Goal: Task Accomplishment & Management: Complete application form

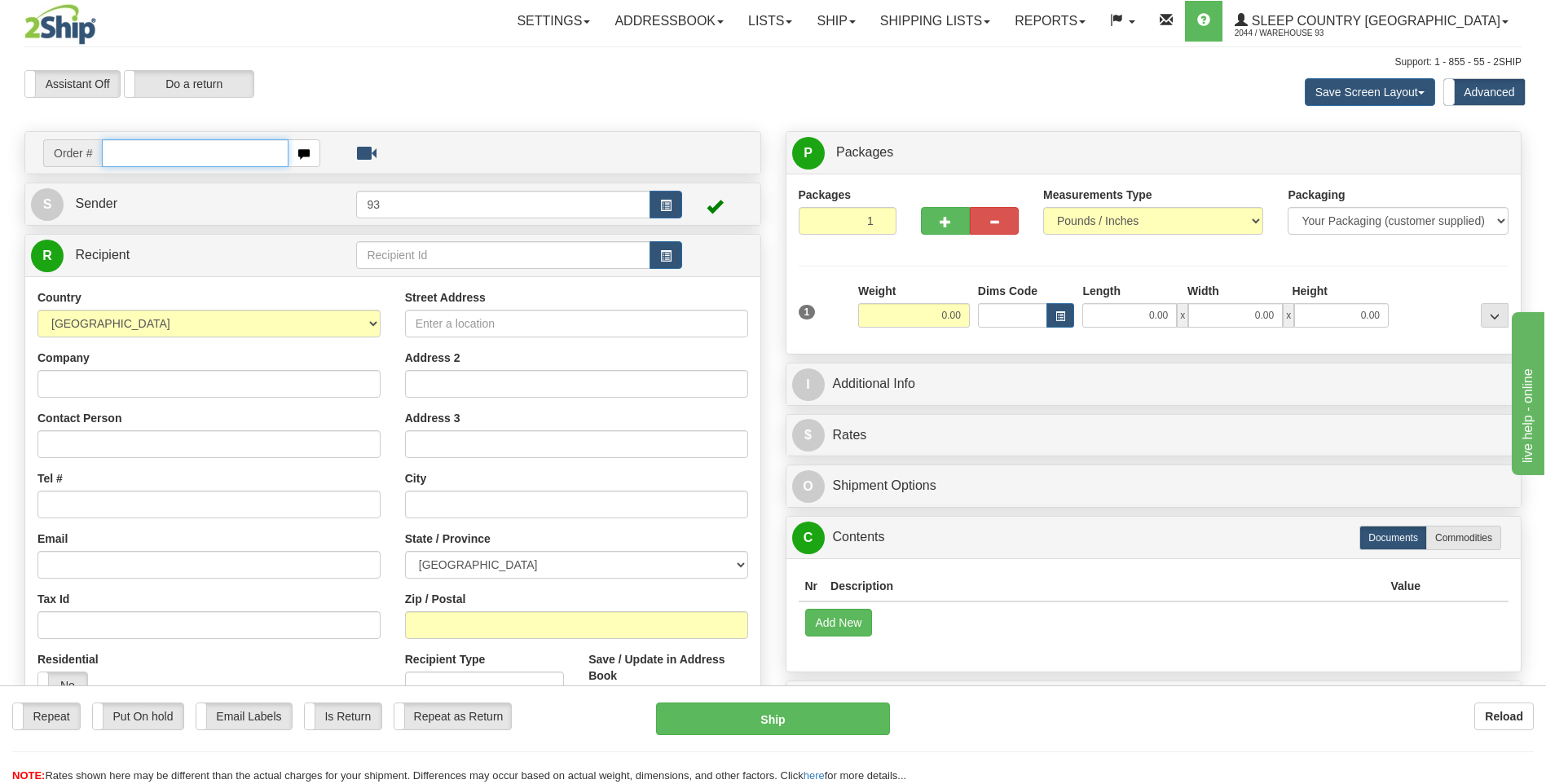
click at [181, 145] on input "text" at bounding box center [194, 153] width 186 height 27
click at [245, 159] on input "text" at bounding box center [194, 153] width 186 height 27
type input "9007I137379"
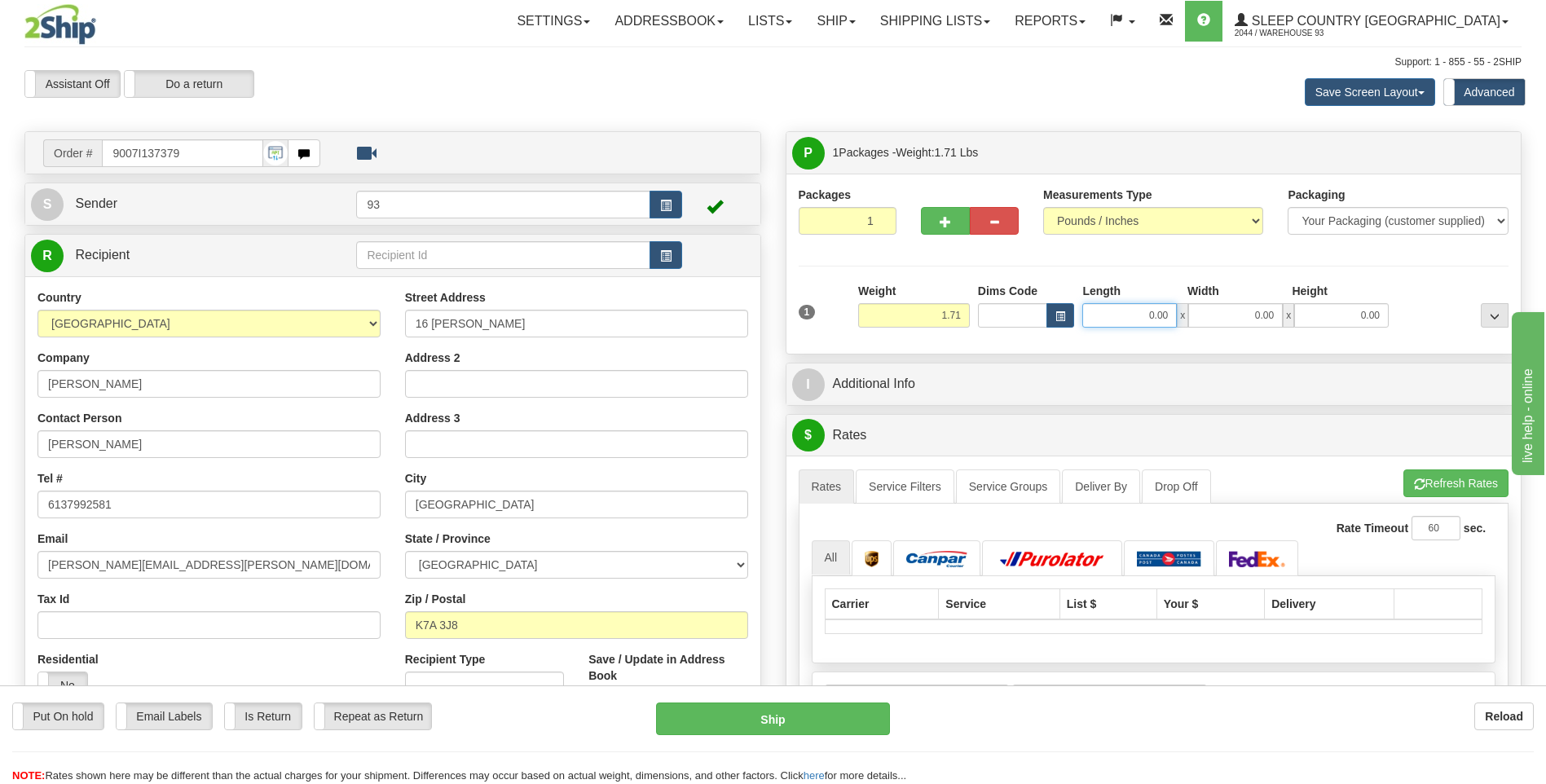
click at [1121, 316] on input "0.00" at bounding box center [1129, 315] width 94 height 25
type input "12.00"
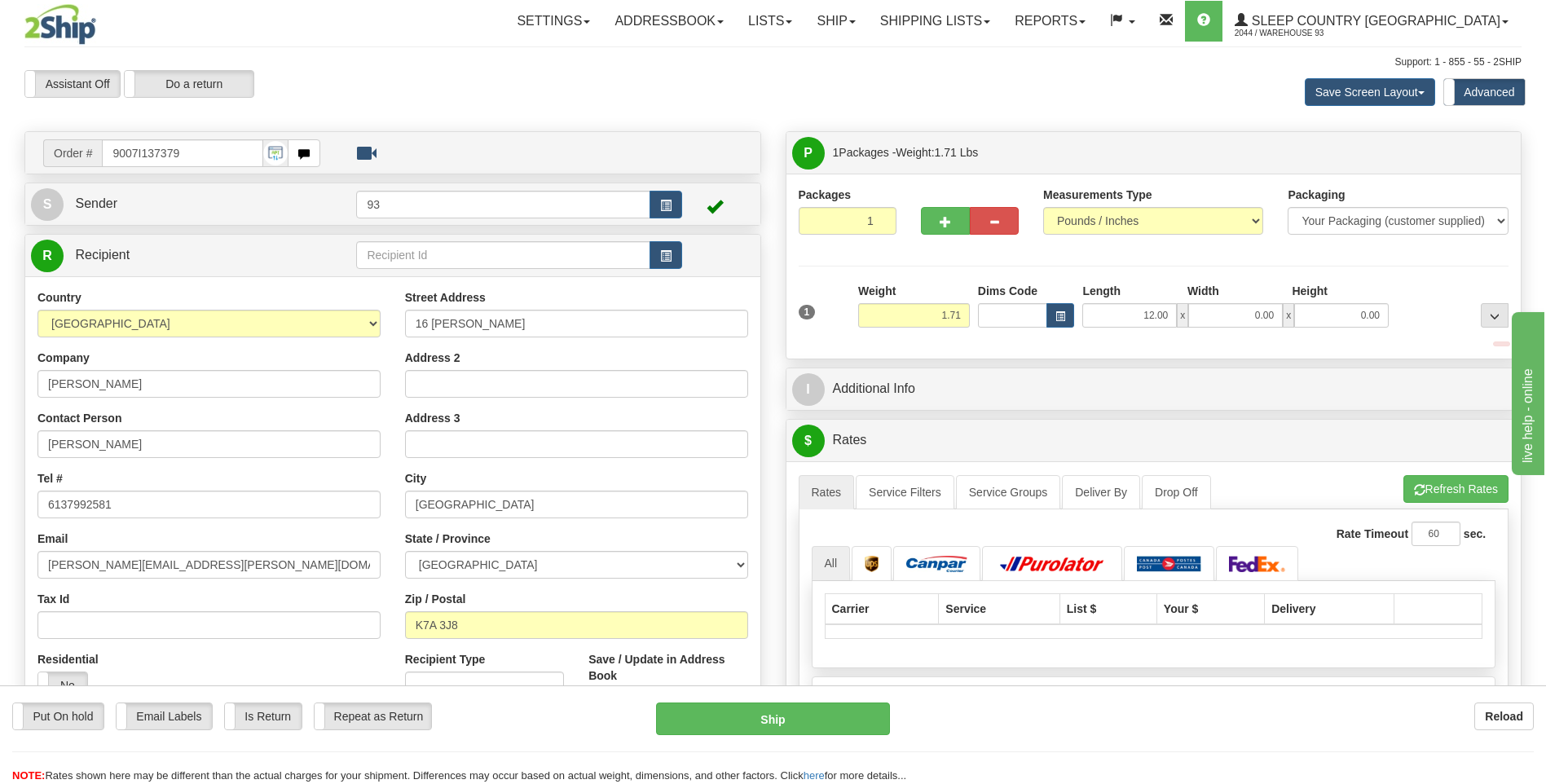
click at [1220, 331] on div "1 Weight 1.71 Dims Code x x" at bounding box center [1154, 312] width 719 height 58
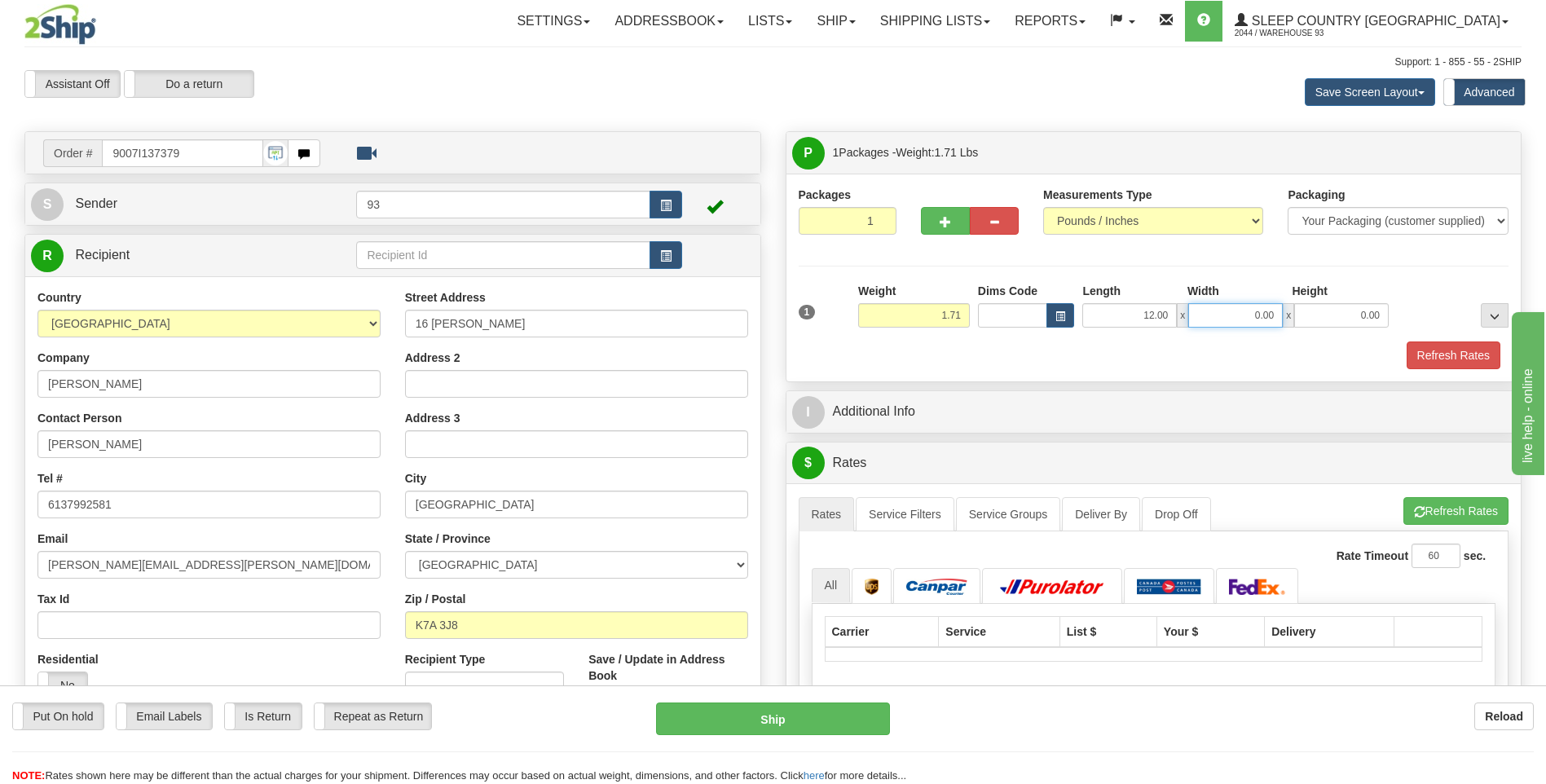
click at [1222, 326] on input "0.00" at bounding box center [1235, 315] width 94 height 25
type input "10.00"
click at [1353, 306] on input "0.00" at bounding box center [1341, 315] width 94 height 25
type input "2.00"
drag, startPoint x: 1446, startPoint y: 352, endPoint x: 1434, endPoint y: 380, distance: 30.5
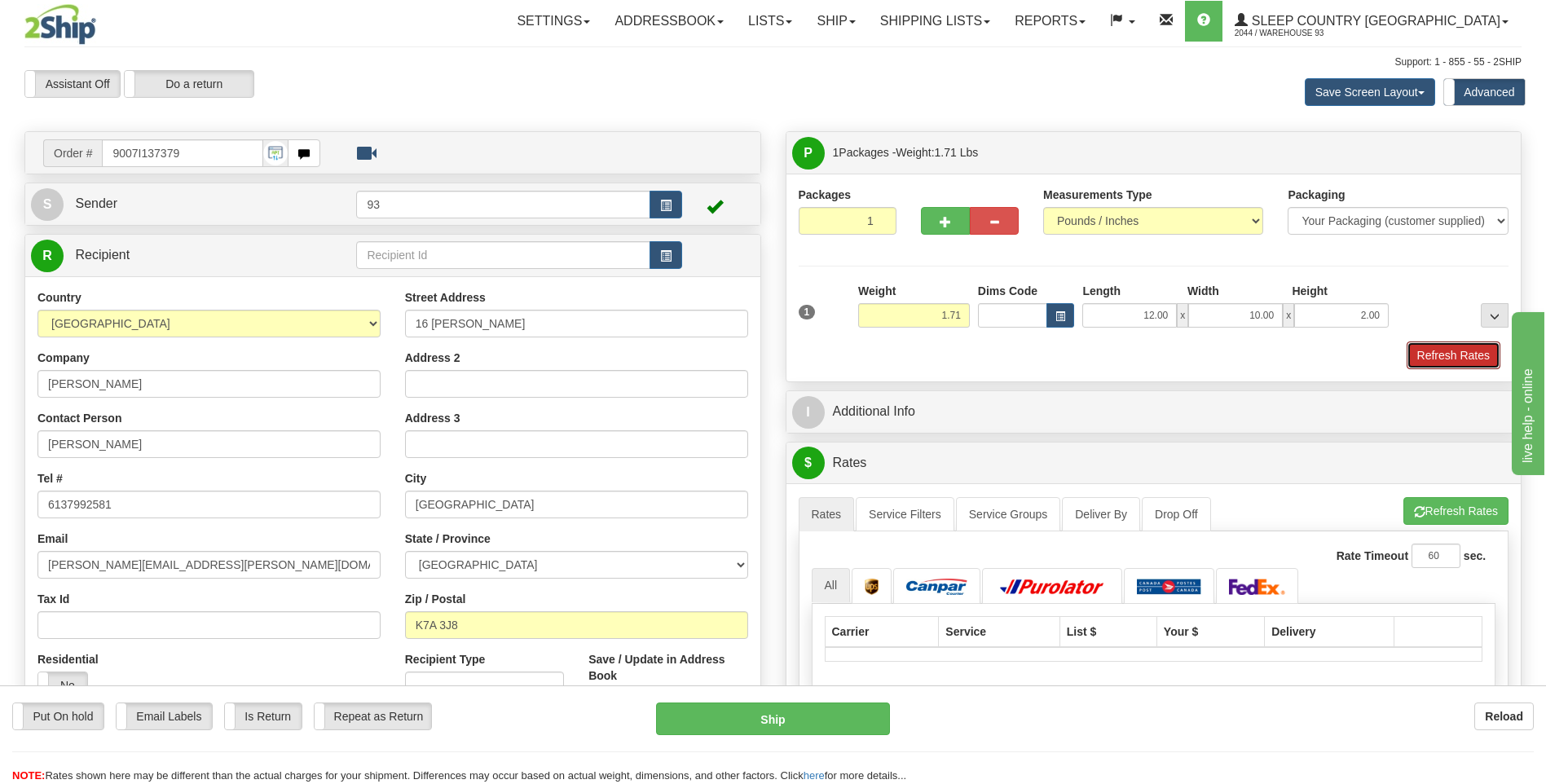
click at [1440, 368] on button "Refresh Rates" at bounding box center [1453, 355] width 93 height 27
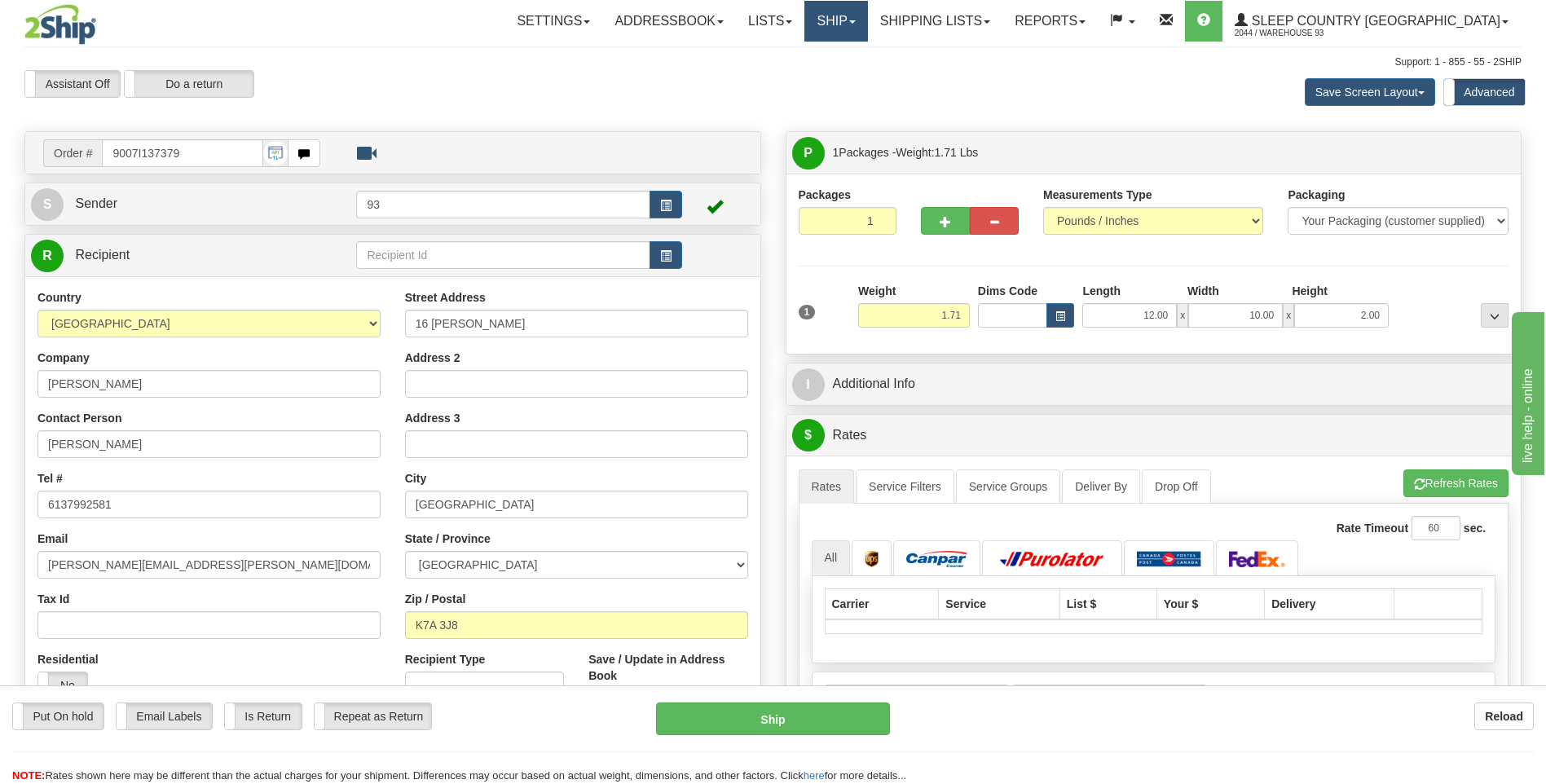
click at [867, 16] on link "Ship" at bounding box center [835, 21] width 62 height 41
click at [867, 52] on link "Ship Screen" at bounding box center [794, 56] width 147 height 21
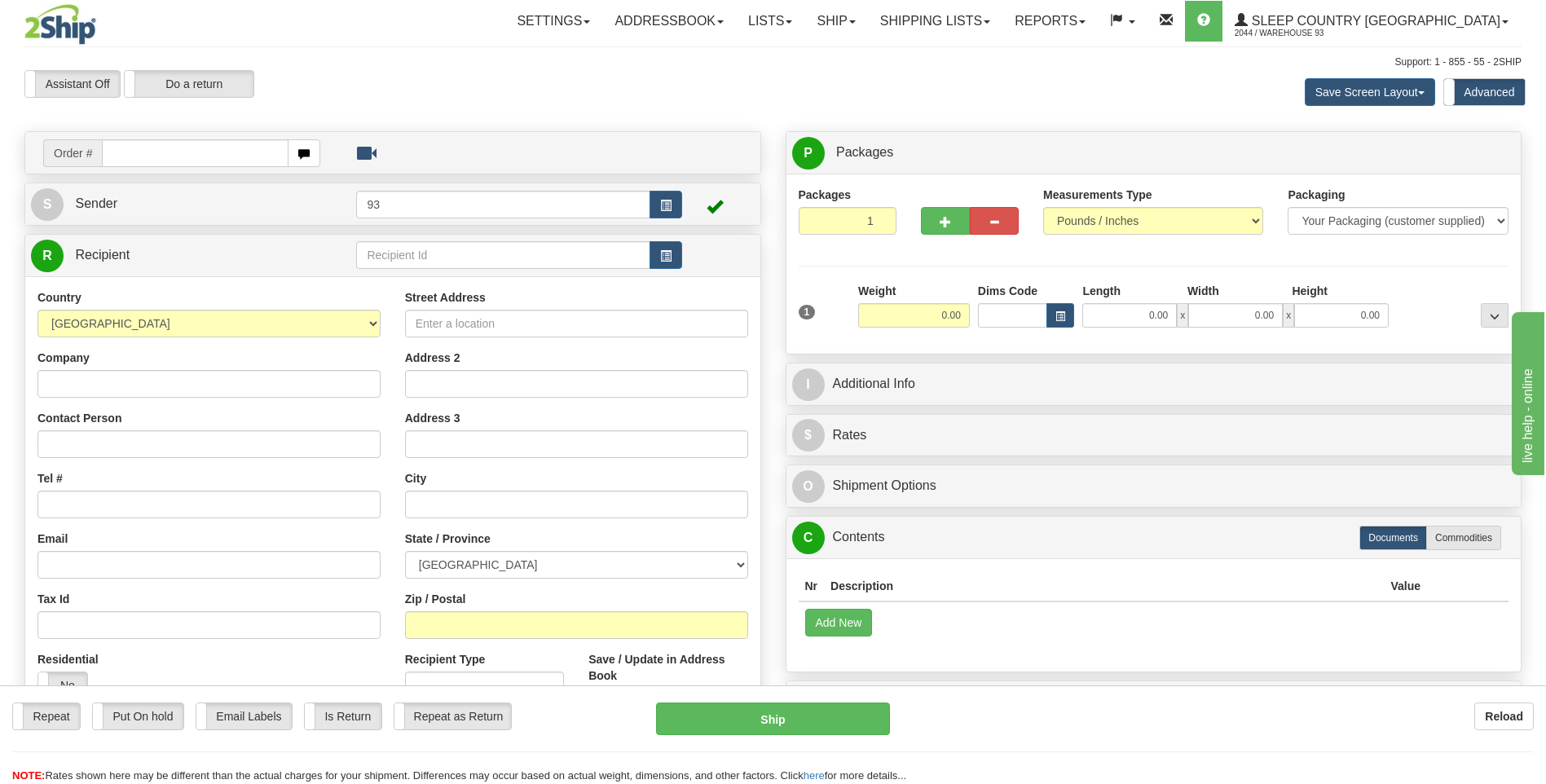
click at [190, 145] on input "text" at bounding box center [194, 153] width 186 height 27
type input "9007I137379"
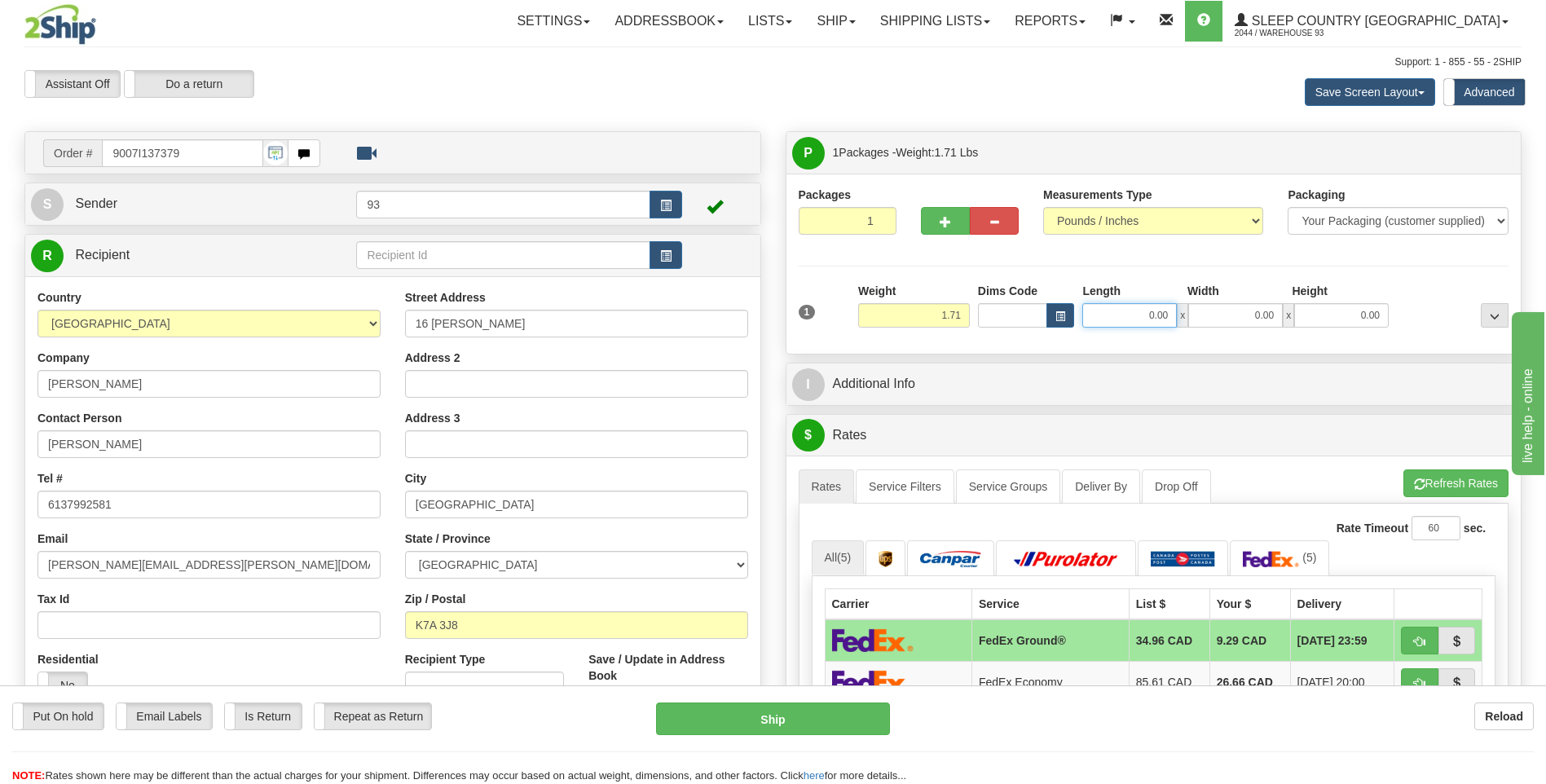
click at [1133, 314] on input "0.00" at bounding box center [1129, 315] width 94 height 25
type input "12.00"
click at [1240, 315] on input "0.00" at bounding box center [1235, 315] width 94 height 25
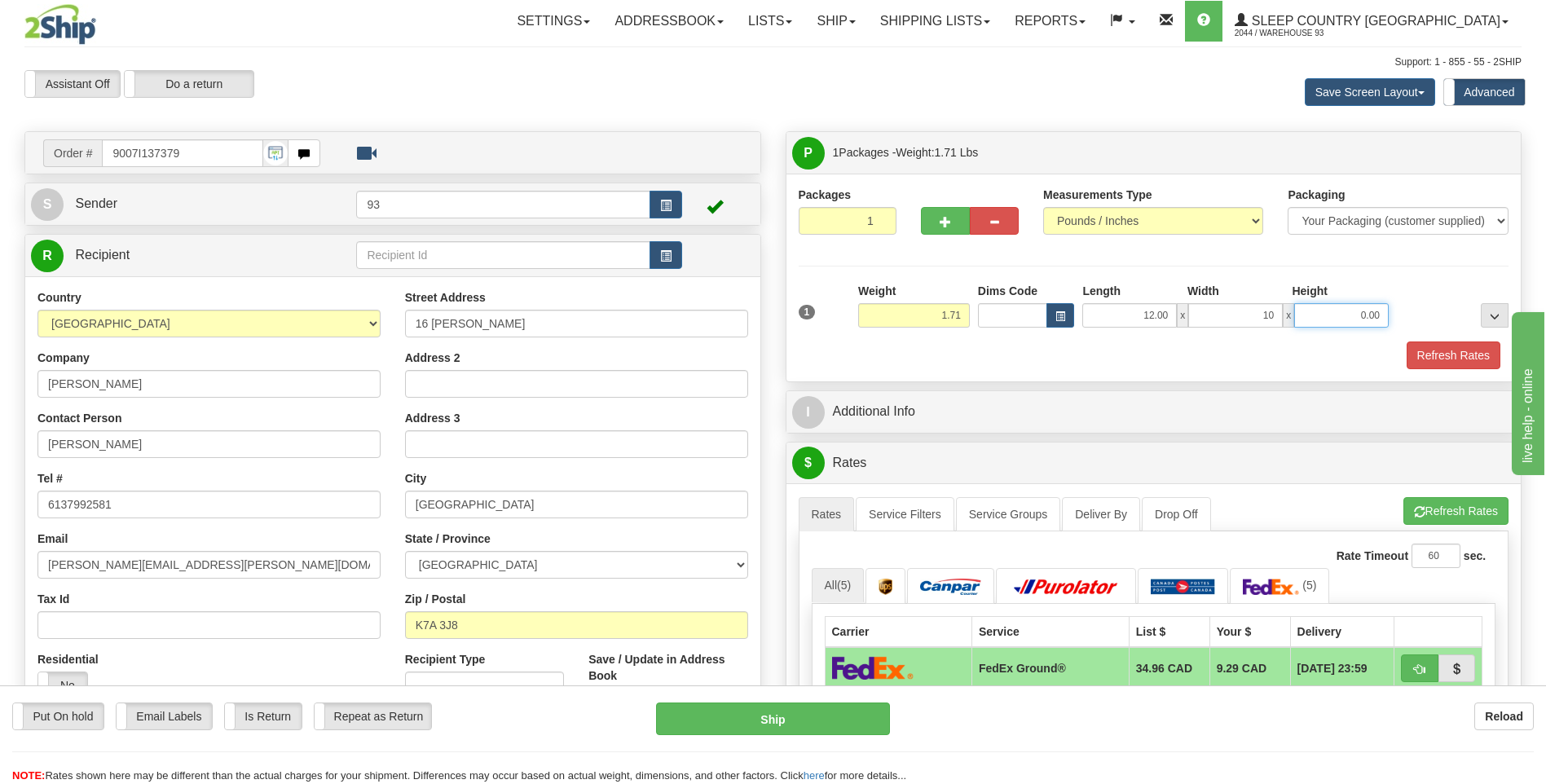
type input "10.00"
click at [1309, 314] on input "0.00" at bounding box center [1341, 315] width 94 height 25
type input "2.00"
click at [1439, 350] on button "Refresh Rates" at bounding box center [1453, 355] width 93 height 27
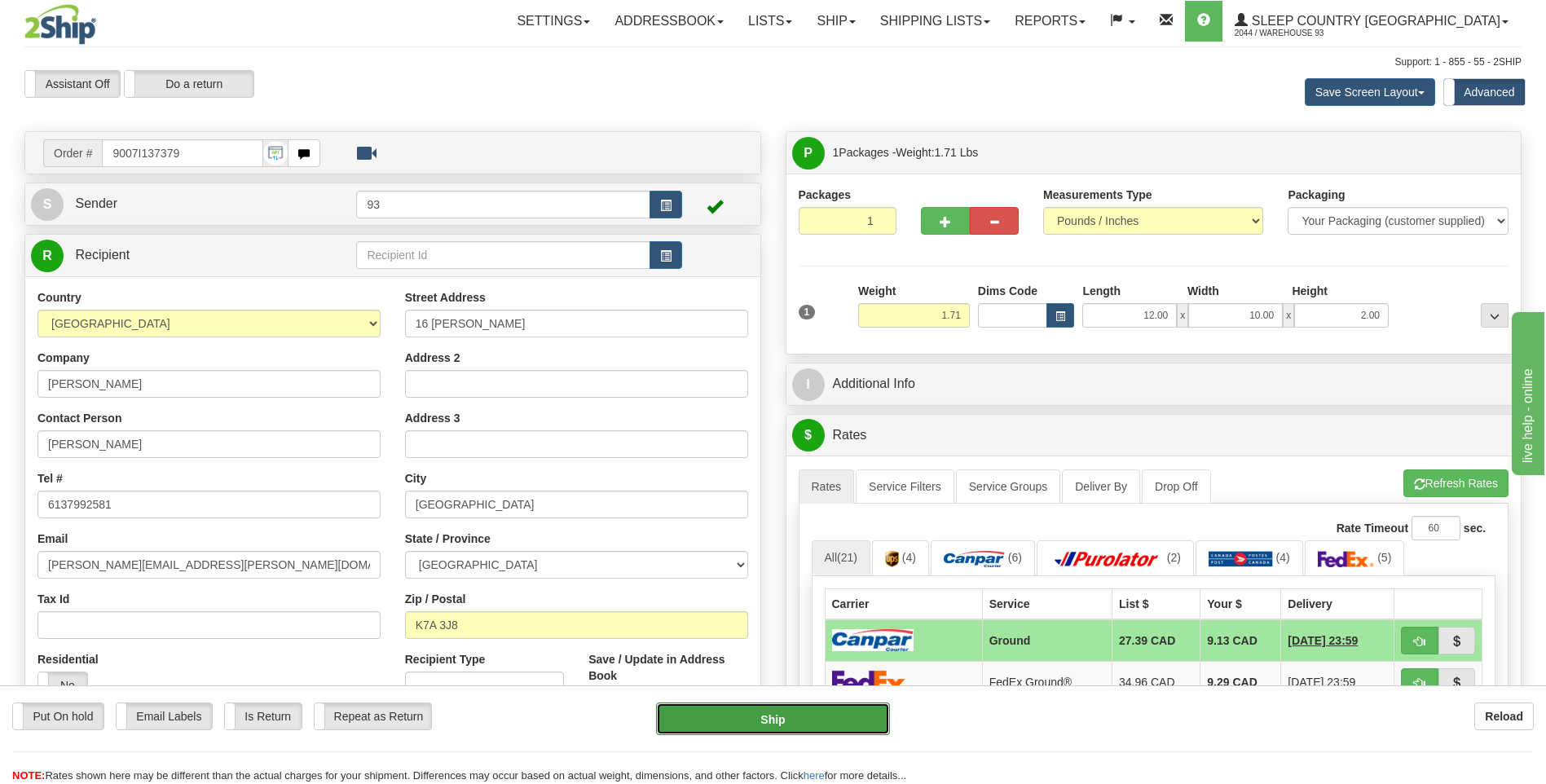
click at [828, 722] on button "Ship" at bounding box center [772, 719] width 233 height 33
type input "1"
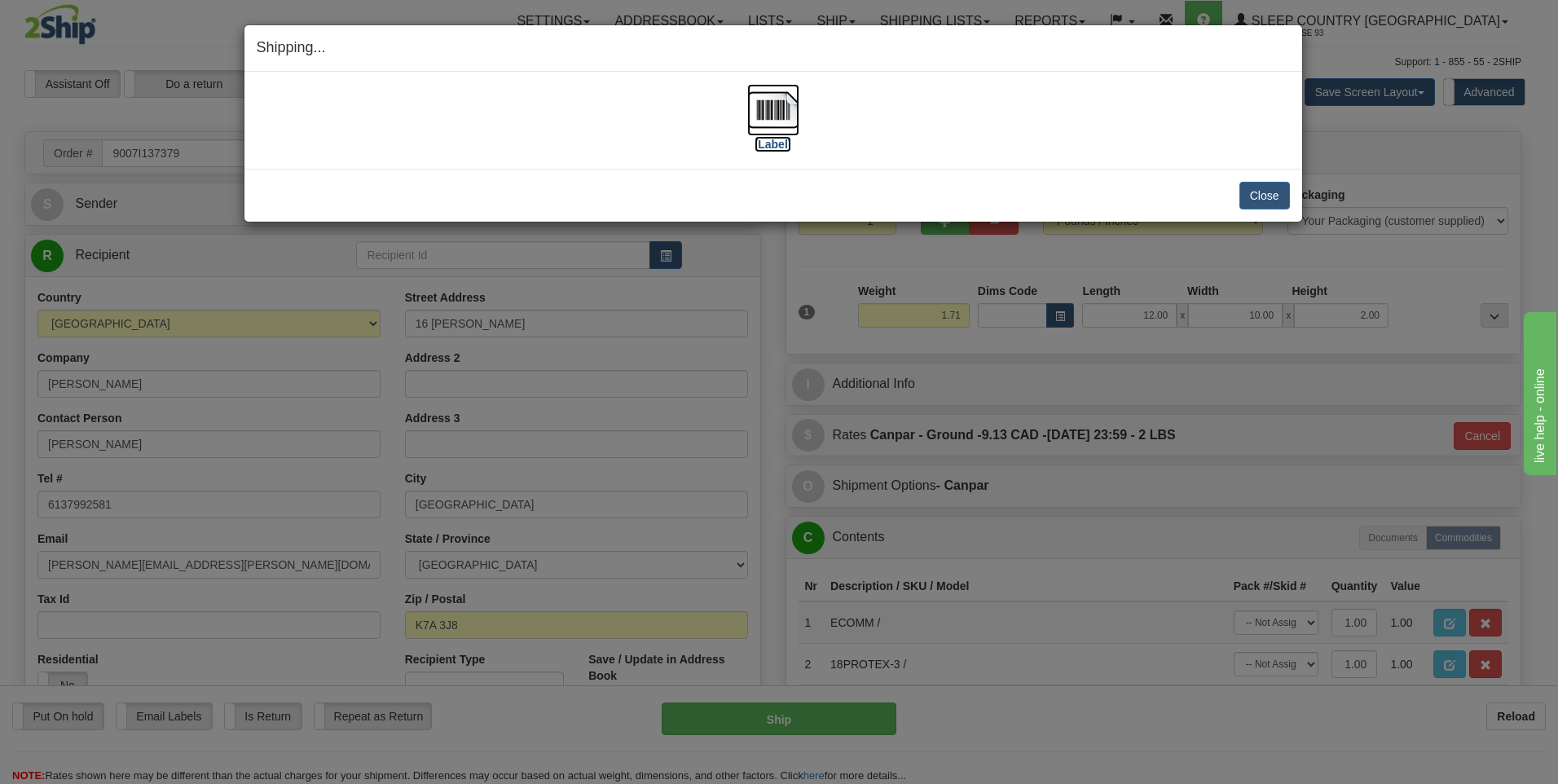
click at [793, 106] on img at bounding box center [773, 110] width 52 height 52
click at [1282, 196] on button "Close" at bounding box center [1264, 195] width 51 height 27
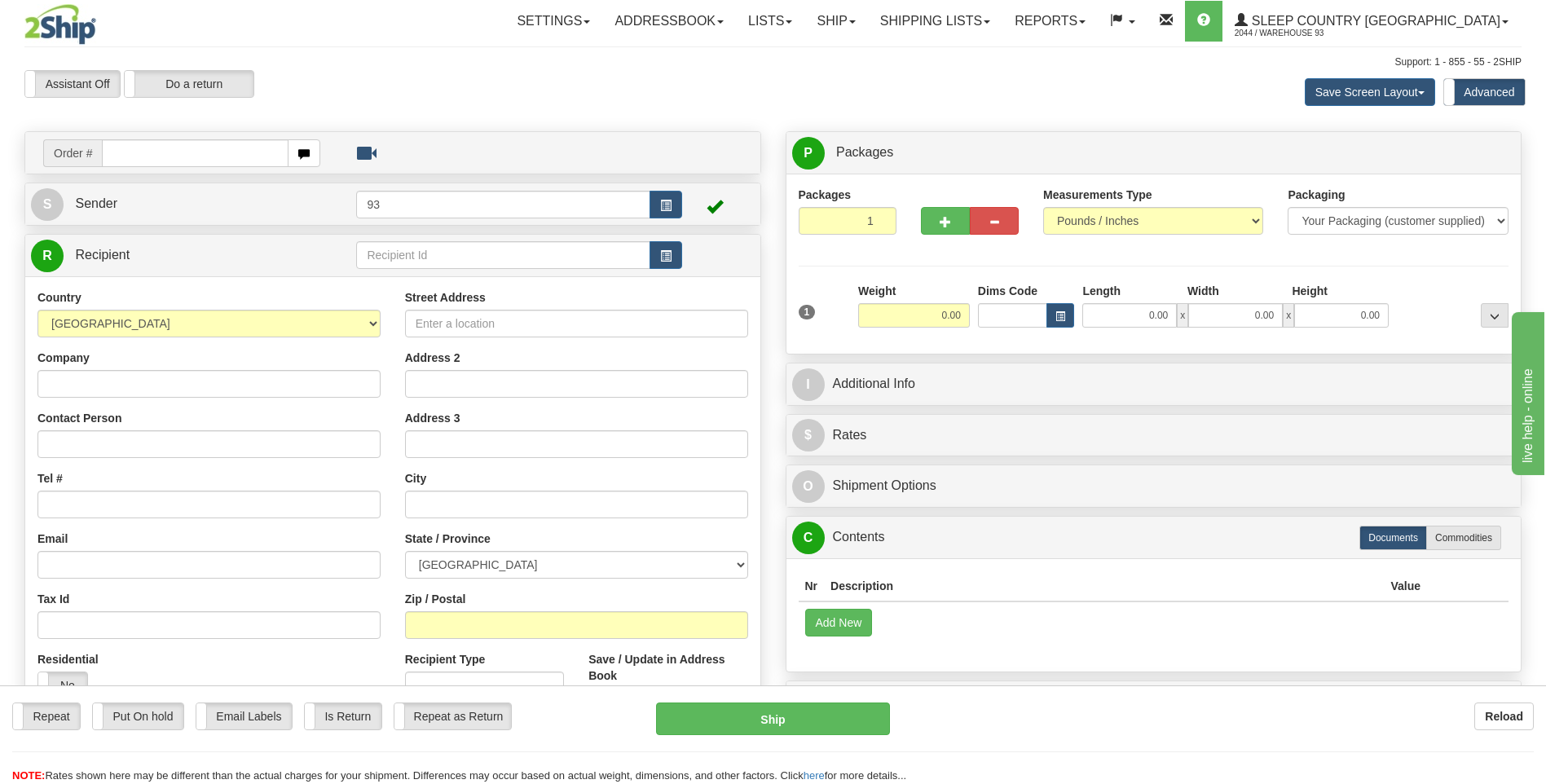
click at [196, 145] on input "text" at bounding box center [194, 153] width 186 height 27
type input "9000I138510"
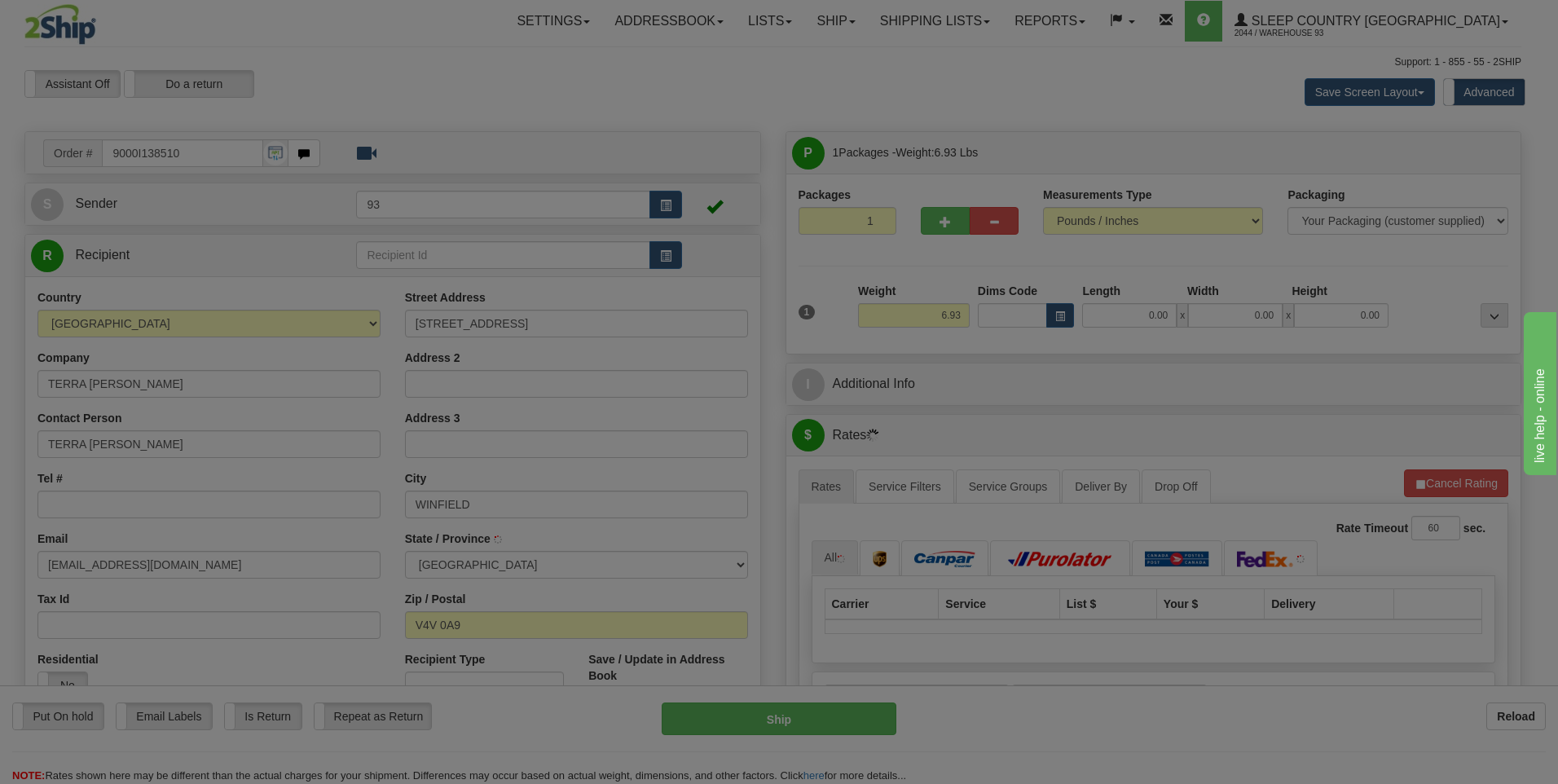
type input "LAKE COUNTRY"
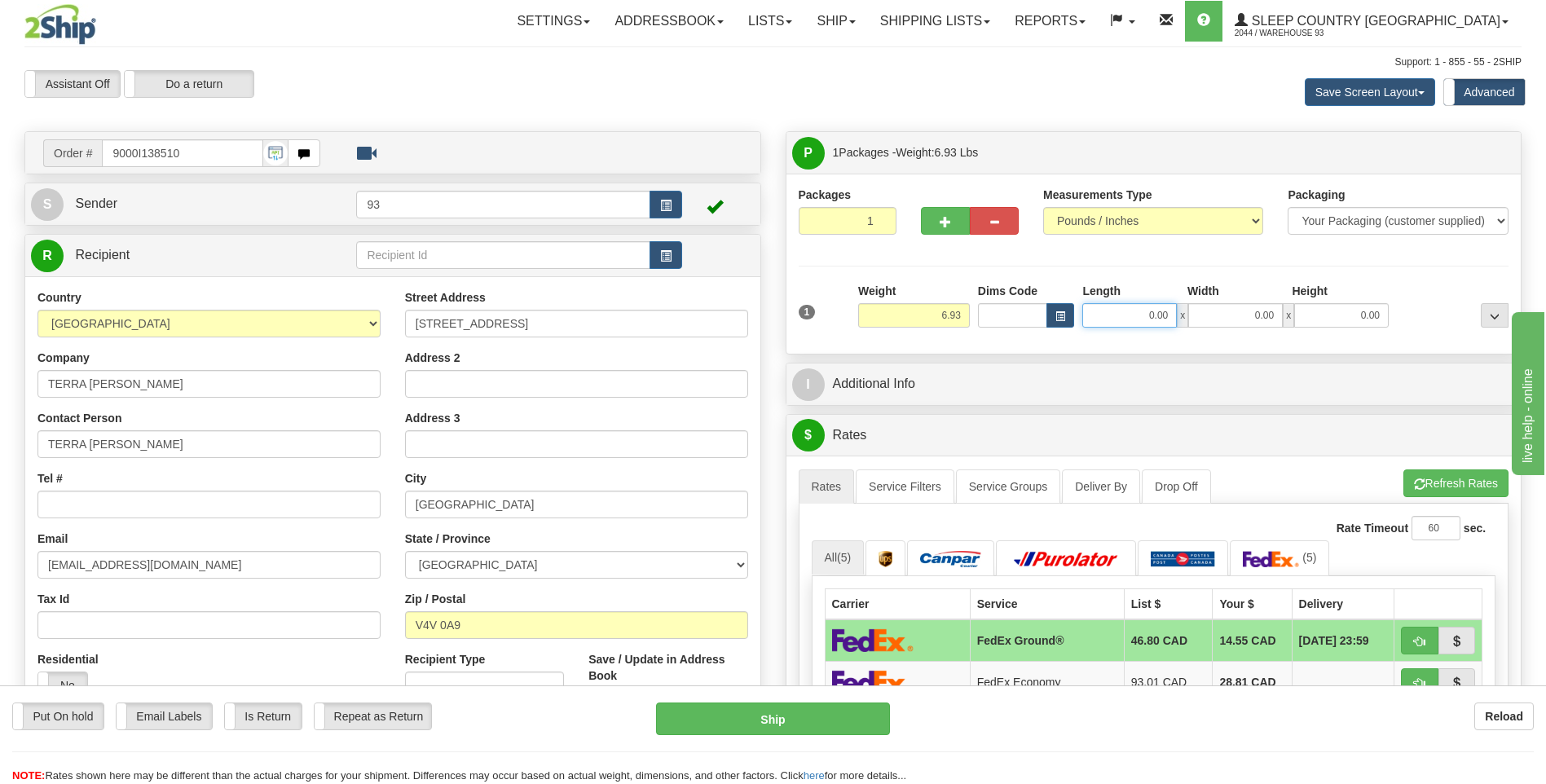
click at [1131, 310] on input "0.00" at bounding box center [1129, 315] width 94 height 25
click at [1213, 317] on input "0.00" at bounding box center [1235, 315] width 94 height 25
type input "18.00"
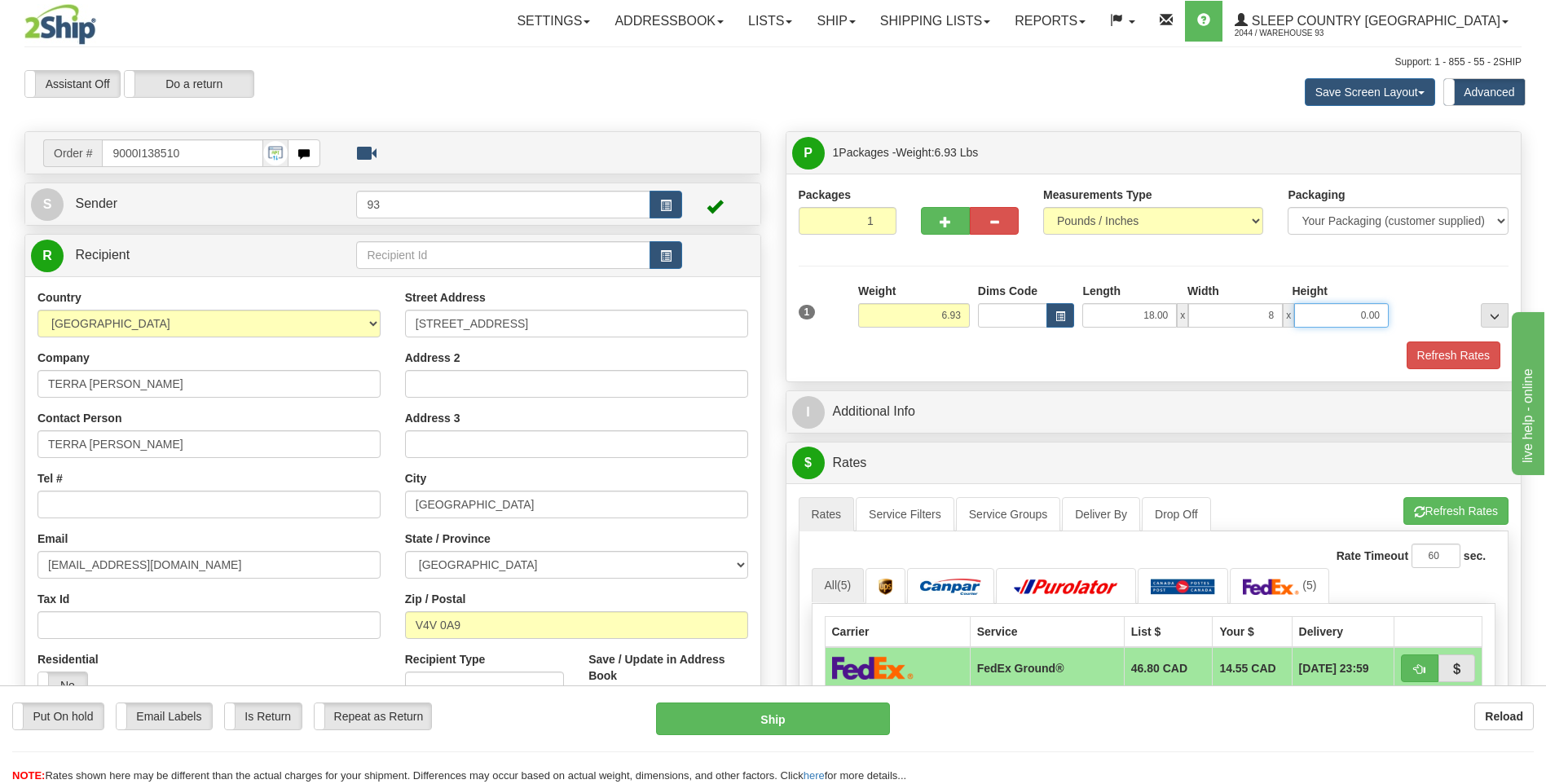
type input "8.00"
click at [1363, 318] on input "0.00" at bounding box center [1341, 315] width 94 height 25
type input "8.00"
click at [1478, 359] on button "Refresh Rates" at bounding box center [1453, 355] width 93 height 27
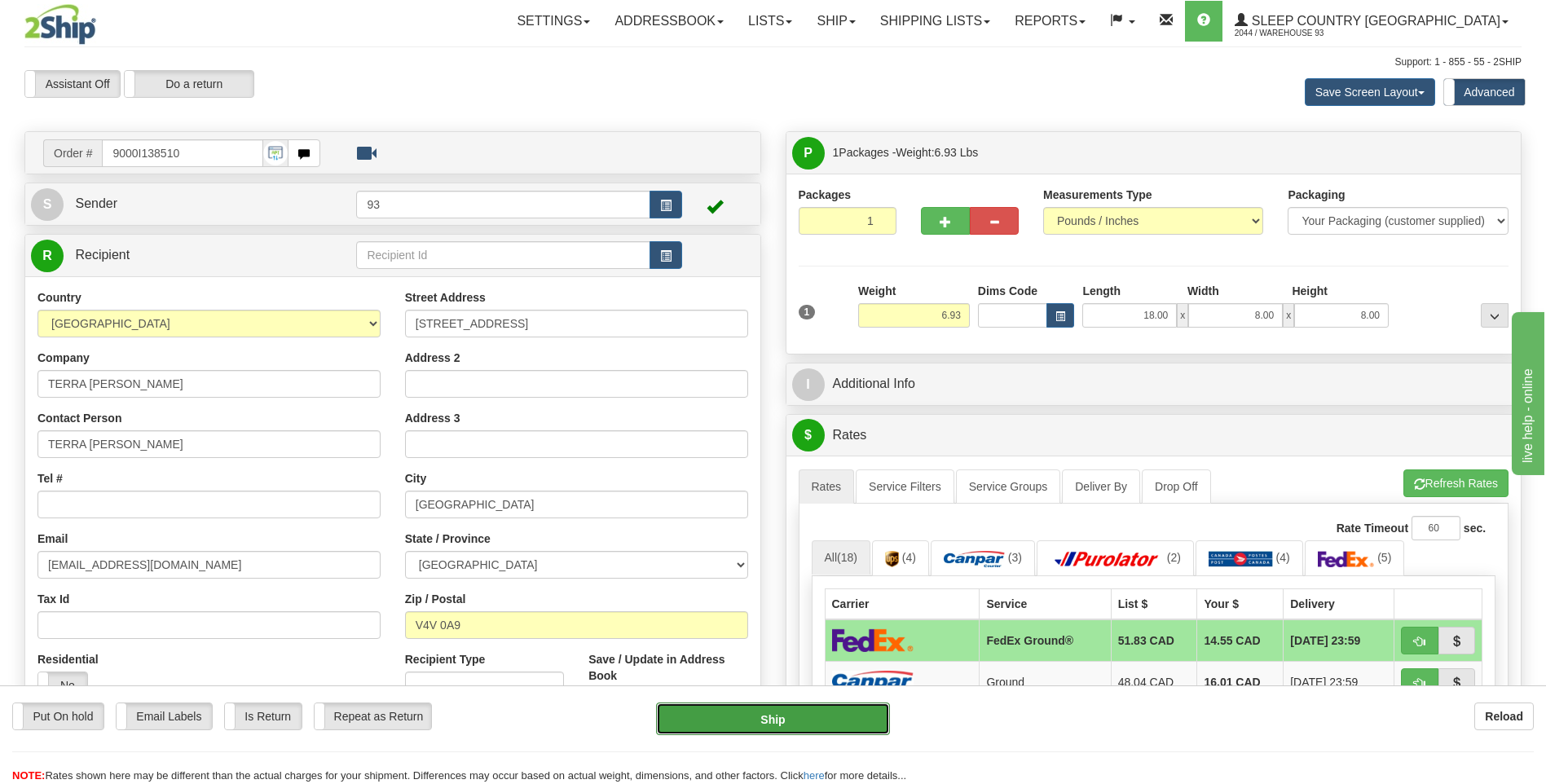
click at [853, 710] on button "Ship" at bounding box center [772, 719] width 233 height 33
type input "92"
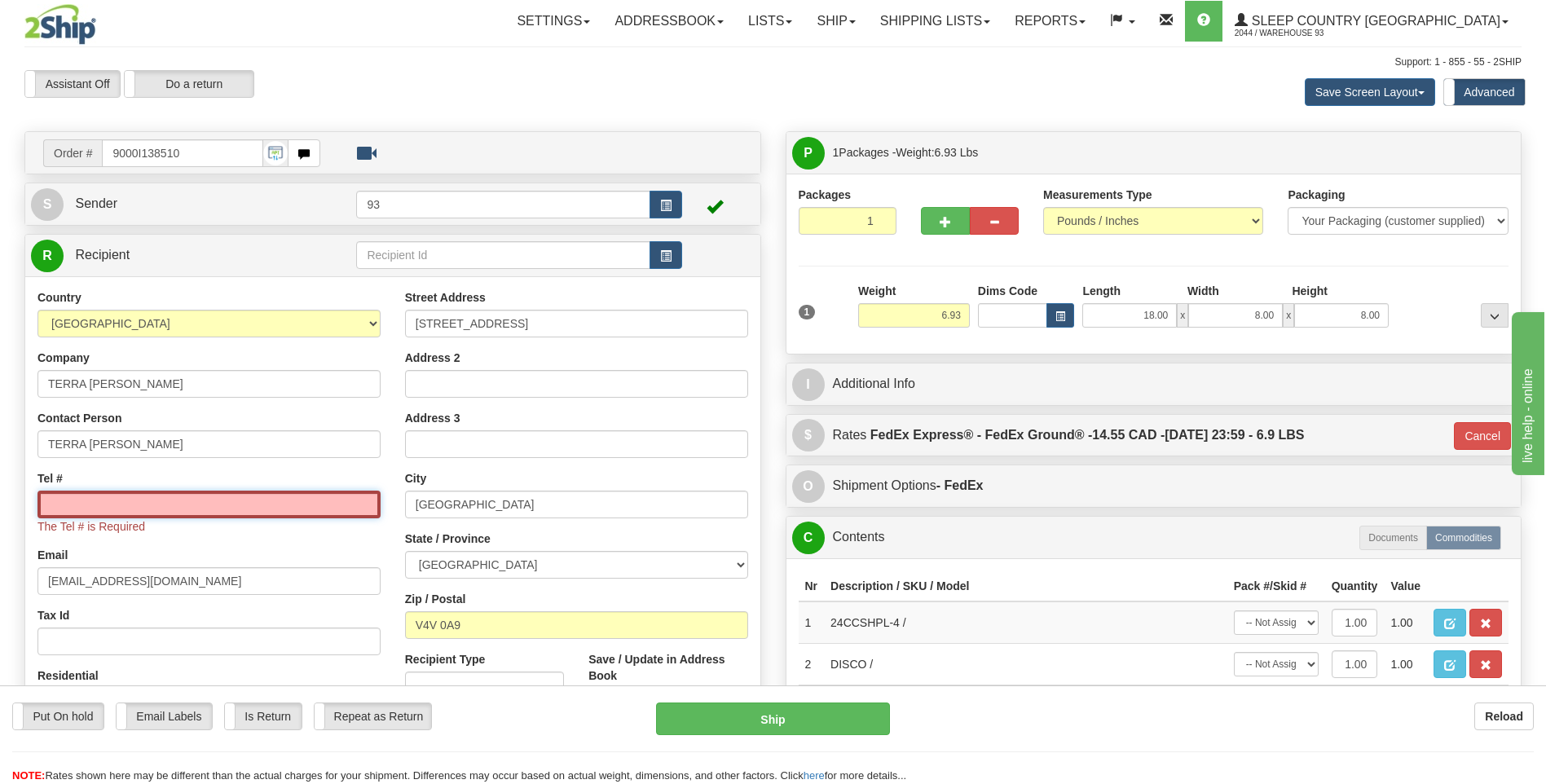
click at [150, 502] on input "Tel #" at bounding box center [209, 504] width 343 height 27
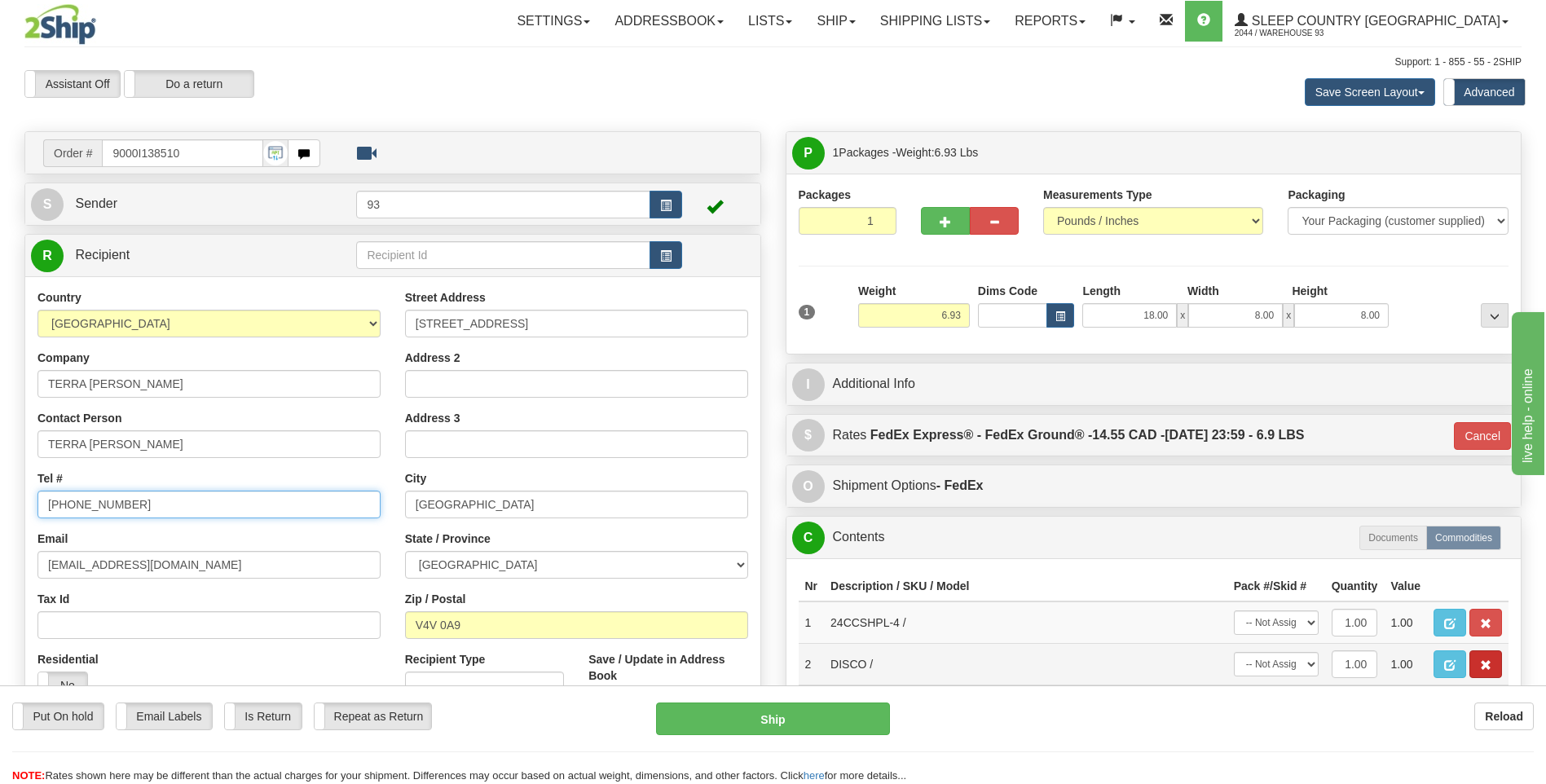
type input "780-871-2533"
click at [1488, 670] on span "button" at bounding box center [1485, 665] width 11 height 10
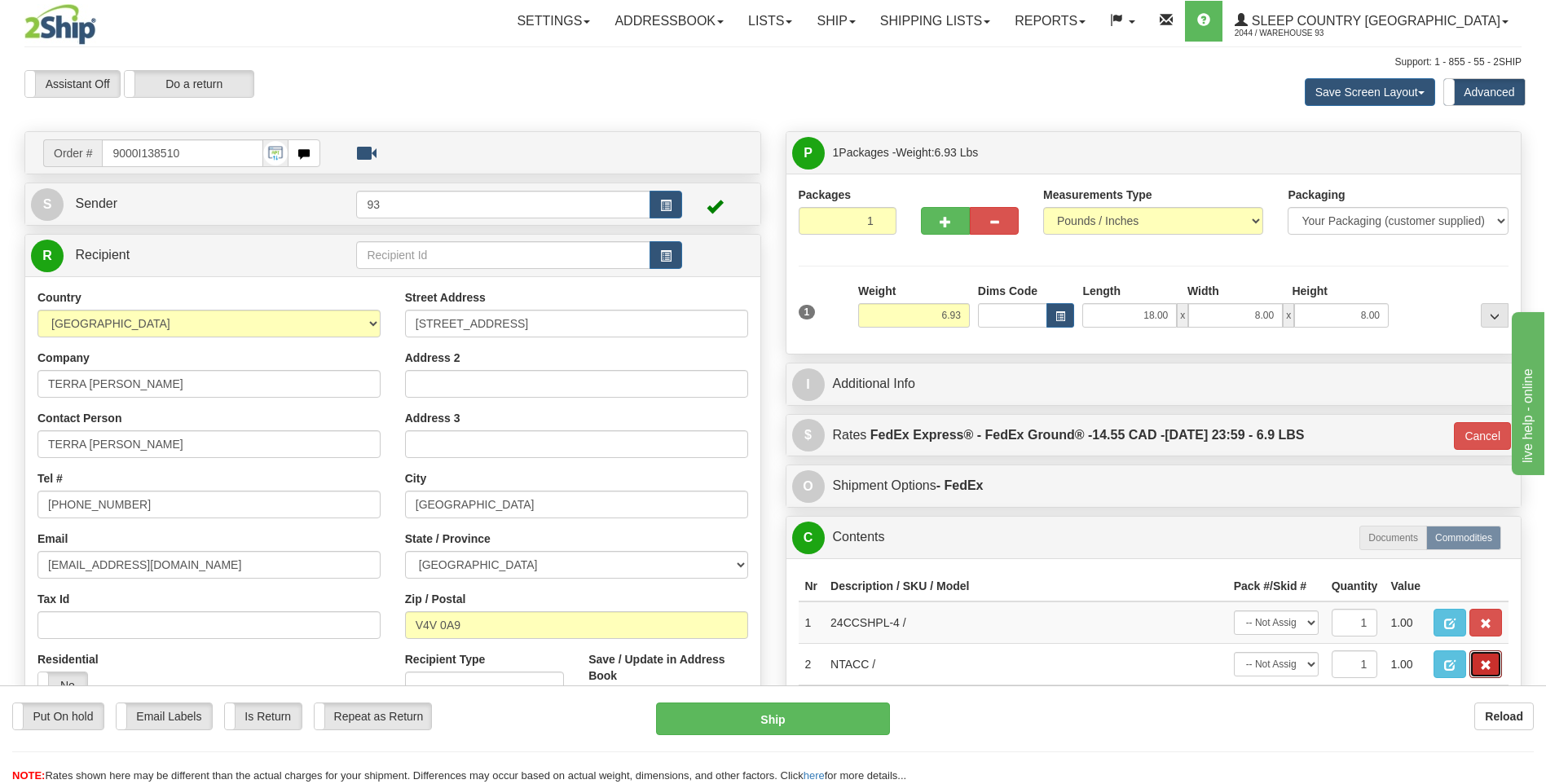
click at [1488, 670] on span "button" at bounding box center [1485, 665] width 11 height 10
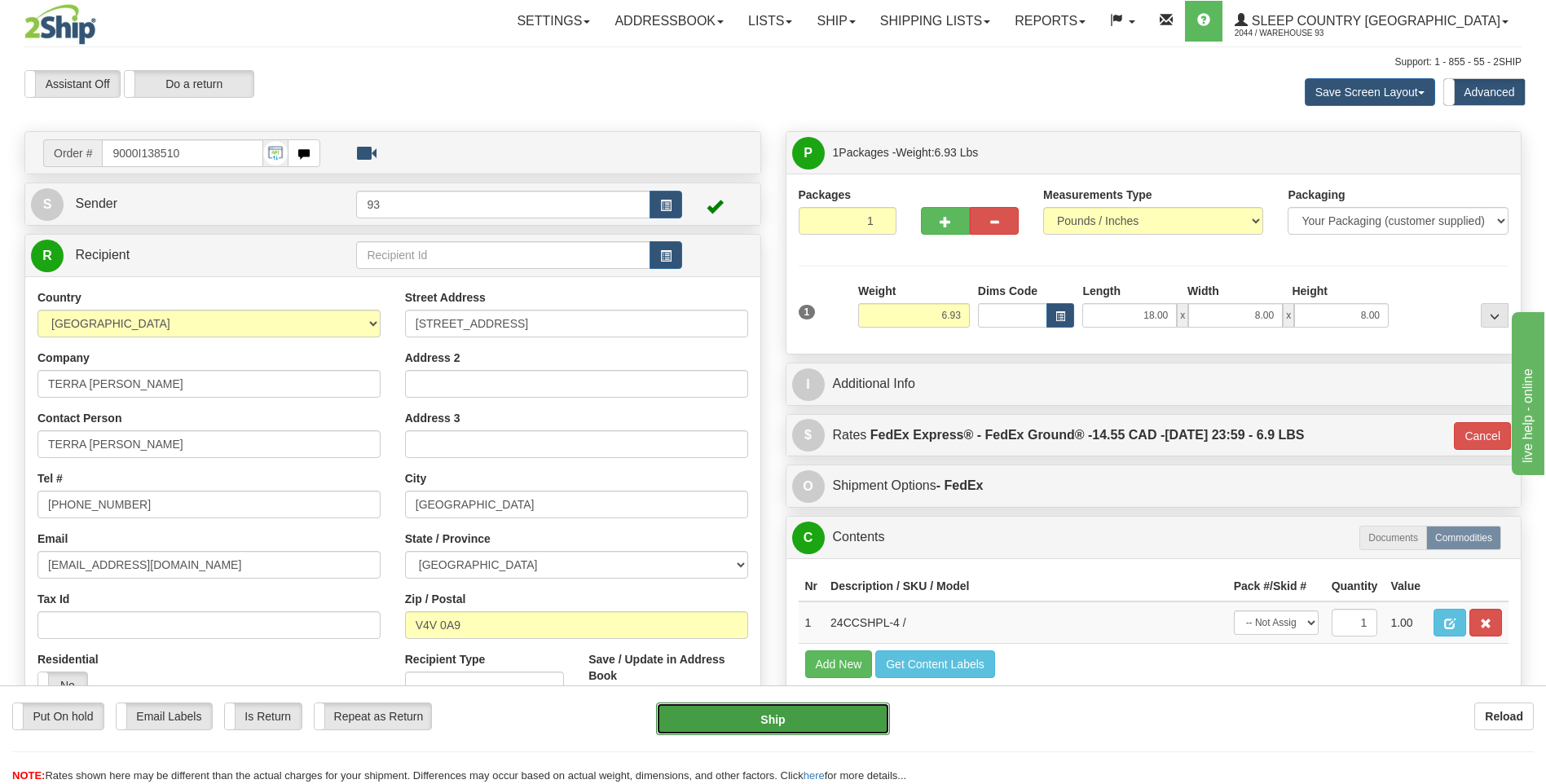
click at [874, 735] on button "Ship" at bounding box center [772, 719] width 233 height 33
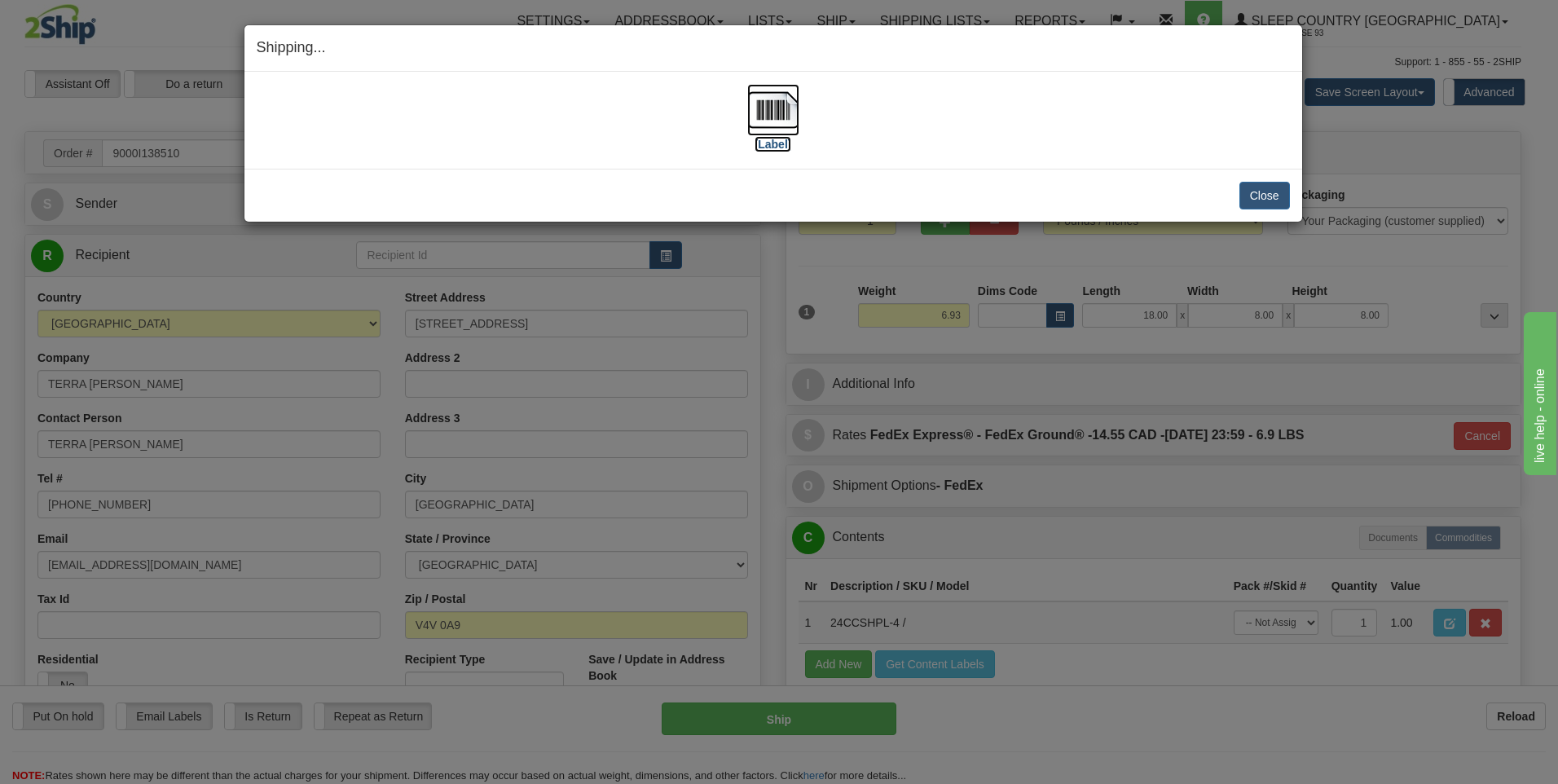
click at [788, 106] on img at bounding box center [773, 110] width 52 height 52
click at [1268, 191] on button "Close" at bounding box center [1264, 195] width 51 height 27
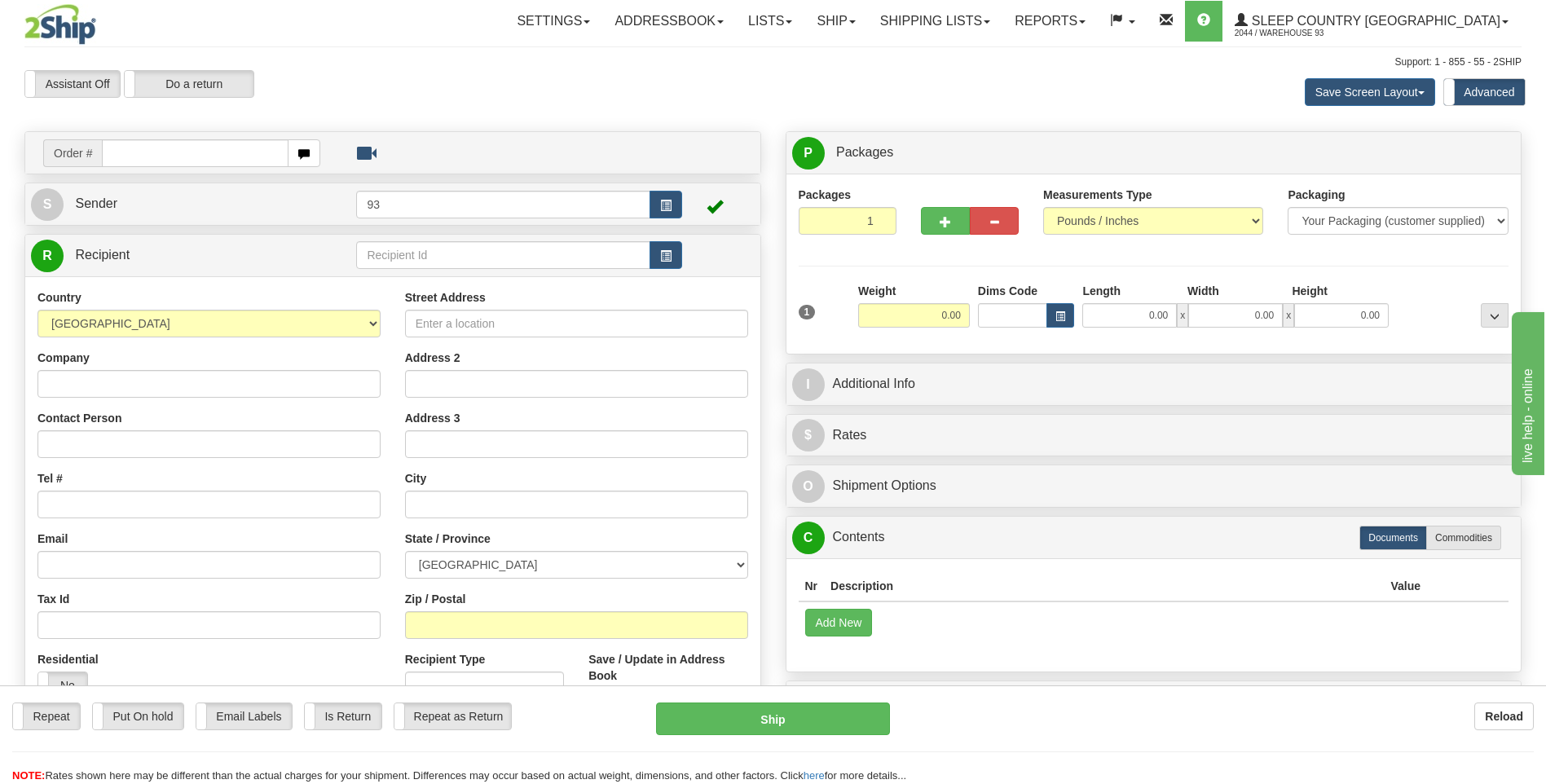
click at [199, 144] on input "text" at bounding box center [194, 153] width 186 height 27
type input "9000I139128"
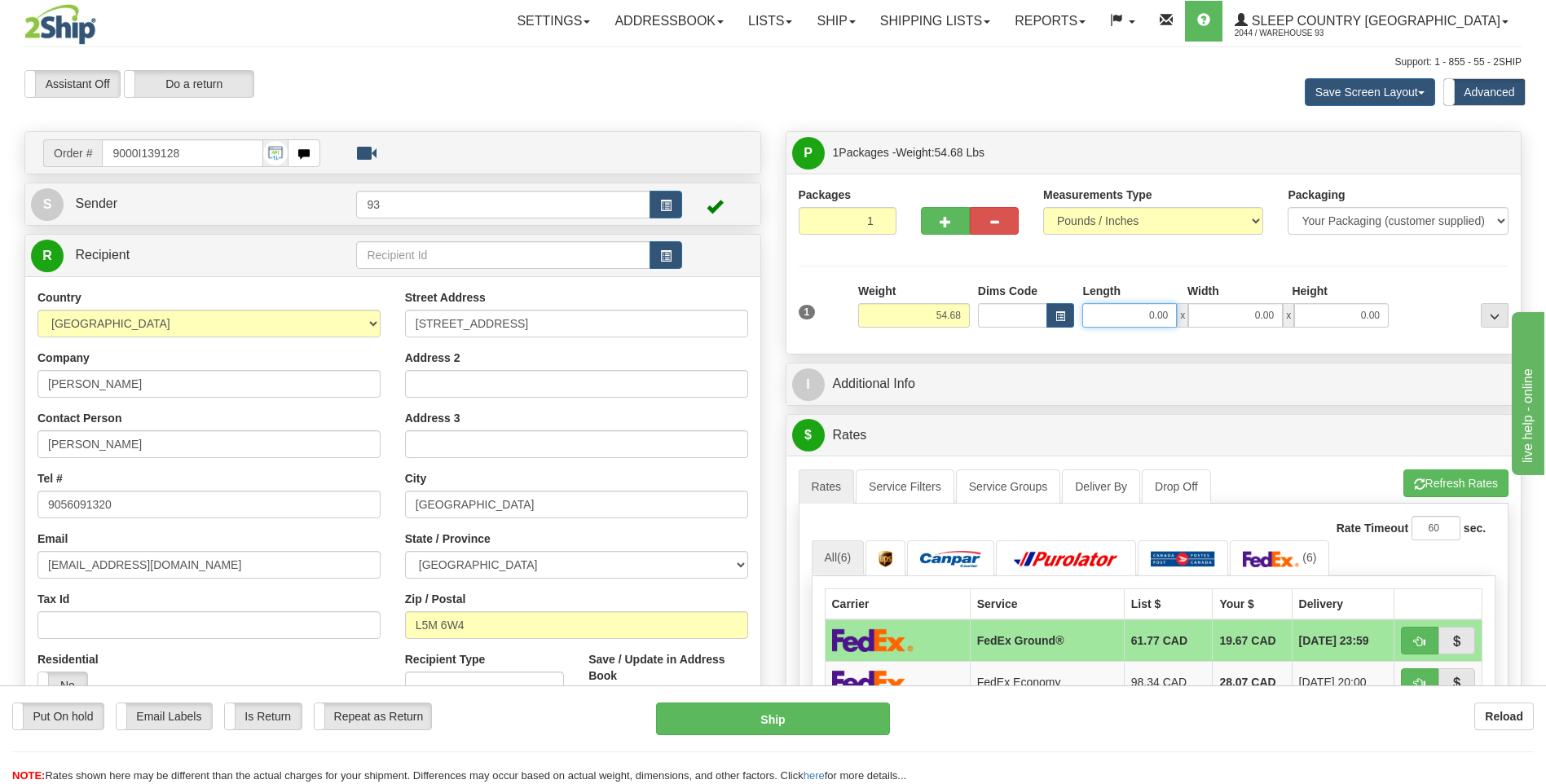
click at [1136, 309] on input "0.00" at bounding box center [1129, 315] width 94 height 25
type input "40.00"
click at [1241, 300] on div "Width" at bounding box center [1235, 293] width 105 height 21
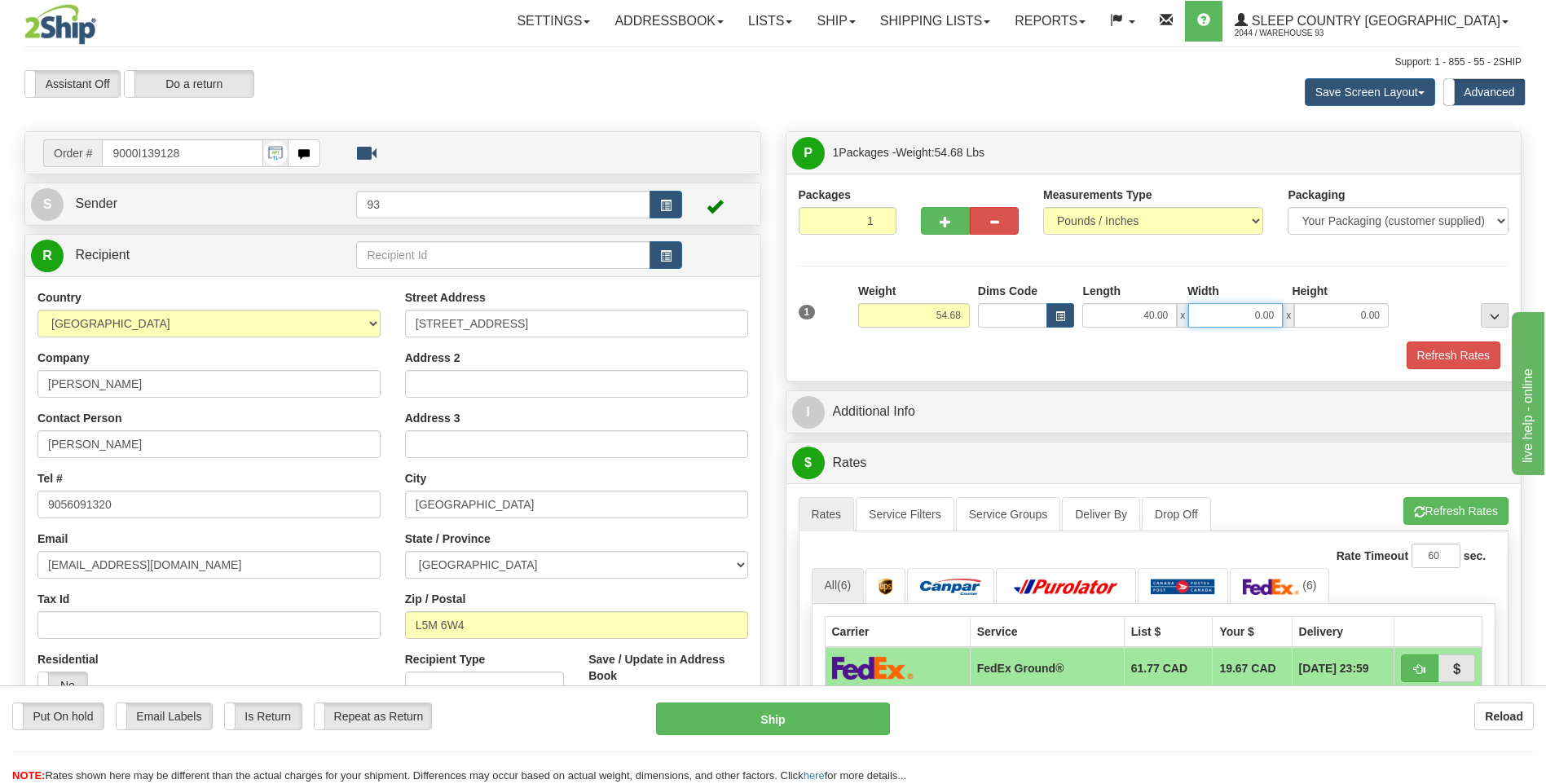
click at [1241, 320] on input "0.00" at bounding box center [1235, 315] width 94 height 25
type input "18.00"
click at [1369, 313] on input "0.00" at bounding box center [1341, 315] width 94 height 25
type input "18.00"
click at [1484, 351] on button "Refresh Rates" at bounding box center [1453, 355] width 93 height 27
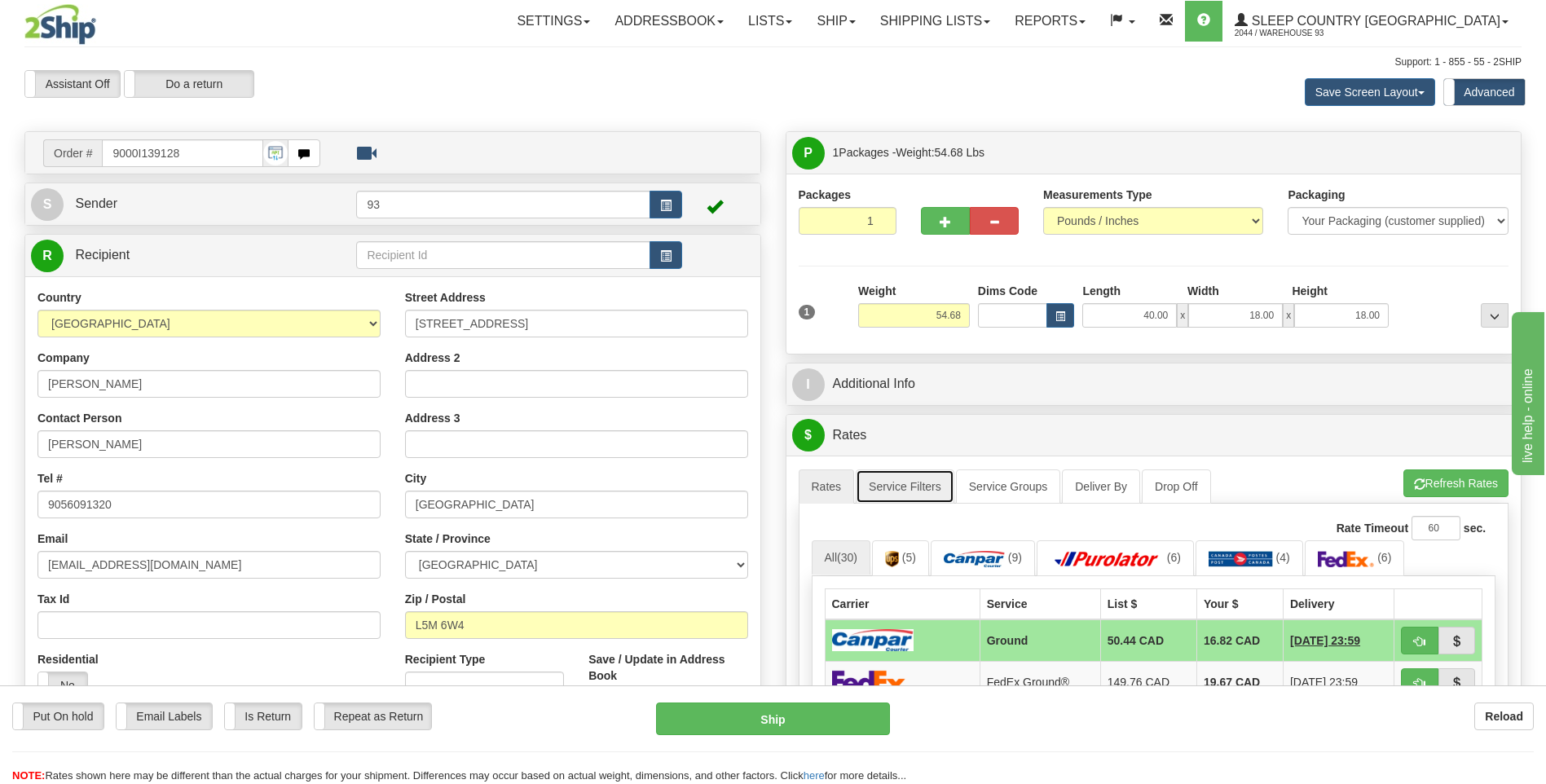
click at [886, 486] on link "Service Filters" at bounding box center [905, 486] width 98 height 34
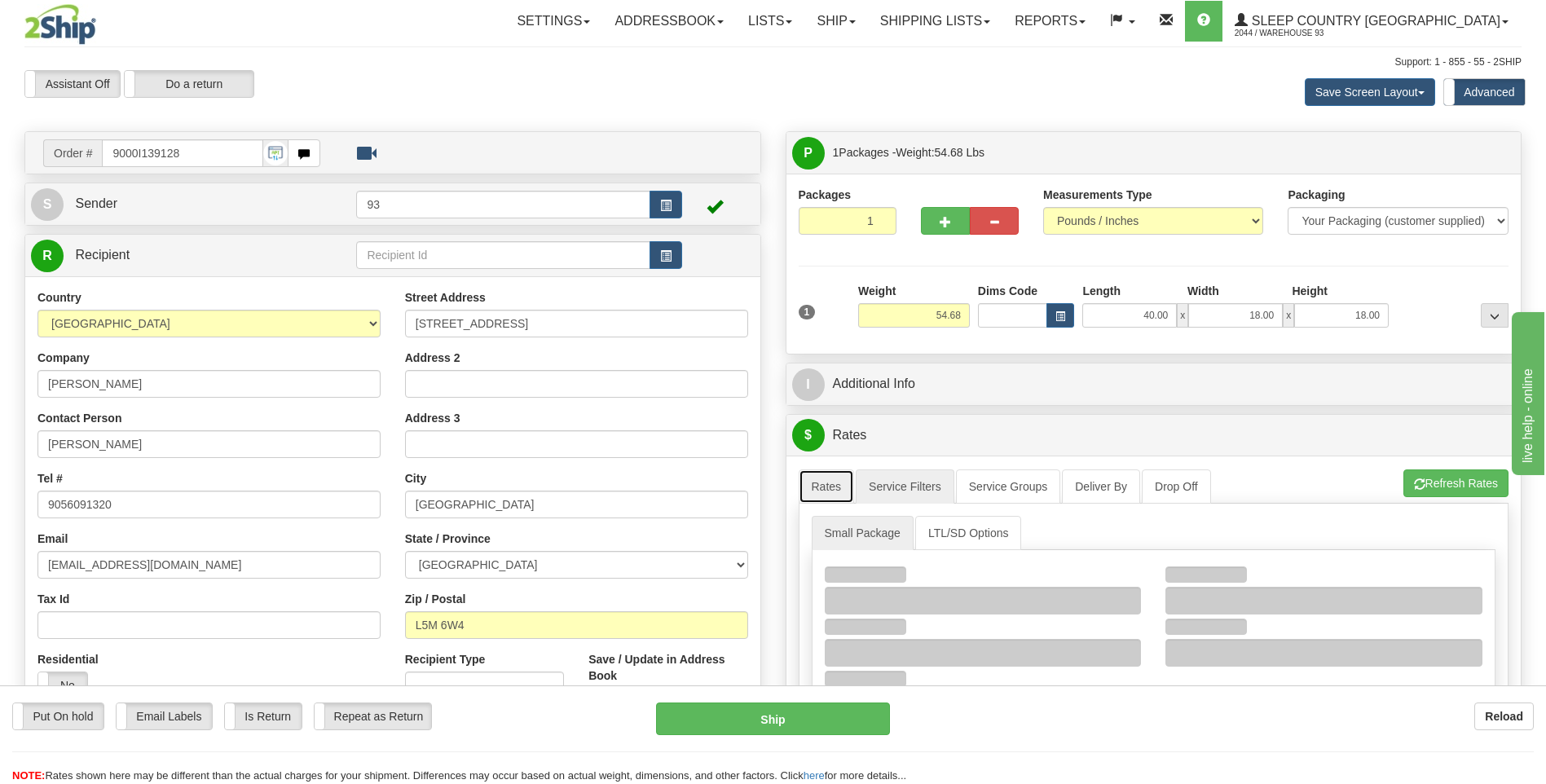
click at [841, 487] on link "Rates" at bounding box center [827, 486] width 56 height 34
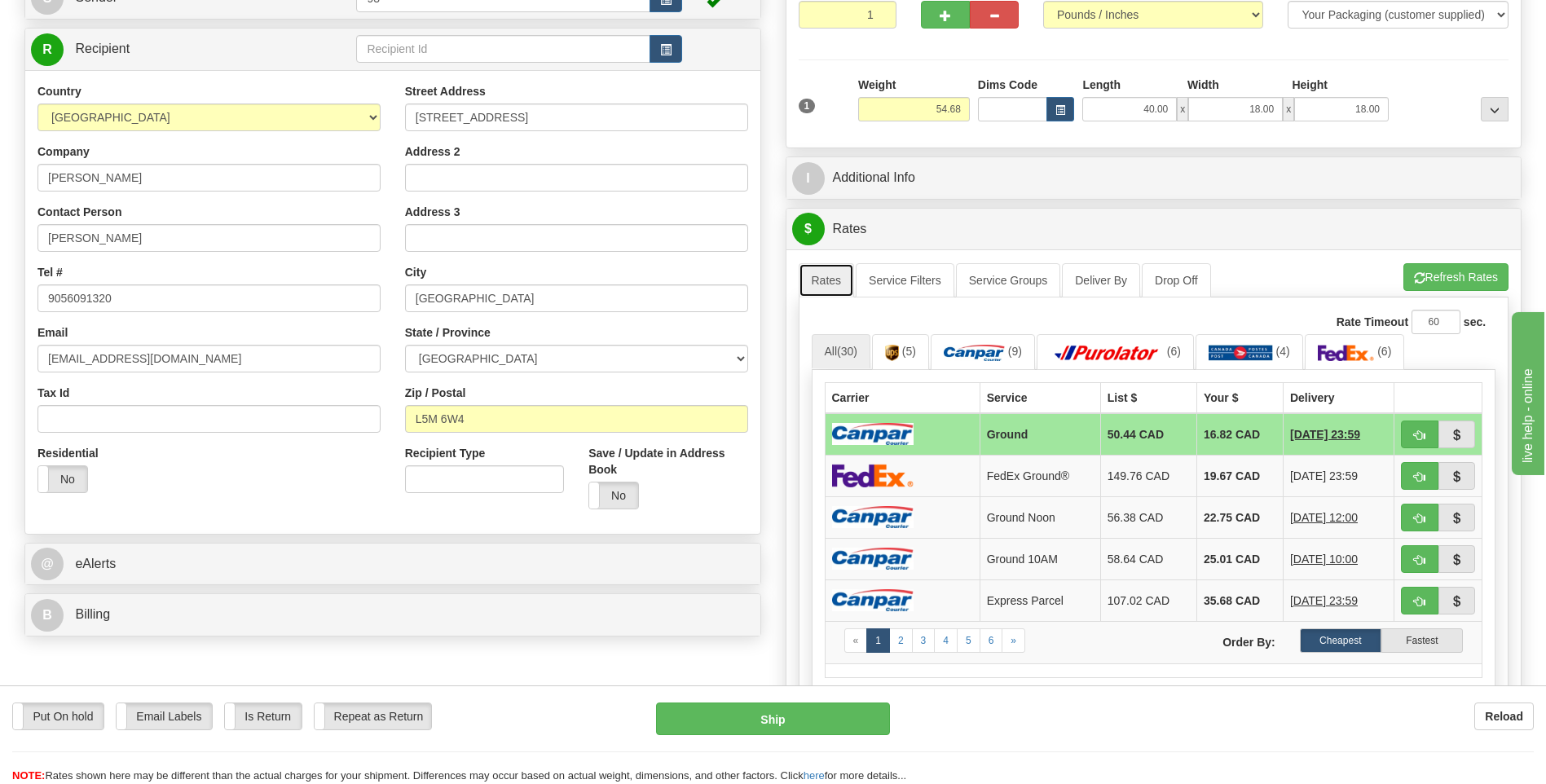
scroll to position [245, 0]
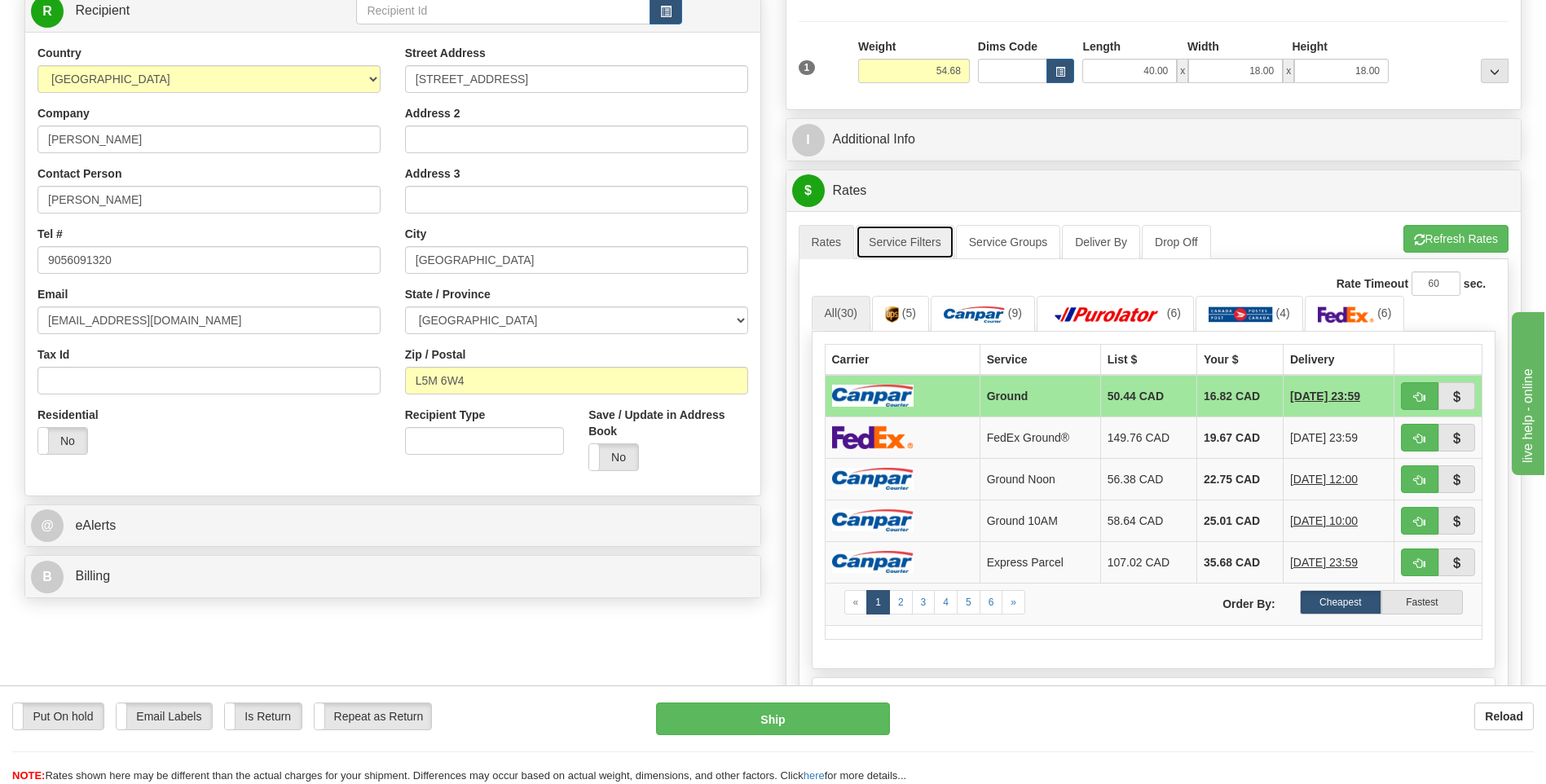
click at [885, 242] on link "Service Filters" at bounding box center [905, 242] width 98 height 34
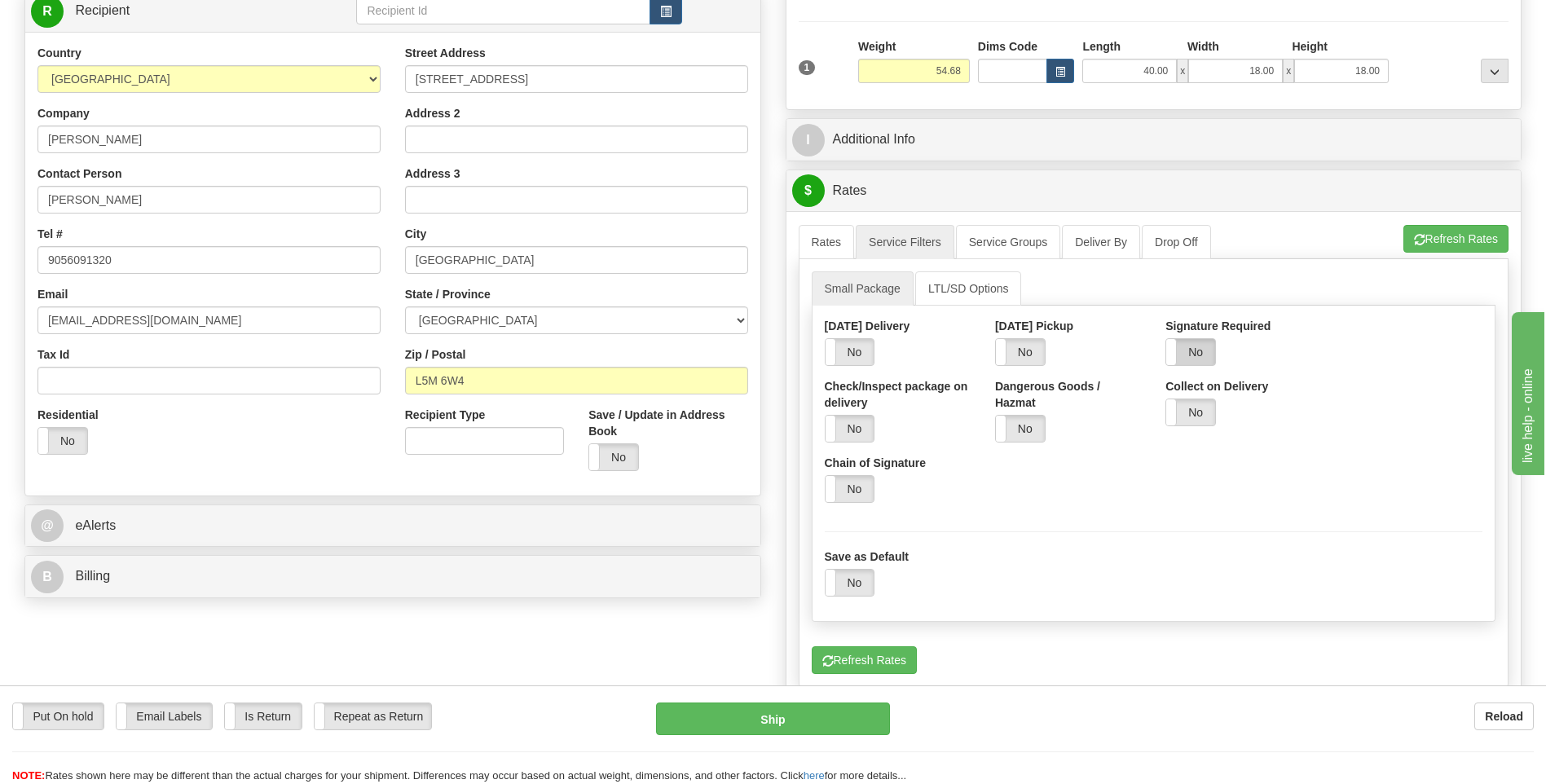
click at [1192, 358] on label "No" at bounding box center [1190, 352] width 49 height 26
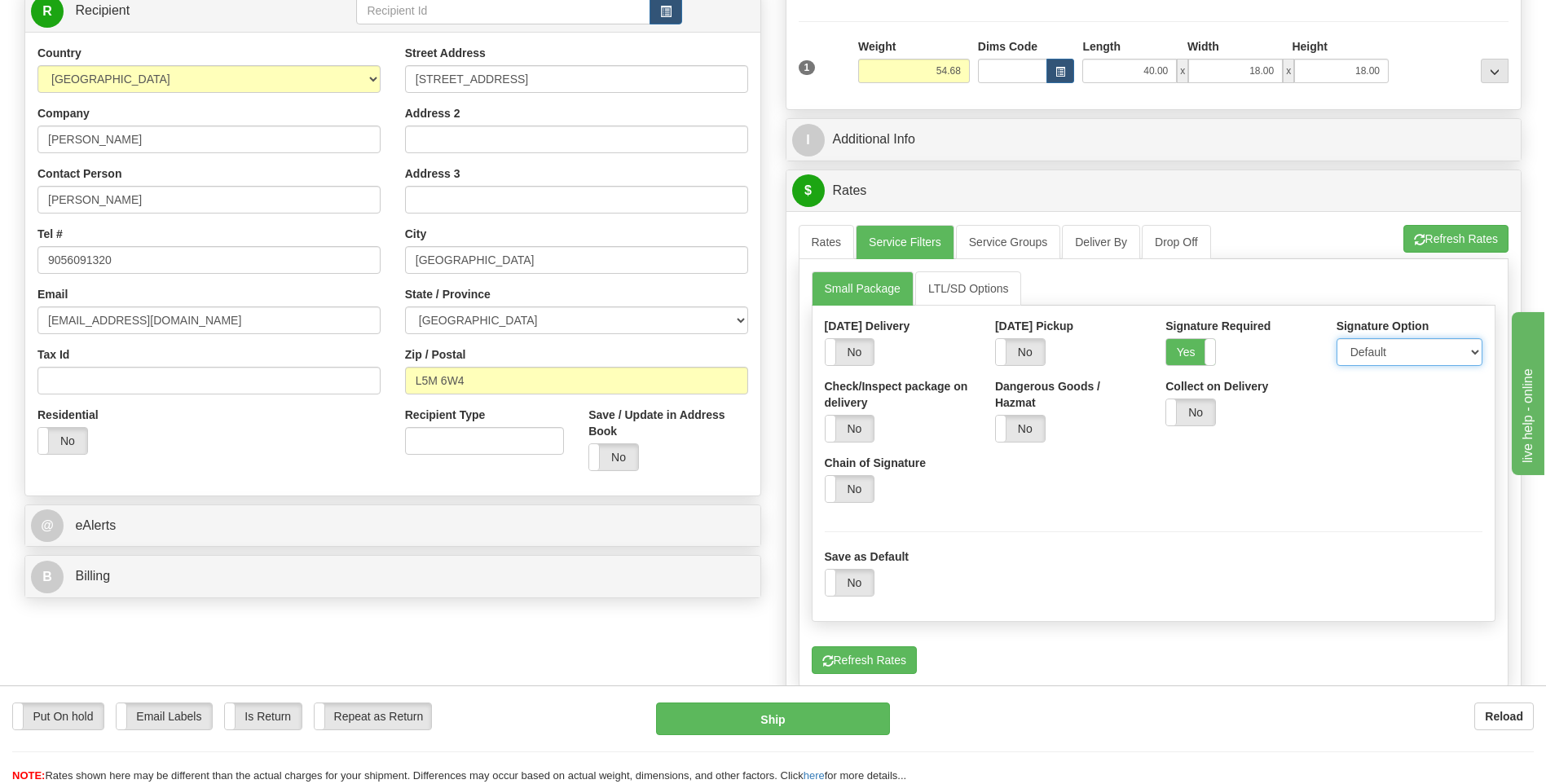
click at [1369, 349] on select "Default Adult Direct Indirect No Signature Required" at bounding box center [1409, 352] width 146 height 27
select select "1"
click at [1336, 338] on select "Default Adult Direct Indirect No Signature Required" at bounding box center [1409, 352] width 146 height 27
click at [832, 245] on link "Rates" at bounding box center [827, 242] width 56 height 34
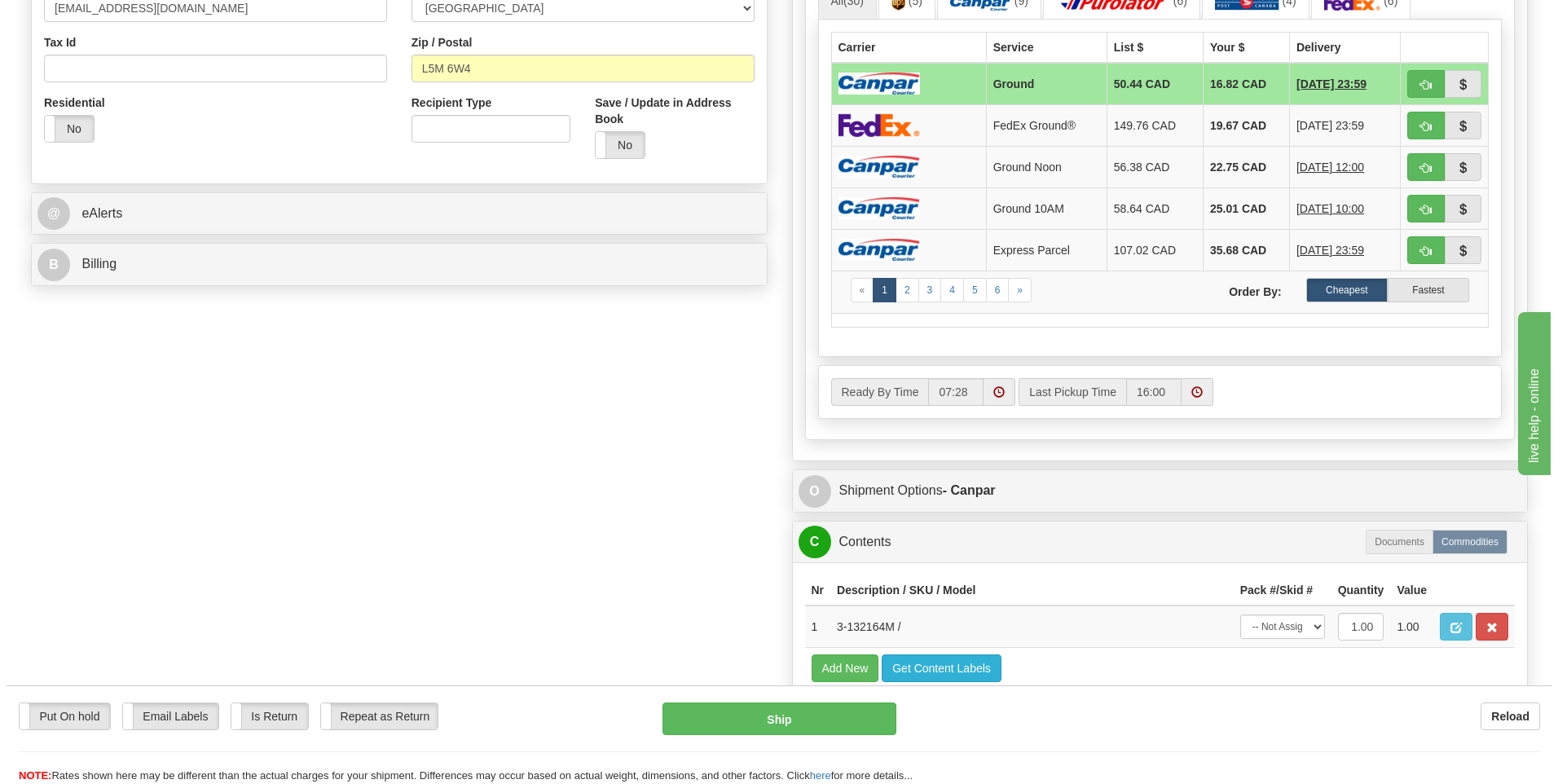
scroll to position [570, 0]
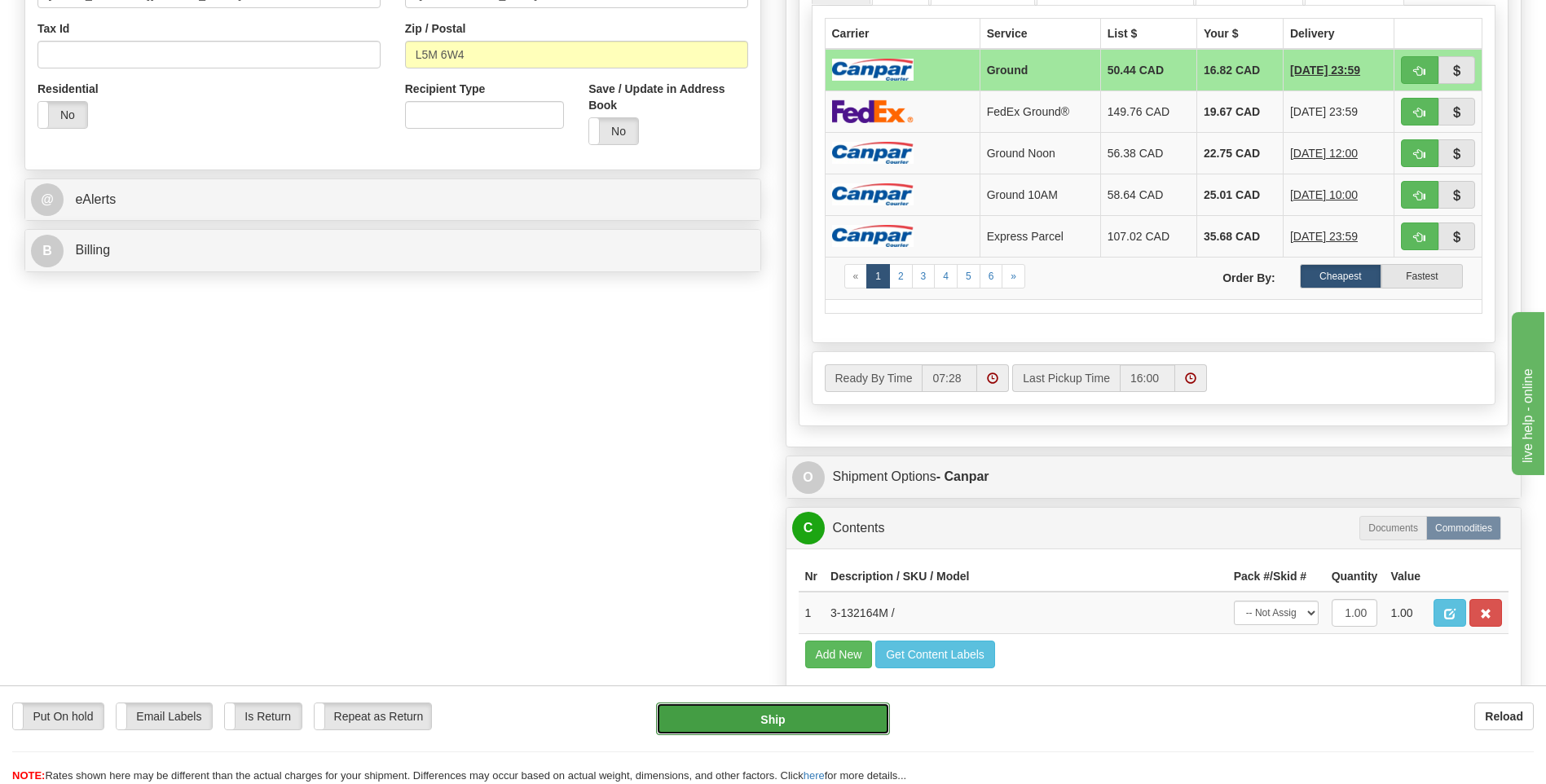
click at [837, 712] on button "Ship" at bounding box center [772, 719] width 233 height 33
type input "1"
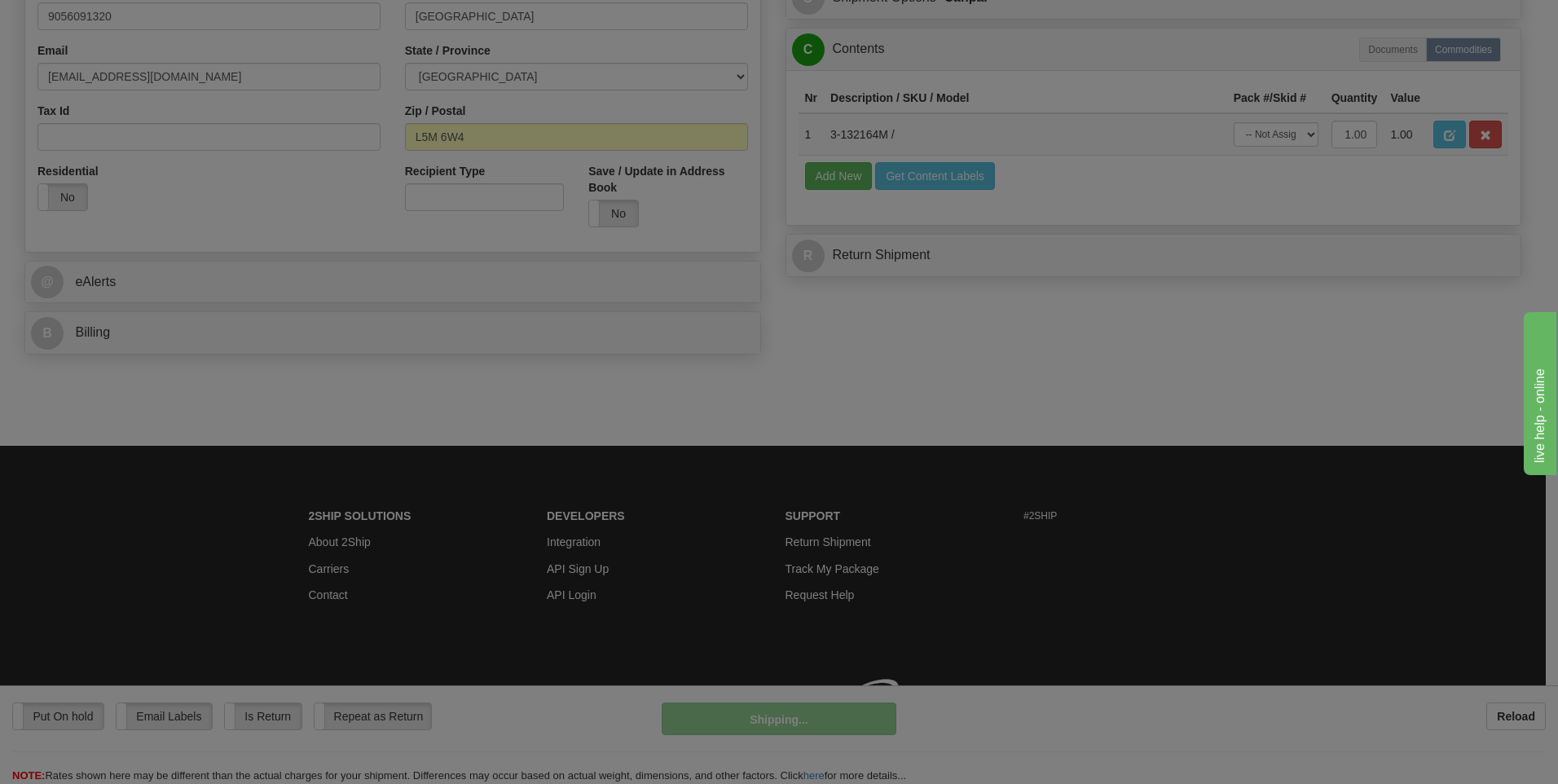
scroll to position [512, 0]
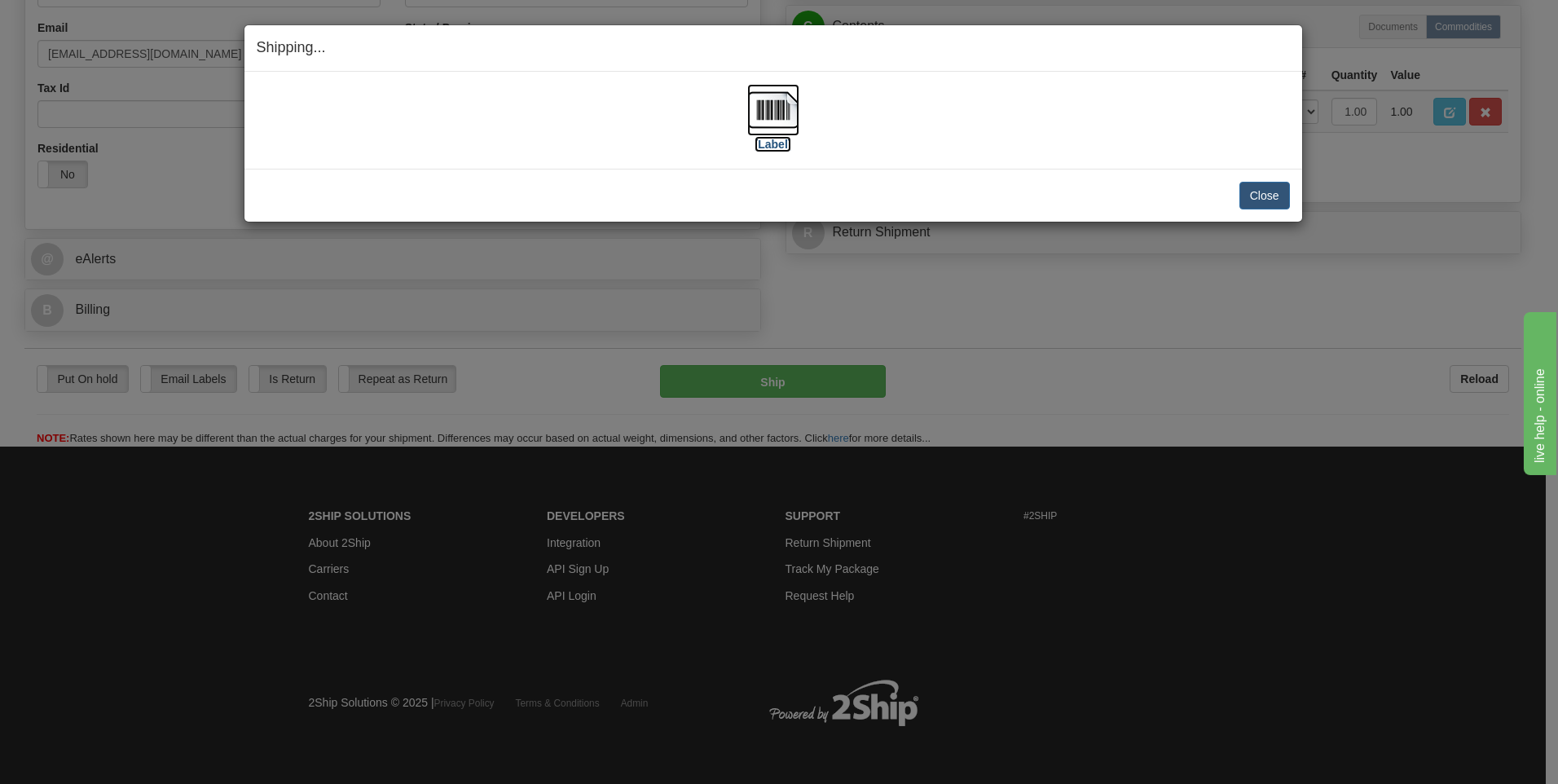
click at [763, 109] on img at bounding box center [773, 110] width 52 height 52
click at [1275, 195] on button "Close" at bounding box center [1264, 195] width 51 height 27
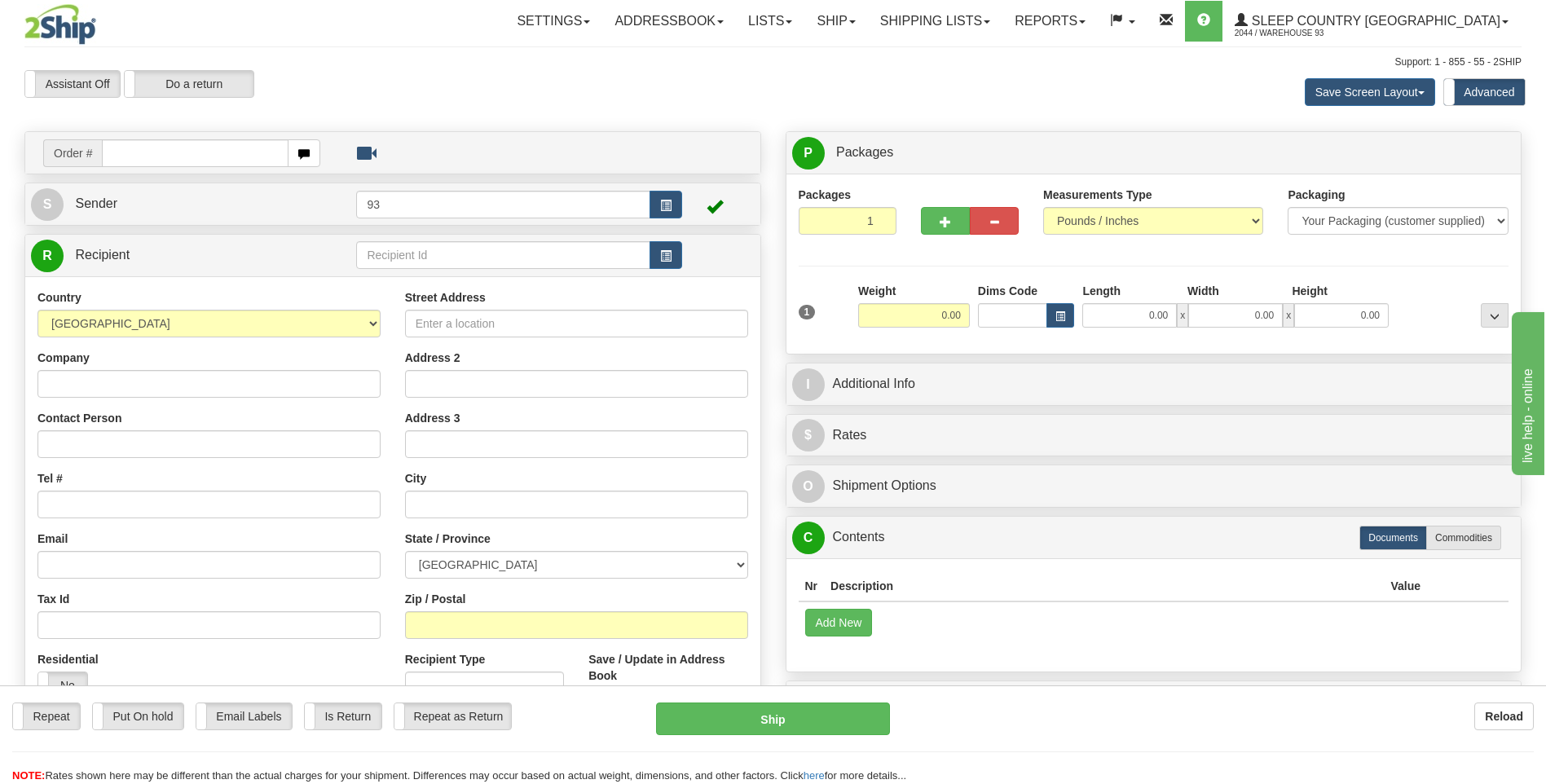
click at [160, 152] on input "text" at bounding box center [194, 153] width 186 height 27
type input "9000I139210"
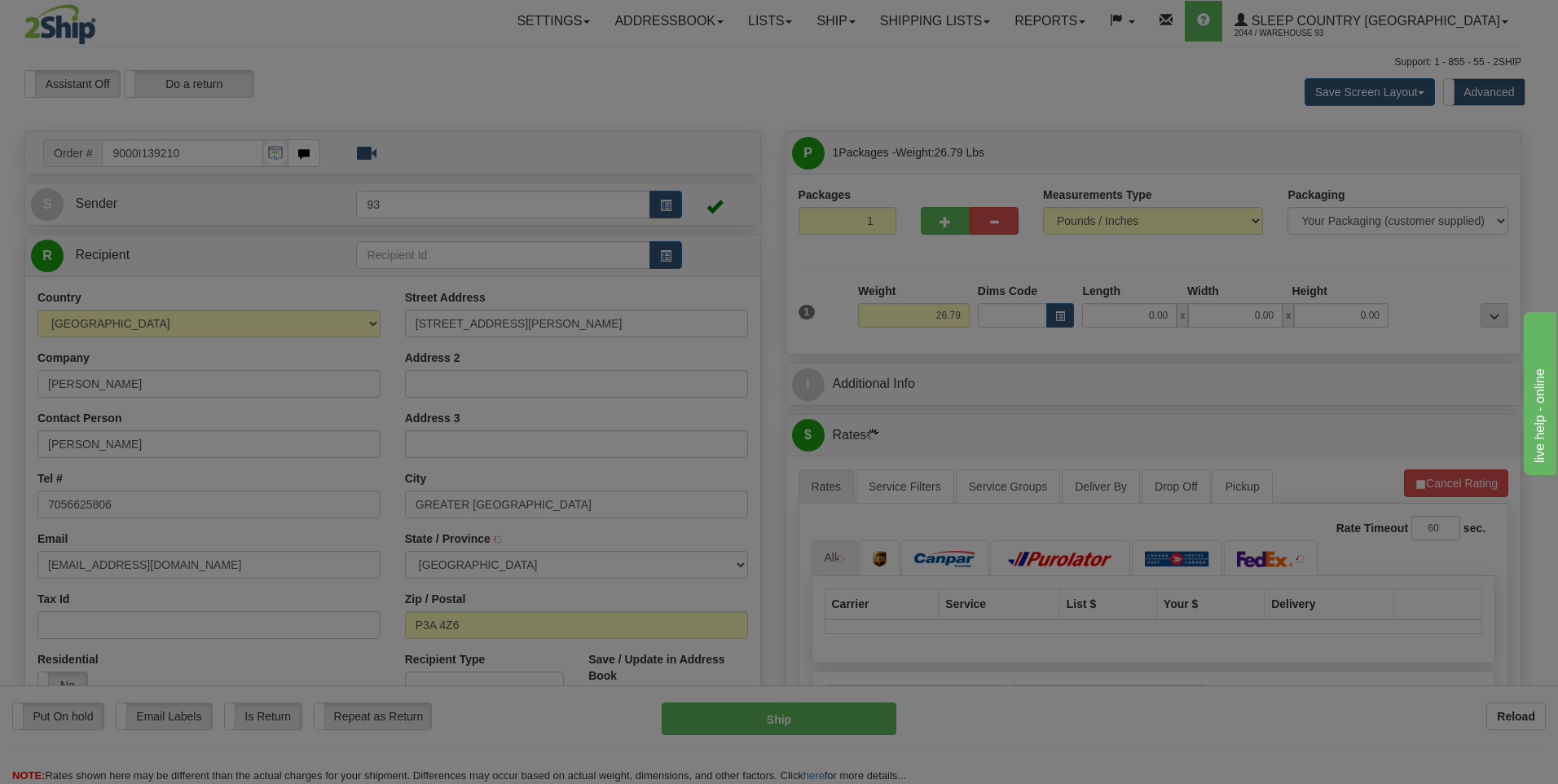
type input "SUDBURY"
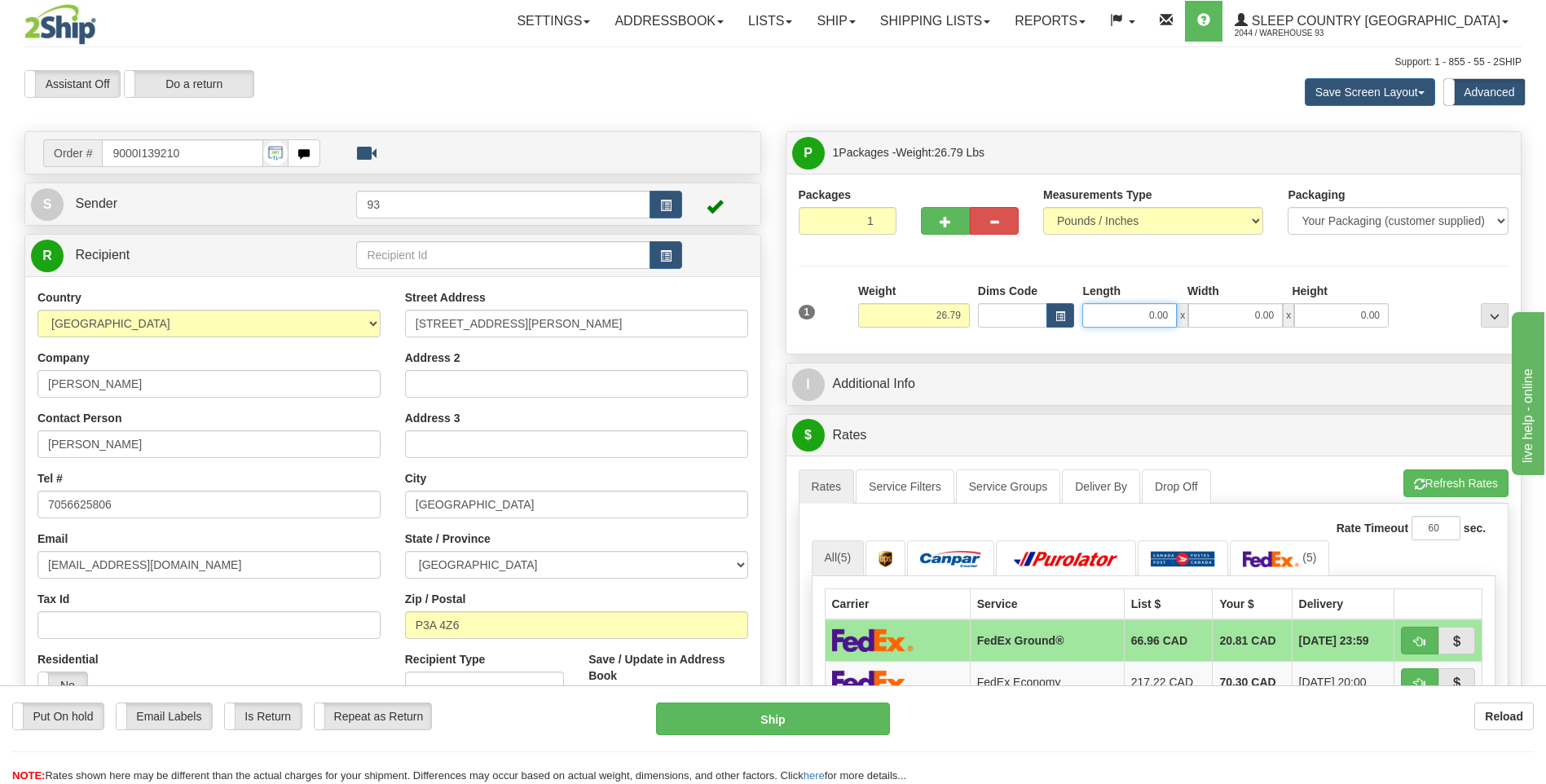
click at [1107, 310] on input "0.00" at bounding box center [1129, 315] width 94 height 25
click at [1214, 316] on input "0.00" at bounding box center [1235, 315] width 94 height 25
type input "40.00"
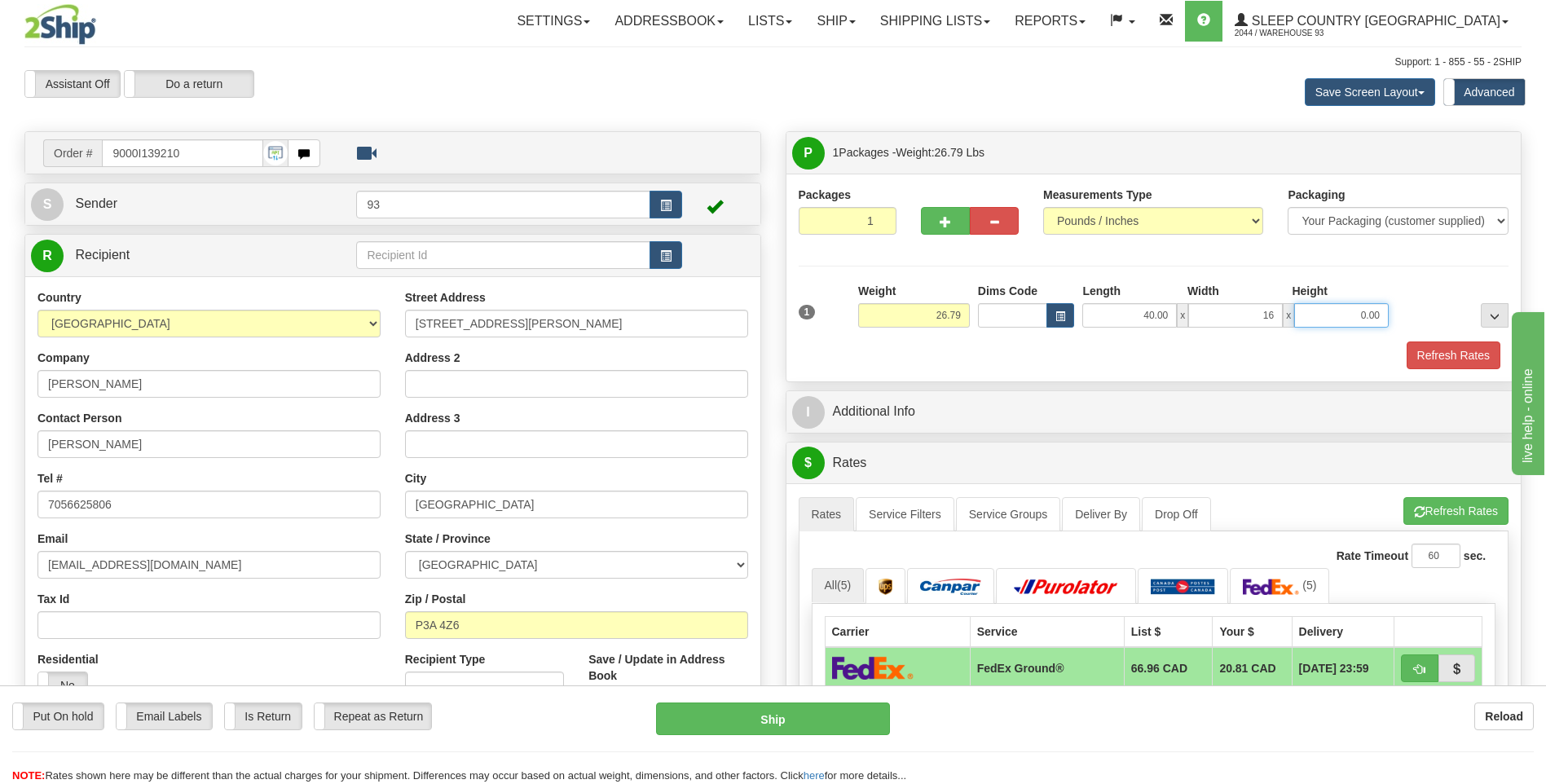
type input "16.00"
click at [1327, 321] on input "0.00" at bounding box center [1341, 315] width 94 height 25
type input "16.00"
click at [1444, 349] on button "Refresh Rates" at bounding box center [1453, 355] width 93 height 27
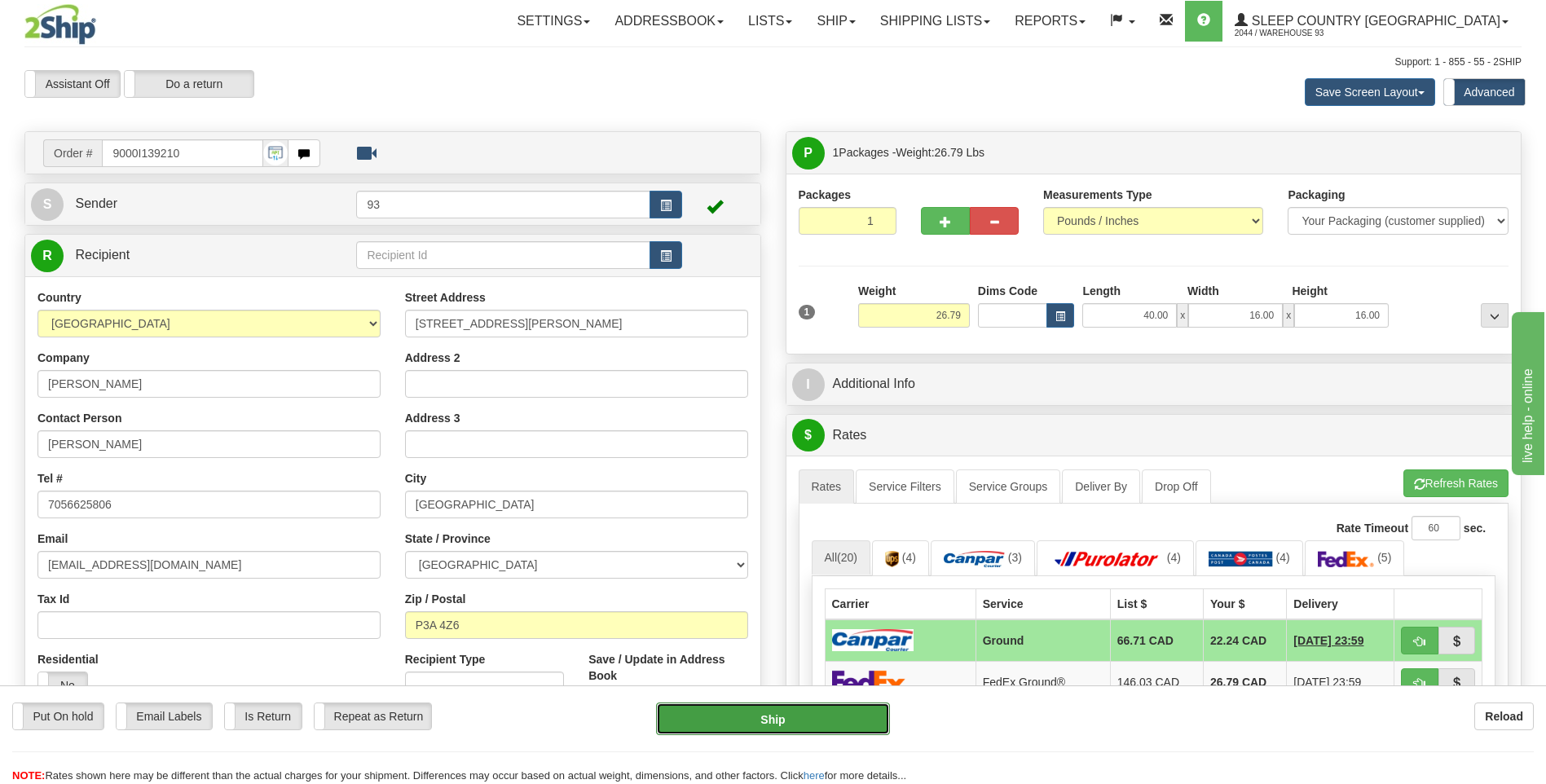
click at [854, 708] on button "Ship" at bounding box center [772, 719] width 233 height 33
type input "1"
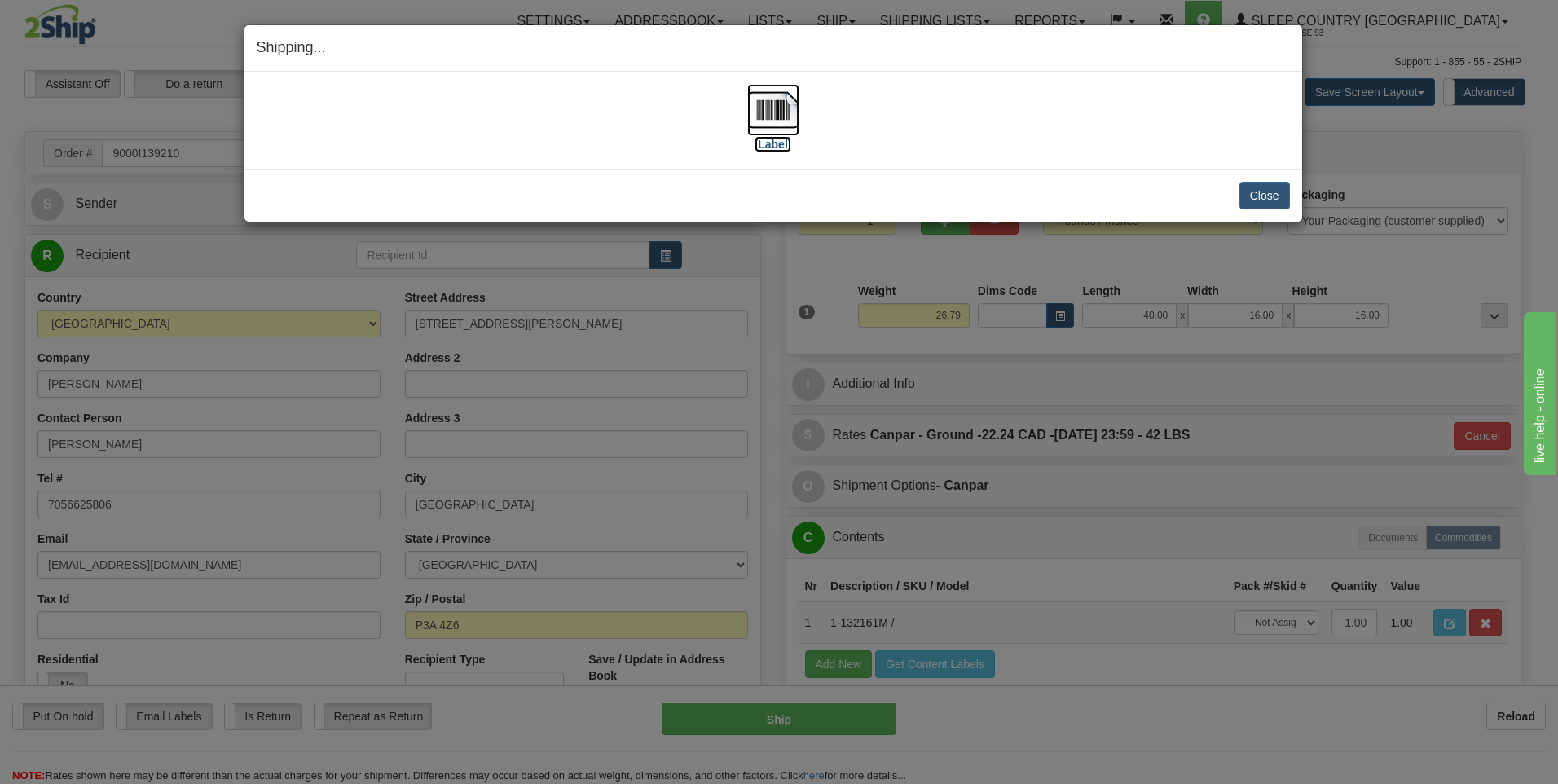
click at [776, 113] on img at bounding box center [773, 110] width 52 height 52
click at [1264, 201] on button "Close" at bounding box center [1264, 195] width 51 height 27
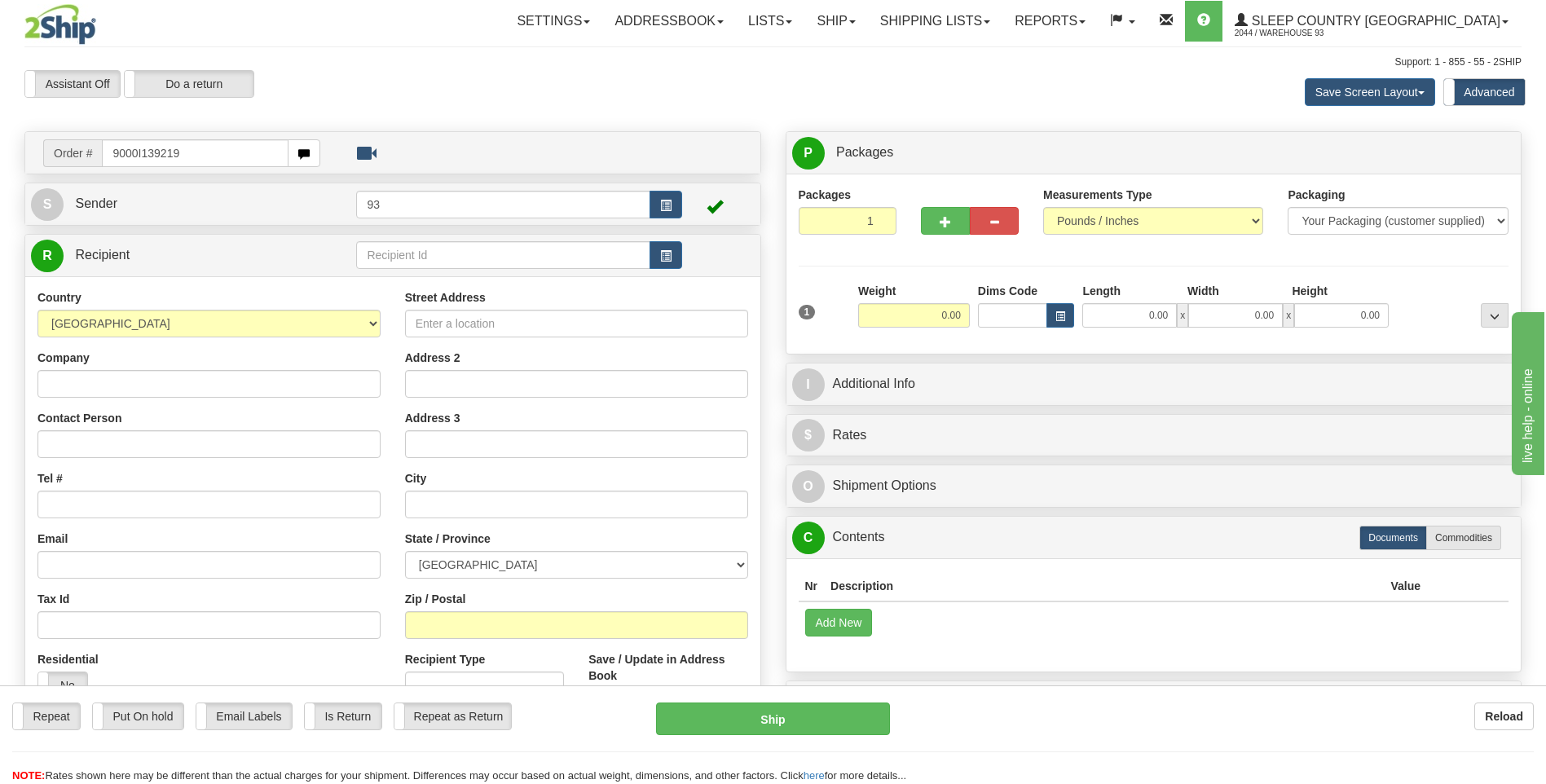
type input "9000I139219"
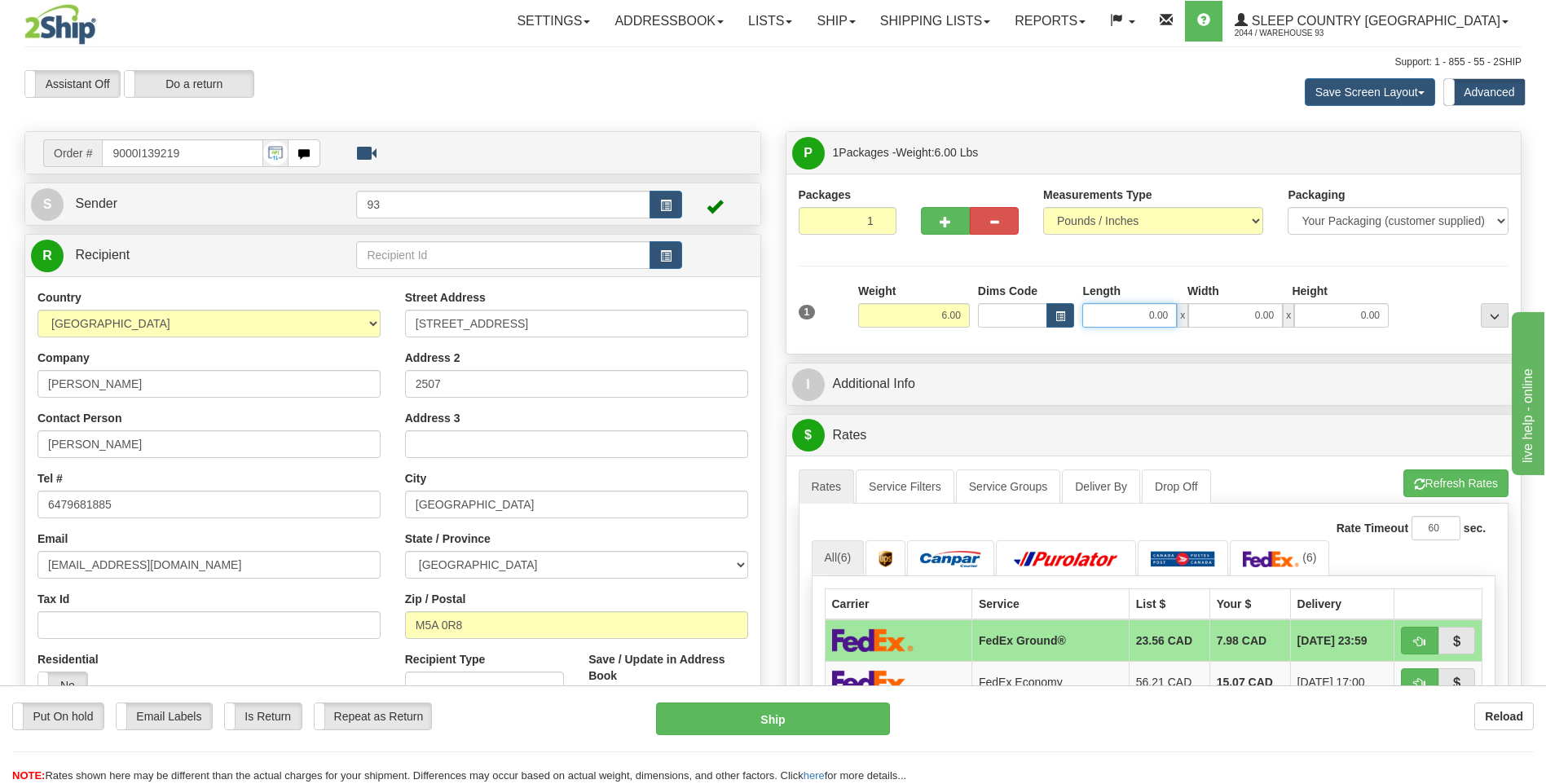
click at [1099, 320] on input "0.00" at bounding box center [1129, 315] width 94 height 25
type input "16.00"
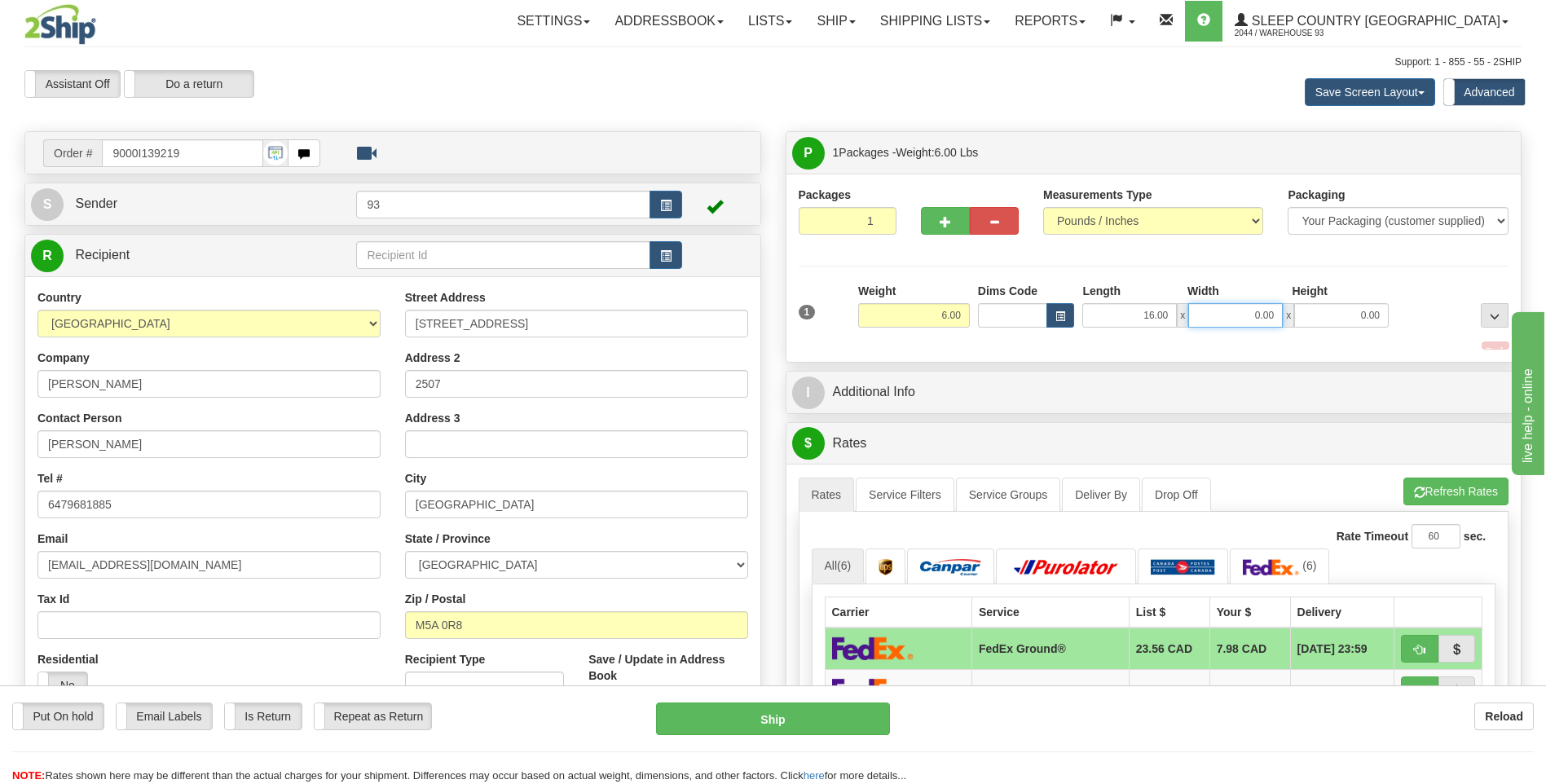
click at [1264, 326] on input "0.00" at bounding box center [1235, 315] width 94 height 25
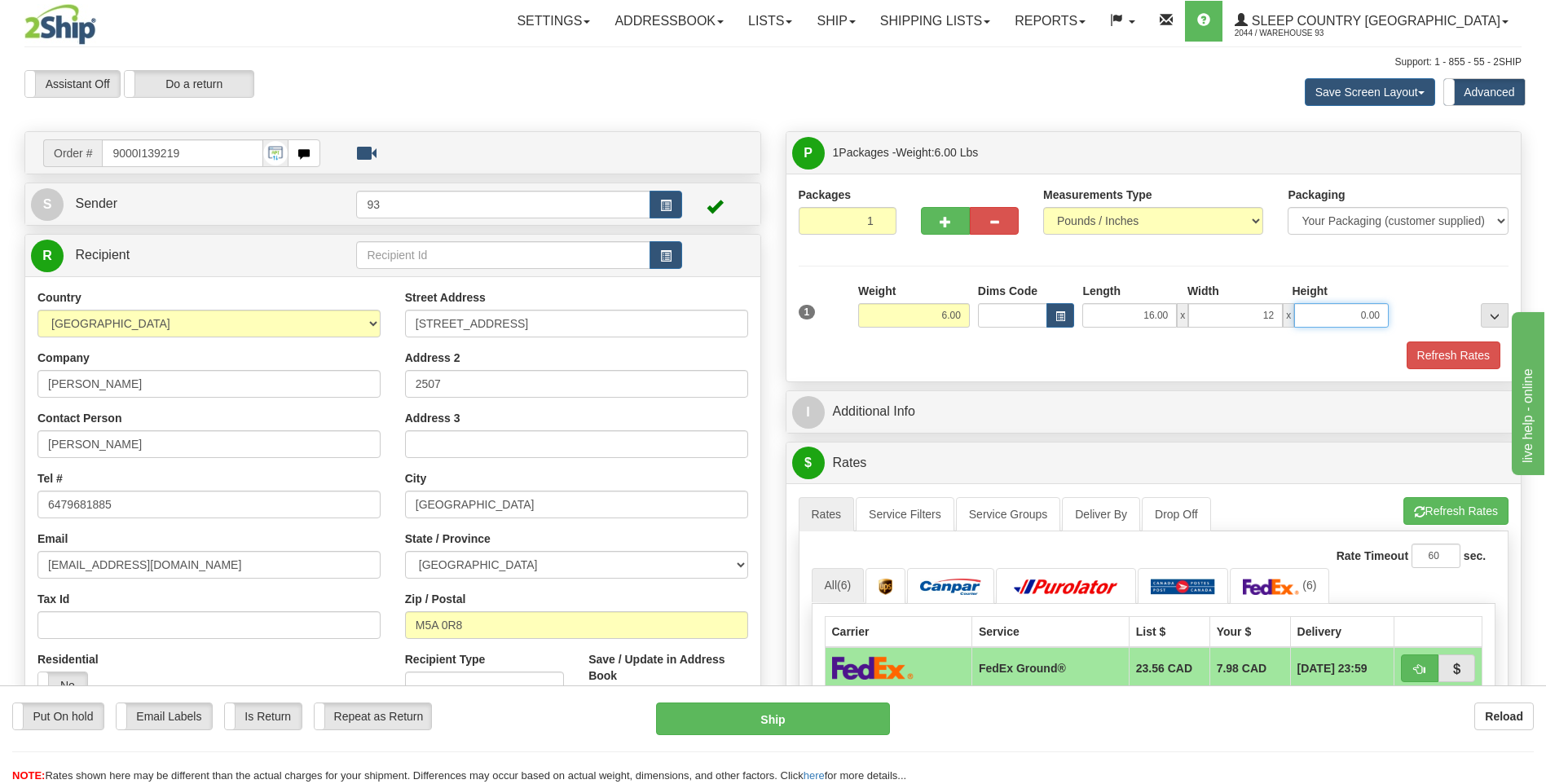
type input "12.00"
click at [1365, 312] on input "0.00" at bounding box center [1341, 315] width 94 height 25
type input "6.00"
click at [1438, 359] on button "Refresh Rates" at bounding box center [1453, 355] width 93 height 27
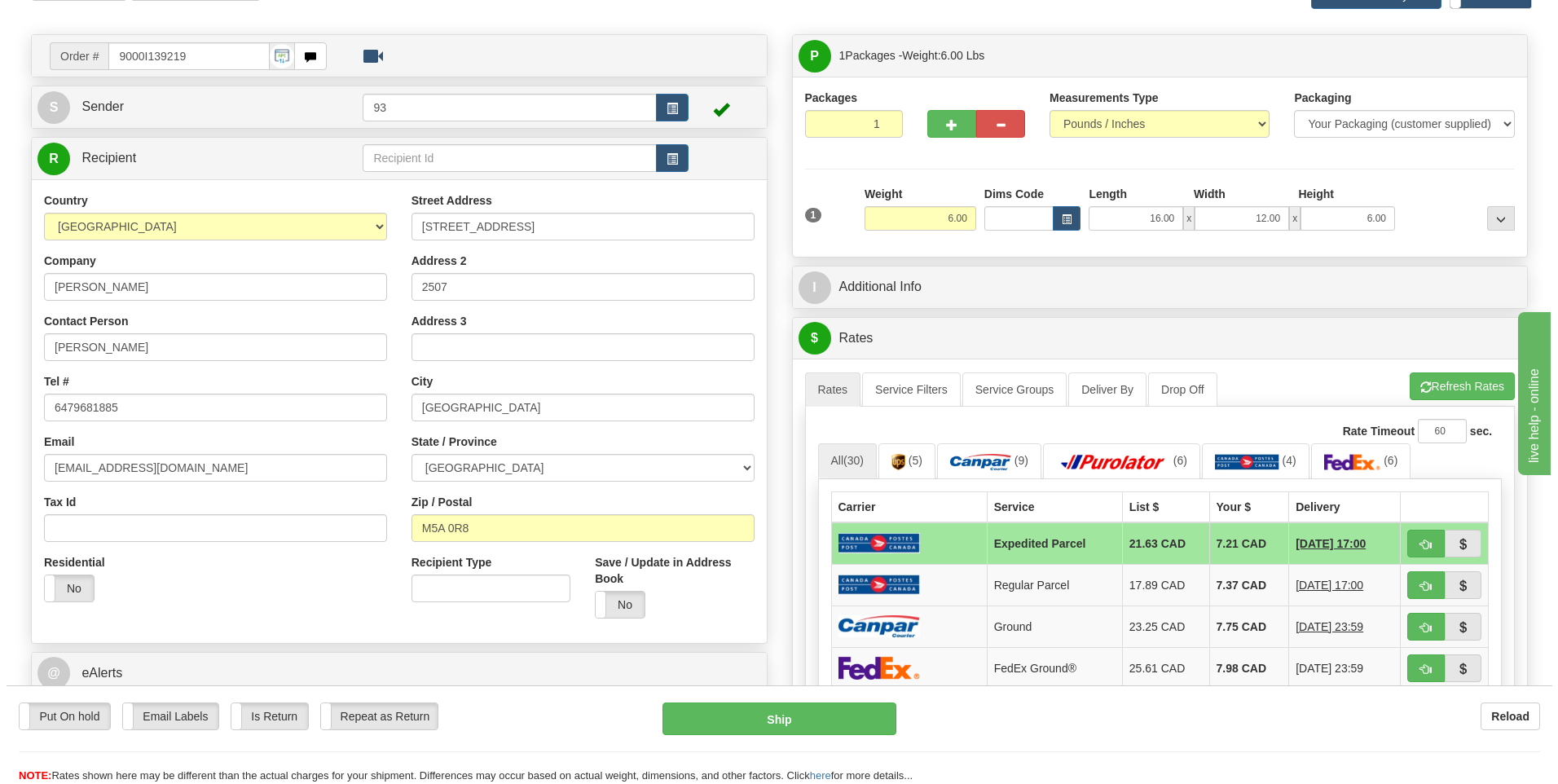
scroll to position [245, 0]
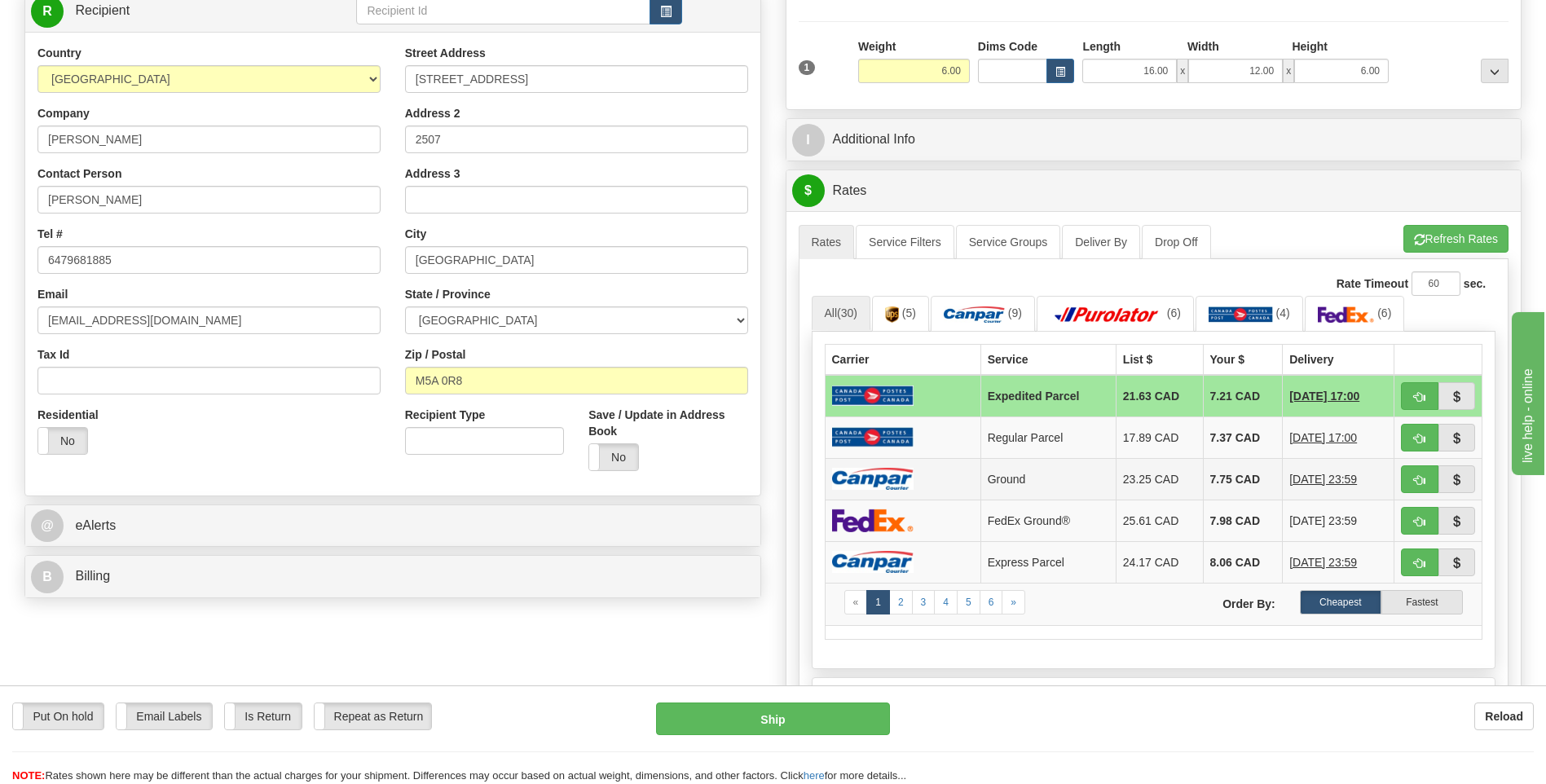
click at [883, 496] on td at bounding box center [902, 478] width 156 height 42
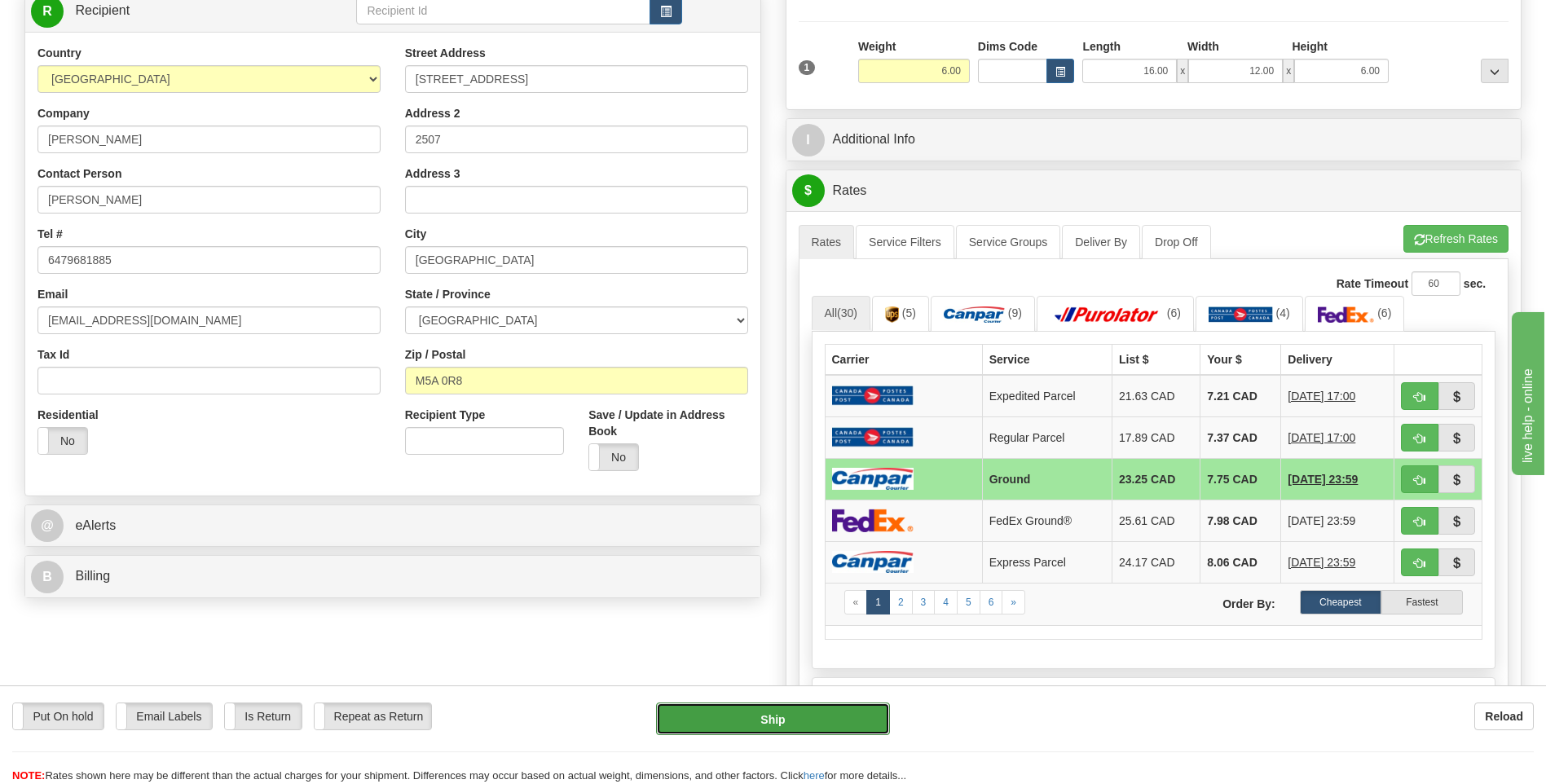
click at [863, 717] on button "Ship" at bounding box center [772, 719] width 233 height 33
type input "1"
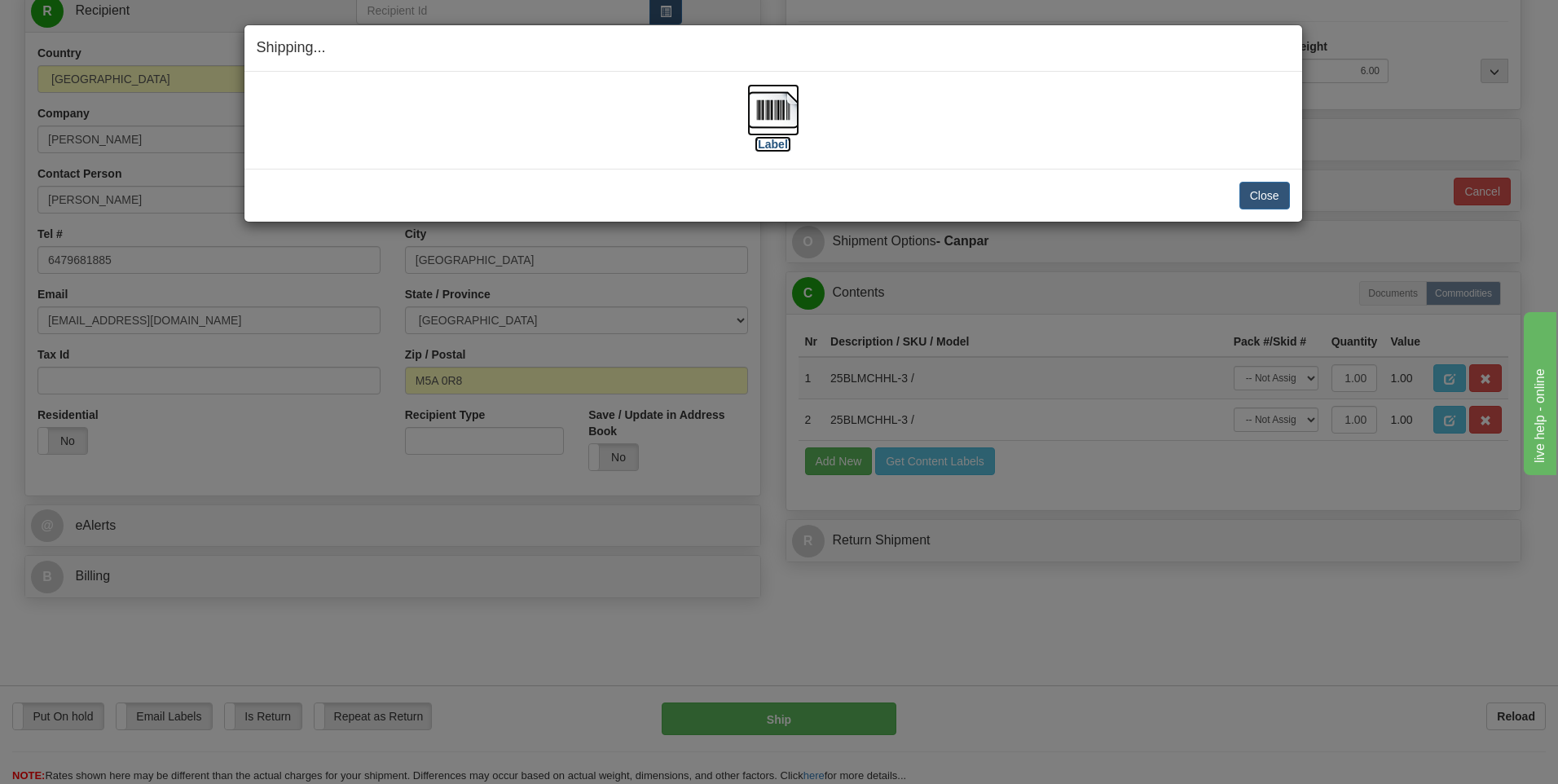
click at [776, 104] on img at bounding box center [773, 110] width 52 height 52
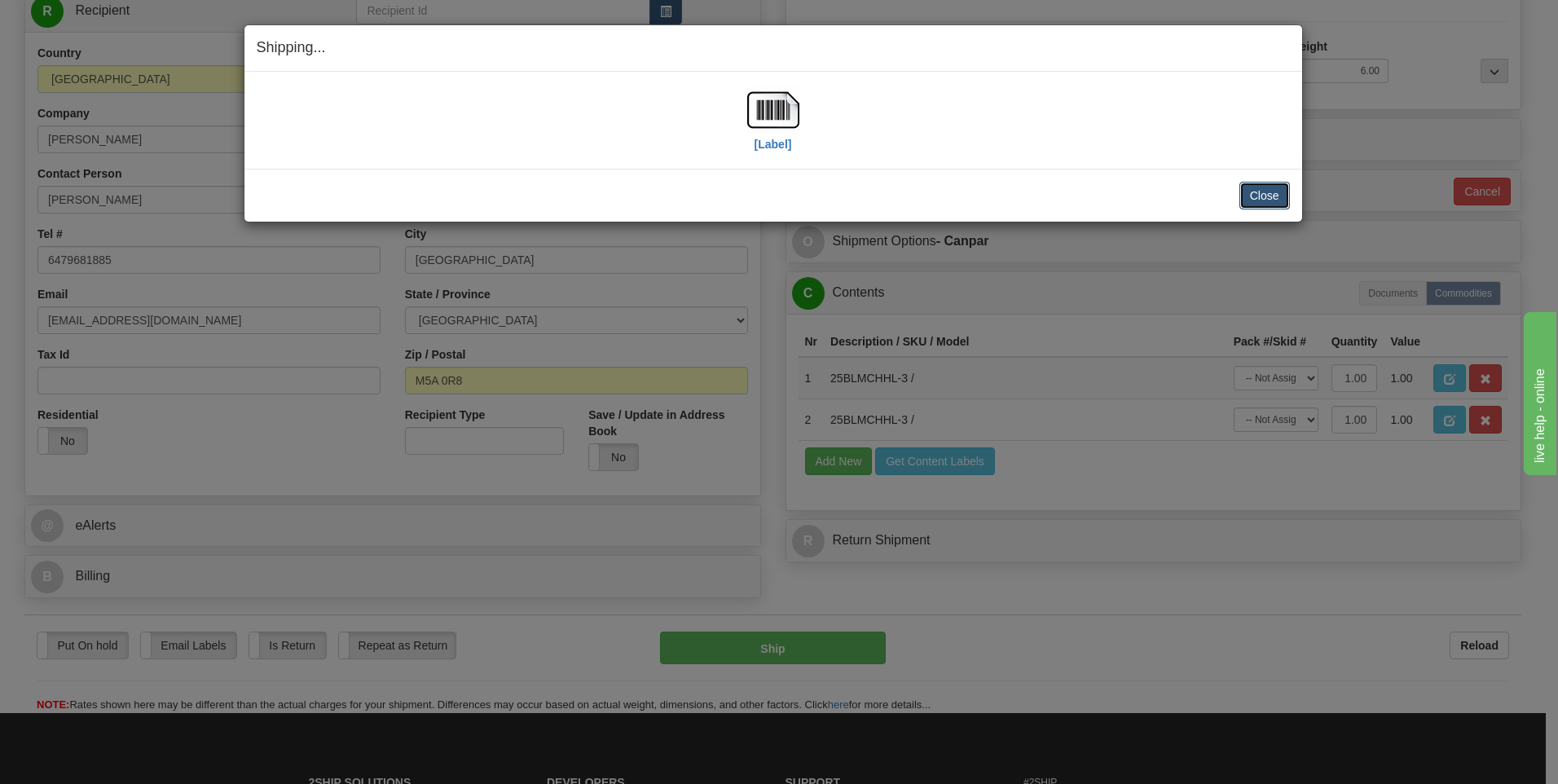
click at [1249, 194] on button "Close" at bounding box center [1264, 195] width 51 height 27
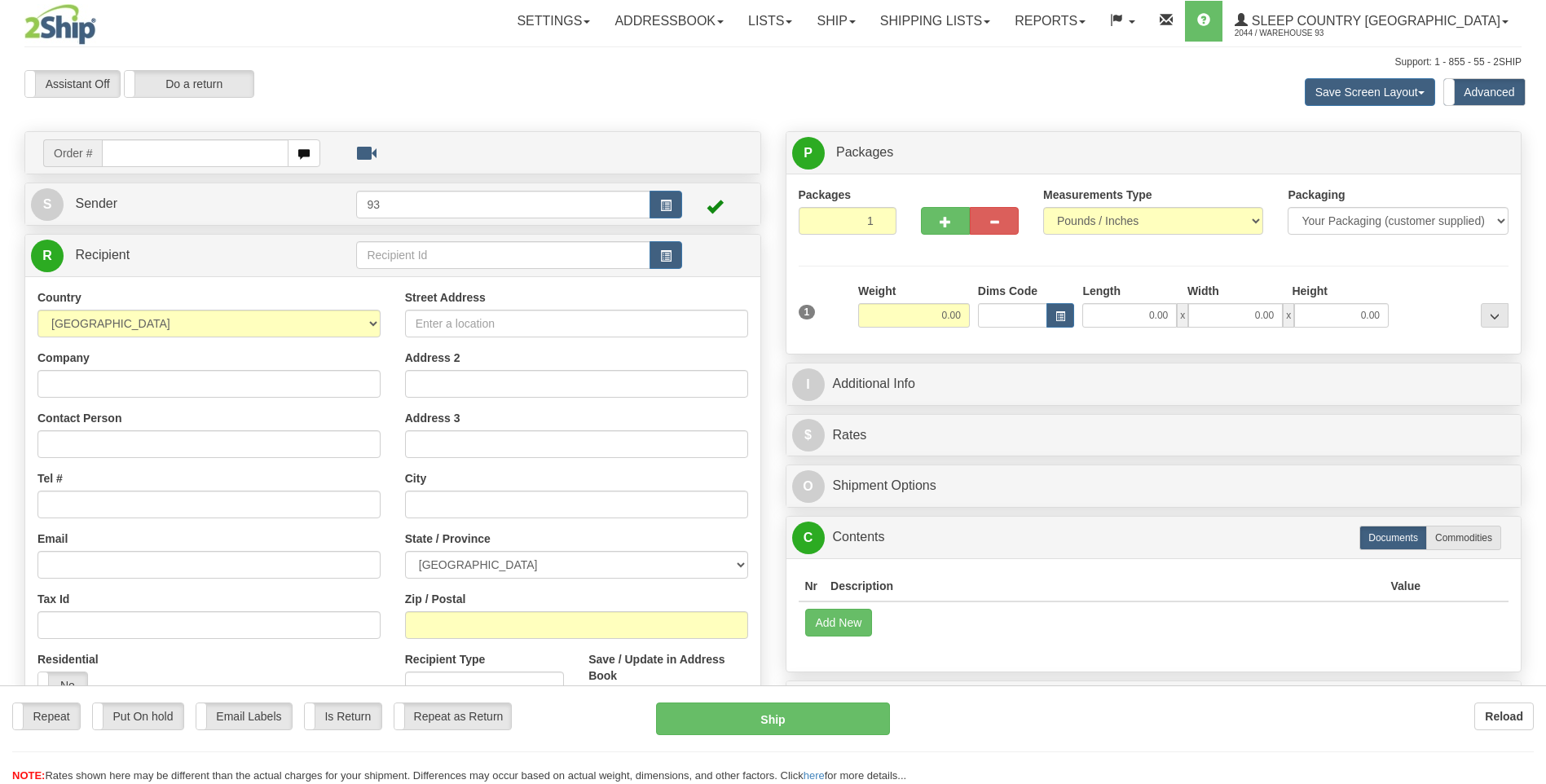
click at [149, 150] on div "Toggle navigation Settings Shipping Preferences Fields Preferences New" at bounding box center [773, 466] width 1546 height 934
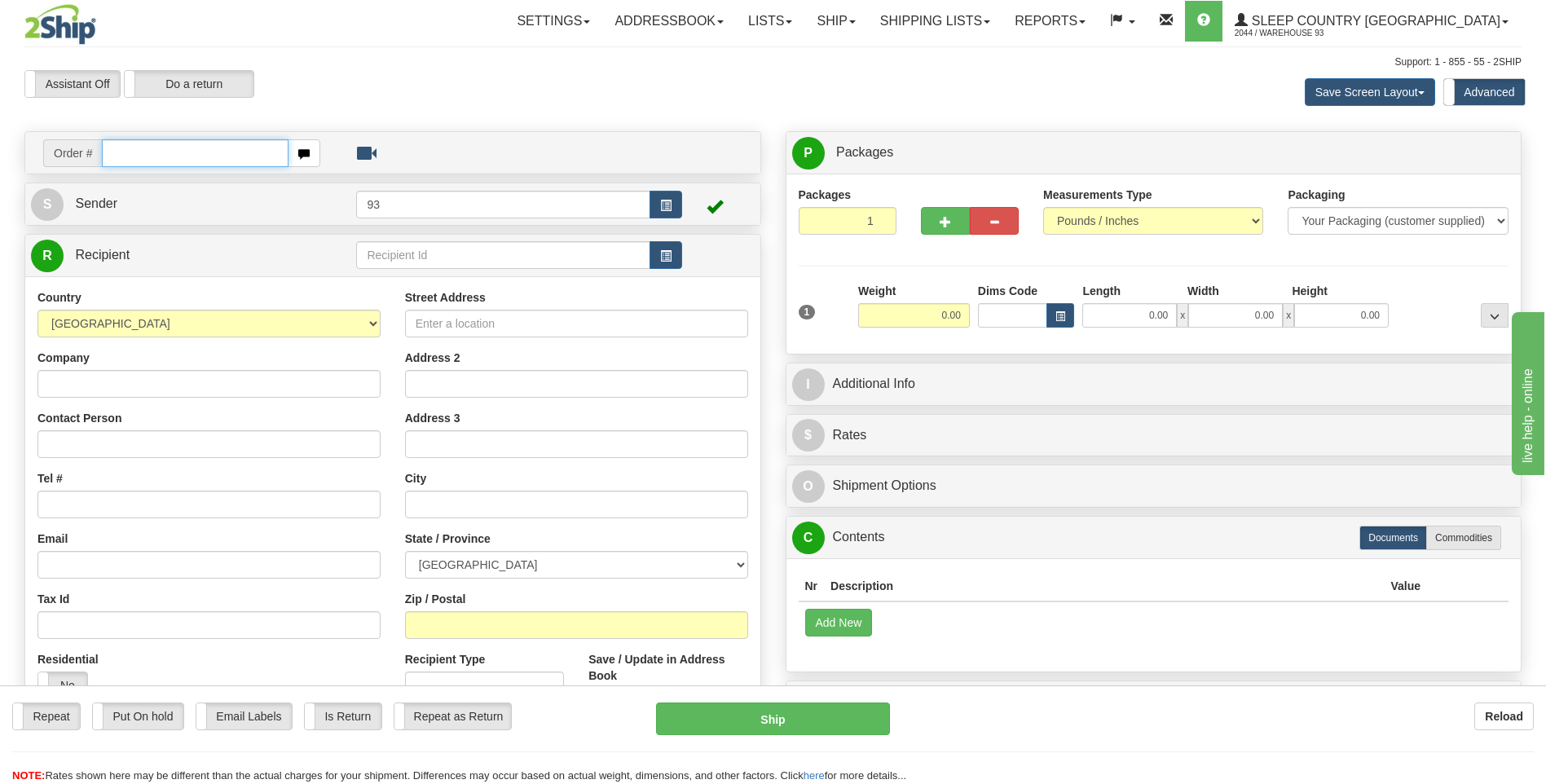
click at [149, 150] on input "text" at bounding box center [194, 153] width 186 height 27
type input "9000I139332"
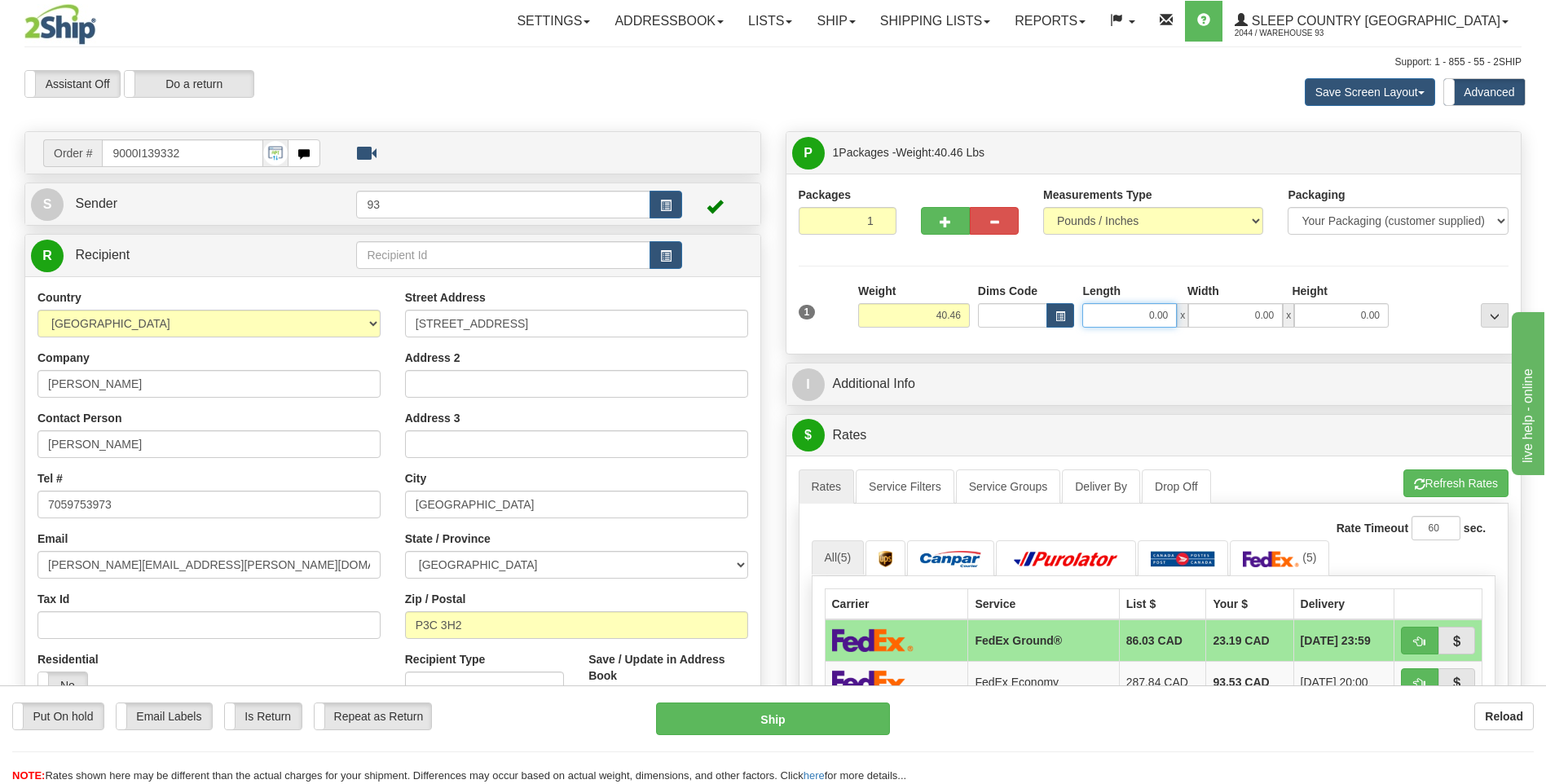
click at [1117, 312] on input "0.00" at bounding box center [1129, 315] width 94 height 25
type input "40.00"
click at [1257, 321] on input "0.00" at bounding box center [1235, 315] width 94 height 25
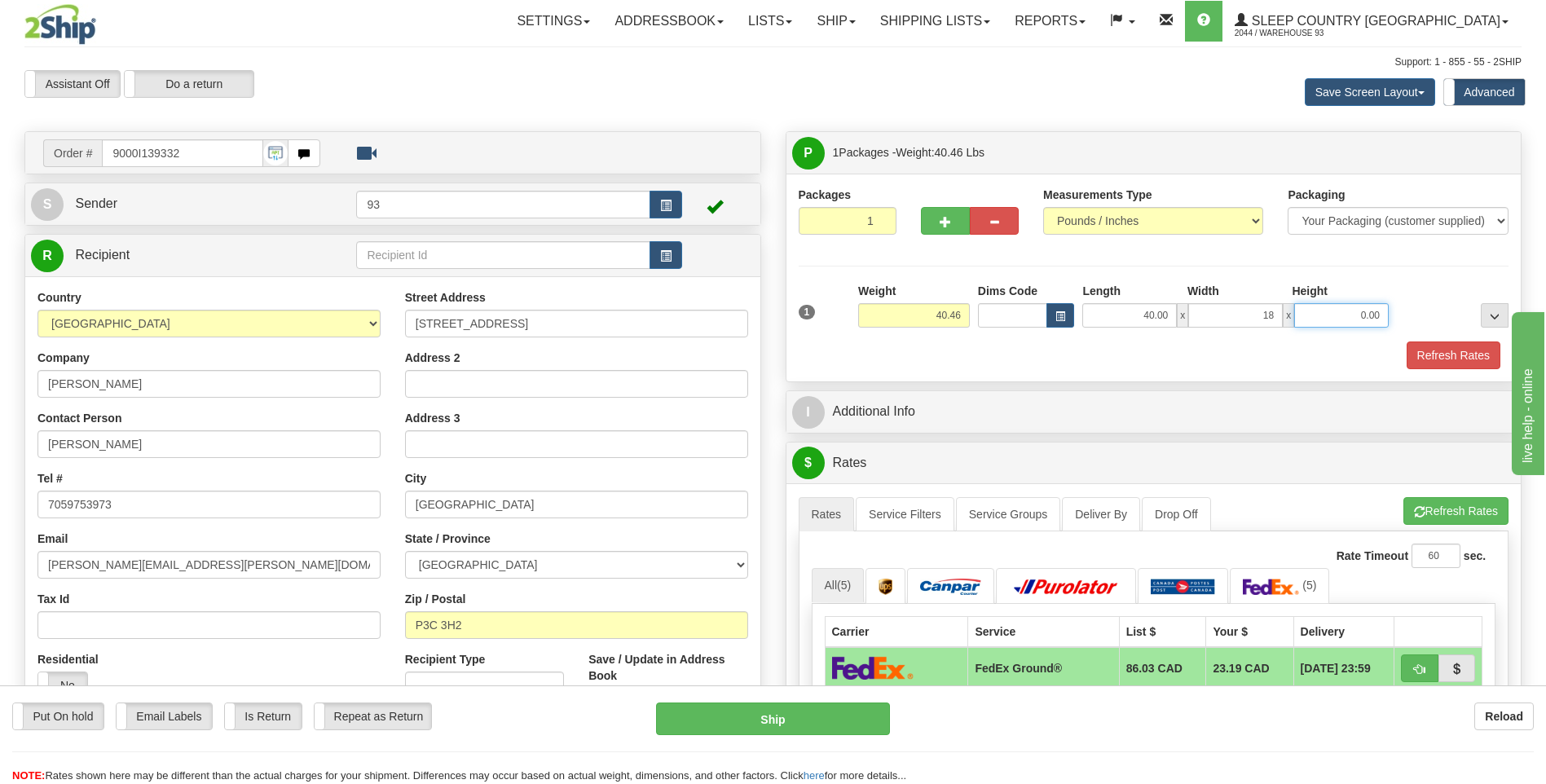
type input "18.00"
click at [1382, 323] on input "0.00" at bounding box center [1341, 315] width 94 height 25
type input "18.00"
click at [1434, 347] on button "Refresh Rates" at bounding box center [1453, 355] width 93 height 27
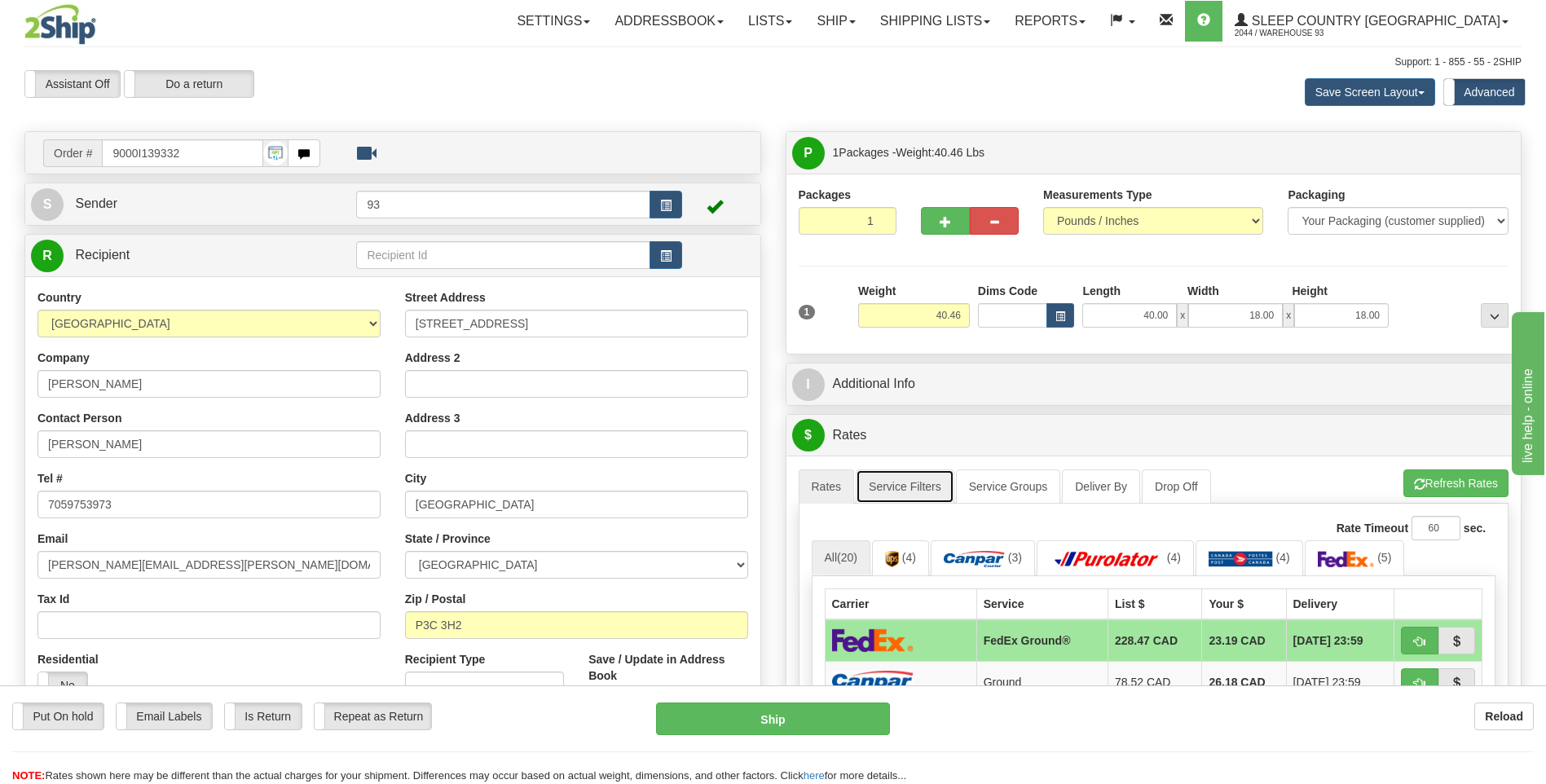
click at [909, 481] on link "Service Filters" at bounding box center [905, 486] width 98 height 34
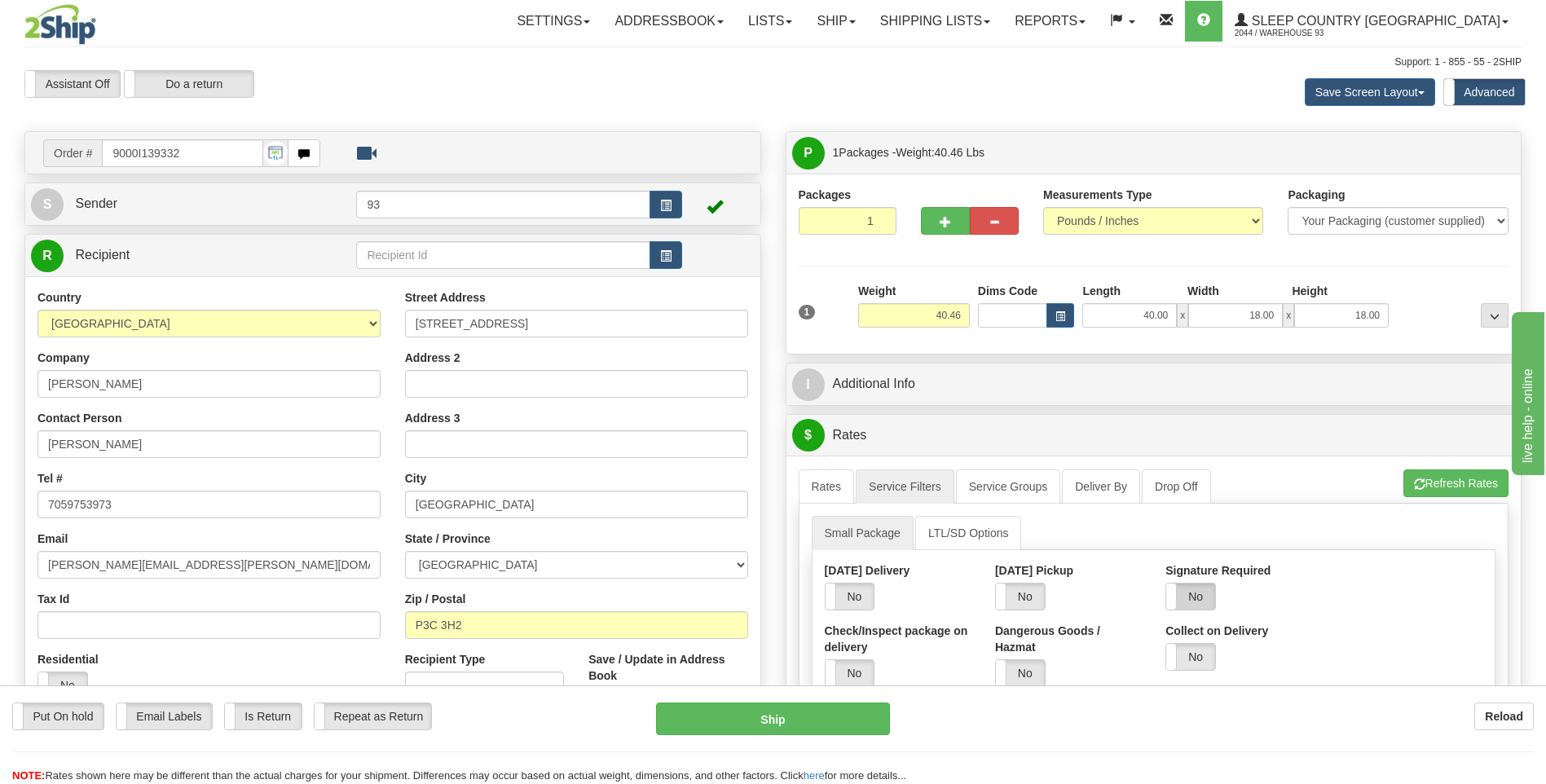
click at [1205, 599] on label "No" at bounding box center [1190, 597] width 49 height 26
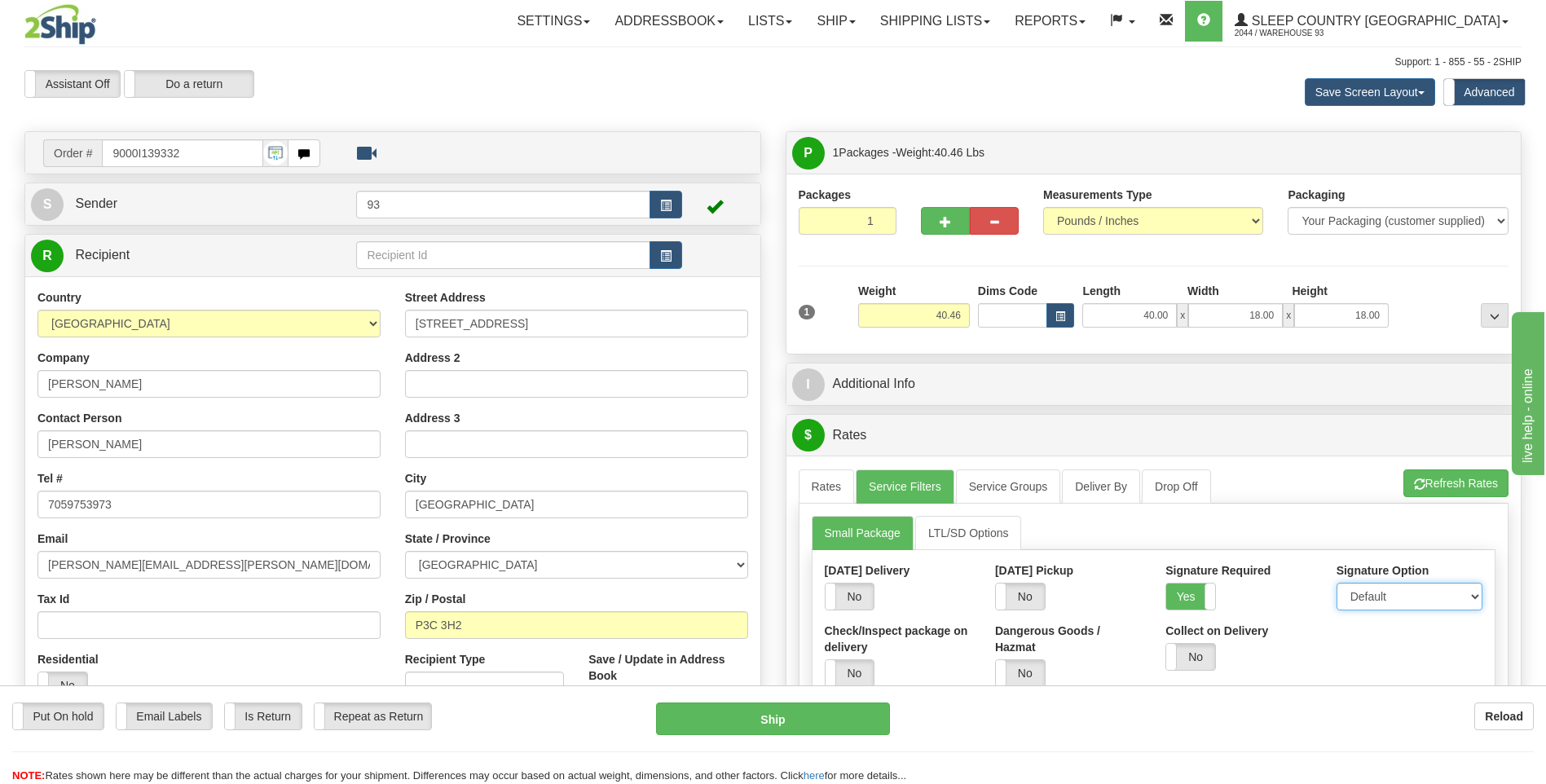
click at [1374, 603] on select "Default Adult Direct Indirect No Signature Required" at bounding box center [1409, 597] width 146 height 27
select select "1"
click at [1336, 583] on select "Default Adult Direct Indirect No Signature Required" at bounding box center [1409, 597] width 146 height 27
click at [842, 485] on link "Rates" at bounding box center [827, 486] width 56 height 34
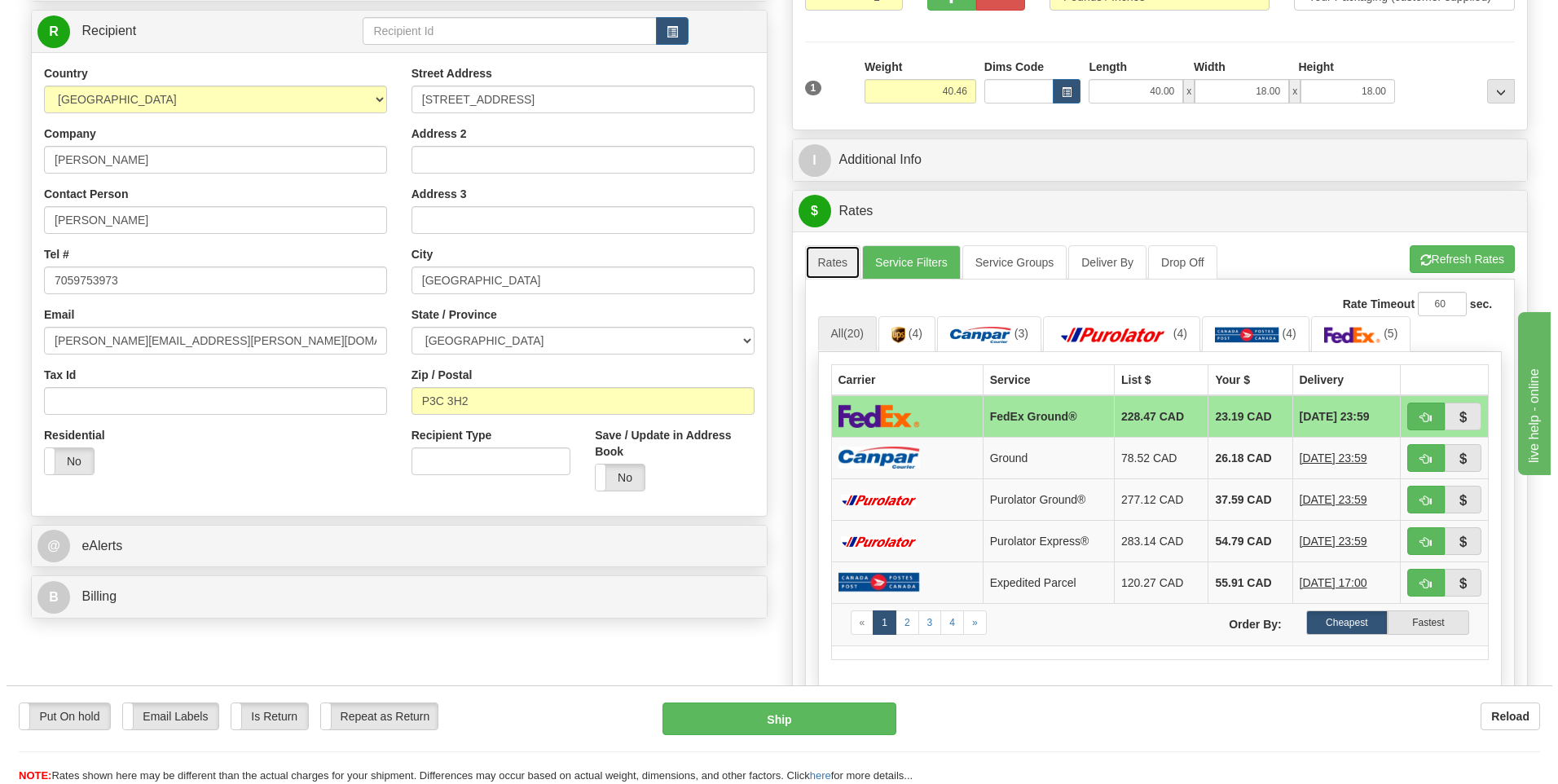
scroll to position [245, 0]
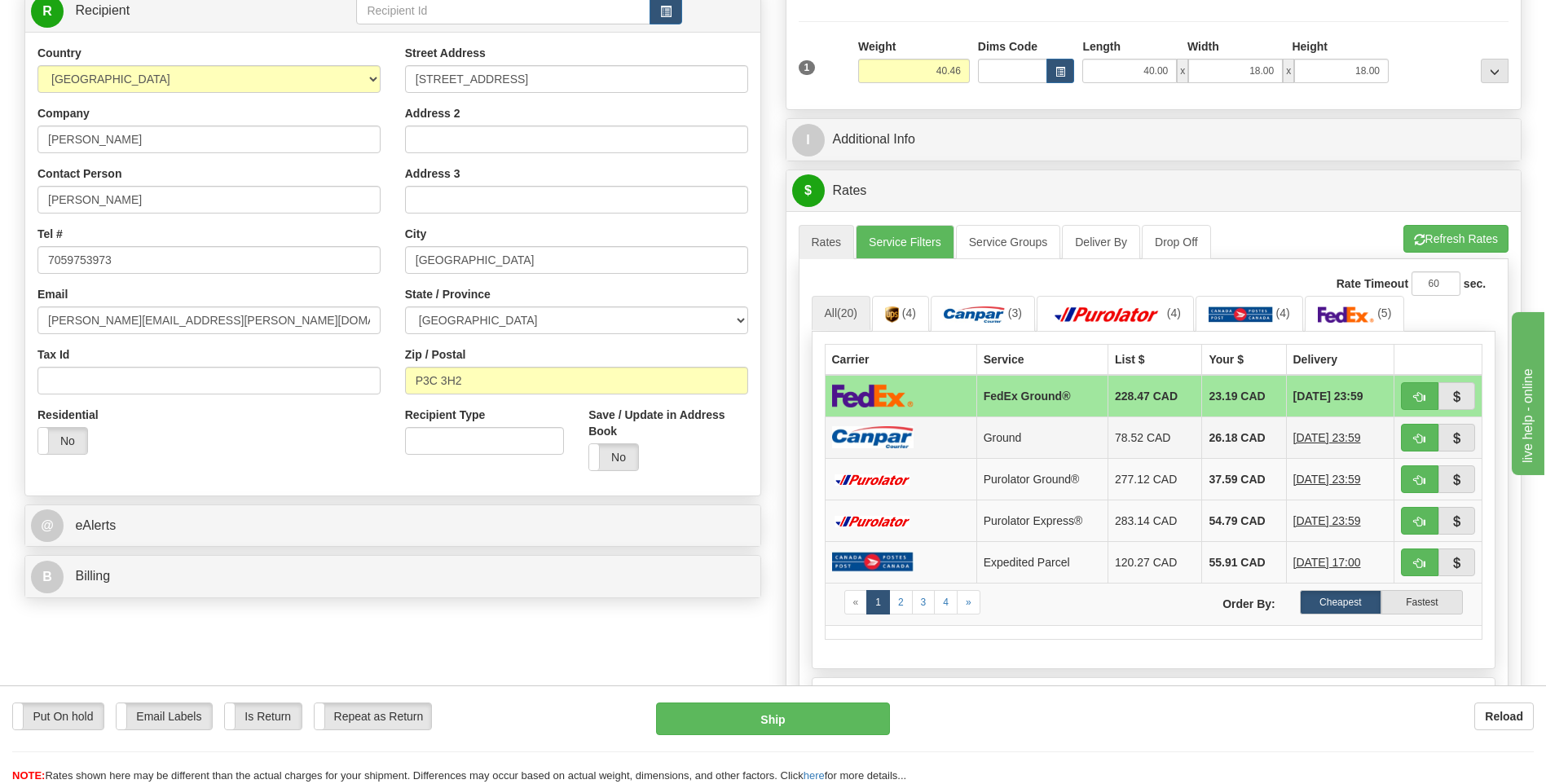
click at [907, 433] on img at bounding box center [872, 437] width 81 height 22
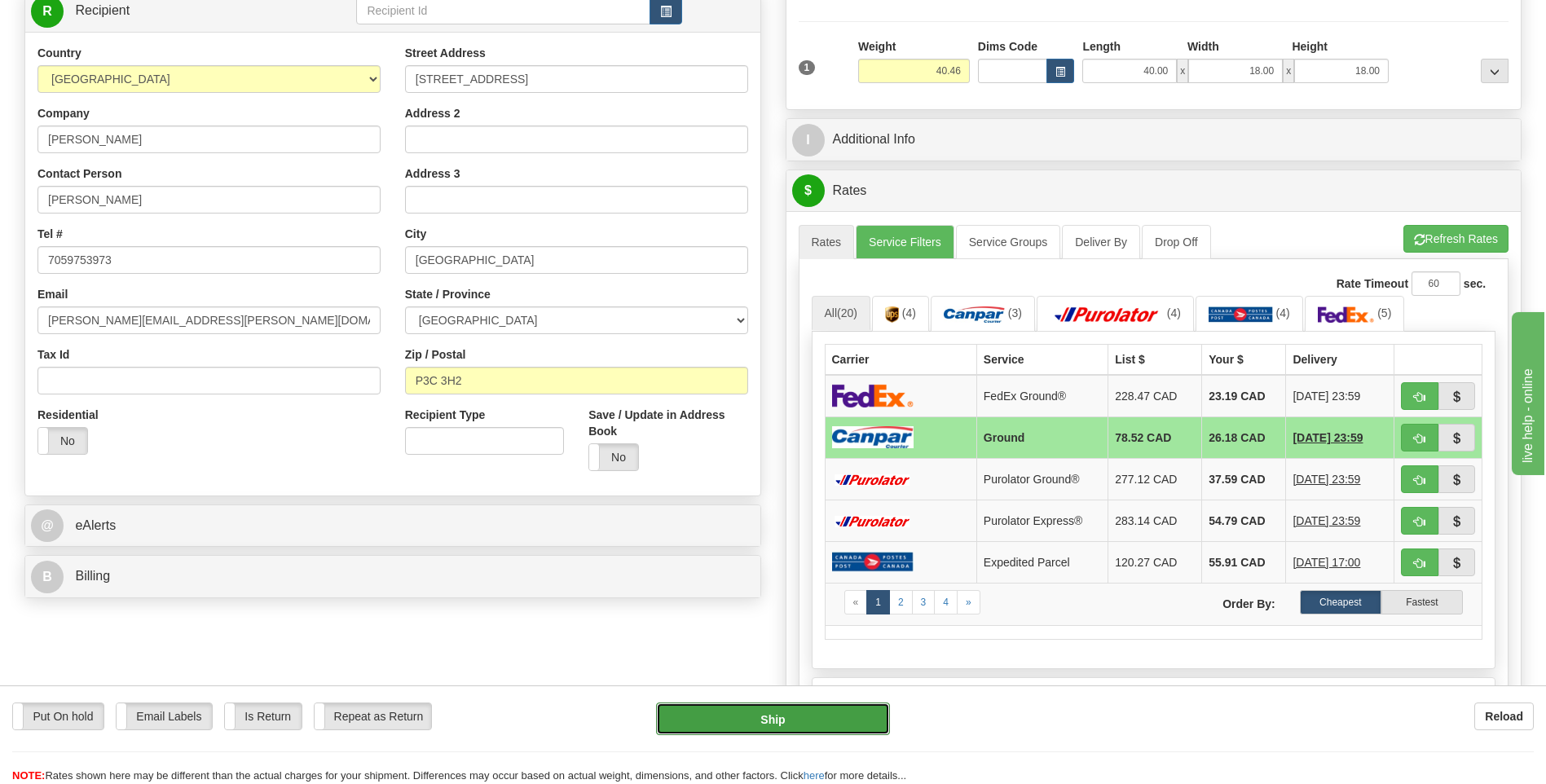
click at [871, 723] on button "Ship" at bounding box center [772, 719] width 233 height 33
type input "1"
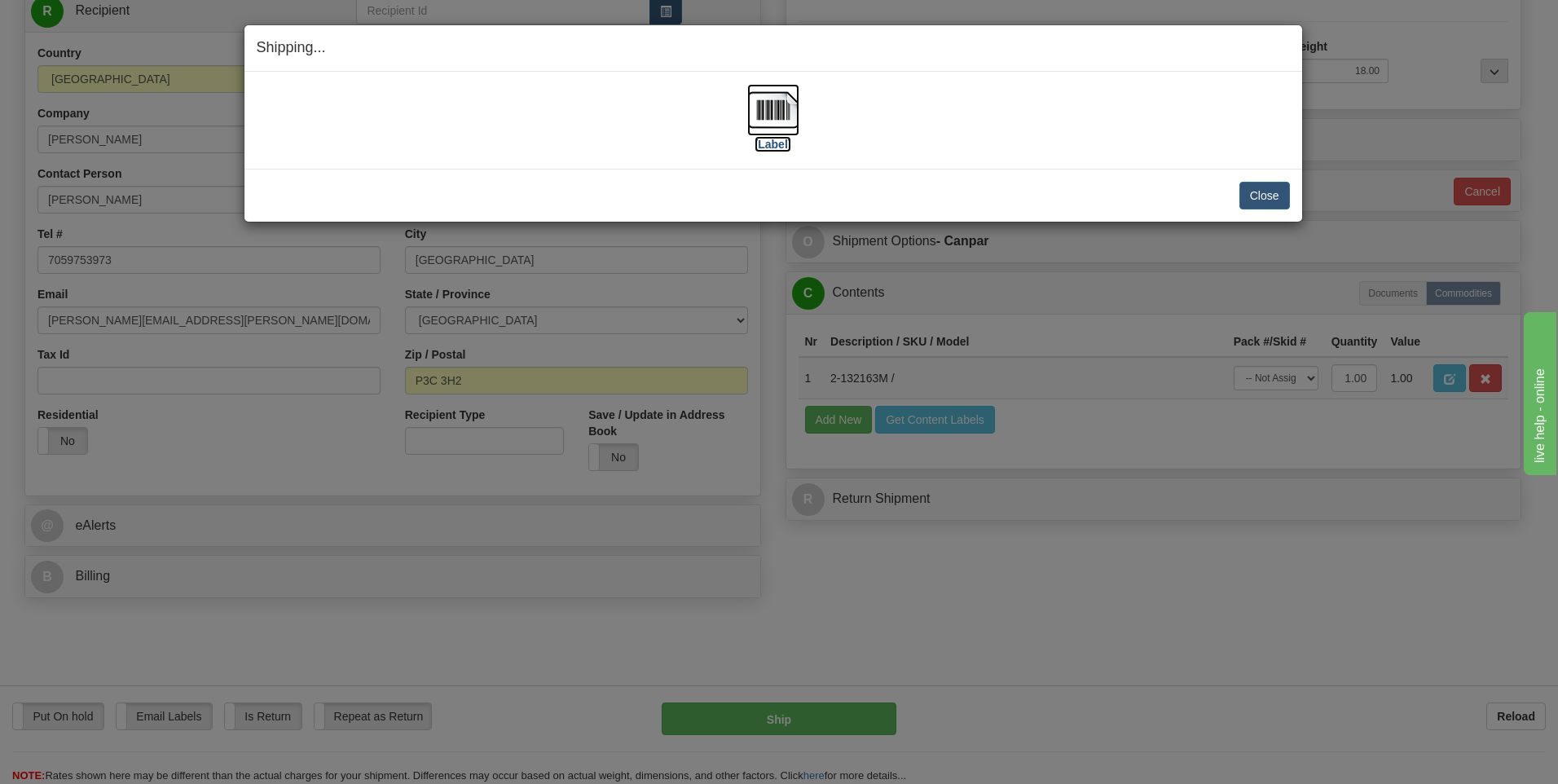
click at [777, 92] on img at bounding box center [773, 110] width 52 height 52
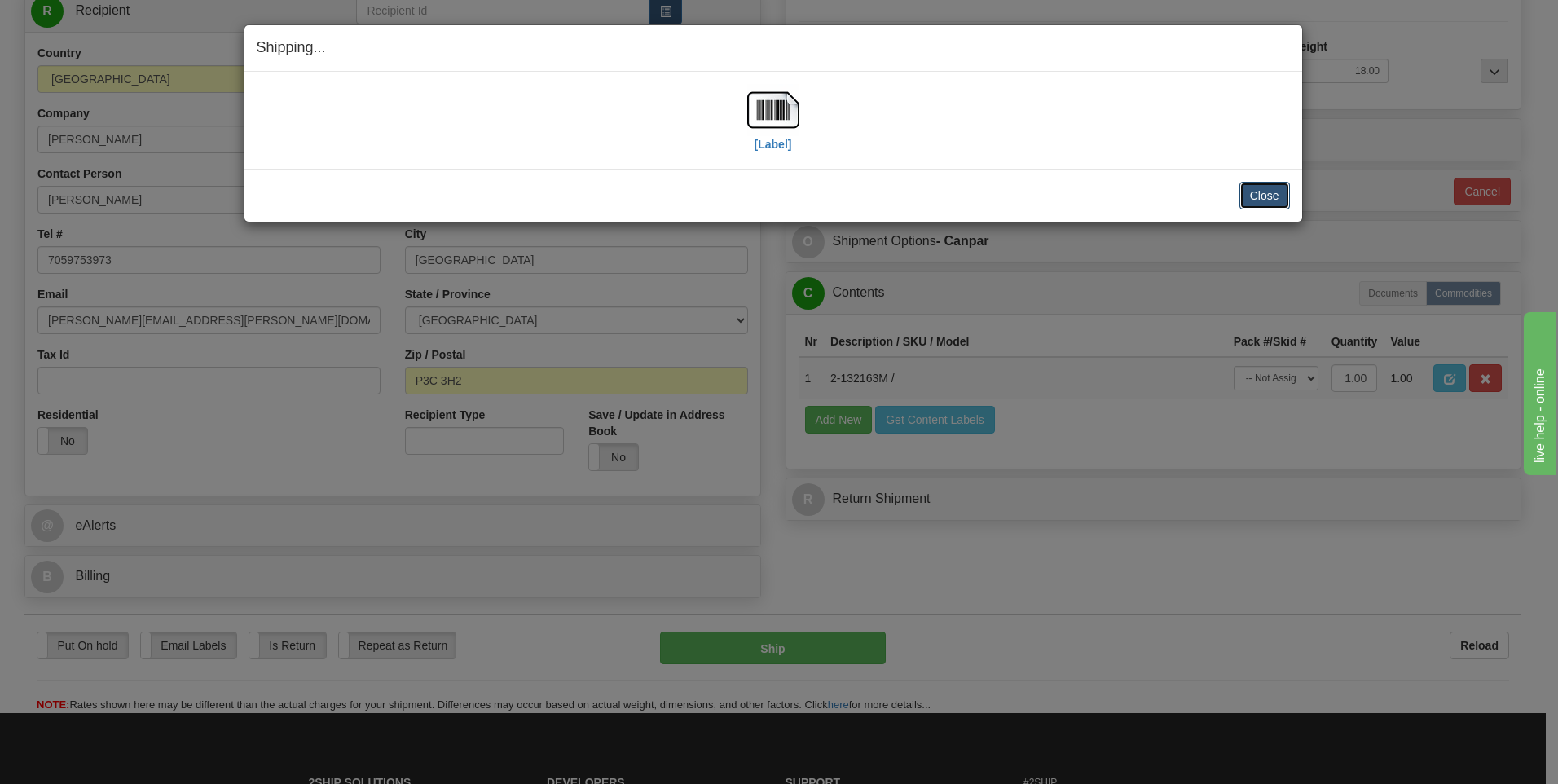
click at [1253, 192] on button "Close" at bounding box center [1264, 195] width 51 height 27
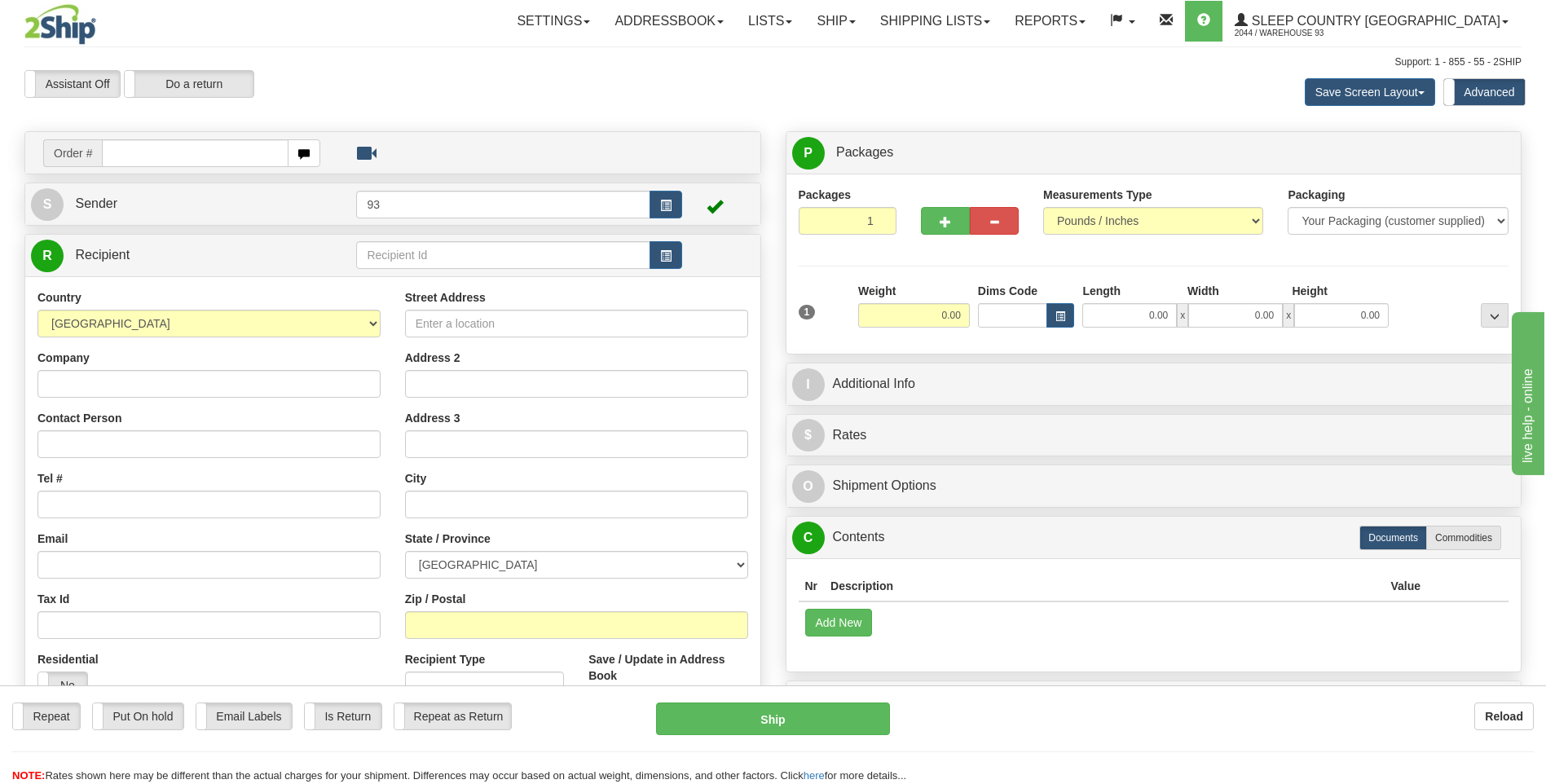
click at [163, 157] on input "text" at bounding box center [194, 153] width 186 height 27
type input "9000I139437"
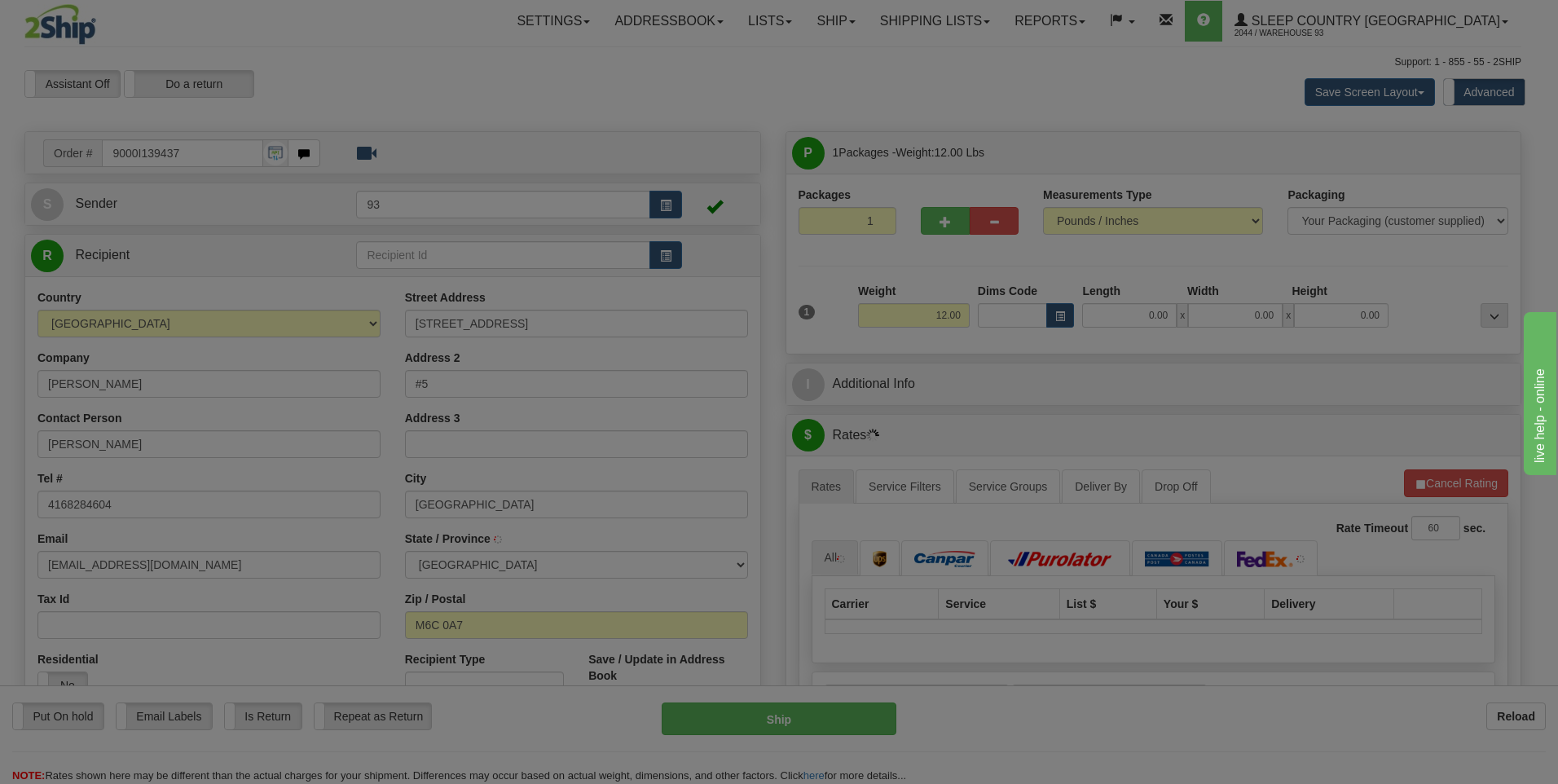
type input "YORK"
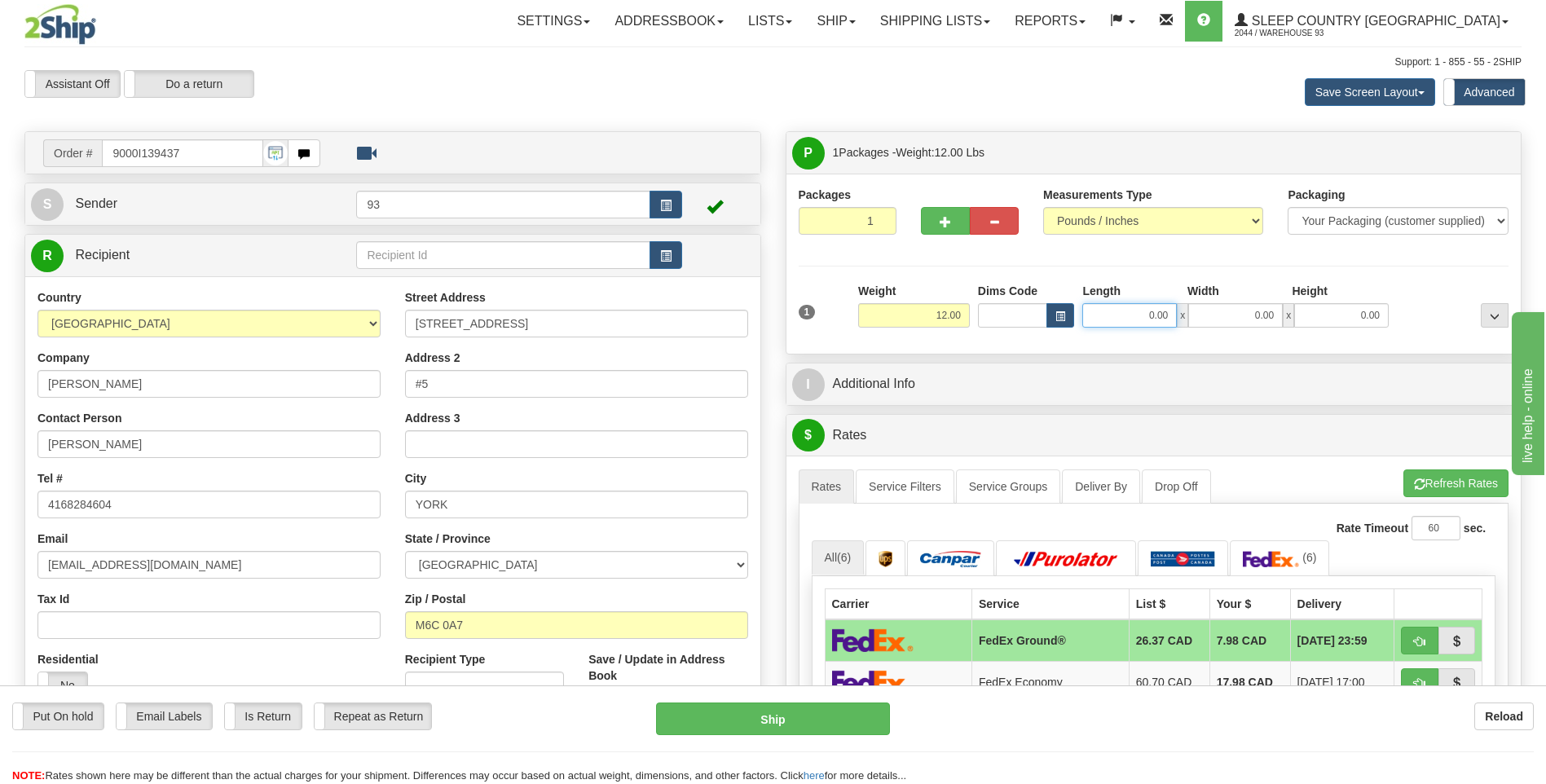
click at [1130, 314] on input "0.00" at bounding box center [1129, 315] width 94 height 25
type input "18.00"
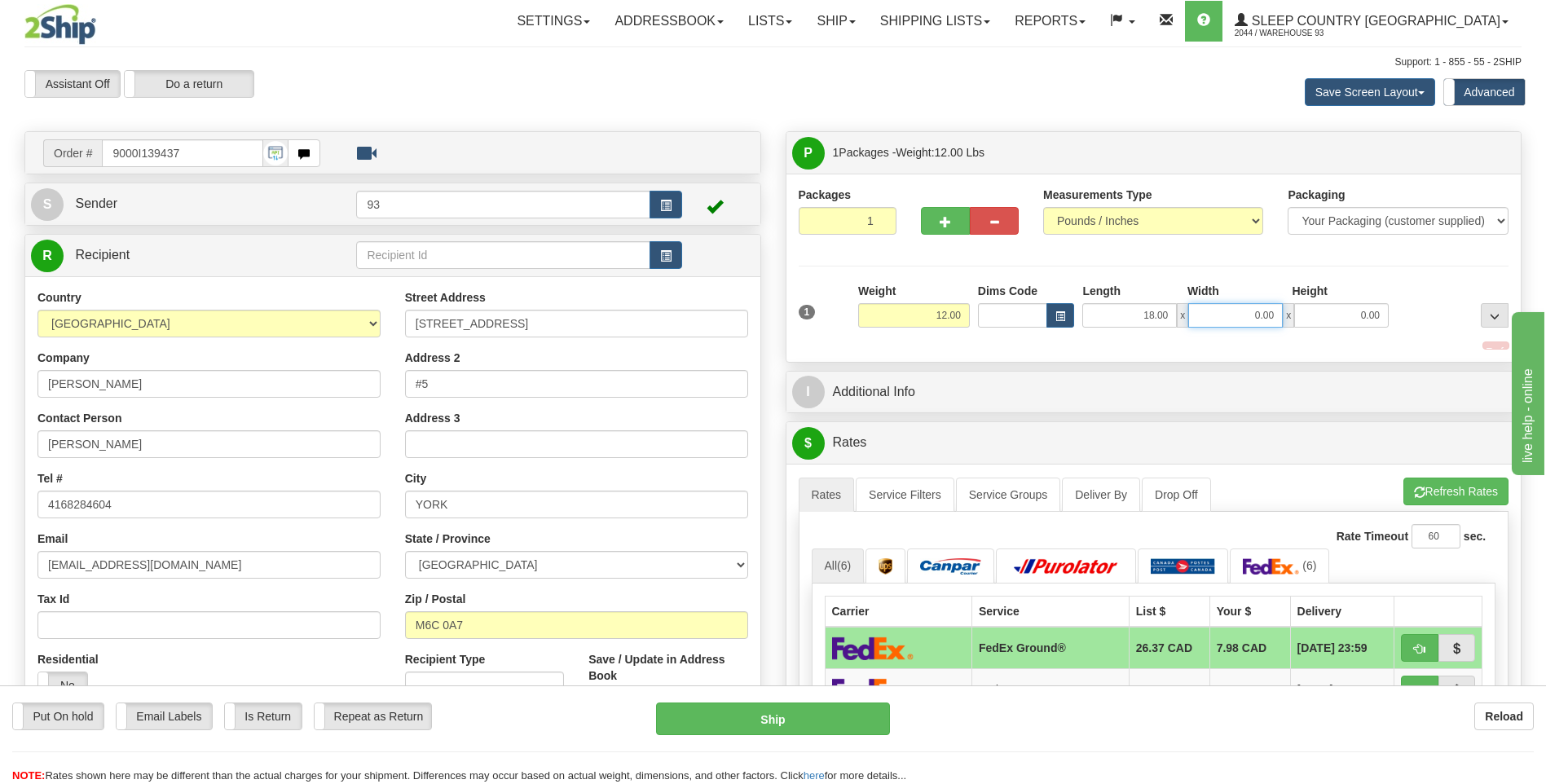
click at [1215, 314] on input "0.00" at bounding box center [1235, 315] width 94 height 25
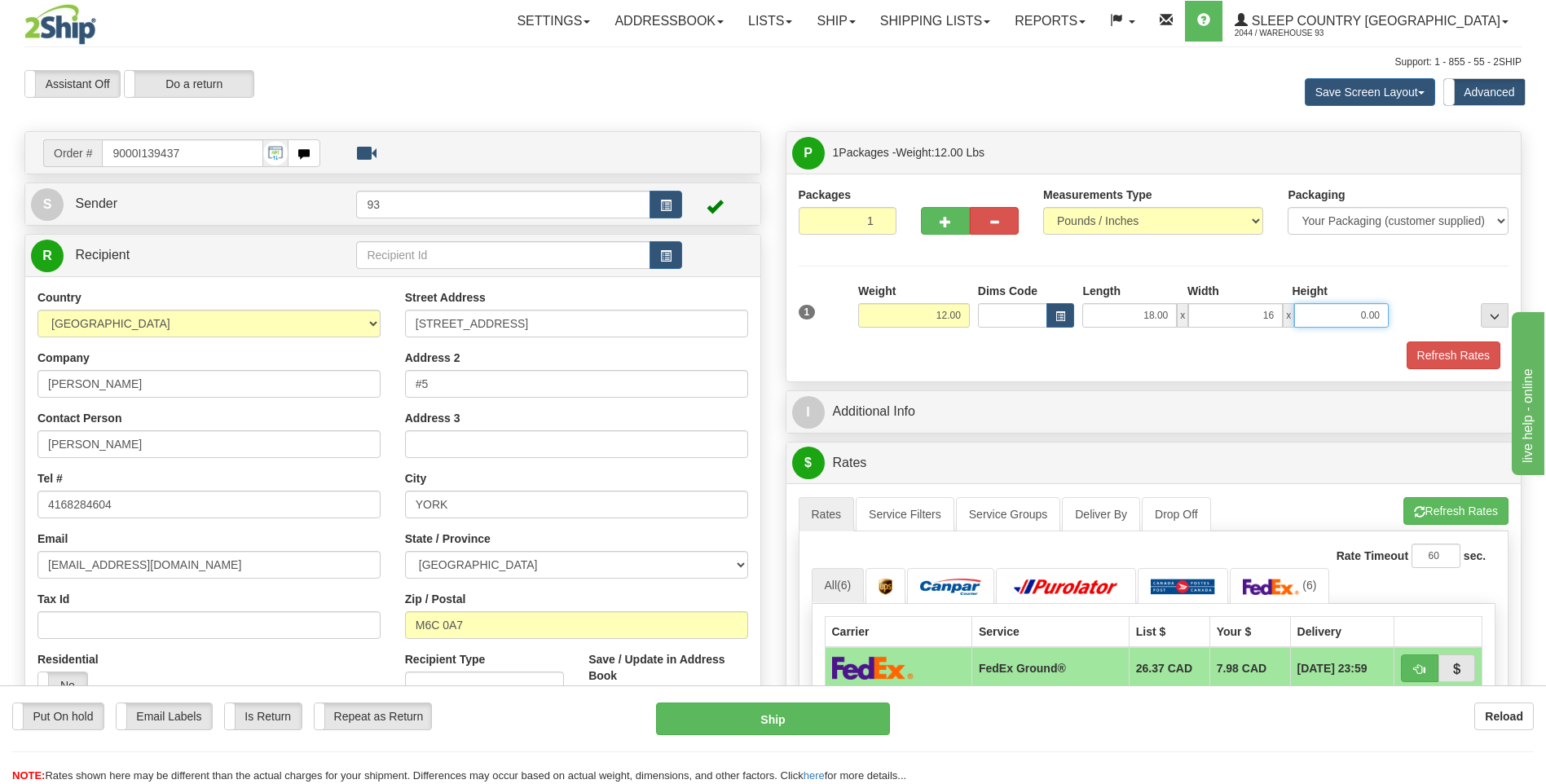
type input "16.00"
click at [1341, 324] on input "0.00" at bounding box center [1341, 315] width 94 height 25
type input "8.00"
click at [1445, 362] on button "Refresh Rates" at bounding box center [1453, 355] width 93 height 27
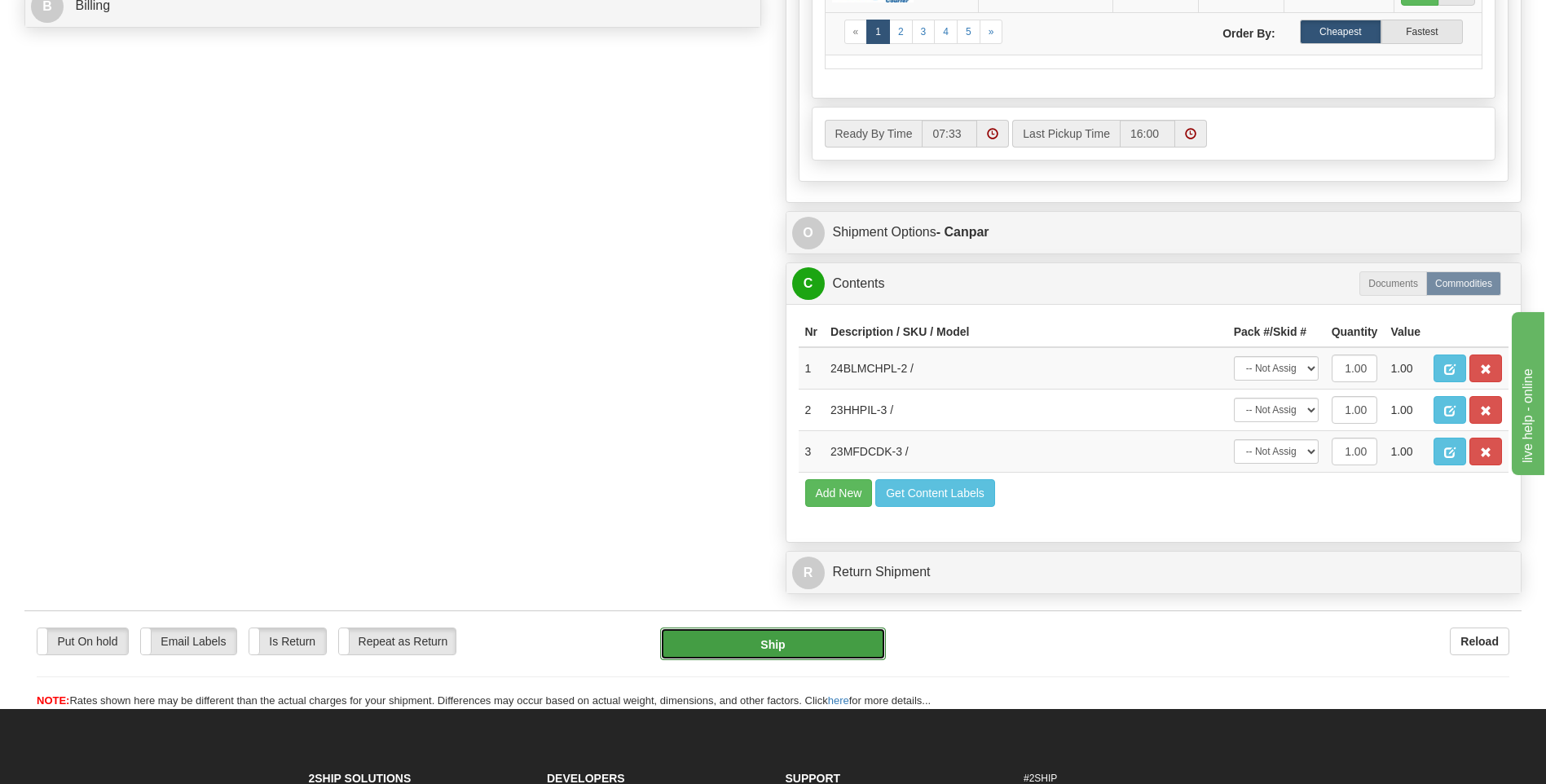
click at [824, 641] on button "Ship" at bounding box center [772, 644] width 225 height 33
type input "1"
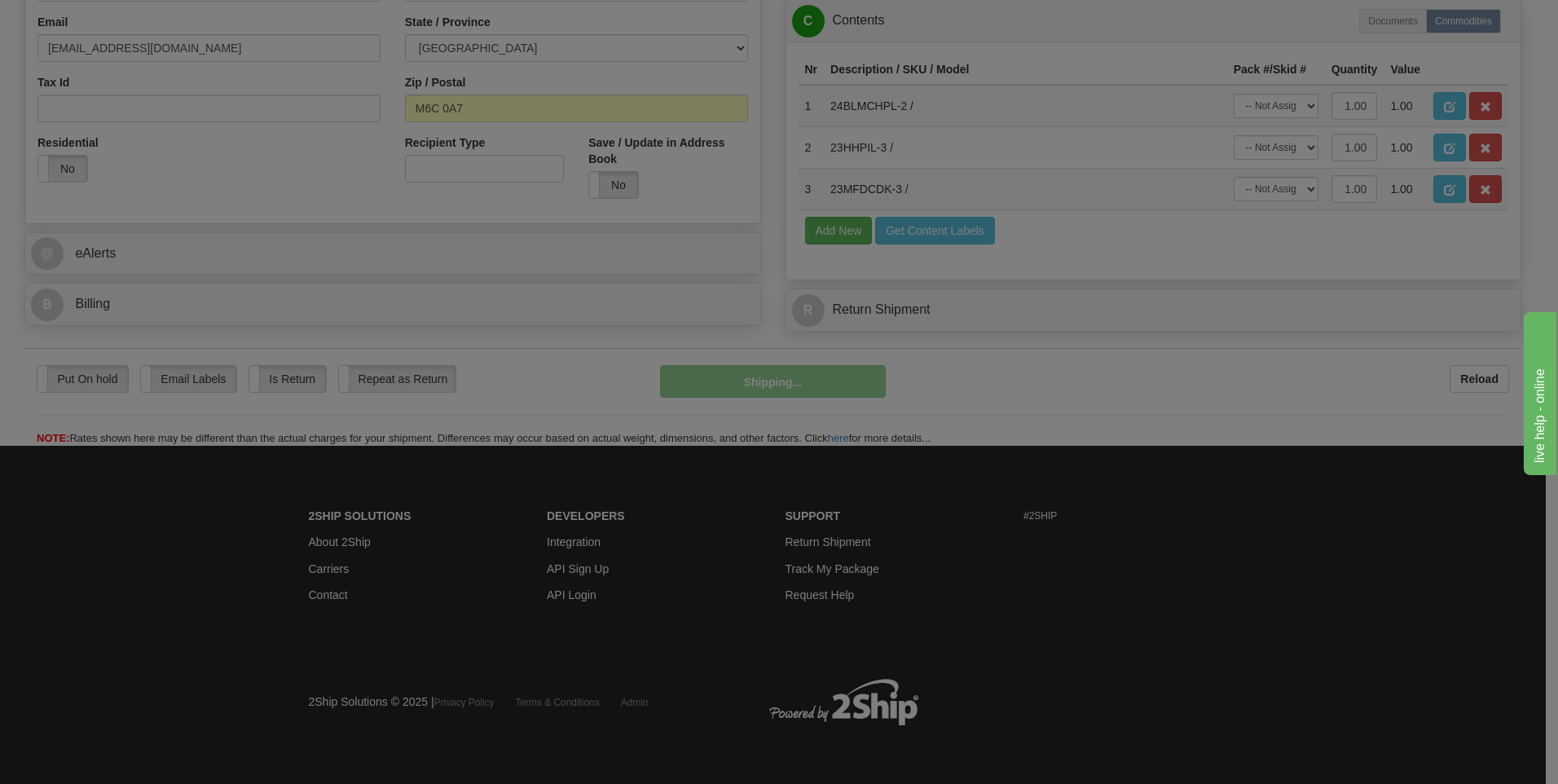
scroll to position [517, 0]
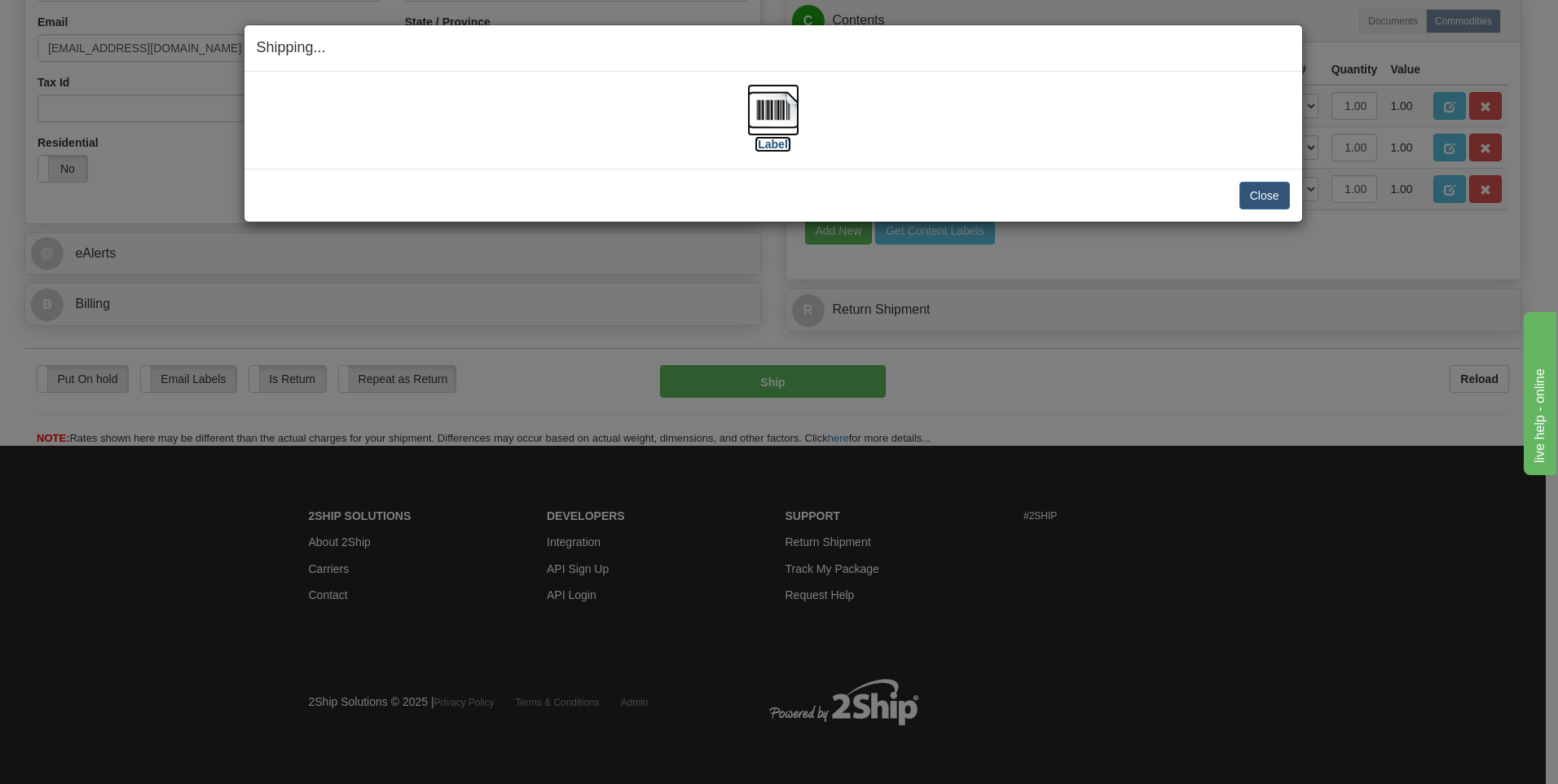
click at [773, 120] on img at bounding box center [773, 110] width 52 height 52
click at [1263, 205] on button "Close" at bounding box center [1264, 195] width 51 height 27
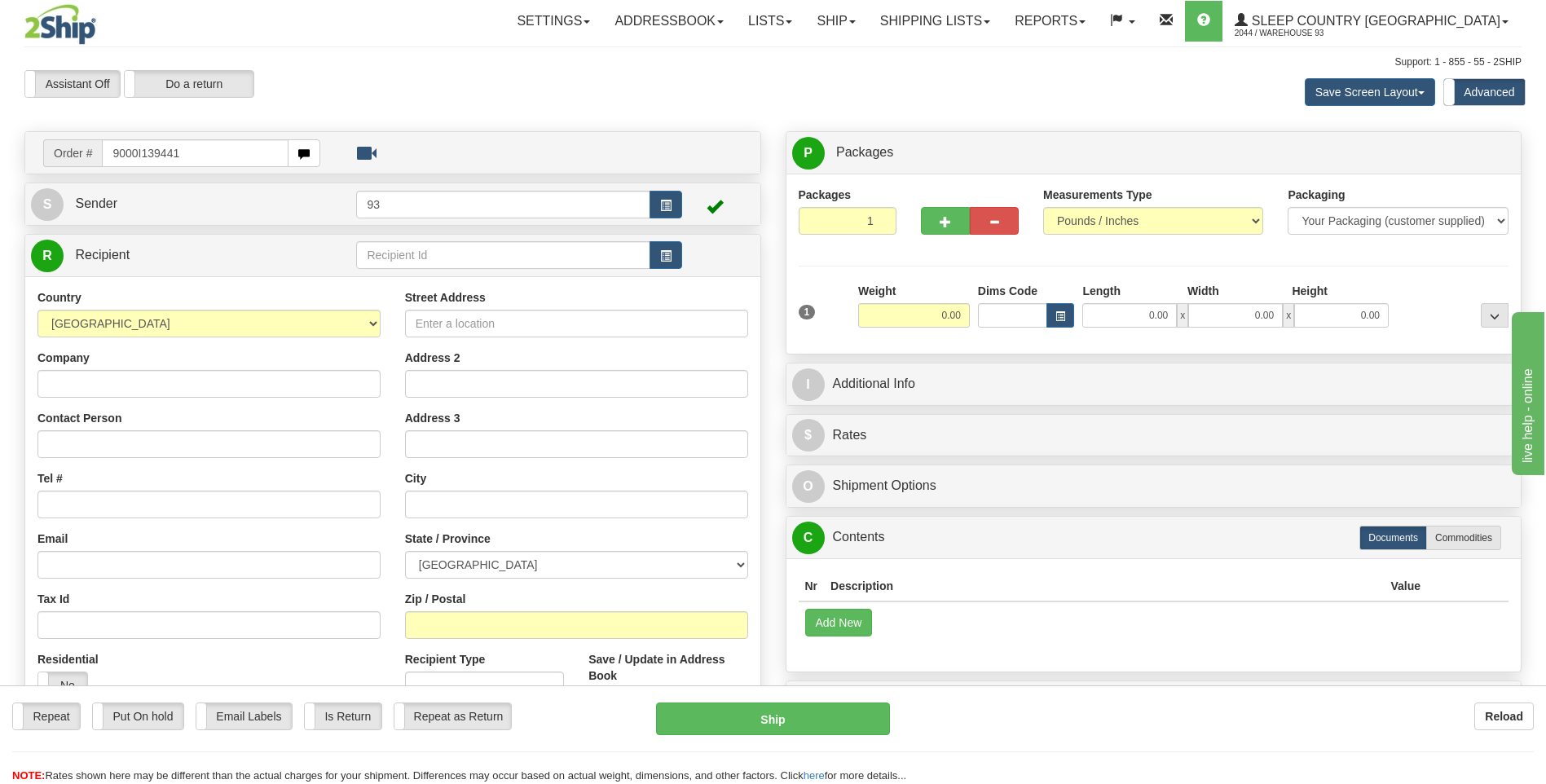
type input "9000I139441"
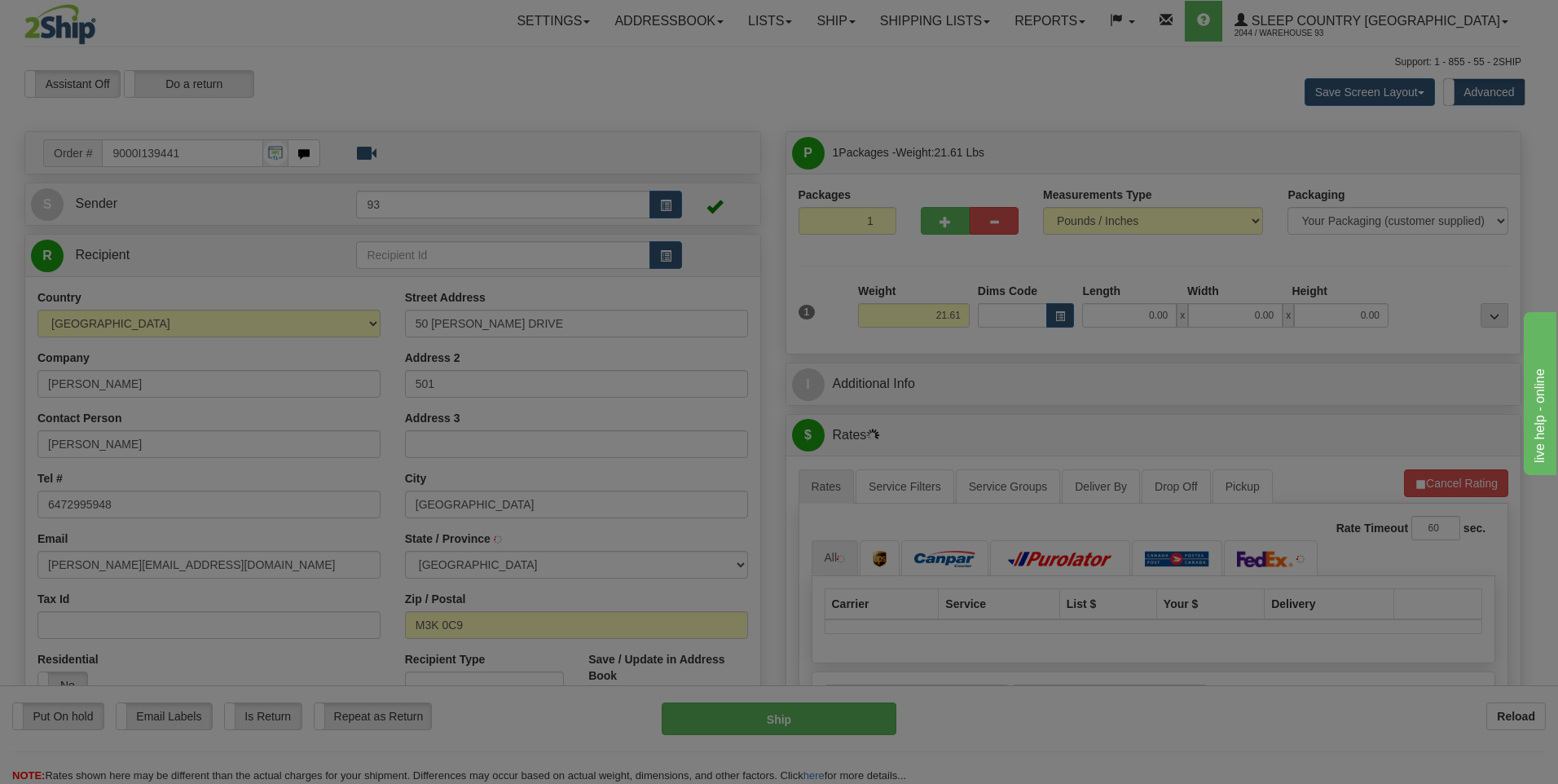
type input "[GEOGRAPHIC_DATA]"
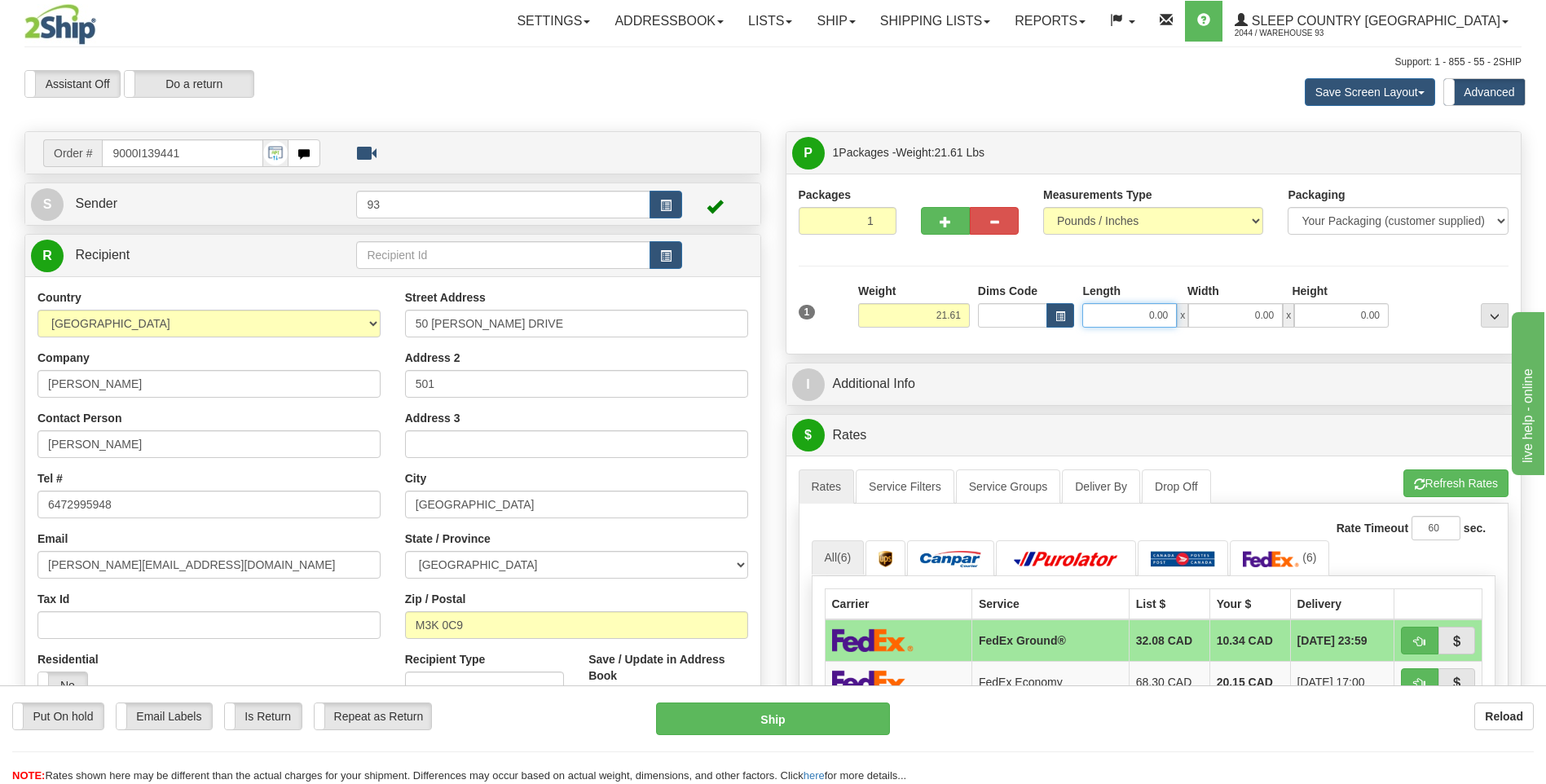
click at [1110, 315] on input "0.00" at bounding box center [1129, 315] width 94 height 25
click at [1231, 315] on input "0.00" at bounding box center [1235, 315] width 94 height 25
type input "20.00"
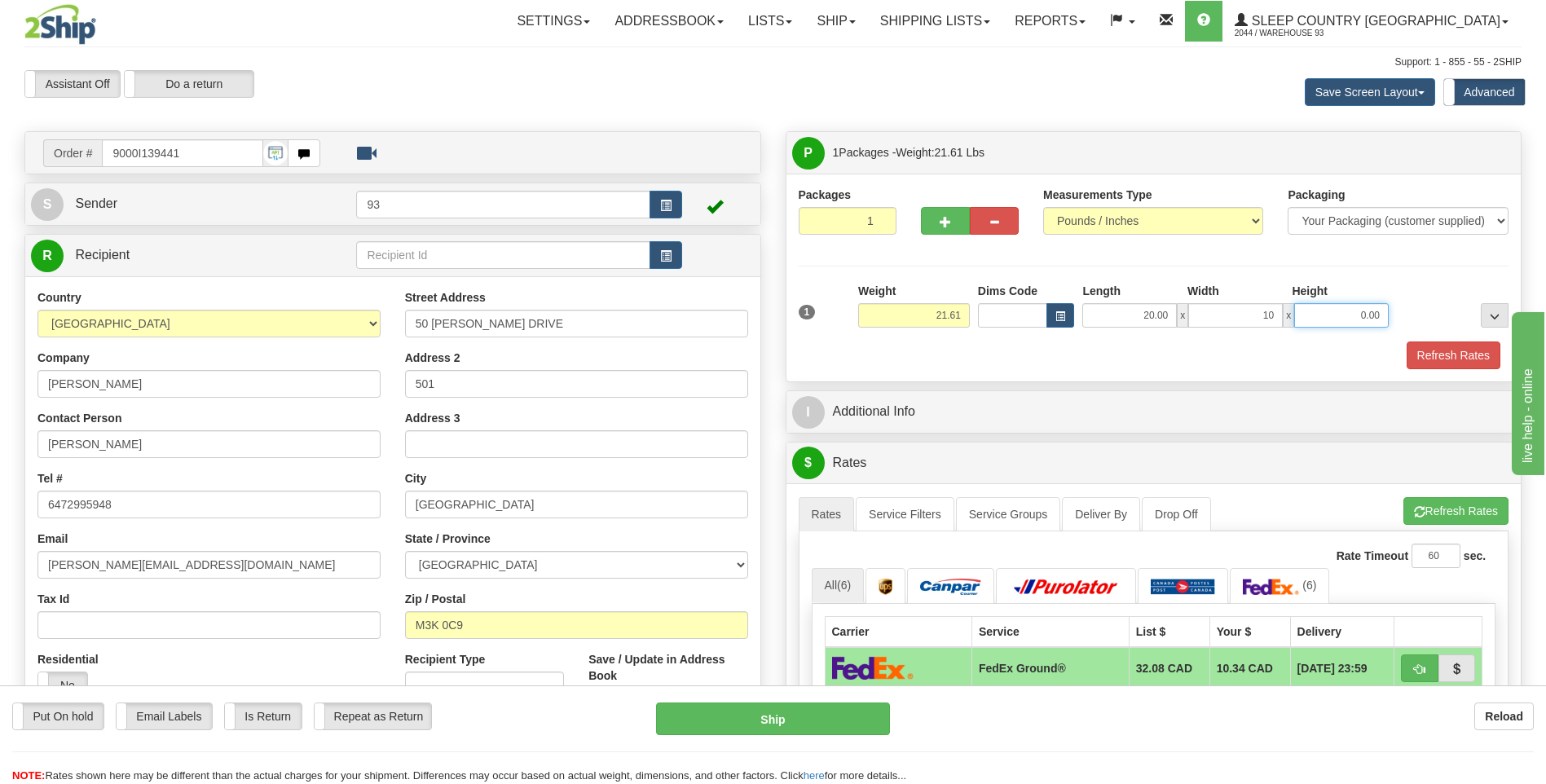
type input "10.00"
click at [1370, 320] on input "0.00" at bounding box center [1341, 315] width 94 height 25
type input "10.00"
click at [1478, 350] on button "Refresh Rates" at bounding box center [1453, 355] width 93 height 27
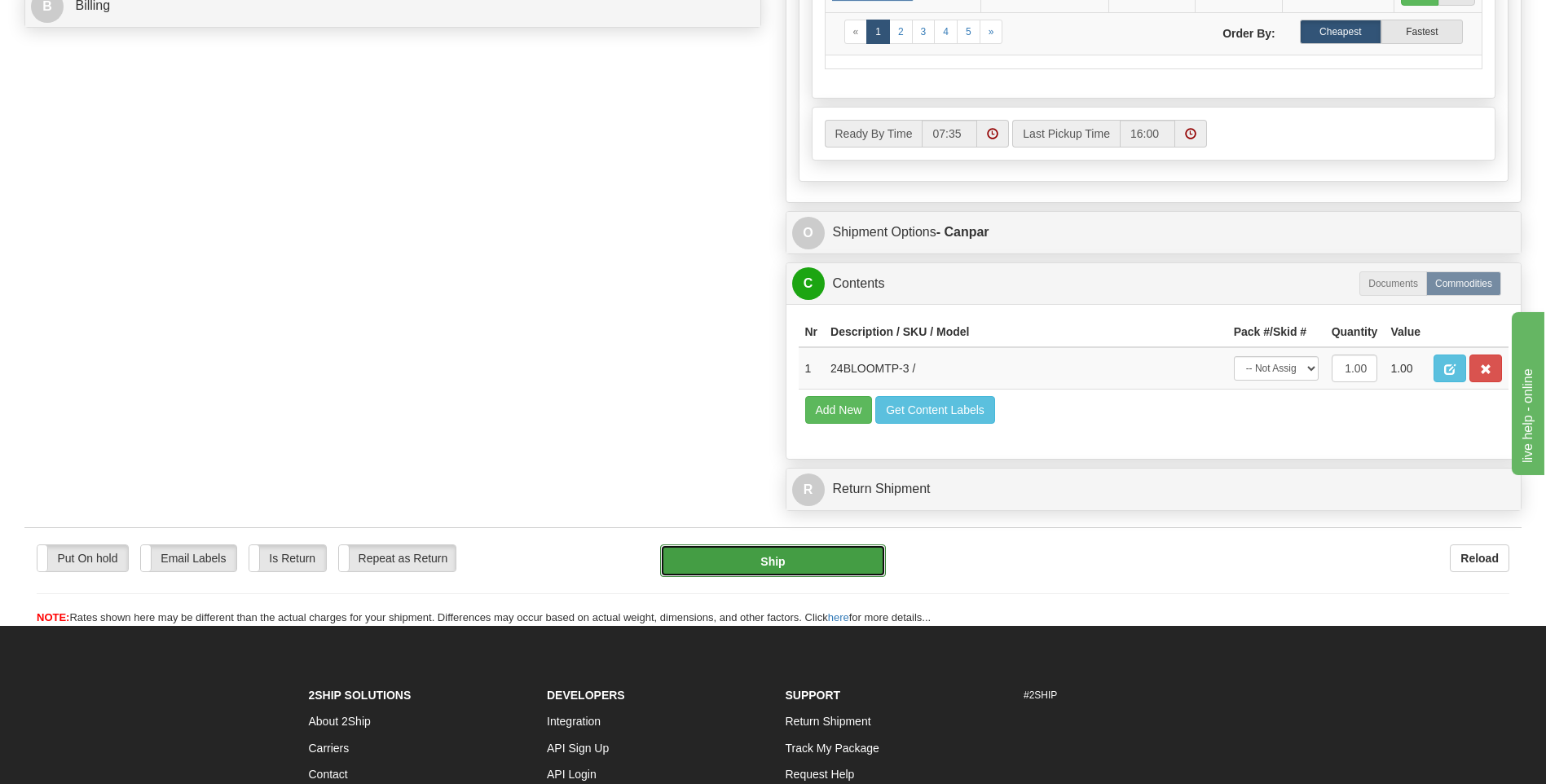
click at [857, 562] on button "Ship" at bounding box center [772, 561] width 225 height 33
type input "1"
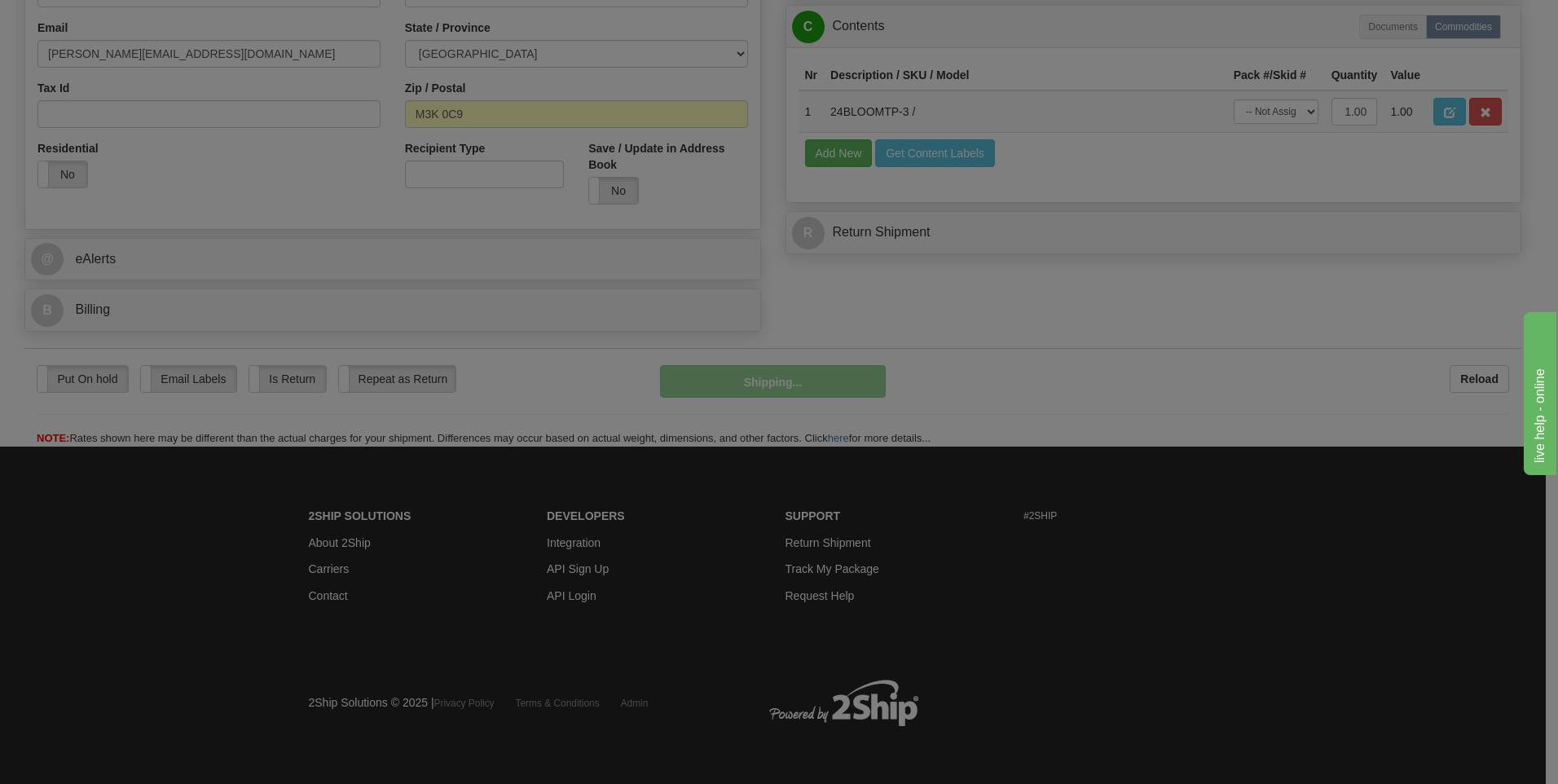
scroll to position [512, 0]
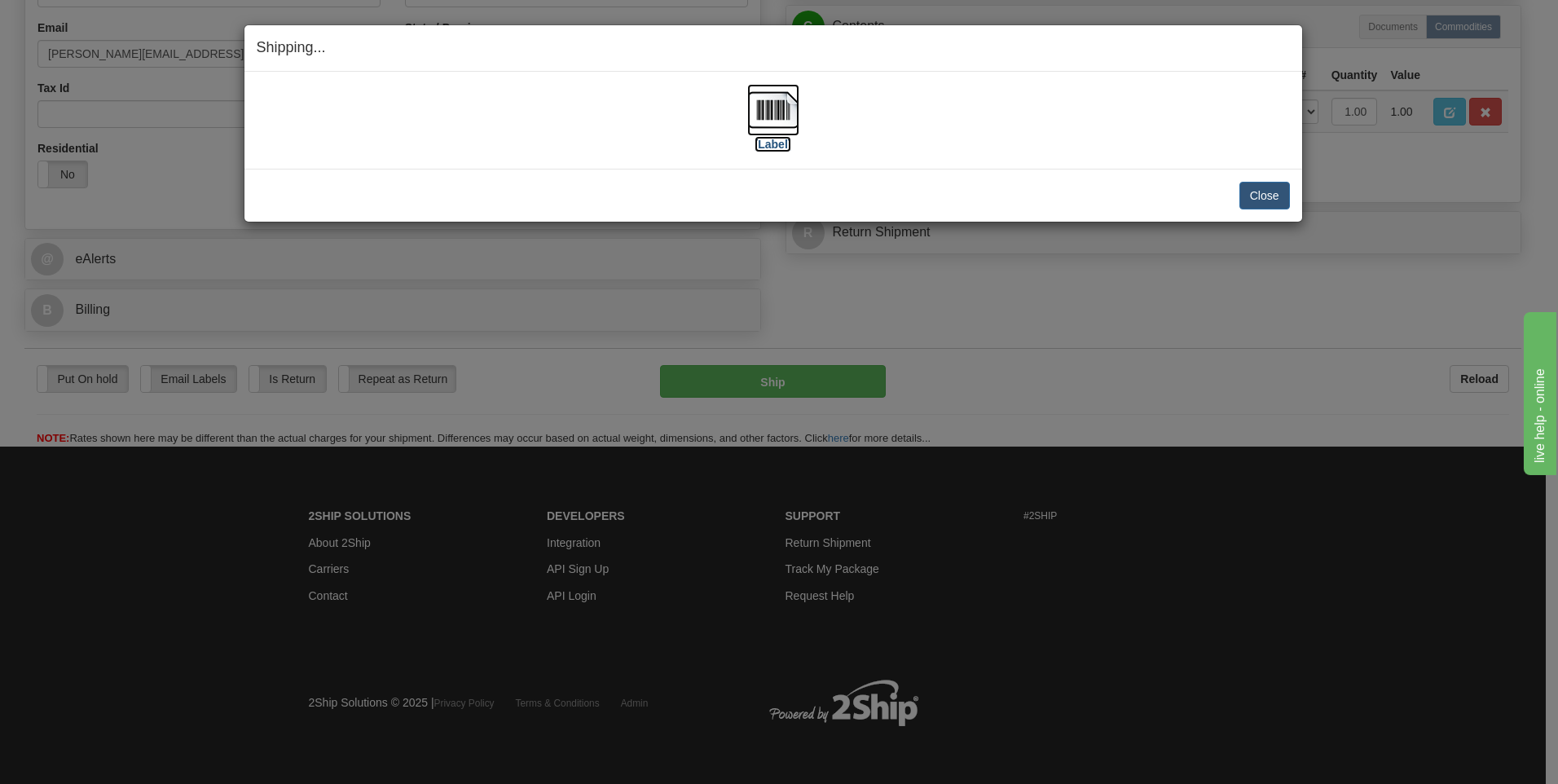
click at [774, 104] on img at bounding box center [773, 110] width 52 height 52
click at [1259, 200] on button "Close" at bounding box center [1264, 195] width 51 height 27
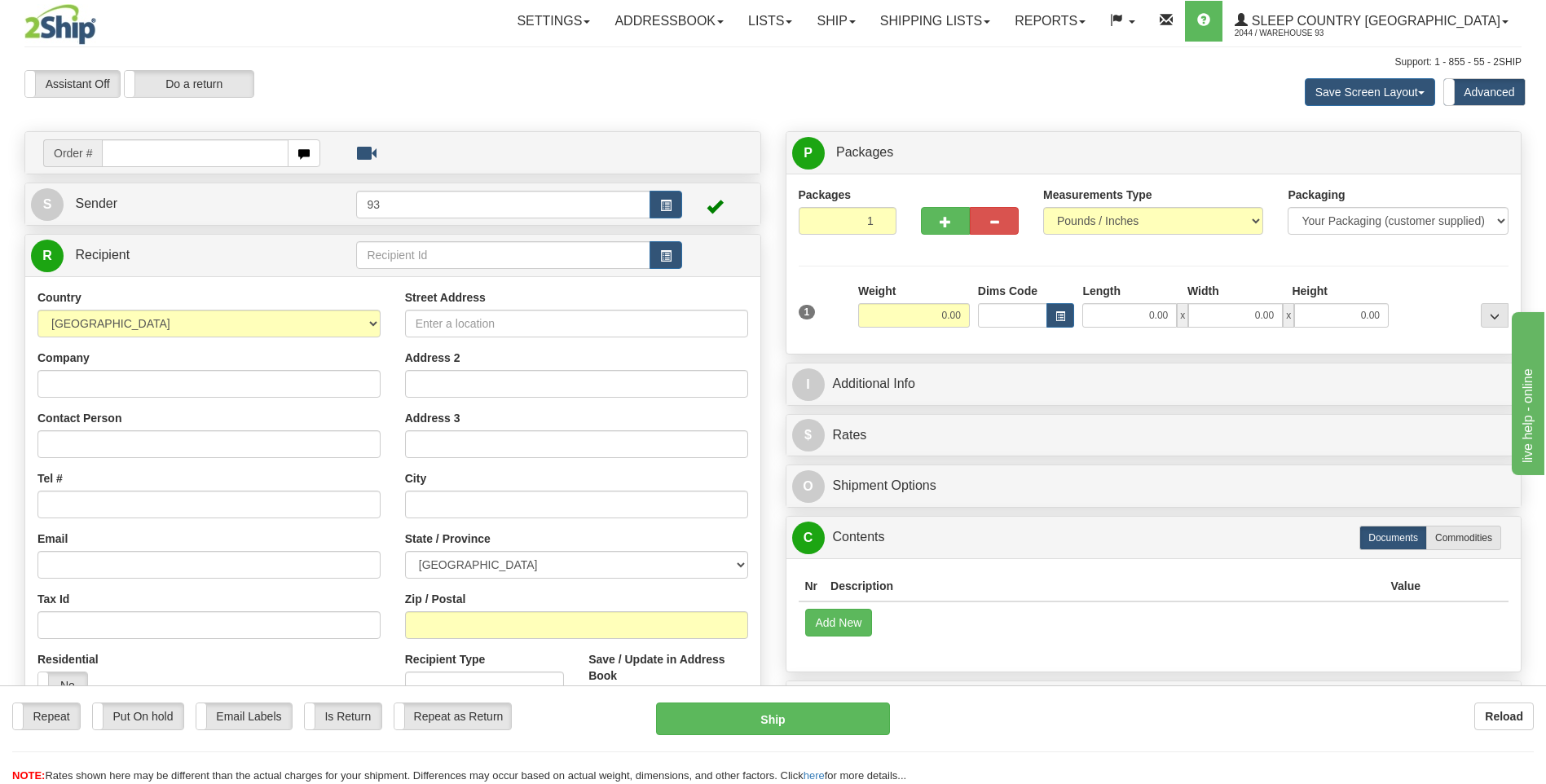
click at [259, 156] on input "text" at bounding box center [194, 153] width 186 height 27
type input "9000I139465"
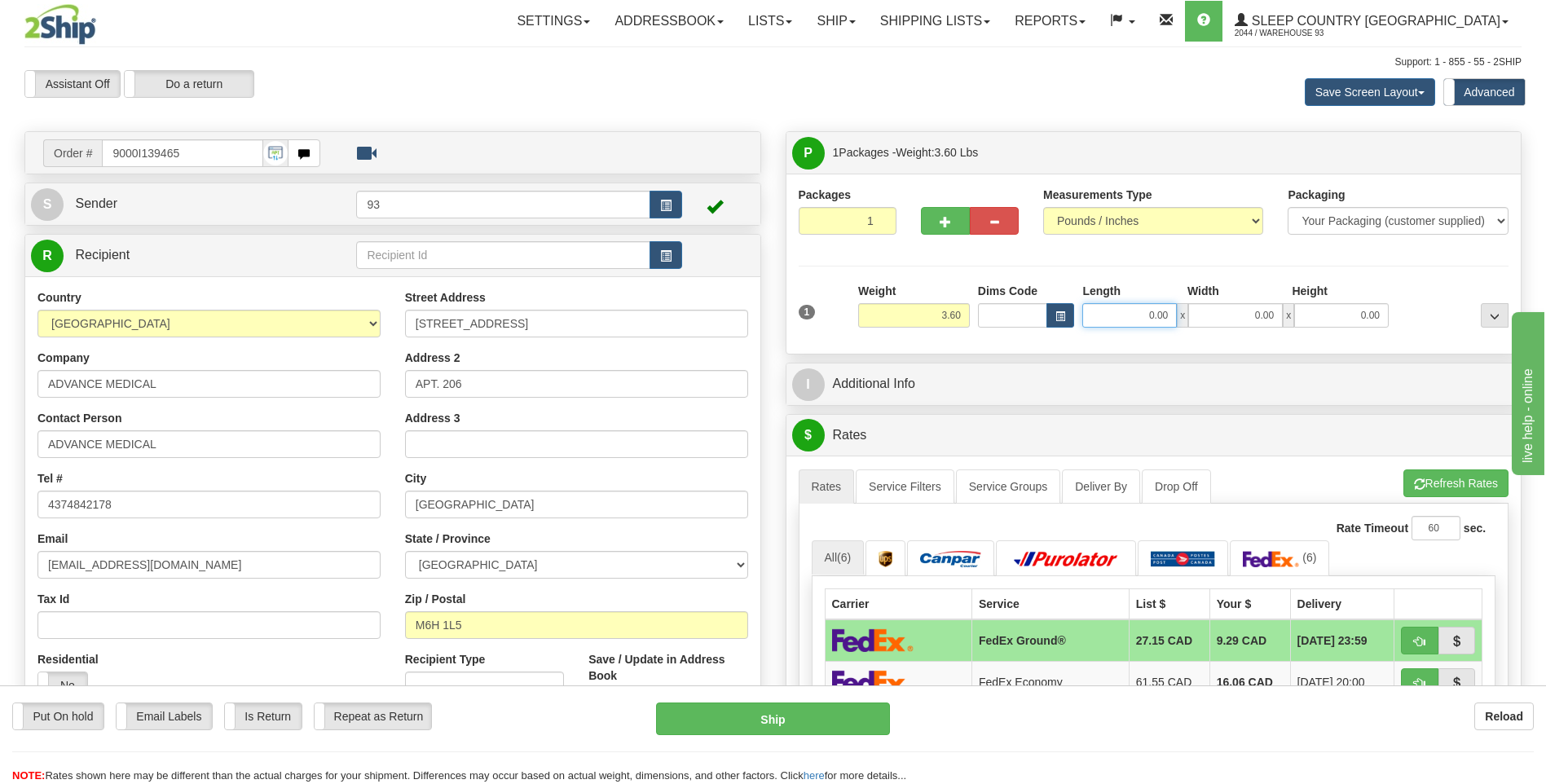
click at [1132, 316] on input "0.00" at bounding box center [1129, 315] width 94 height 25
type input "16.00"
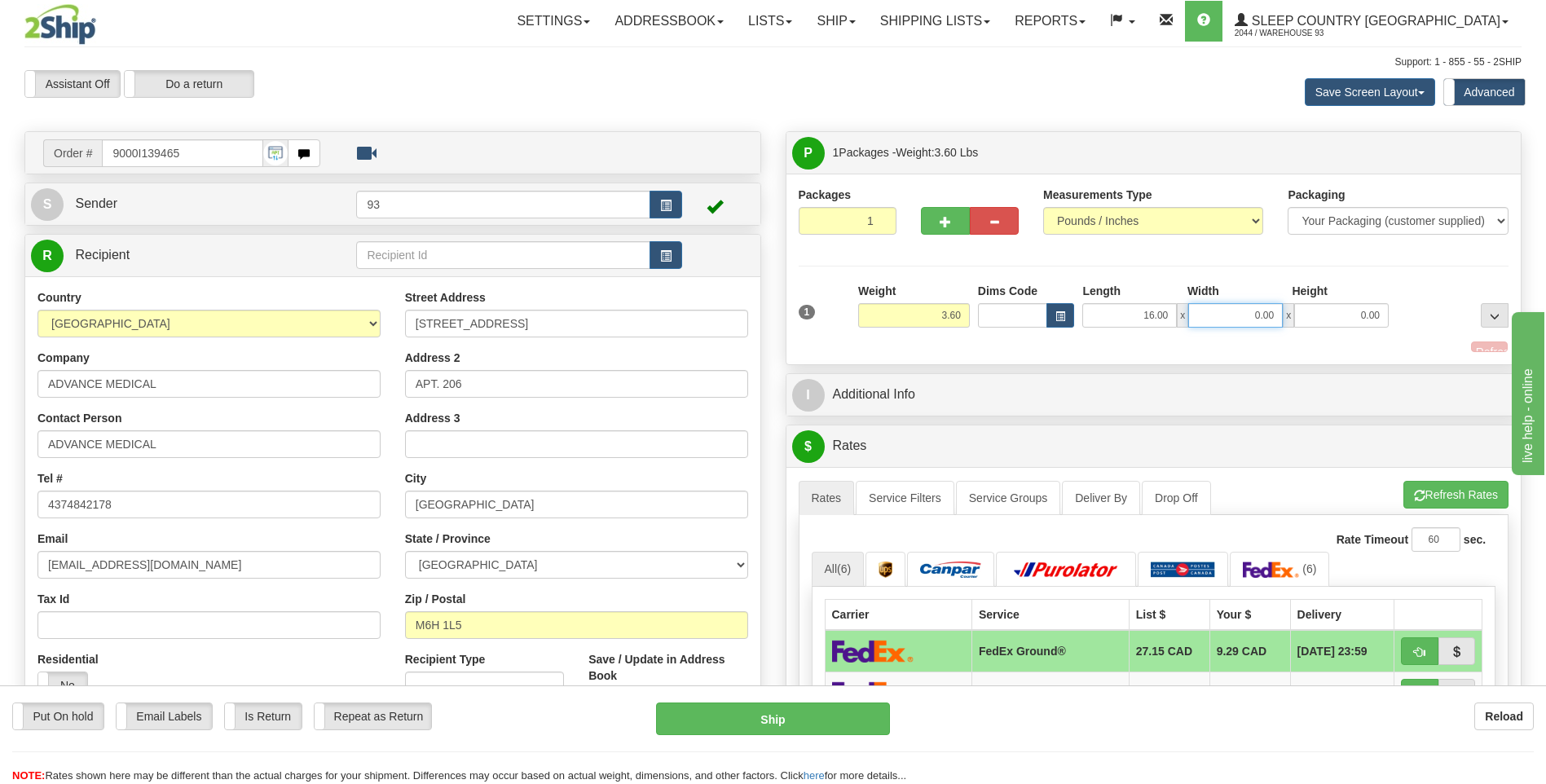
click at [1252, 315] on input "0.00" at bounding box center [1235, 315] width 94 height 25
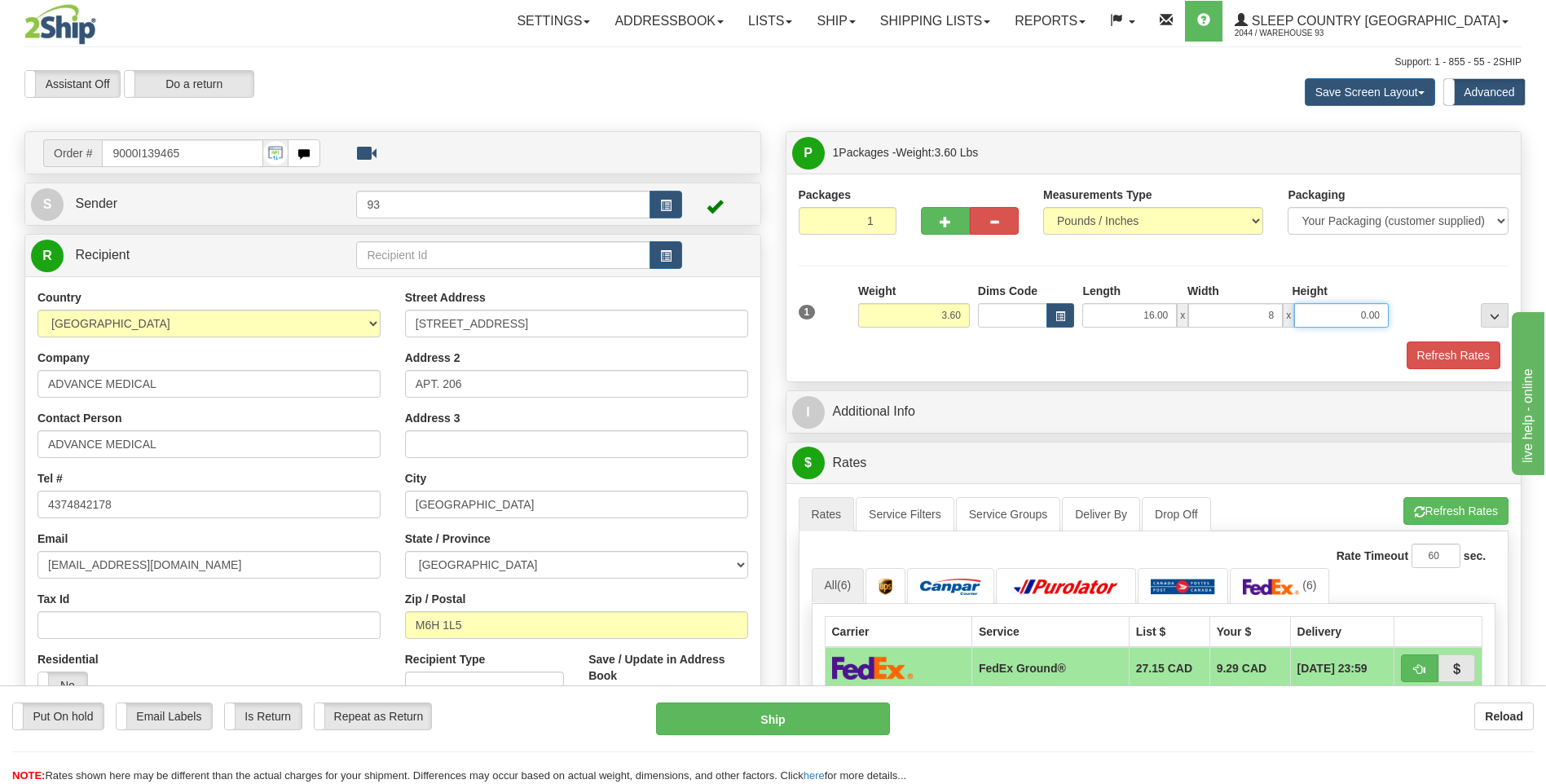
type input "8.00"
click at [1313, 324] on input "0.00" at bounding box center [1341, 315] width 94 height 25
type input "8.00"
click at [1450, 347] on button "Refresh Rates" at bounding box center [1453, 355] width 93 height 27
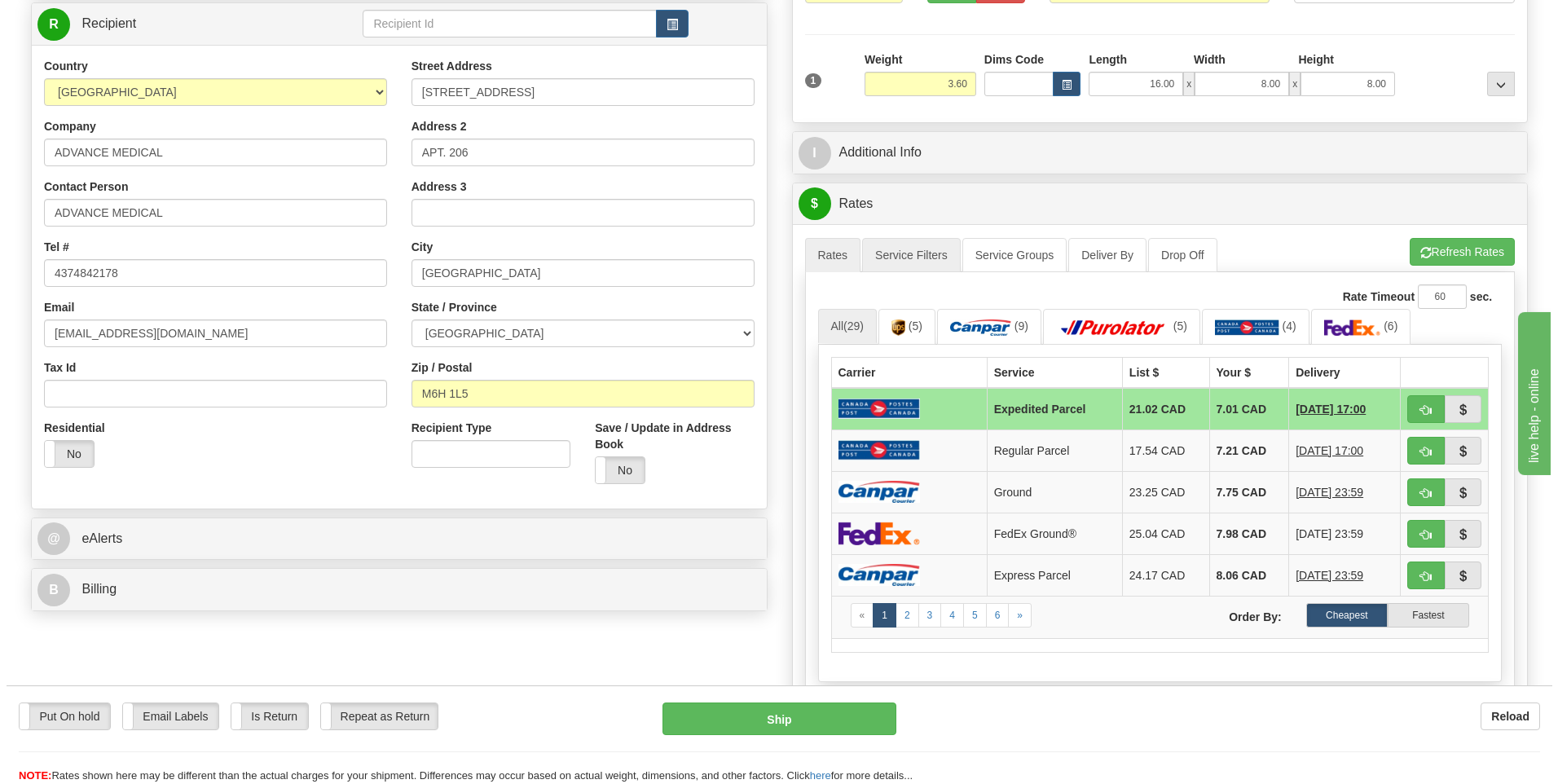
scroll to position [326, 0]
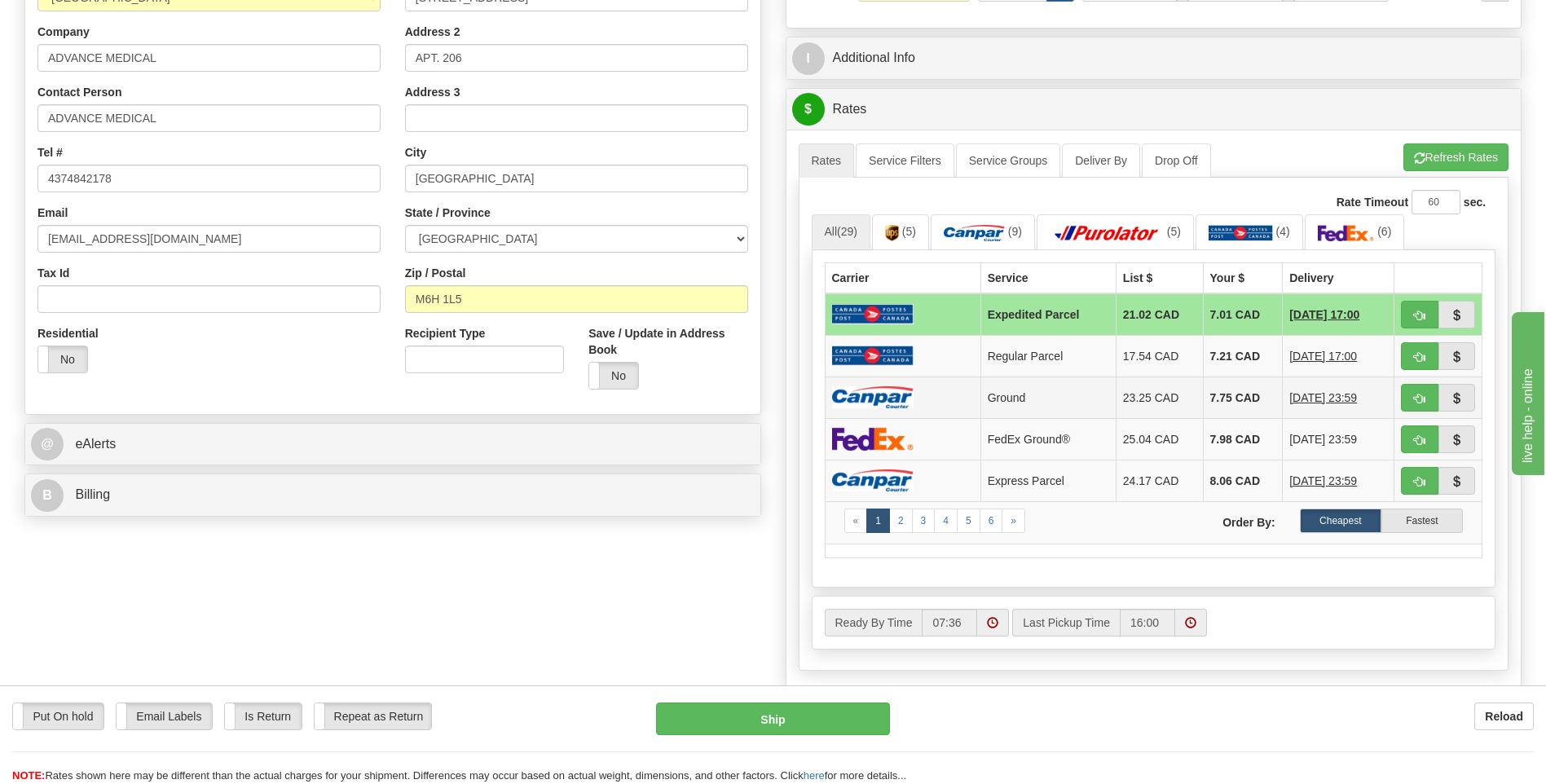
click at [901, 396] on img at bounding box center [872, 397] width 81 height 22
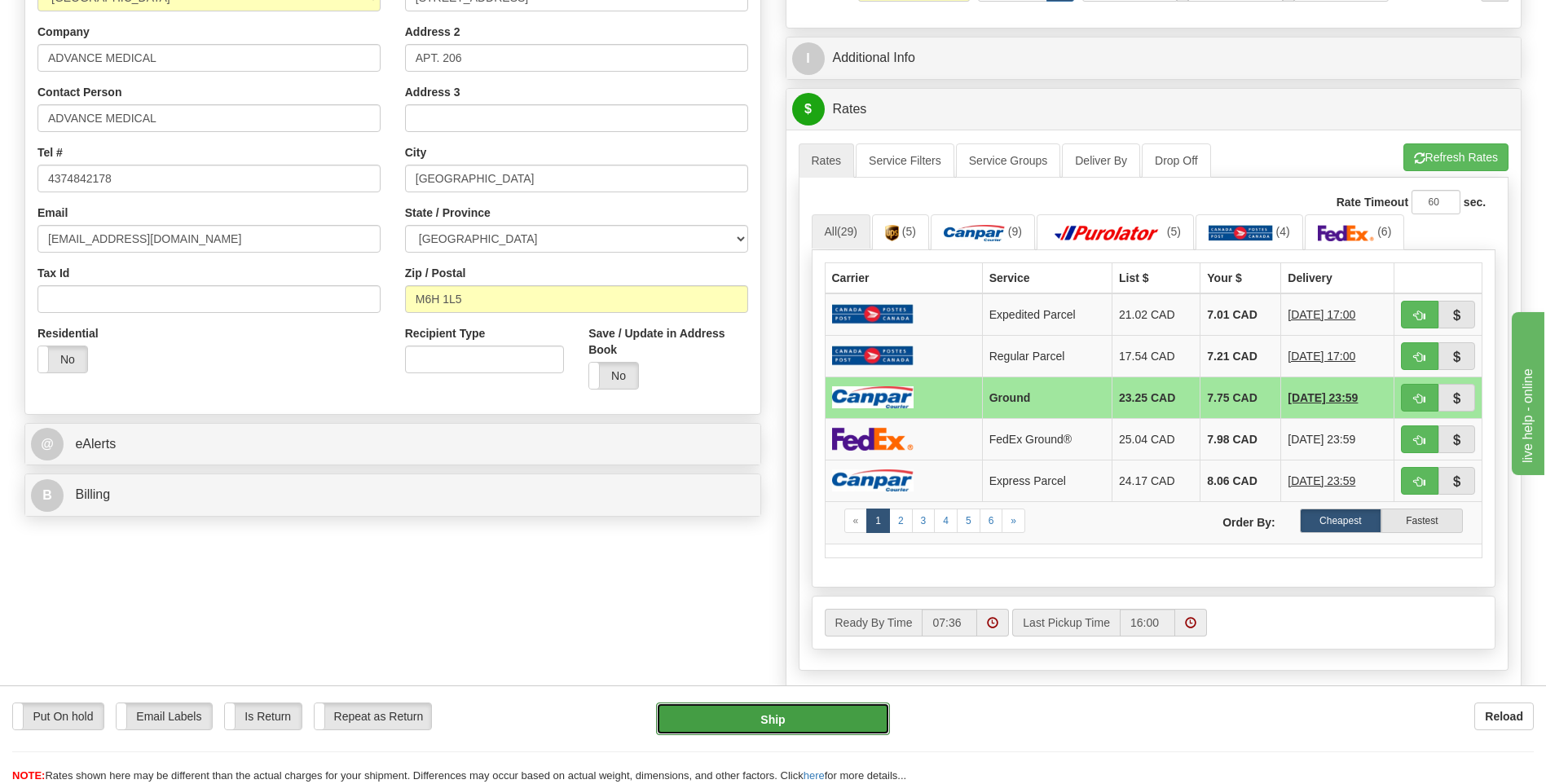
click at [830, 731] on button "Ship" at bounding box center [772, 719] width 233 height 33
type input "1"
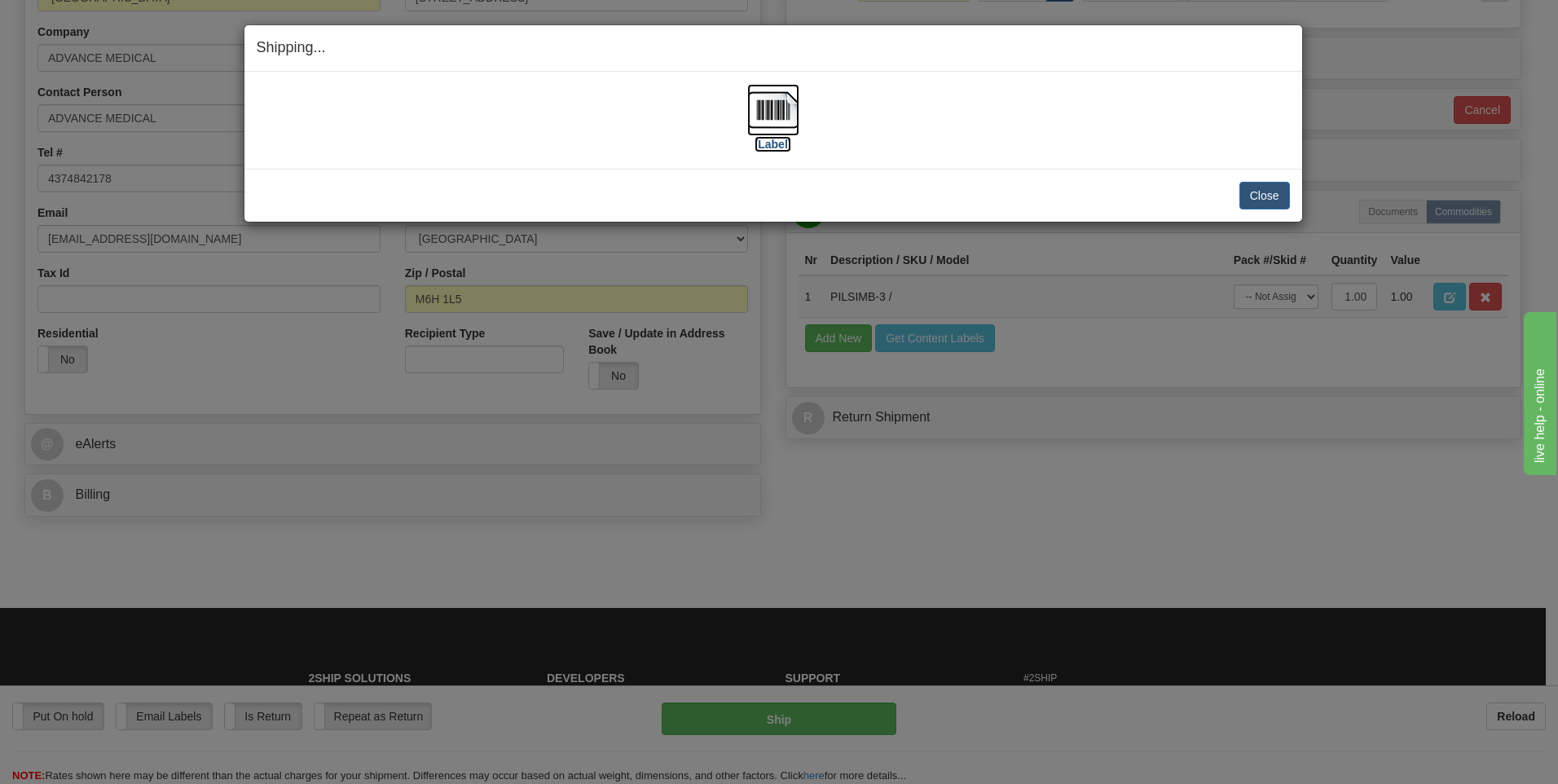
click at [792, 117] on img at bounding box center [773, 110] width 52 height 52
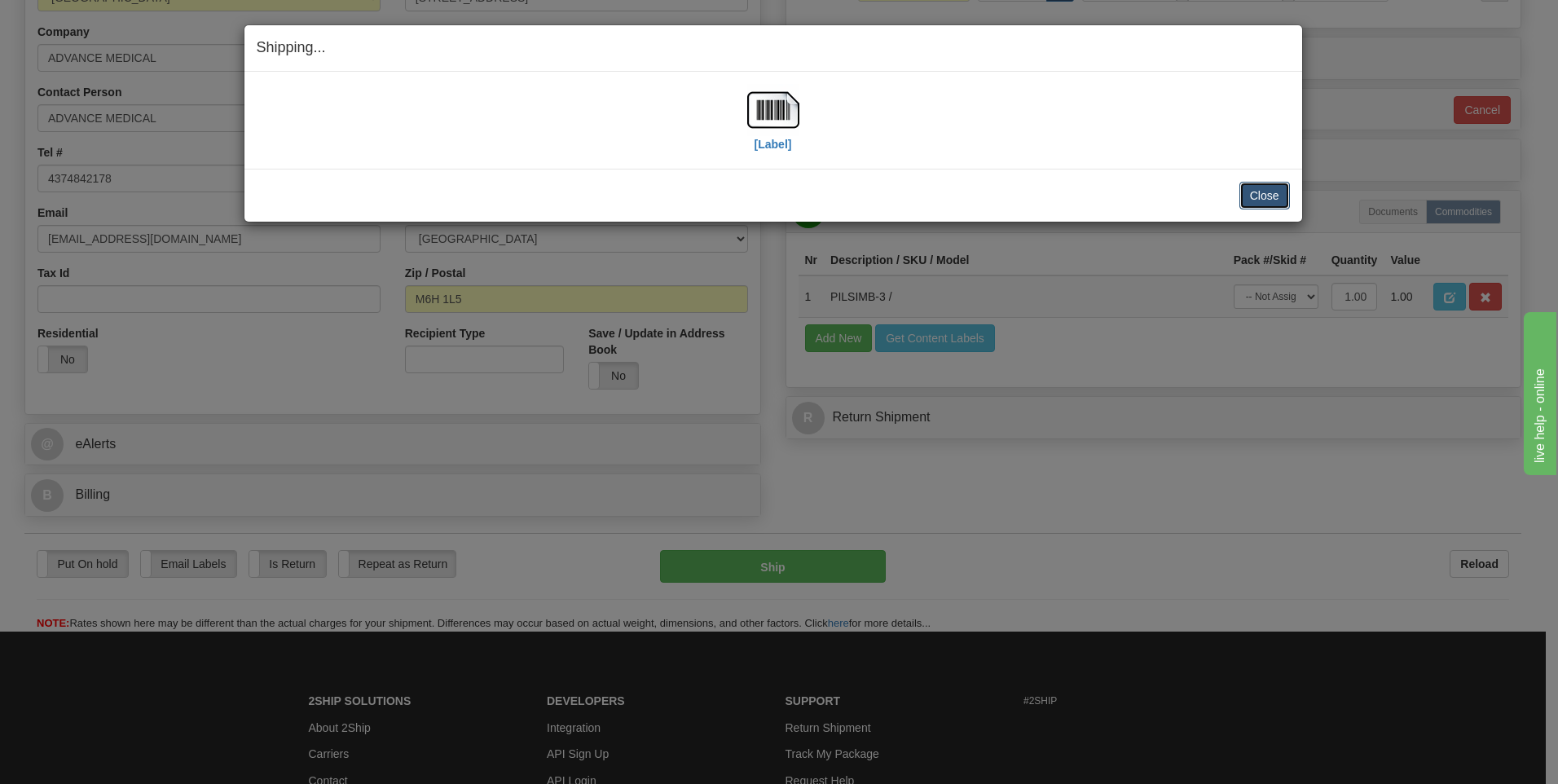
click at [1258, 196] on button "Close" at bounding box center [1264, 195] width 51 height 27
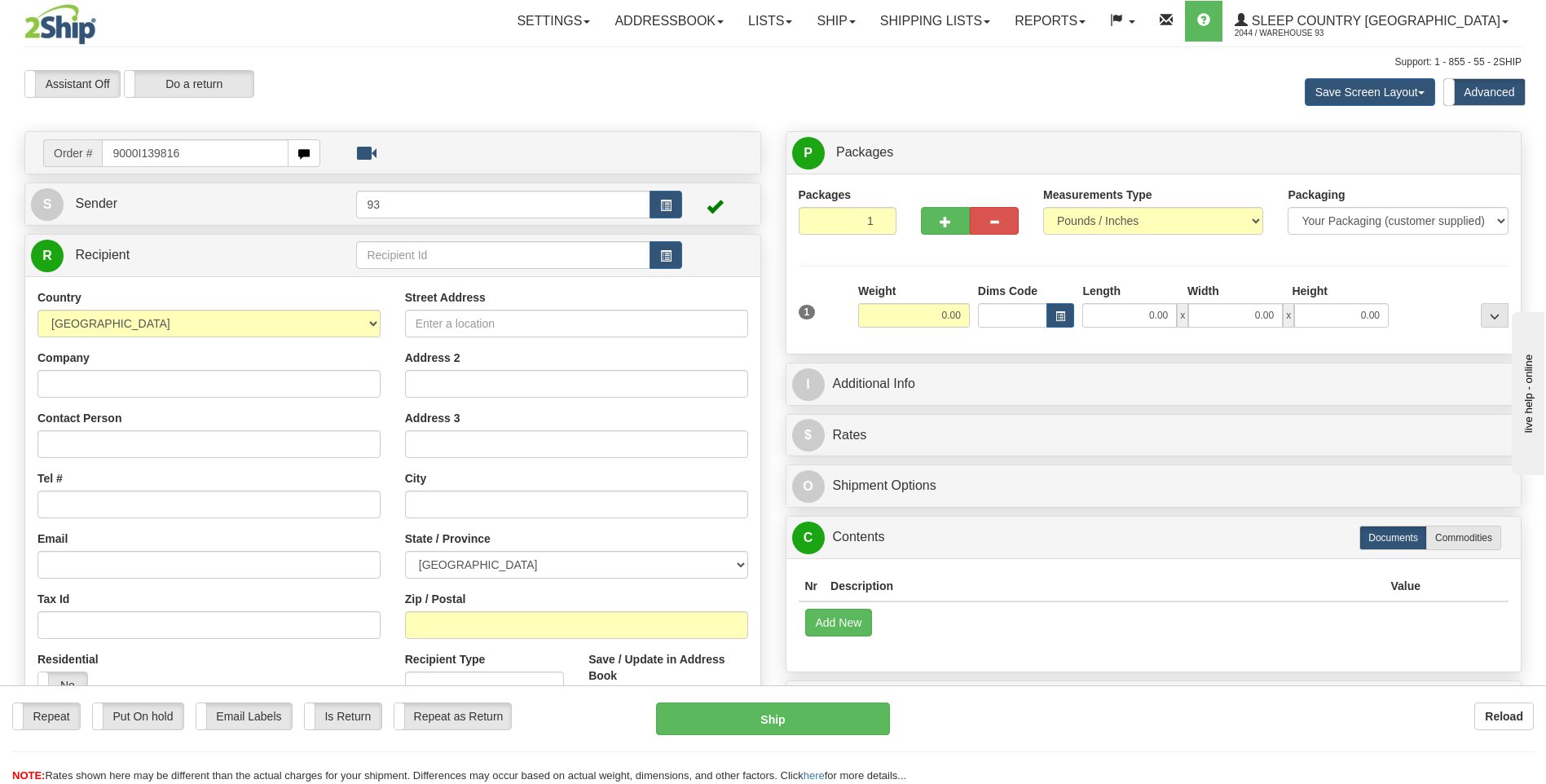
type input "9000I139816"
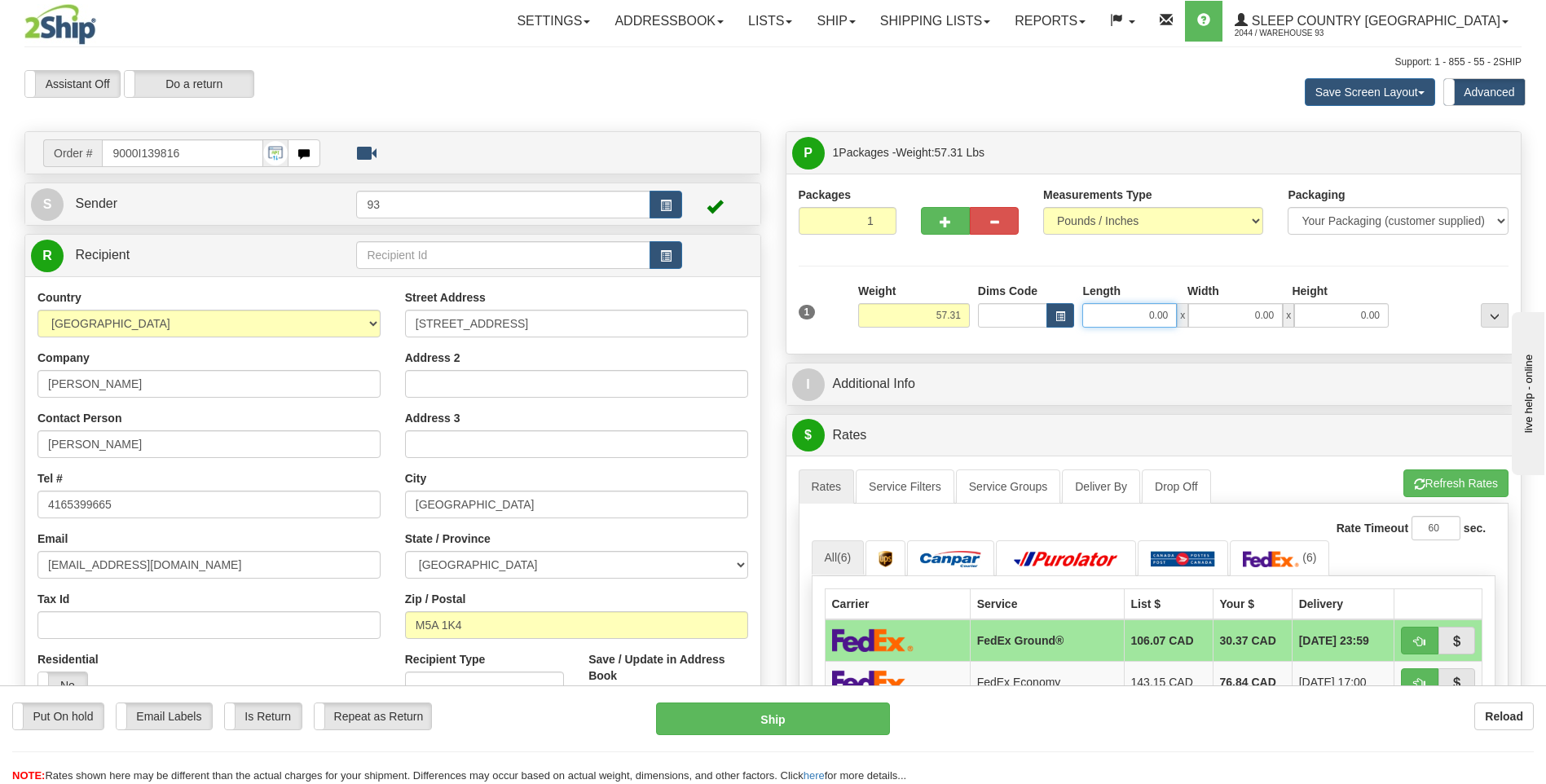
click at [1116, 321] on input "0.00" at bounding box center [1129, 315] width 94 height 25
type input "40.00"
click at [1218, 314] on input "0.00" at bounding box center [1235, 315] width 94 height 25
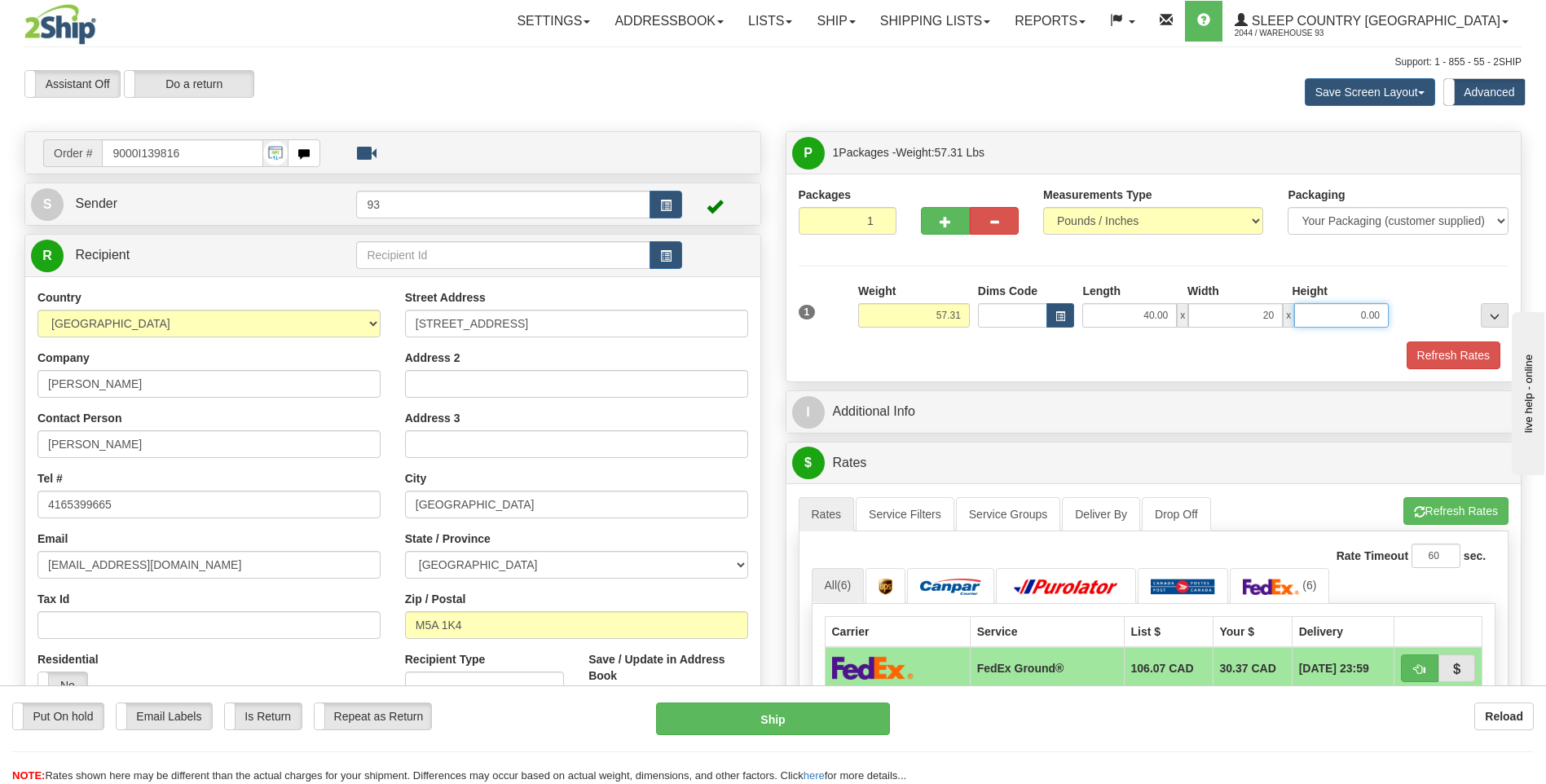
type input "20.00"
click at [1310, 315] on input "0.00" at bounding box center [1341, 315] width 94 height 25
type input "20.00"
click at [1460, 354] on button "Refresh Rates" at bounding box center [1453, 355] width 93 height 27
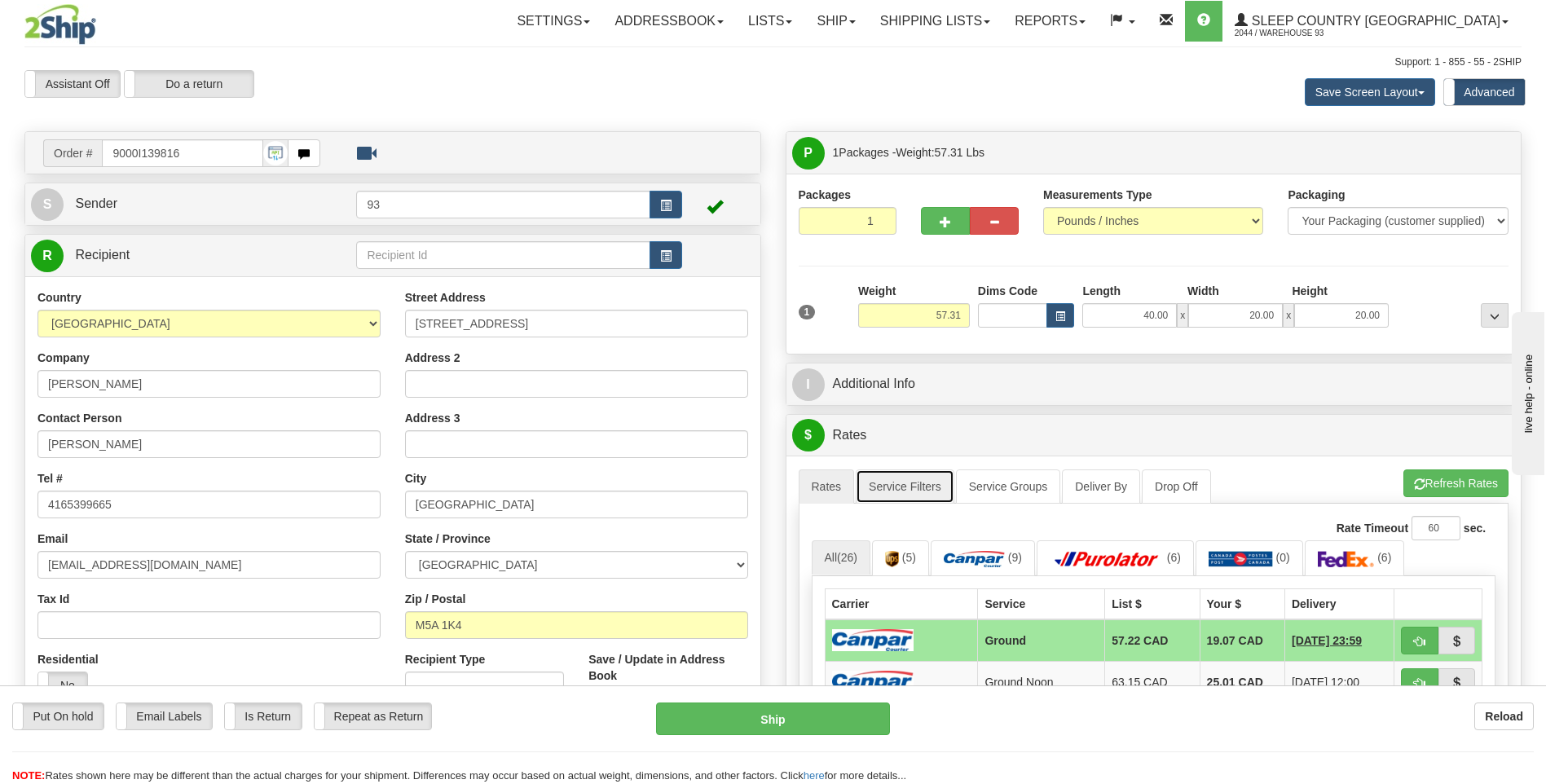
click at [897, 485] on link "Service Filters" at bounding box center [905, 486] width 98 height 34
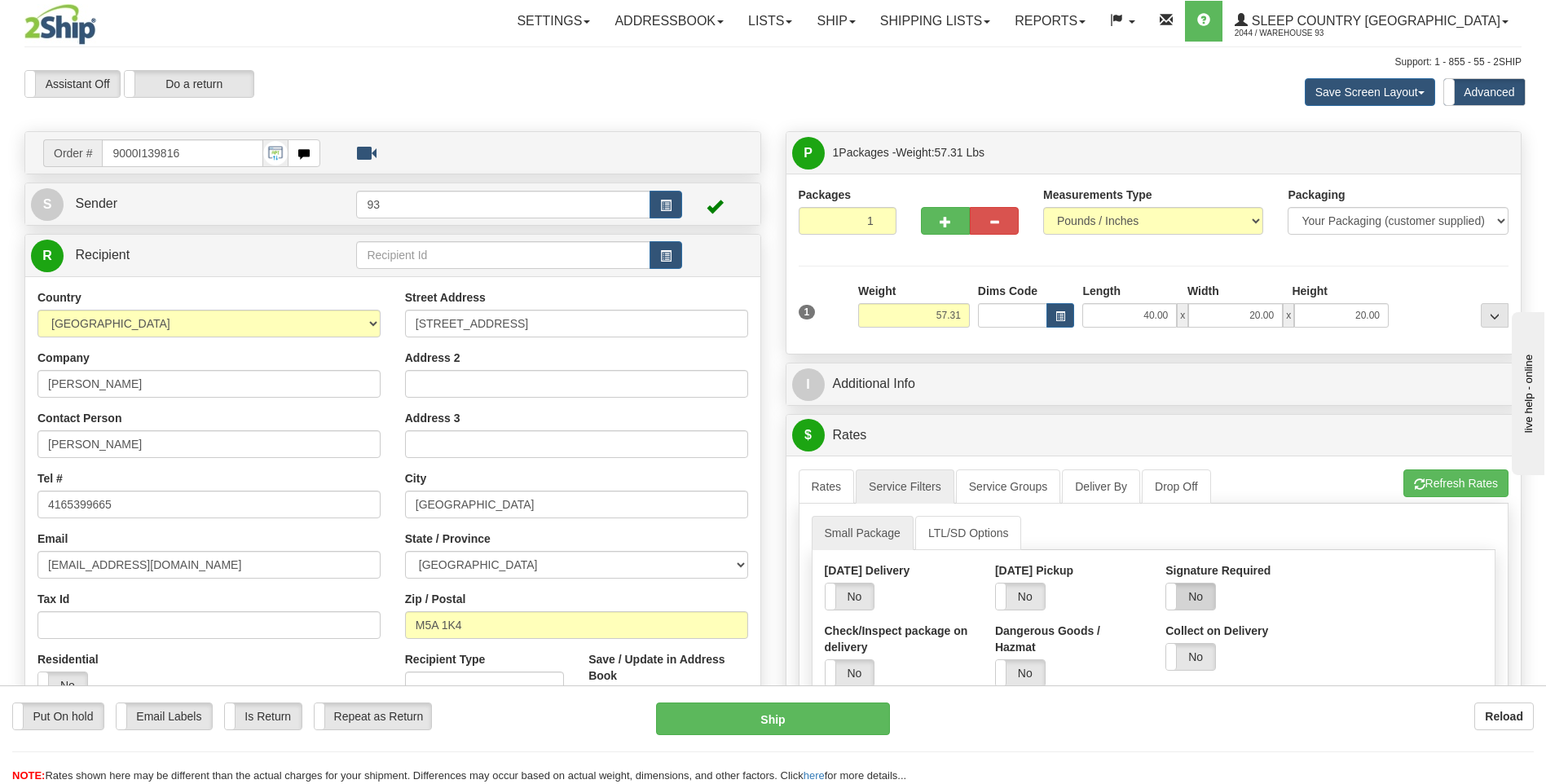
click at [1212, 605] on label "No" at bounding box center [1190, 597] width 49 height 26
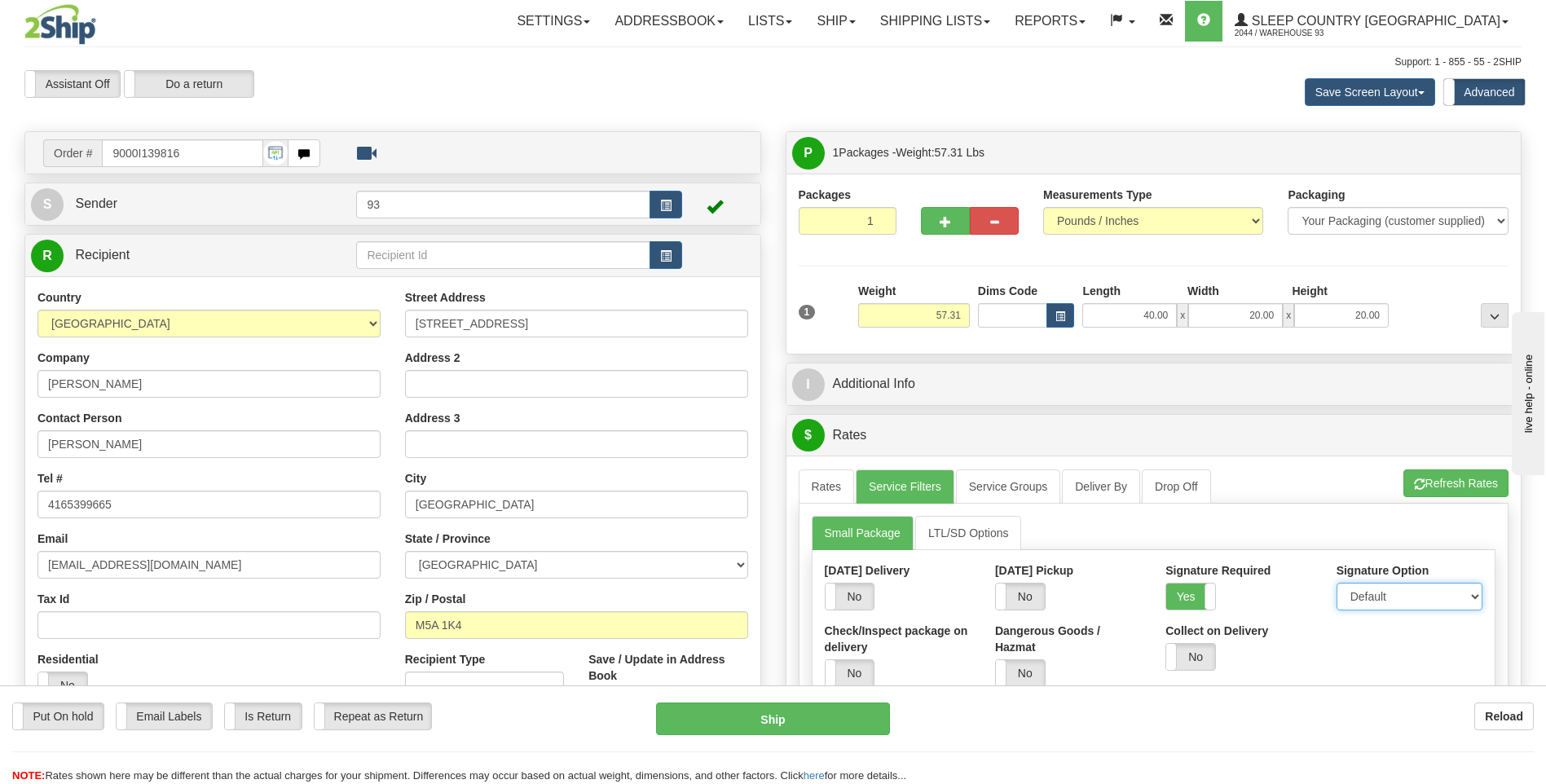
drag, startPoint x: 1382, startPoint y: 597, endPoint x: 1394, endPoint y: 614, distance: 20.8
click at [1382, 597] on select "Default Adult Direct Indirect No Signature Required" at bounding box center [1409, 597] width 146 height 27
select select "1"
click at [1336, 583] on select "Default Adult Direct Indirect No Signature Required" at bounding box center [1409, 597] width 146 height 27
click at [840, 472] on link "Rates" at bounding box center [827, 486] width 56 height 34
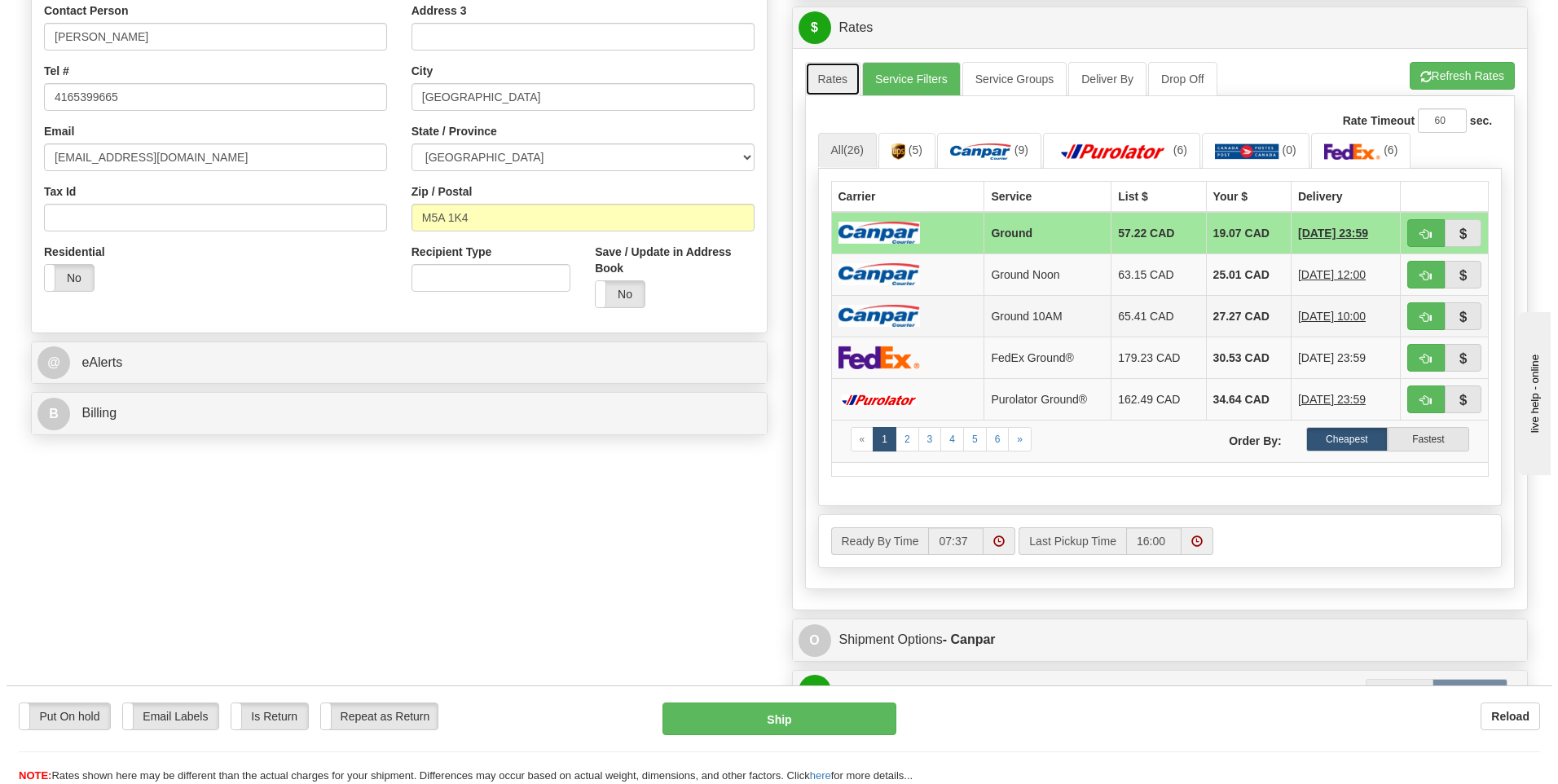
scroll to position [815, 0]
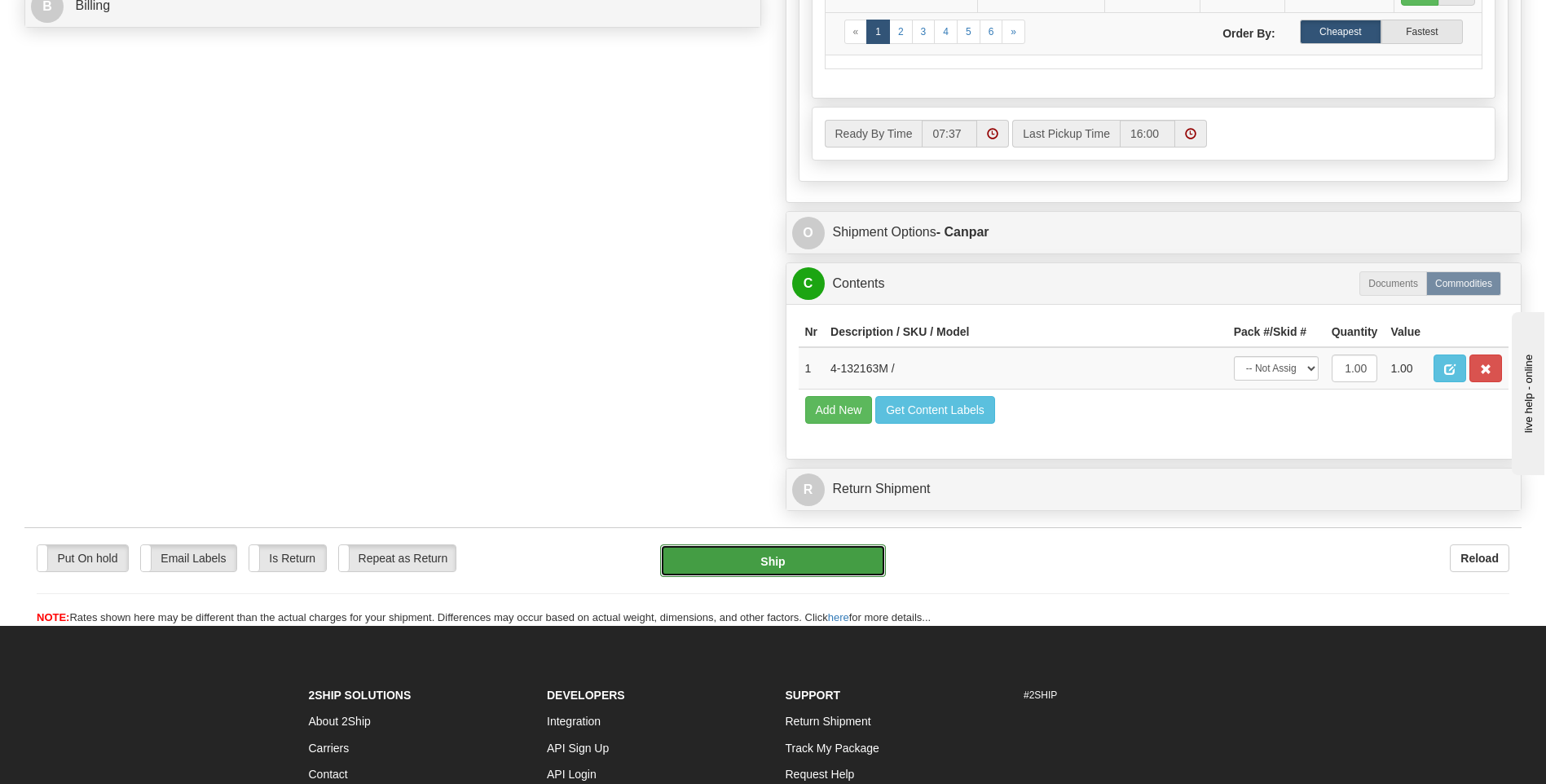
click at [812, 553] on button "Ship" at bounding box center [772, 561] width 225 height 33
type input "1"
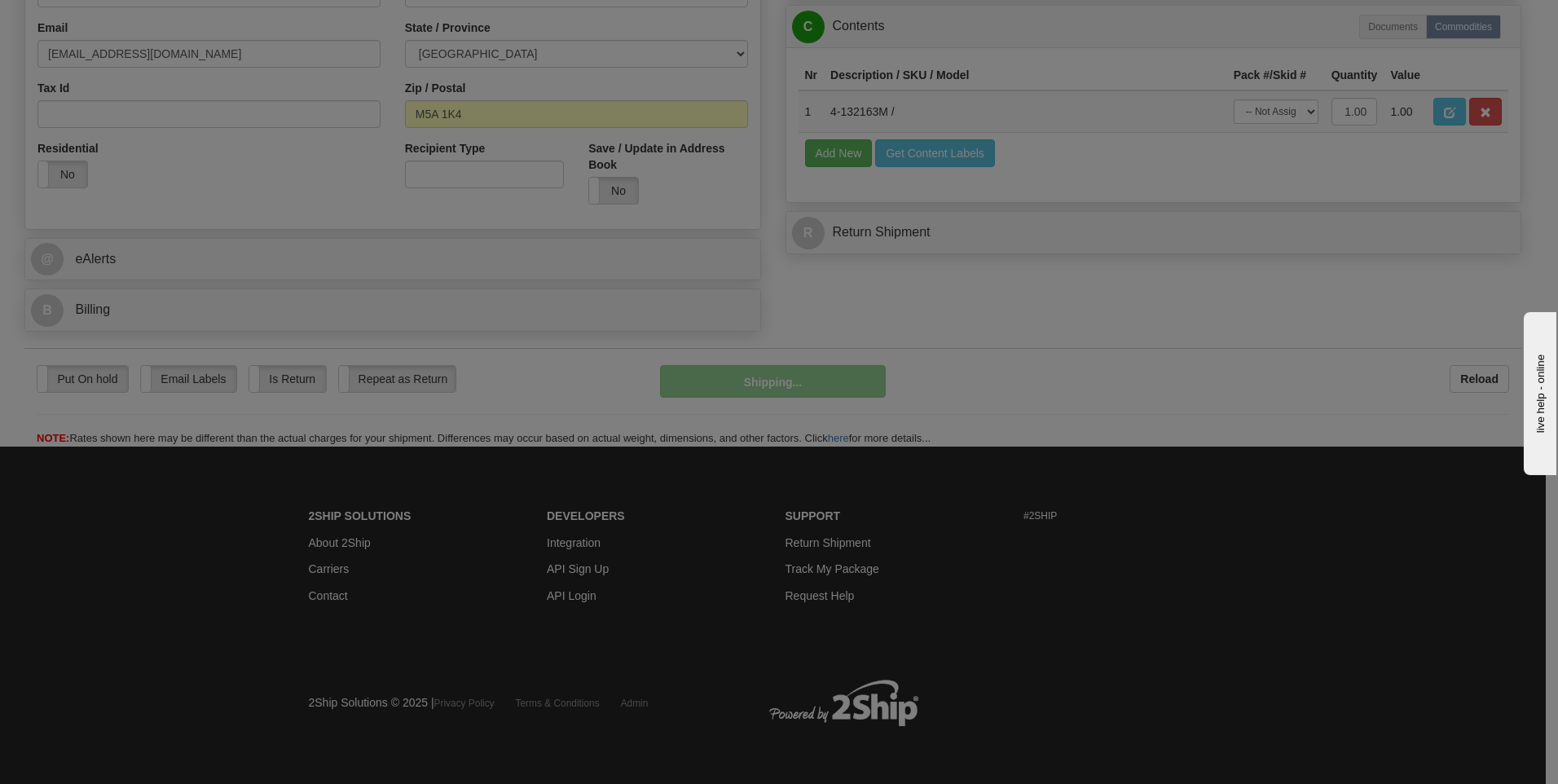
scroll to position [512, 0]
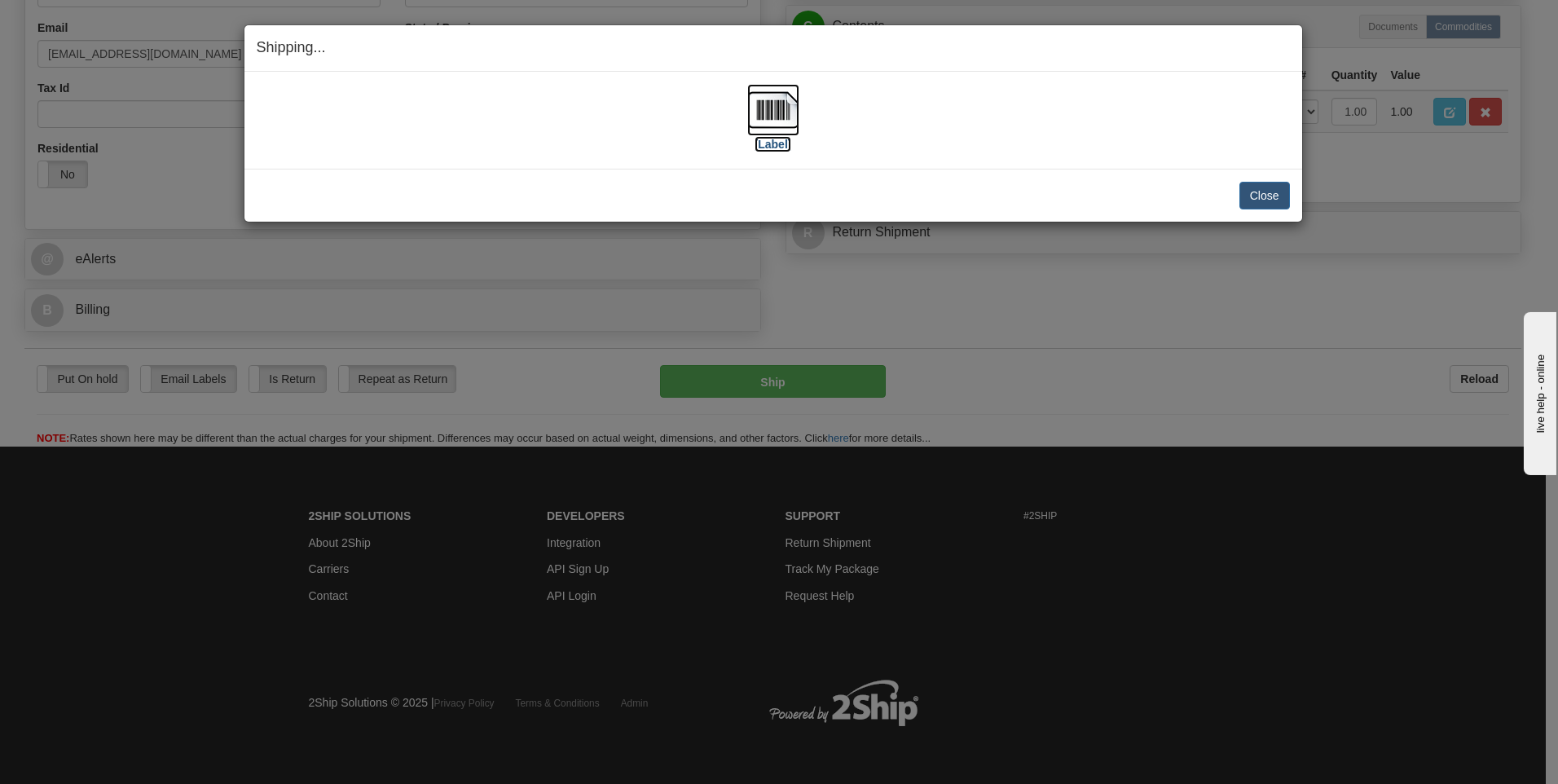
click at [782, 108] on img at bounding box center [773, 110] width 52 height 52
click at [1262, 189] on button "Close" at bounding box center [1264, 195] width 51 height 27
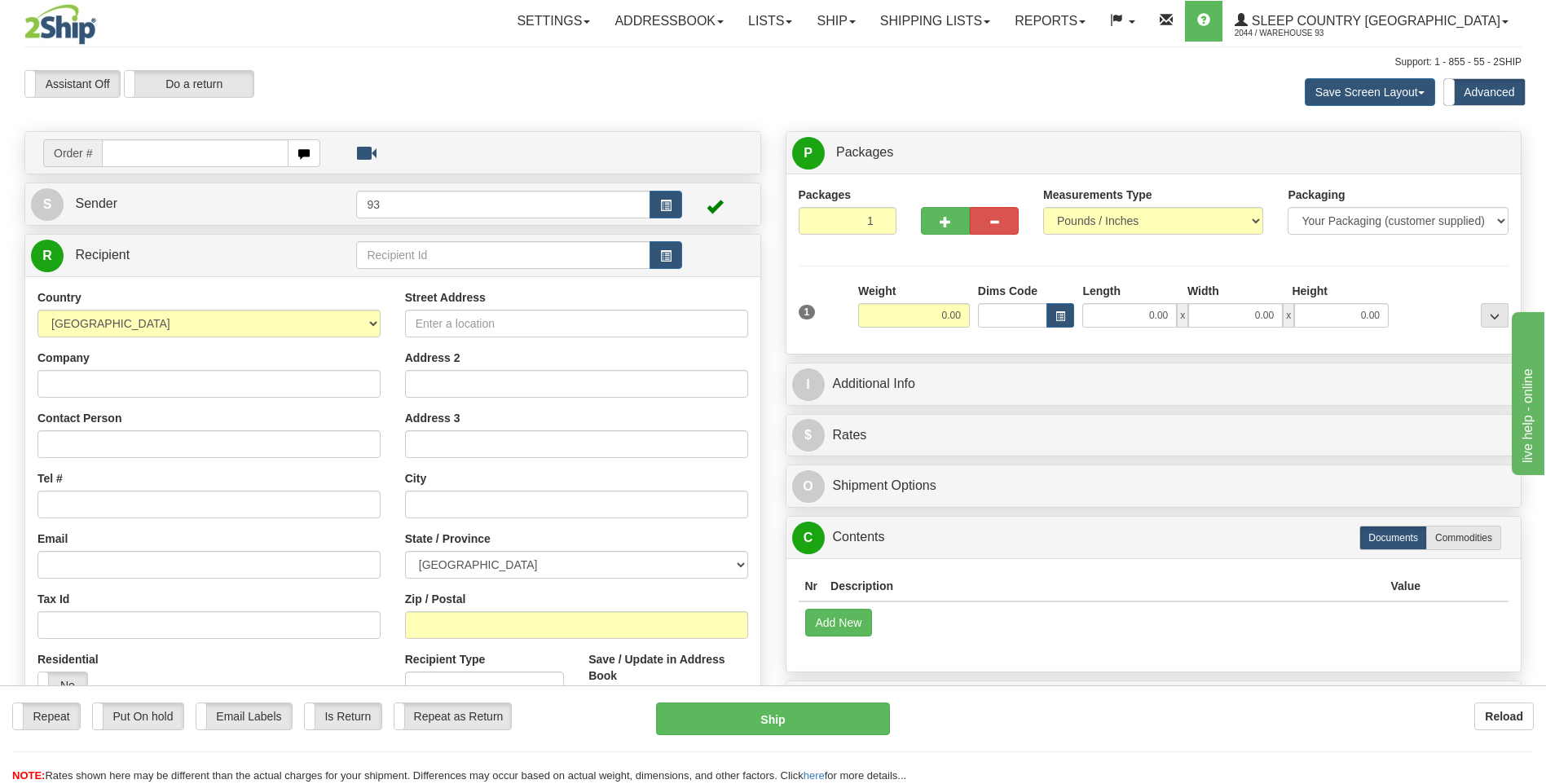
click at [139, 161] on input "text" at bounding box center [194, 153] width 186 height 27
type input "9000I139839"
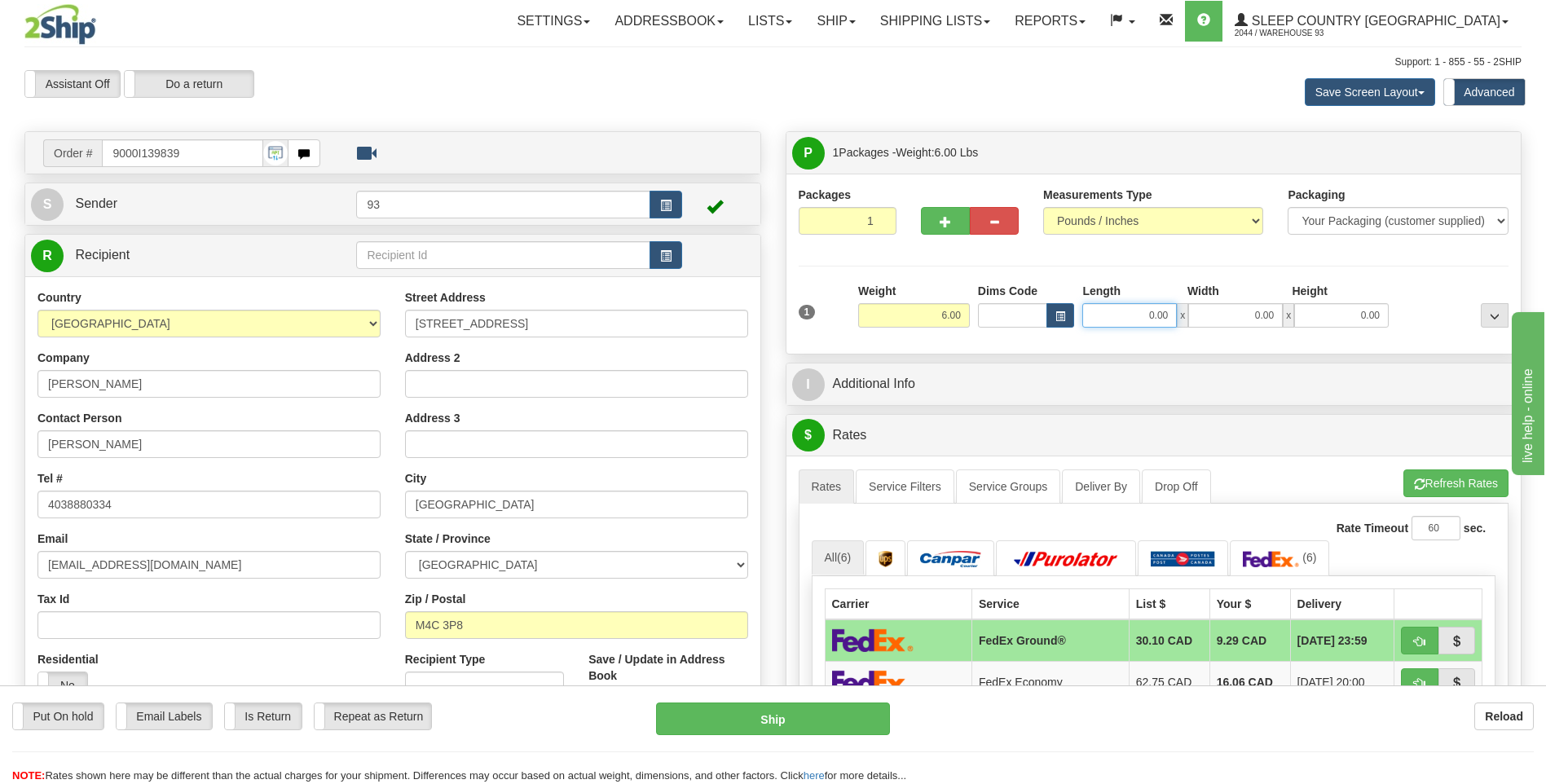
click at [1121, 314] on input "0.00" at bounding box center [1129, 315] width 94 height 25
type input "16.00"
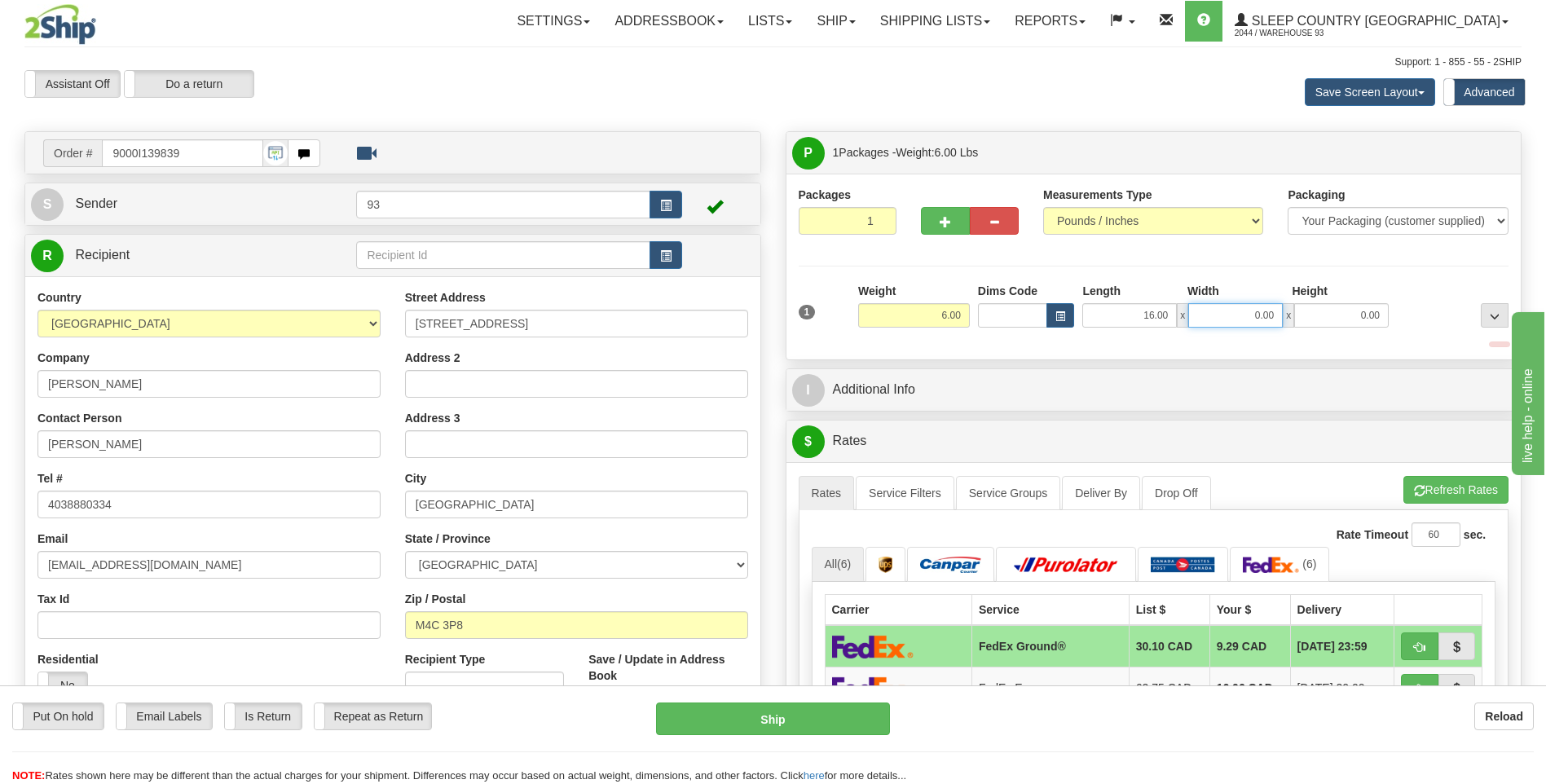
click at [1262, 312] on input "0.00" at bounding box center [1235, 315] width 94 height 25
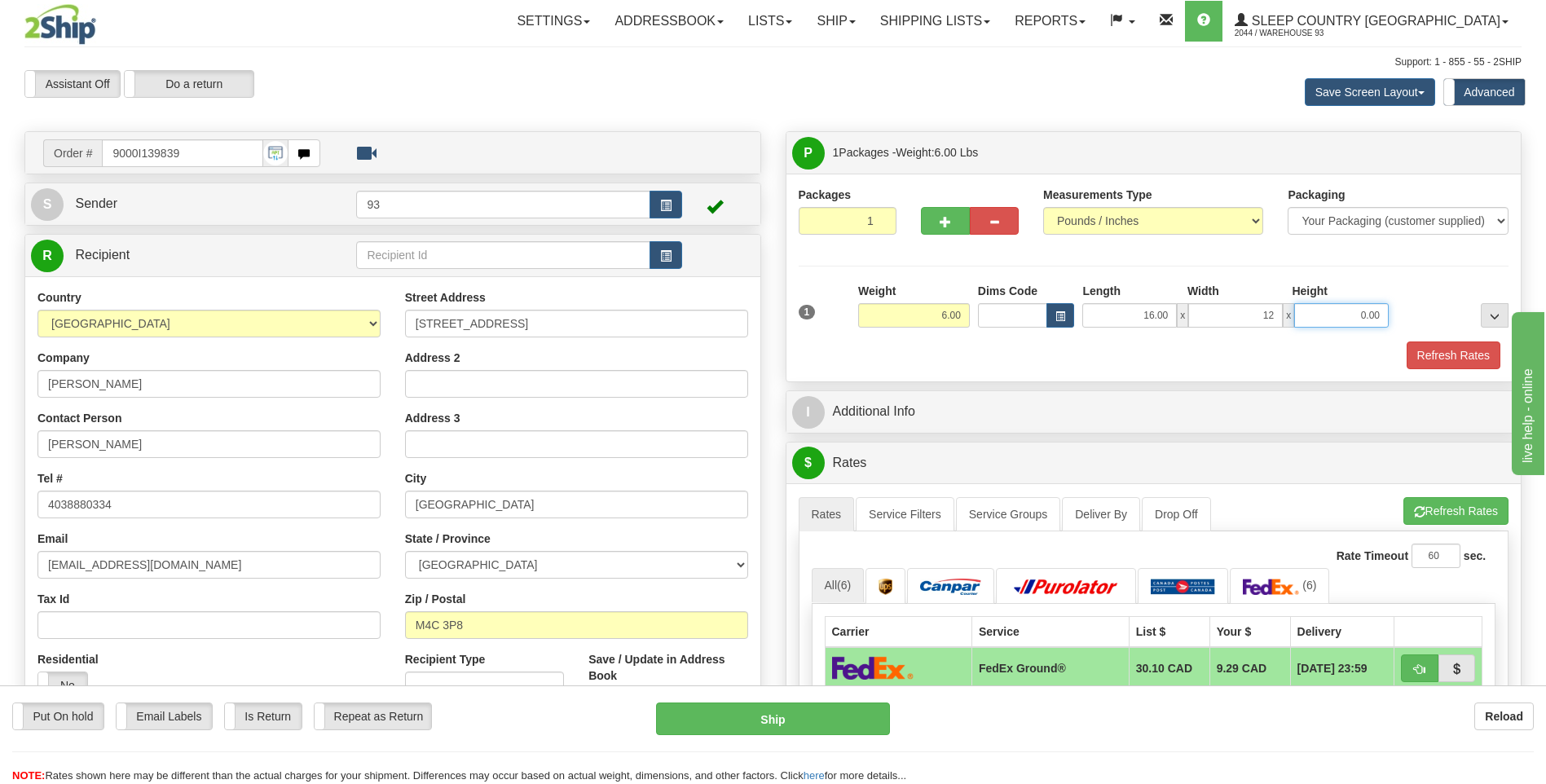
type input "12.00"
click at [1339, 314] on input "0.00" at bounding box center [1341, 315] width 94 height 25
type input "6.00"
click at [1436, 359] on button "Refresh Rates" at bounding box center [1453, 355] width 93 height 27
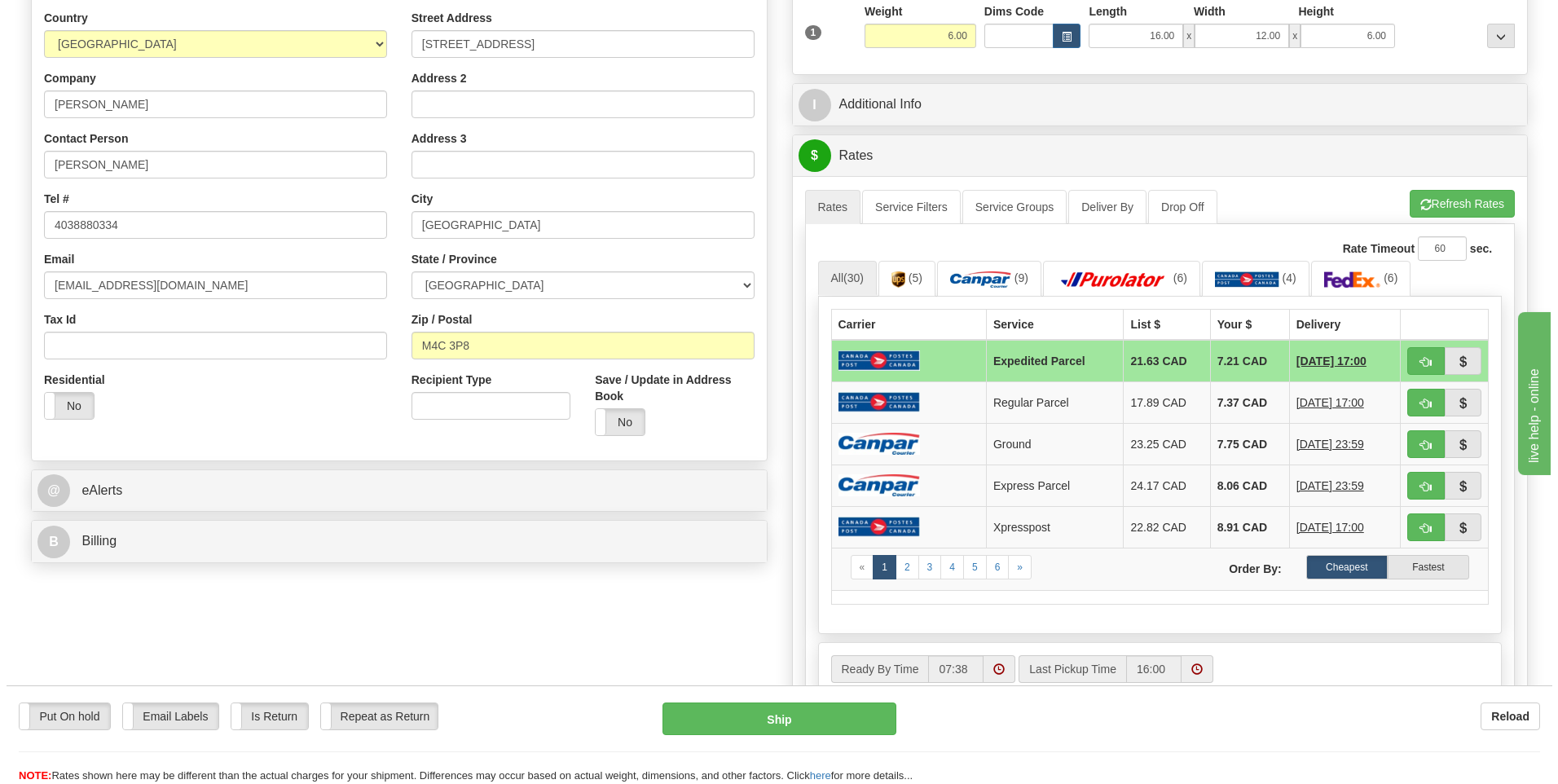
scroll to position [326, 0]
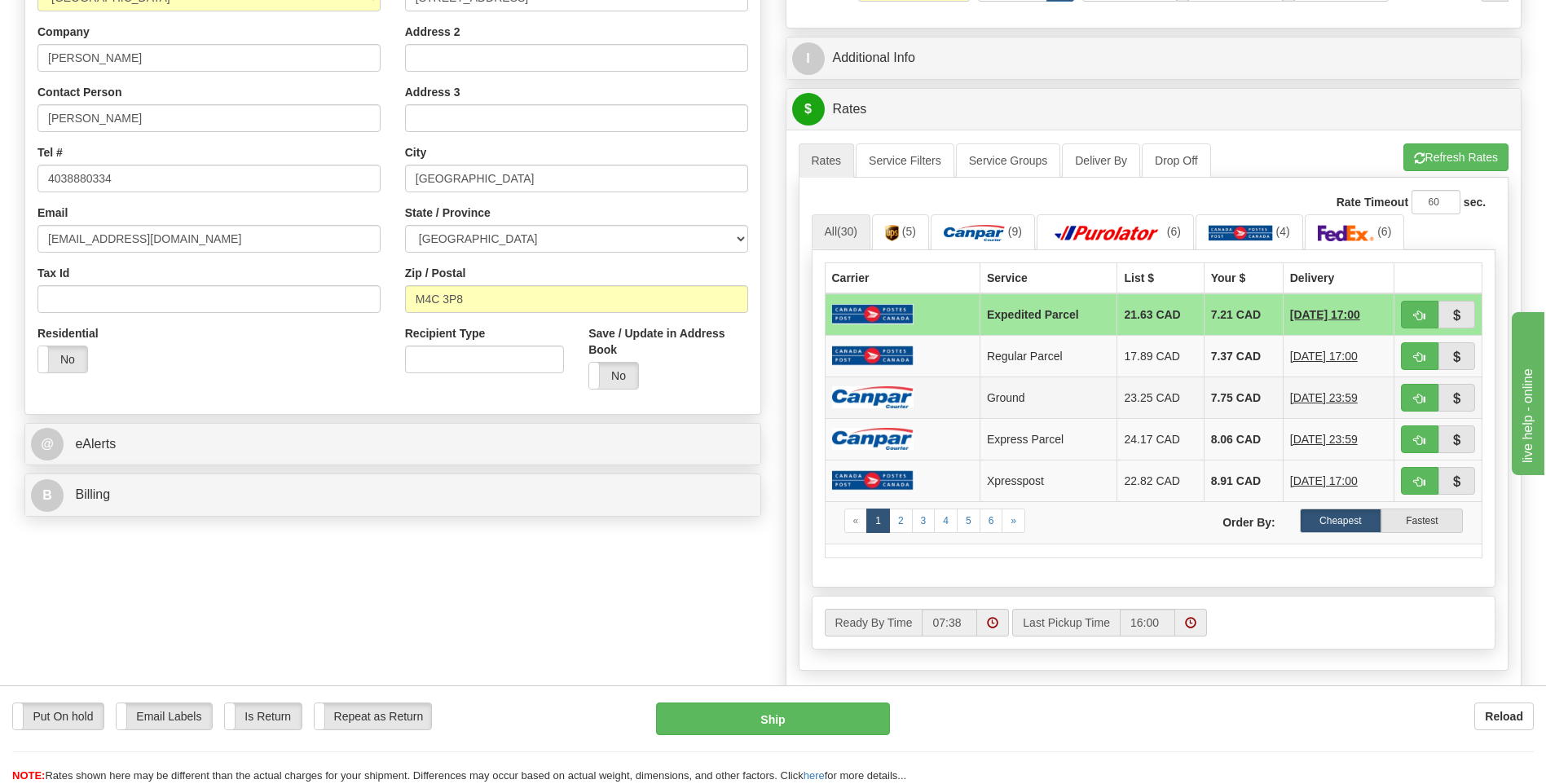
click at [931, 382] on td at bounding box center [901, 397] width 155 height 42
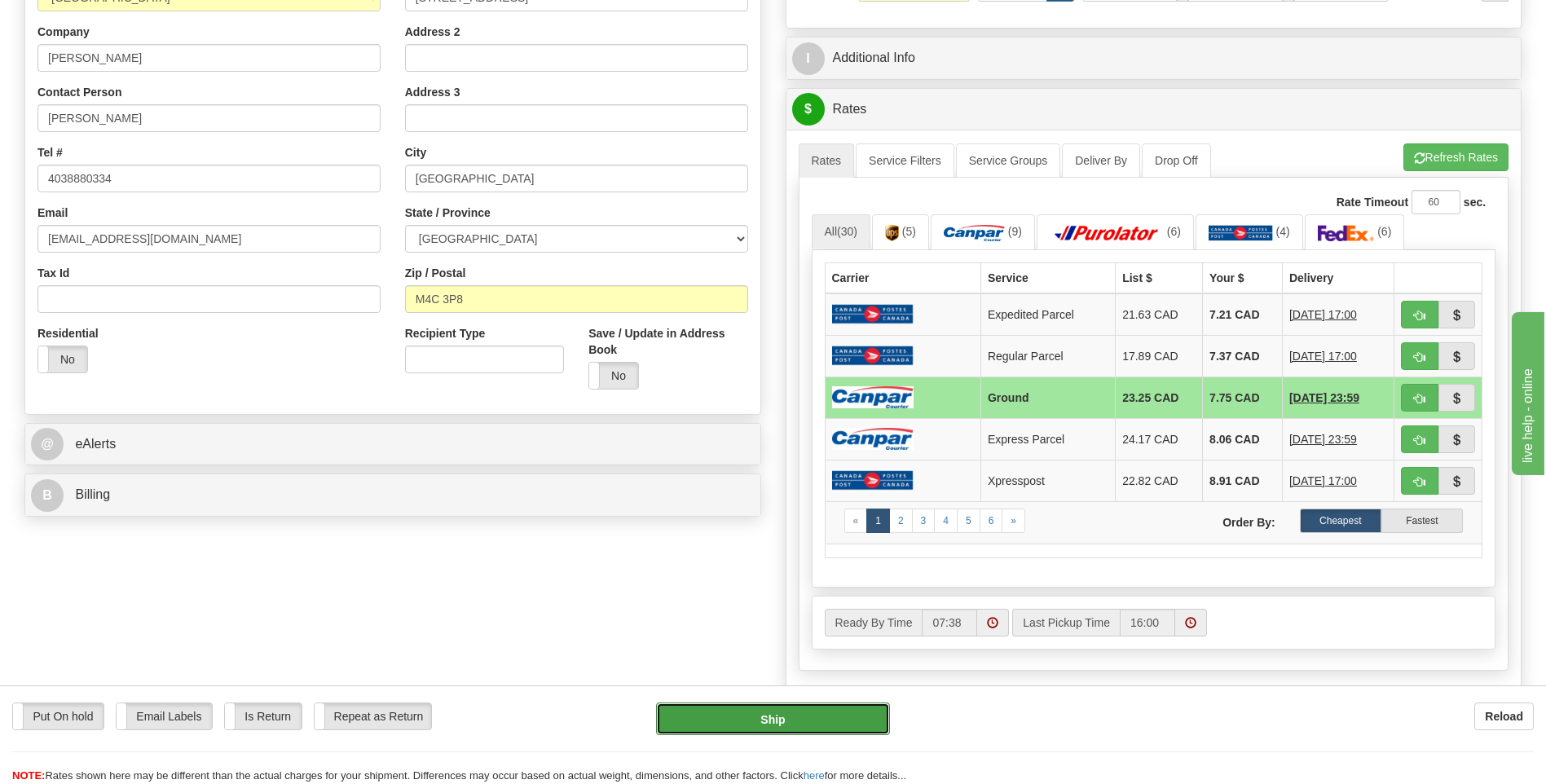
click at [861, 724] on button "Ship" at bounding box center [772, 719] width 233 height 33
type input "1"
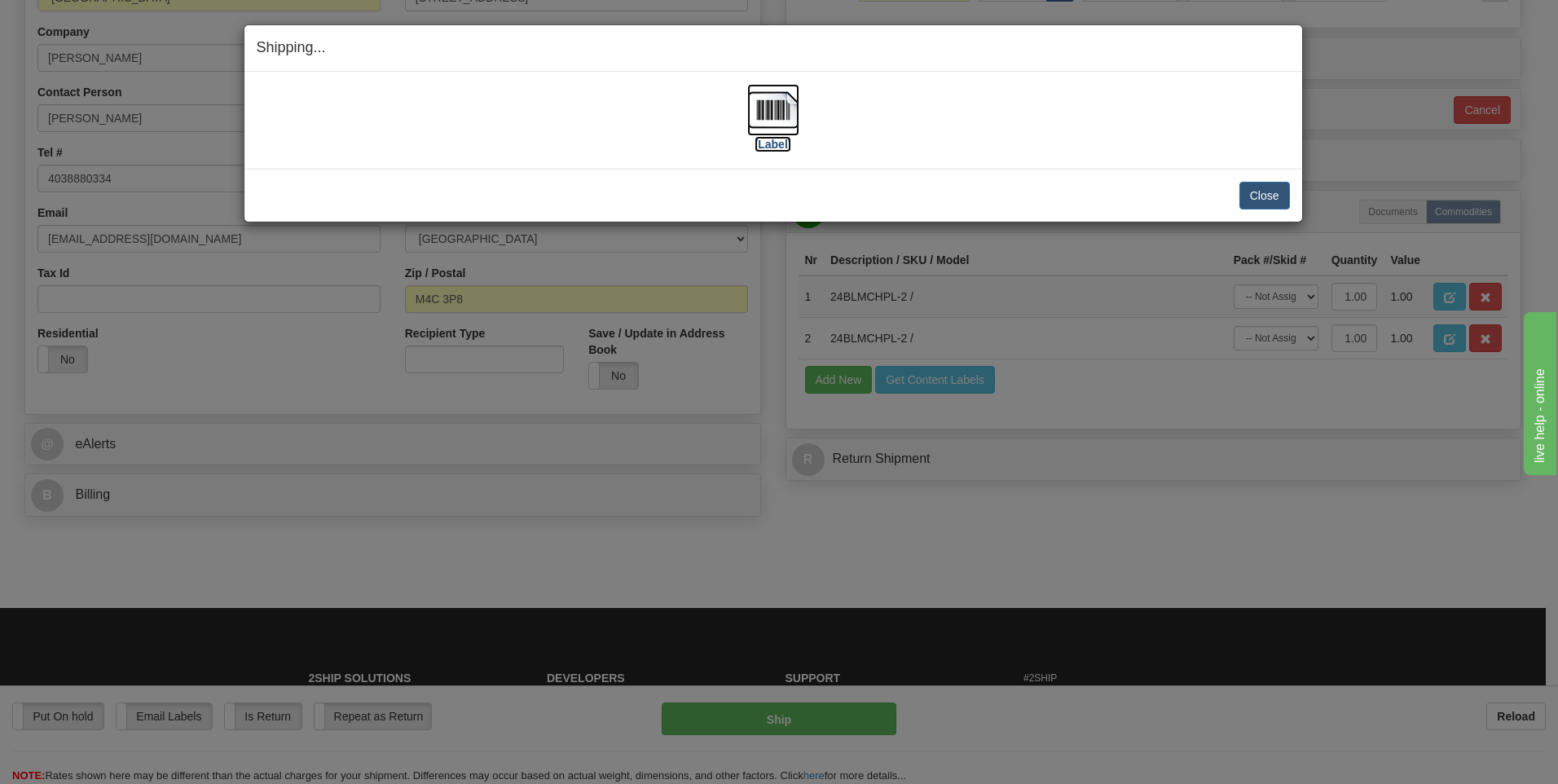
click at [768, 110] on img at bounding box center [773, 110] width 52 height 52
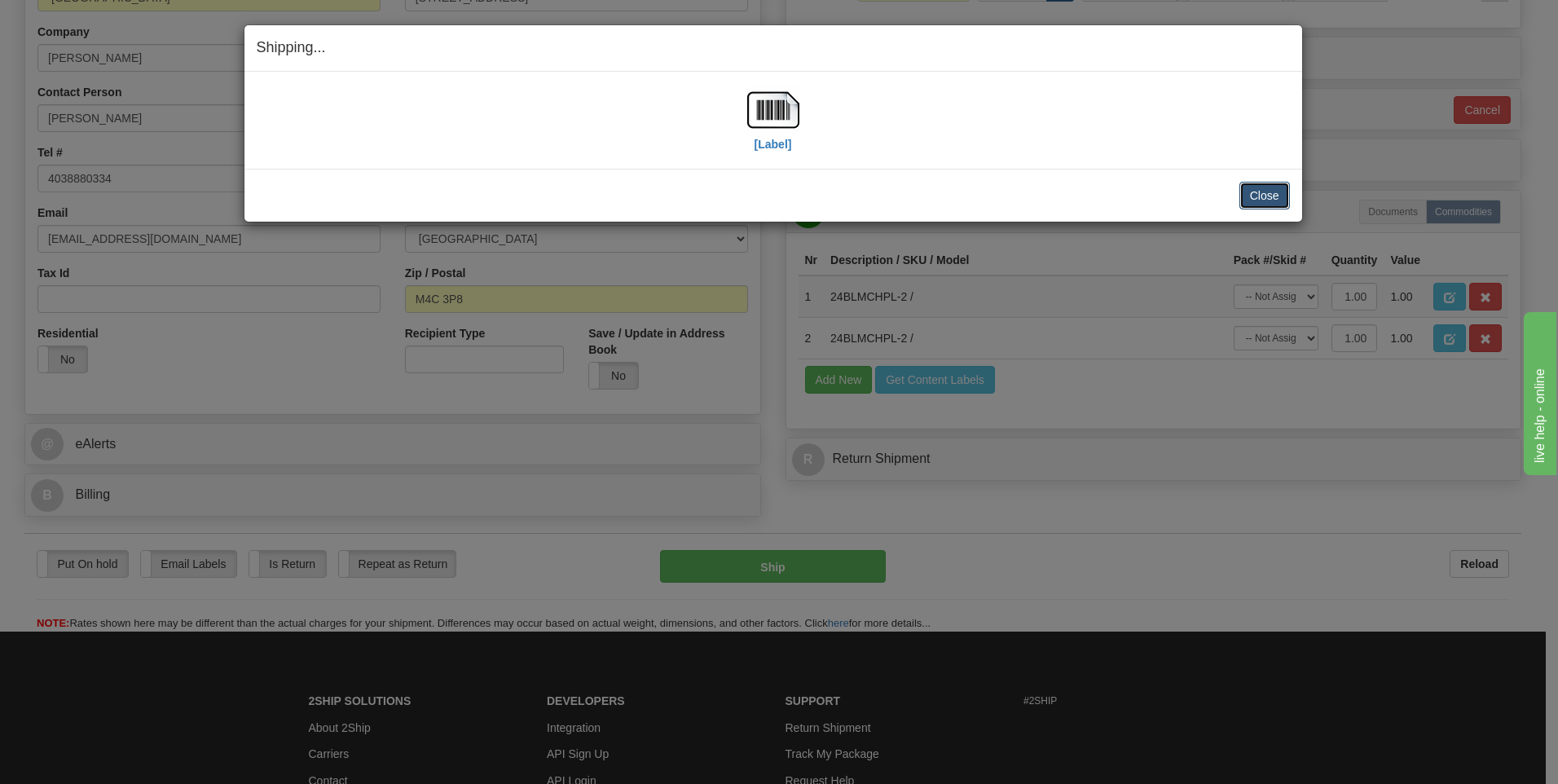
click at [1256, 192] on button "Close" at bounding box center [1264, 195] width 51 height 27
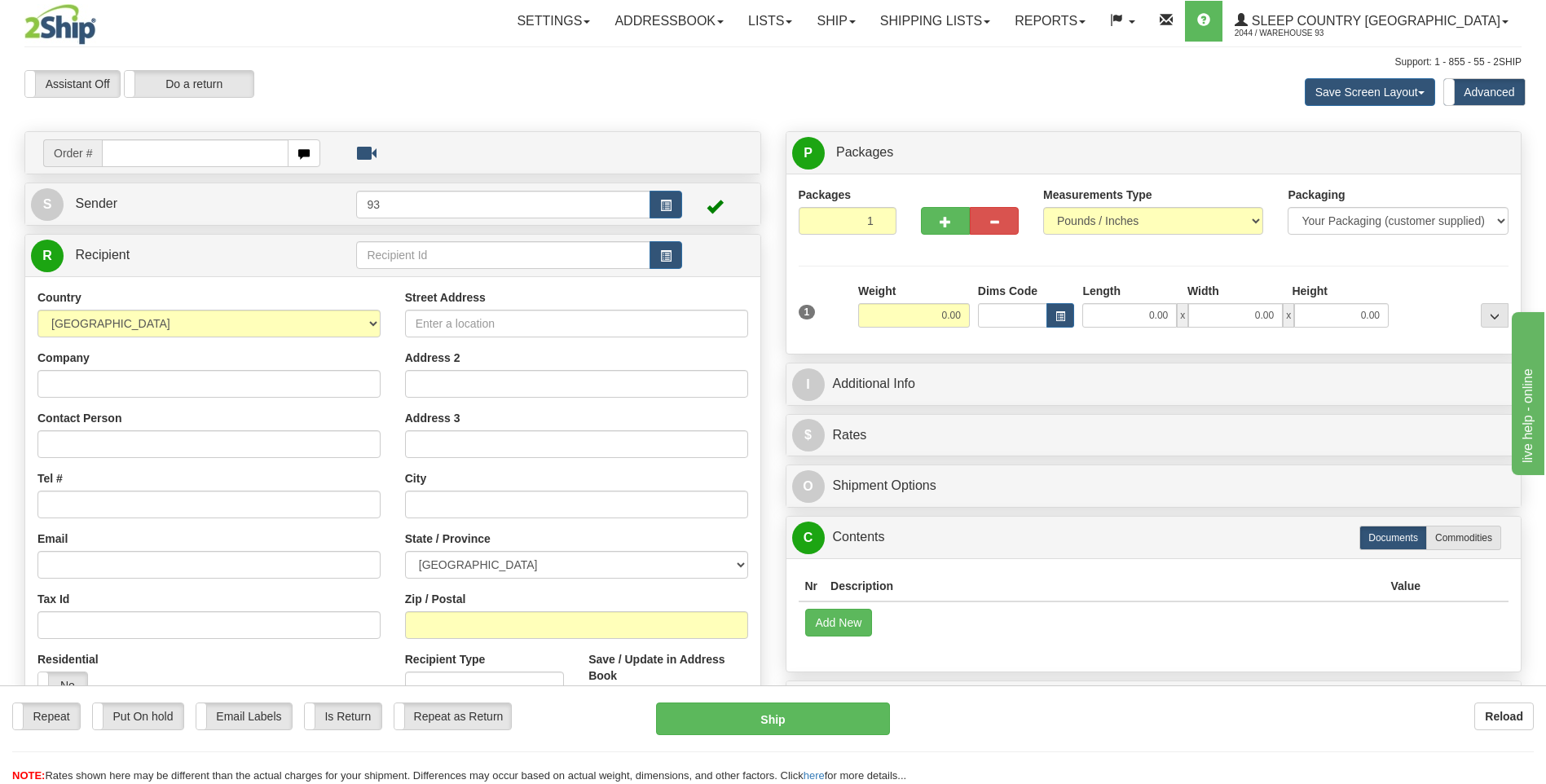
type input "0"
type input "9000I139828"
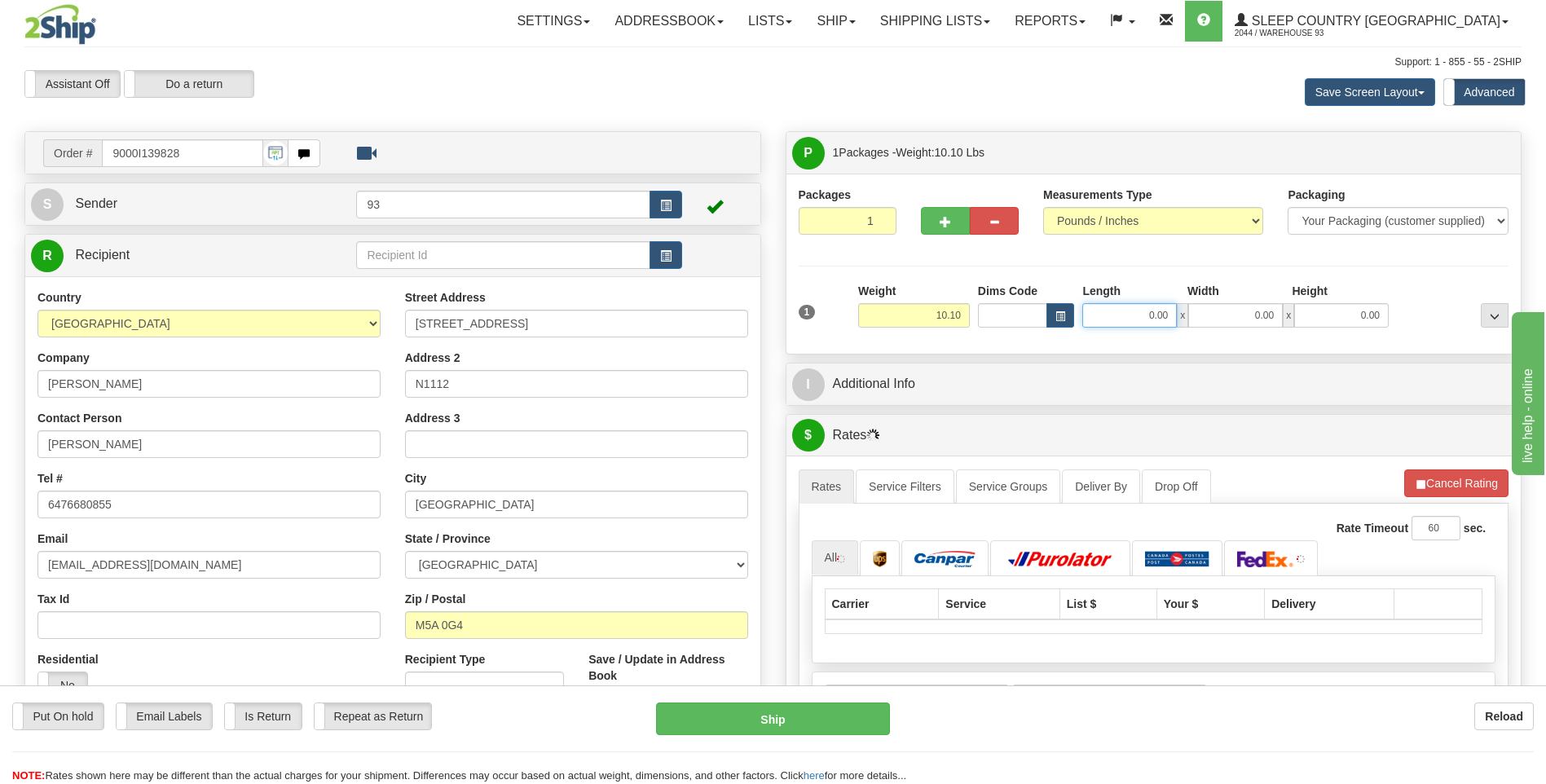
click at [1118, 307] on input "0.00" at bounding box center [1129, 315] width 94 height 25
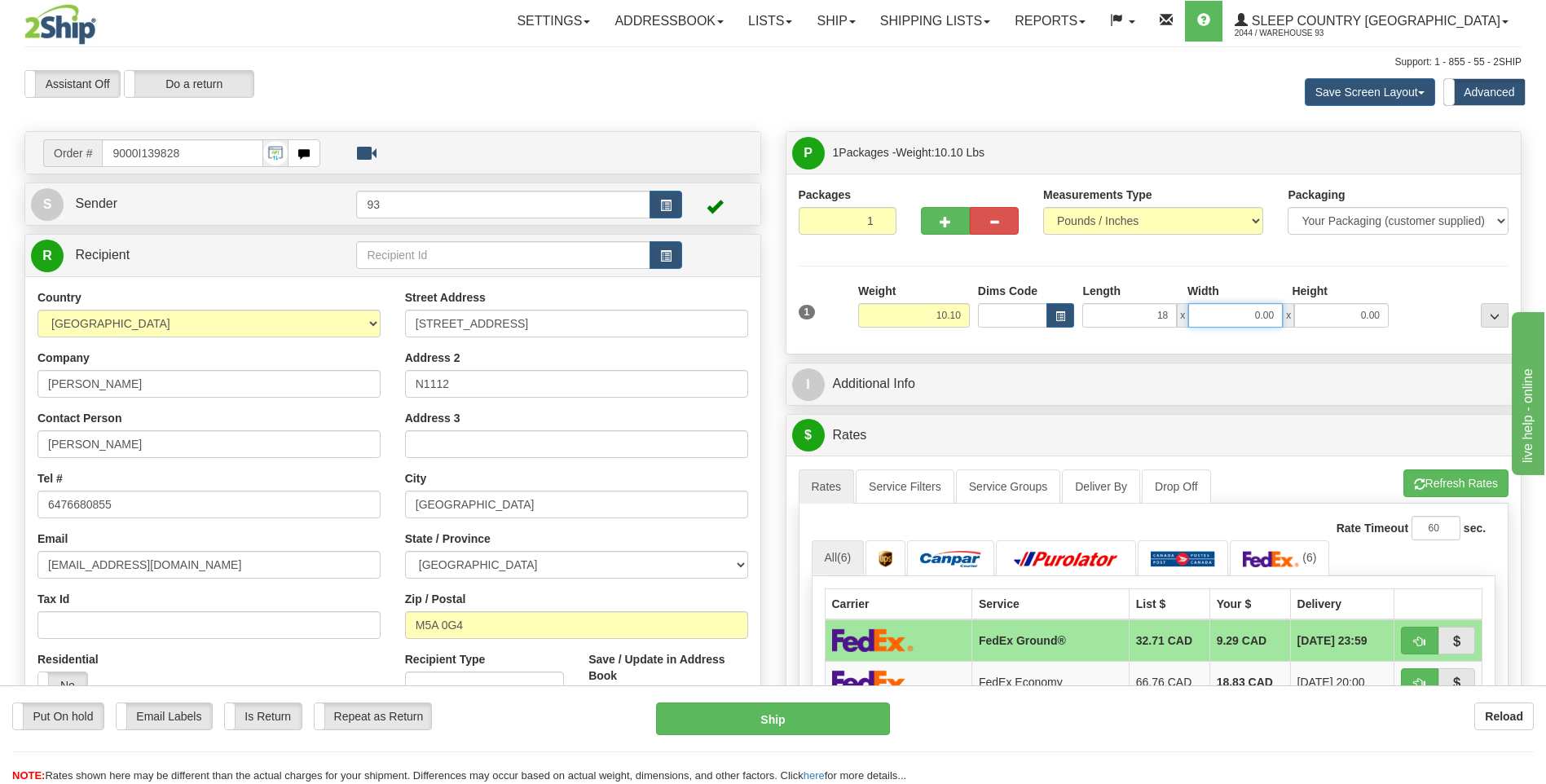
click at [1228, 314] on input "0.00" at bounding box center [1235, 315] width 94 height 25
type input "18.00"
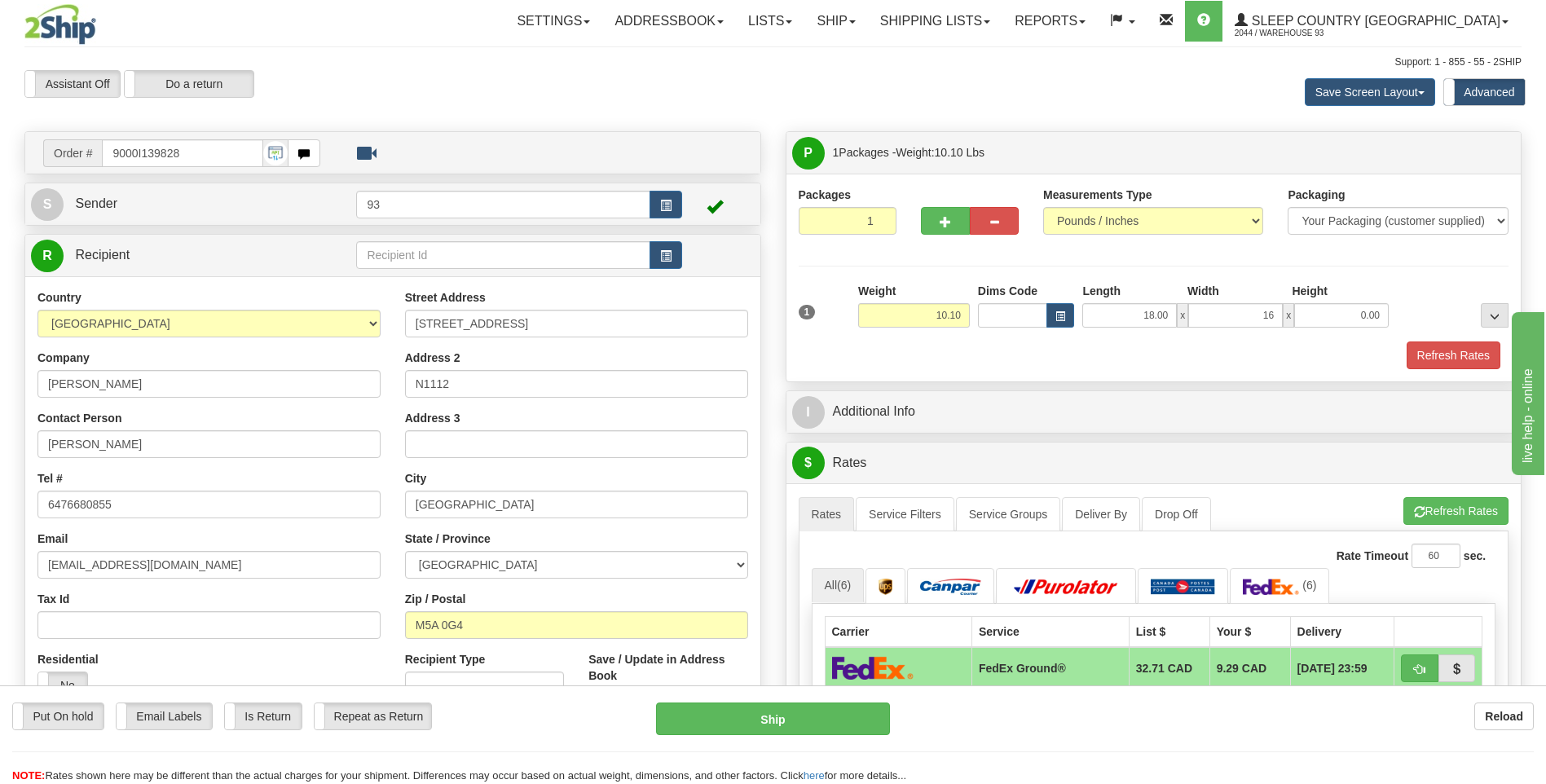
type input "16.00"
click at [1368, 330] on div "1 Weight 10.10 Dims Code x x" at bounding box center [1154, 312] width 719 height 58
click at [1363, 326] on input "0.00" at bounding box center [1341, 315] width 94 height 25
type input "8.00"
click at [1487, 354] on button "Refresh Rates" at bounding box center [1453, 355] width 93 height 27
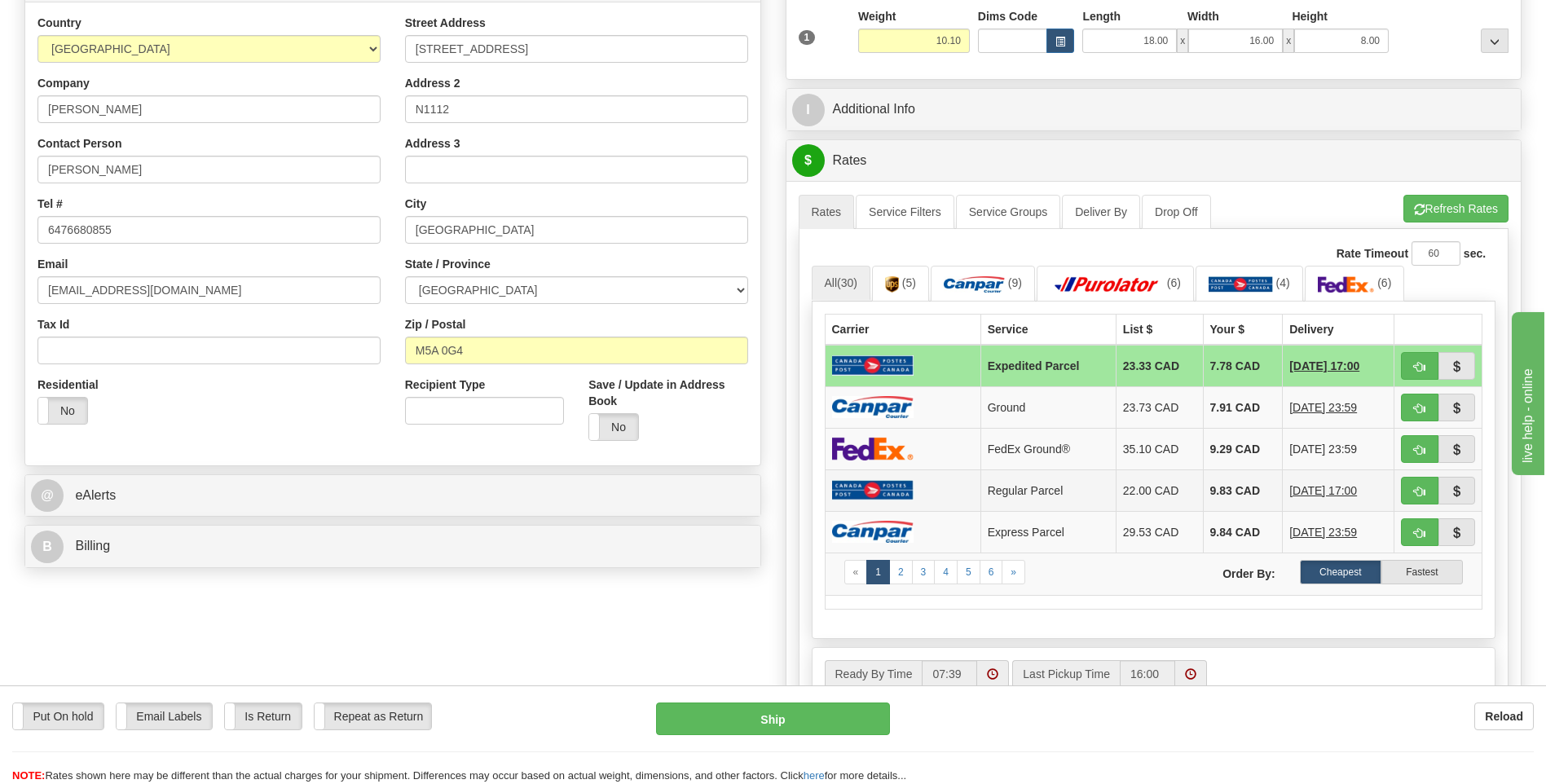
scroll to position [326, 0]
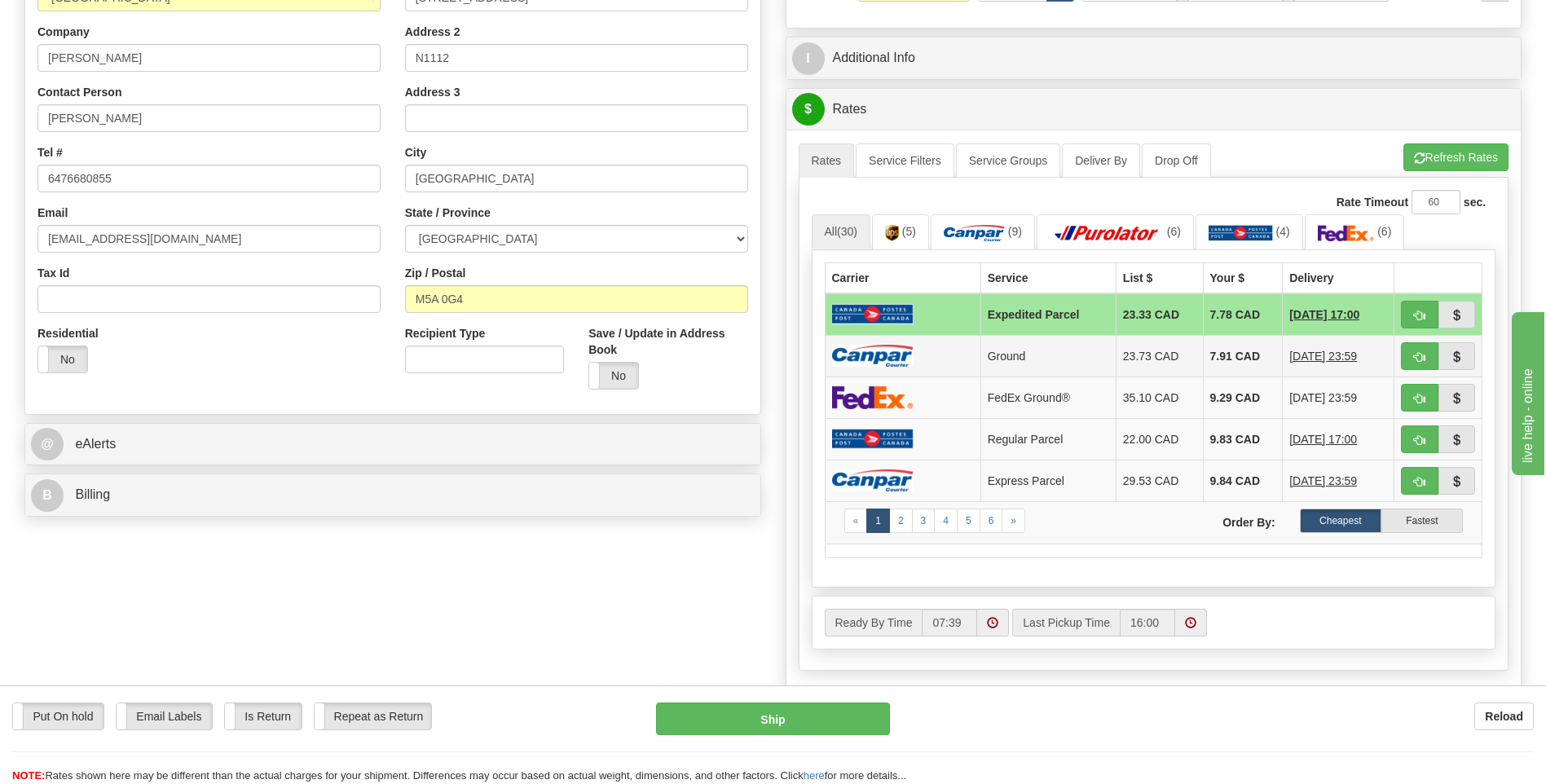
click at [859, 349] on img at bounding box center [872, 356] width 81 height 22
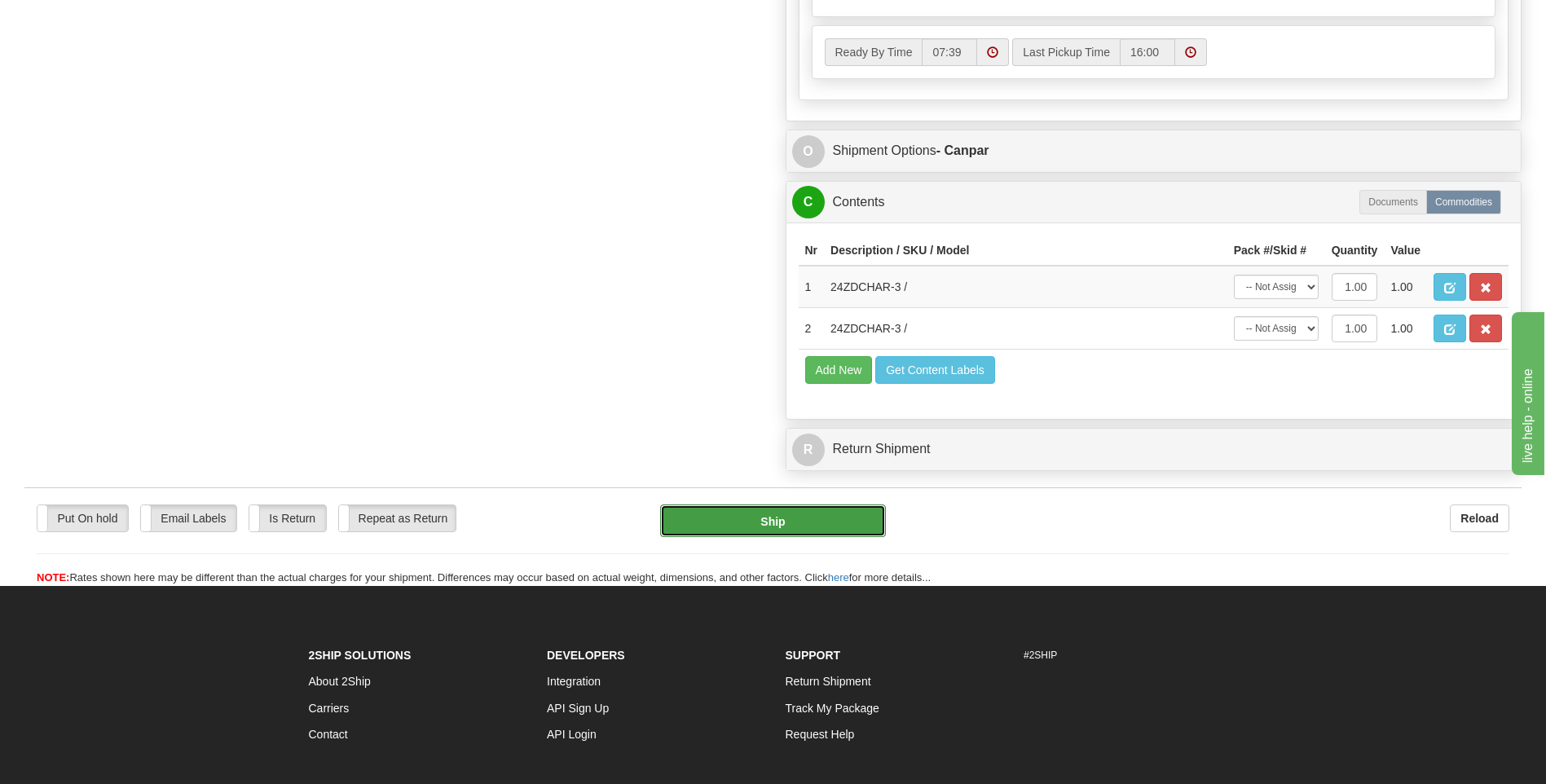
click at [791, 530] on button "Ship" at bounding box center [772, 520] width 225 height 33
type input "1"
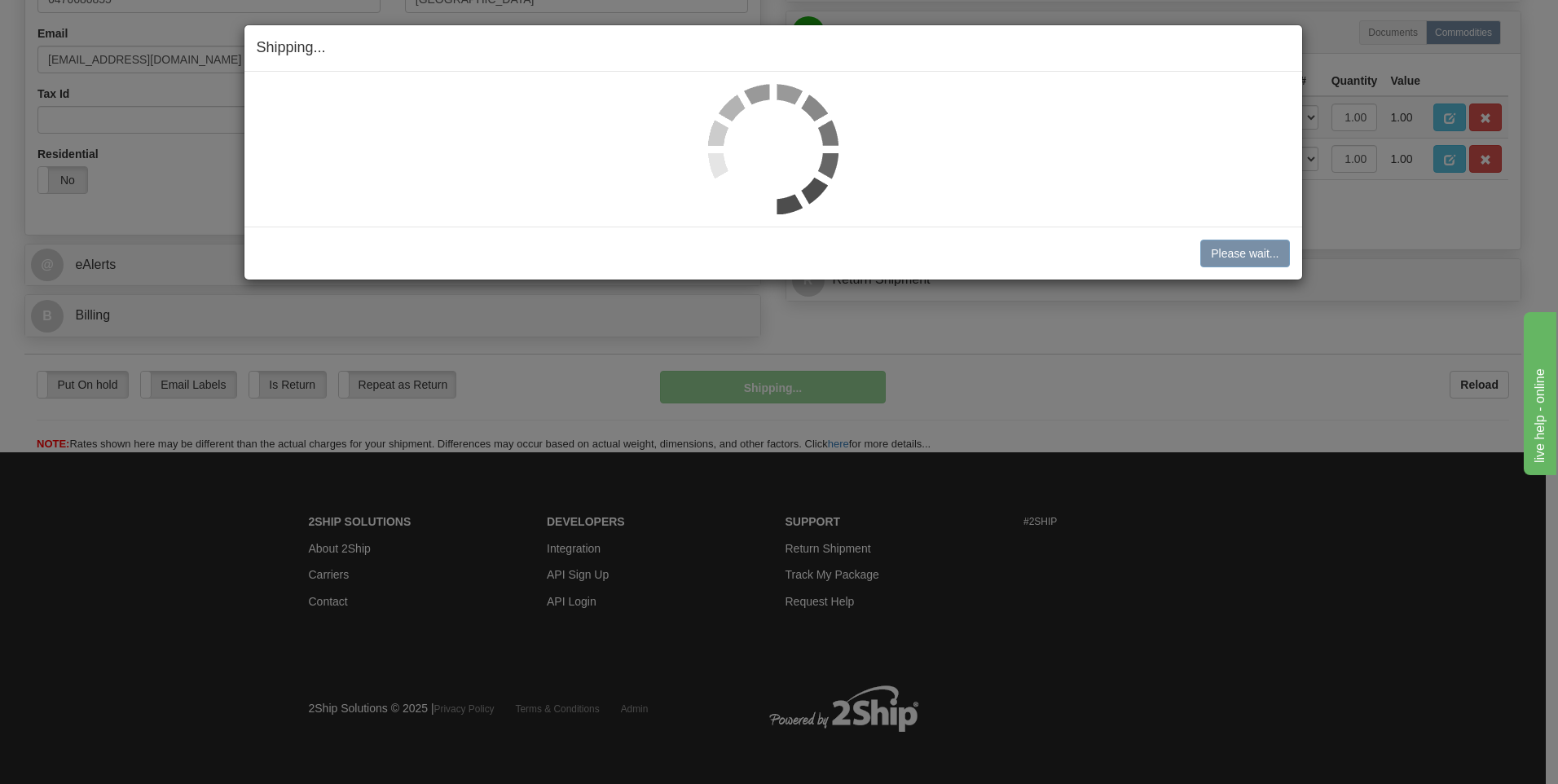
scroll to position [476, 0]
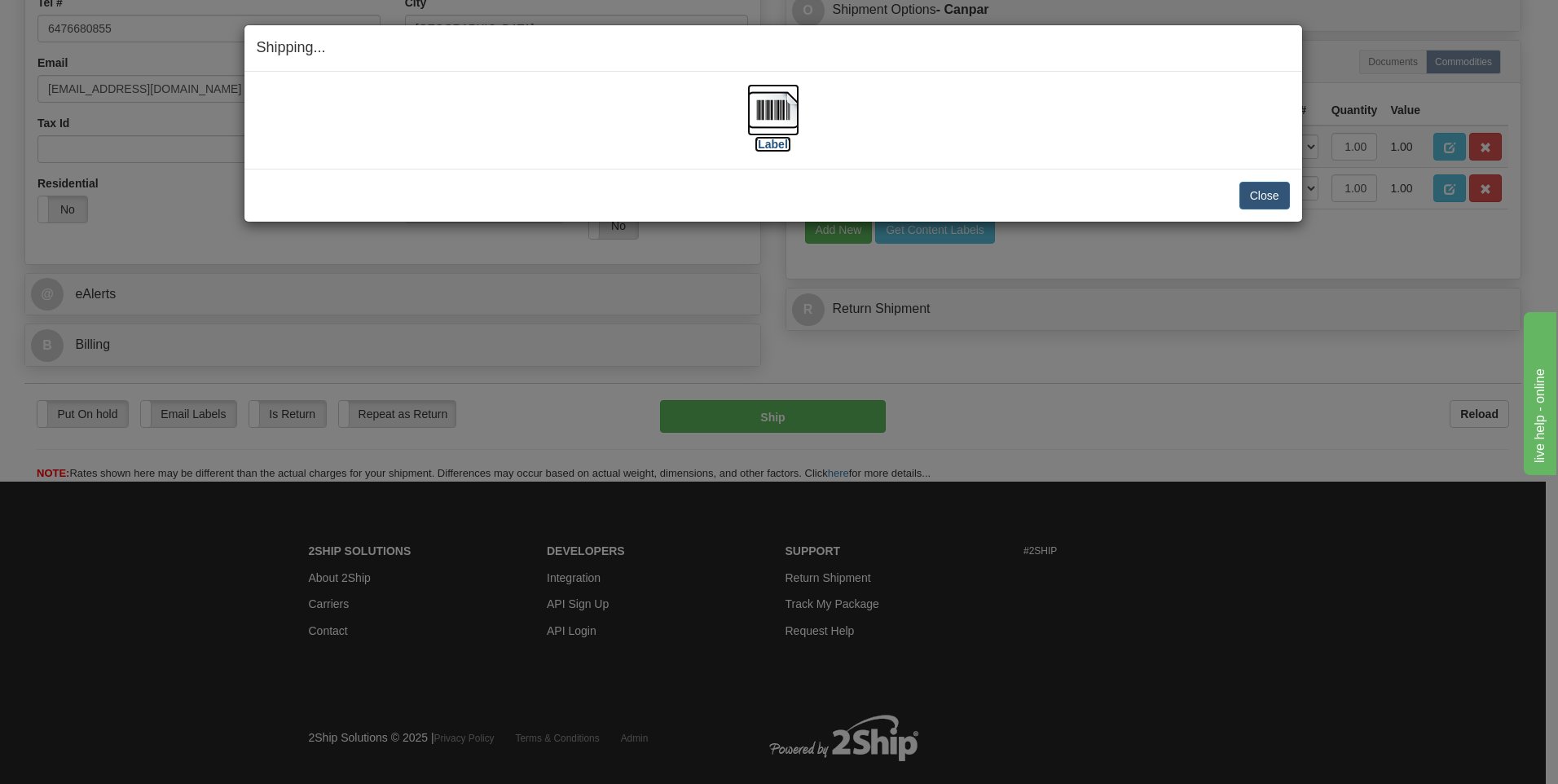
click at [771, 104] on img at bounding box center [773, 110] width 52 height 52
click at [1252, 192] on button "Close" at bounding box center [1264, 195] width 51 height 27
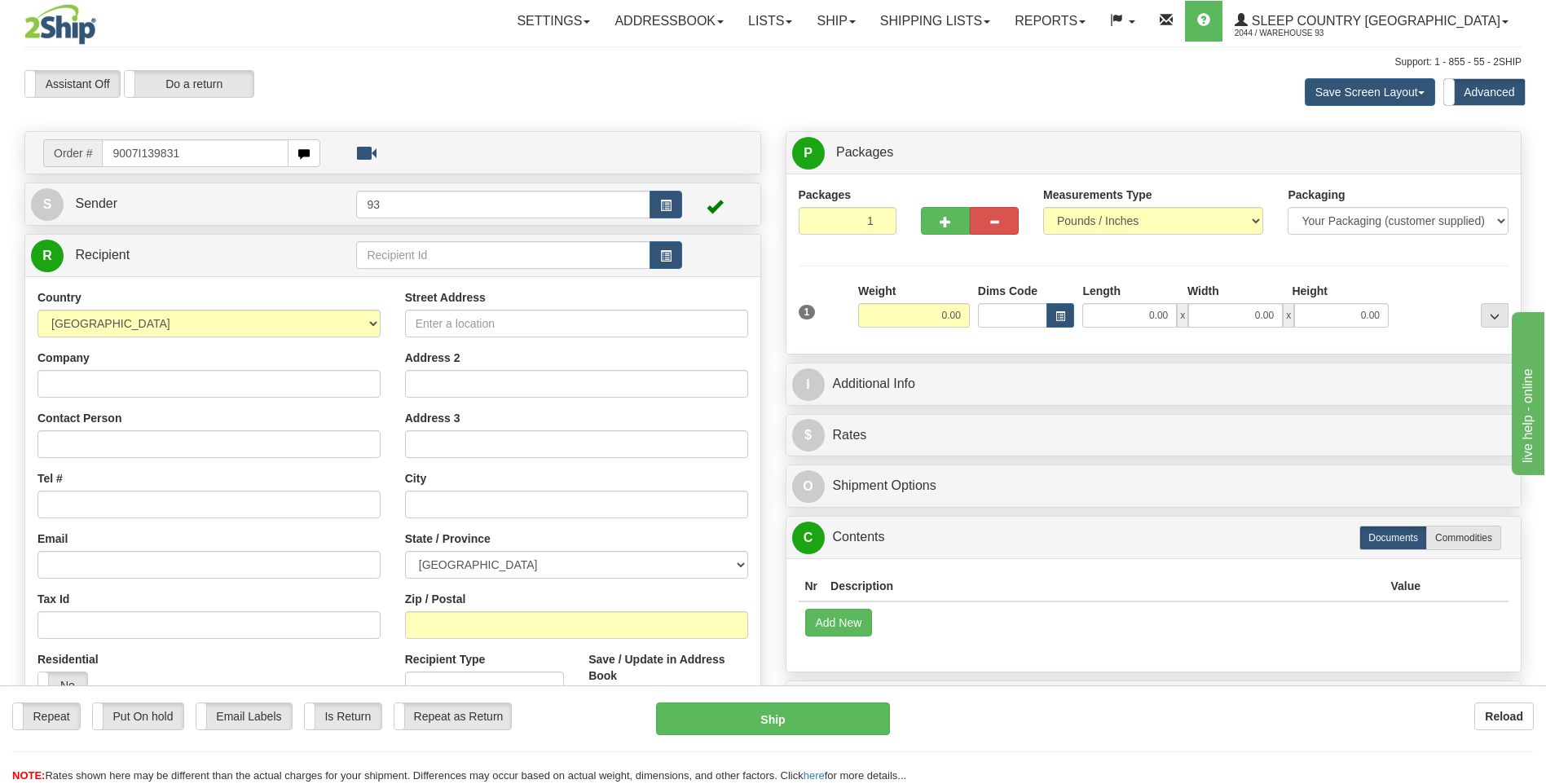
type input "9007I139831"
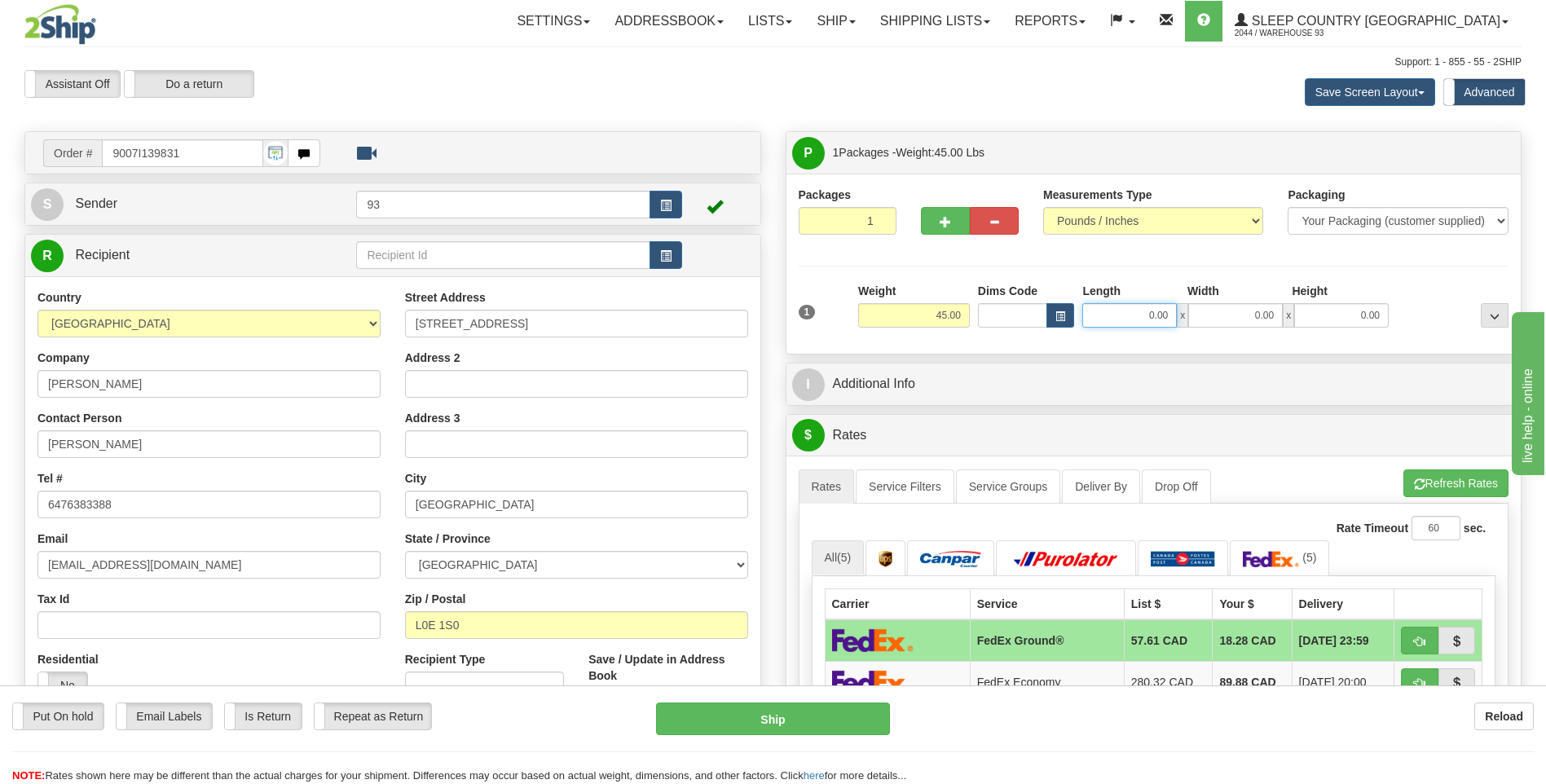
click at [1121, 313] on input "0.00" at bounding box center [1129, 315] width 94 height 25
type input "78.00"
click at [1224, 312] on input "0.00" at bounding box center [1235, 315] width 94 height 25
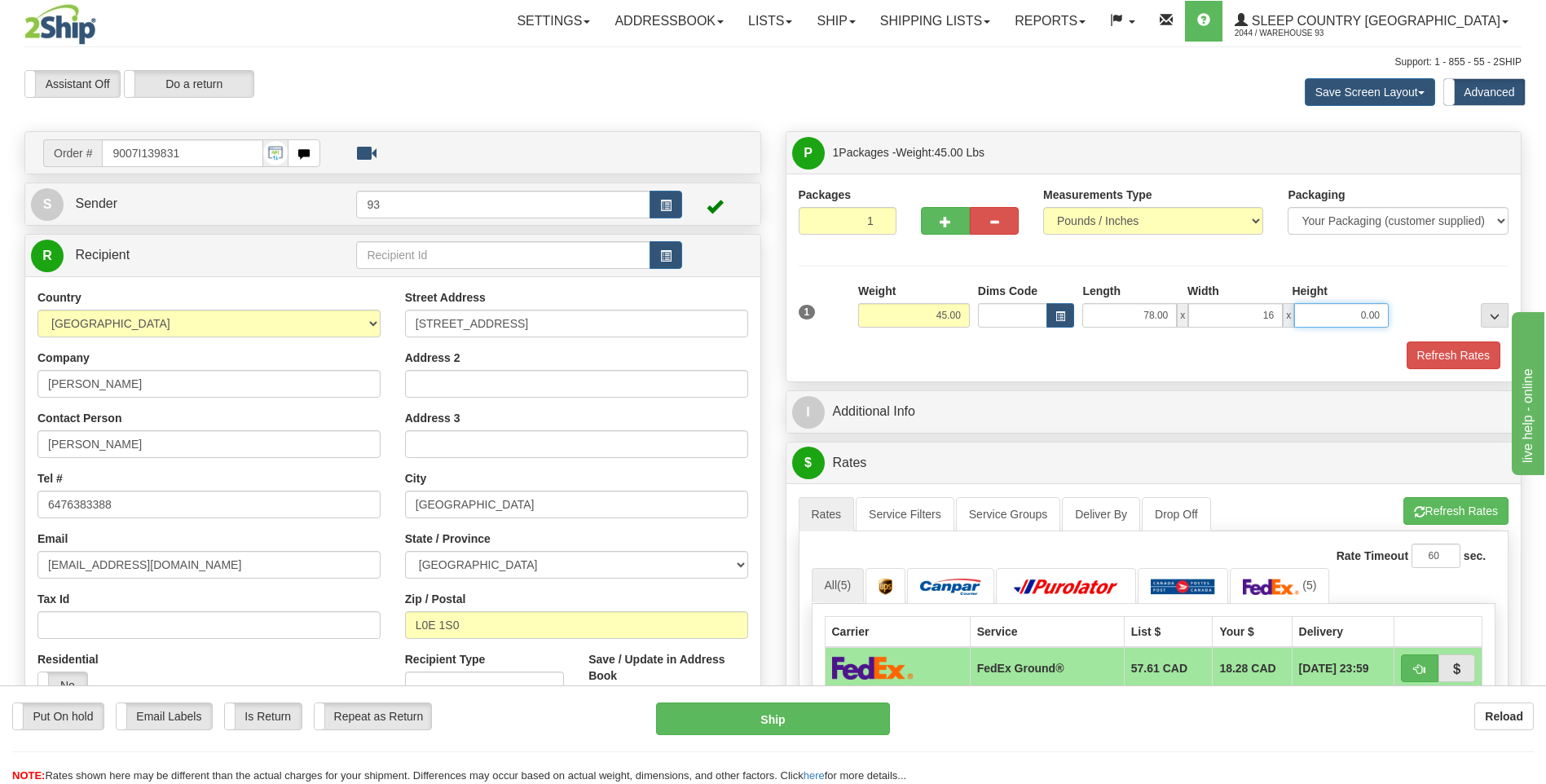
type input "16.00"
click at [1337, 320] on input "0.00" at bounding box center [1341, 315] width 94 height 25
type input "2.00"
click at [1434, 356] on button "Refresh Rates" at bounding box center [1453, 355] width 93 height 27
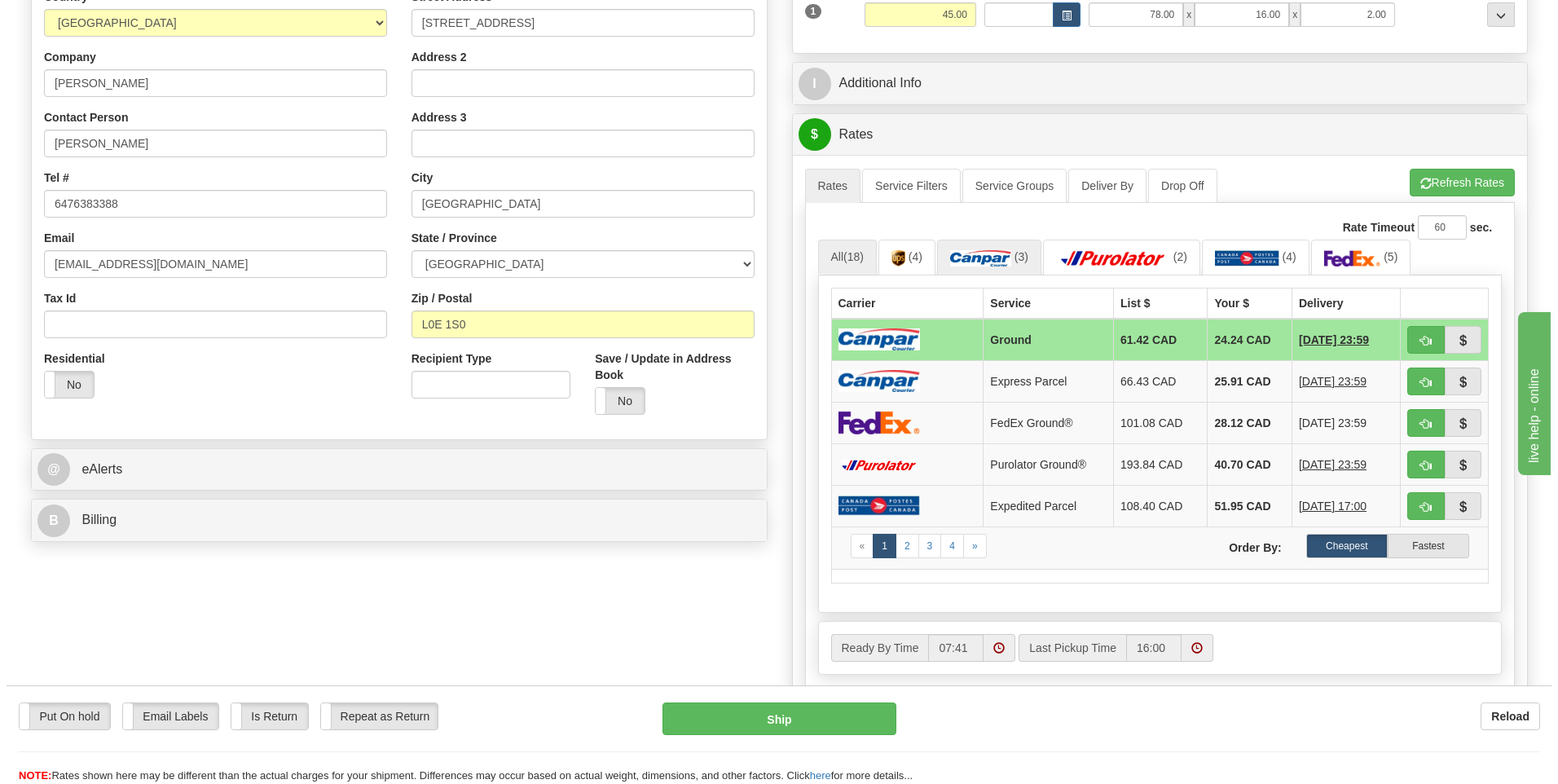
scroll to position [163, 0]
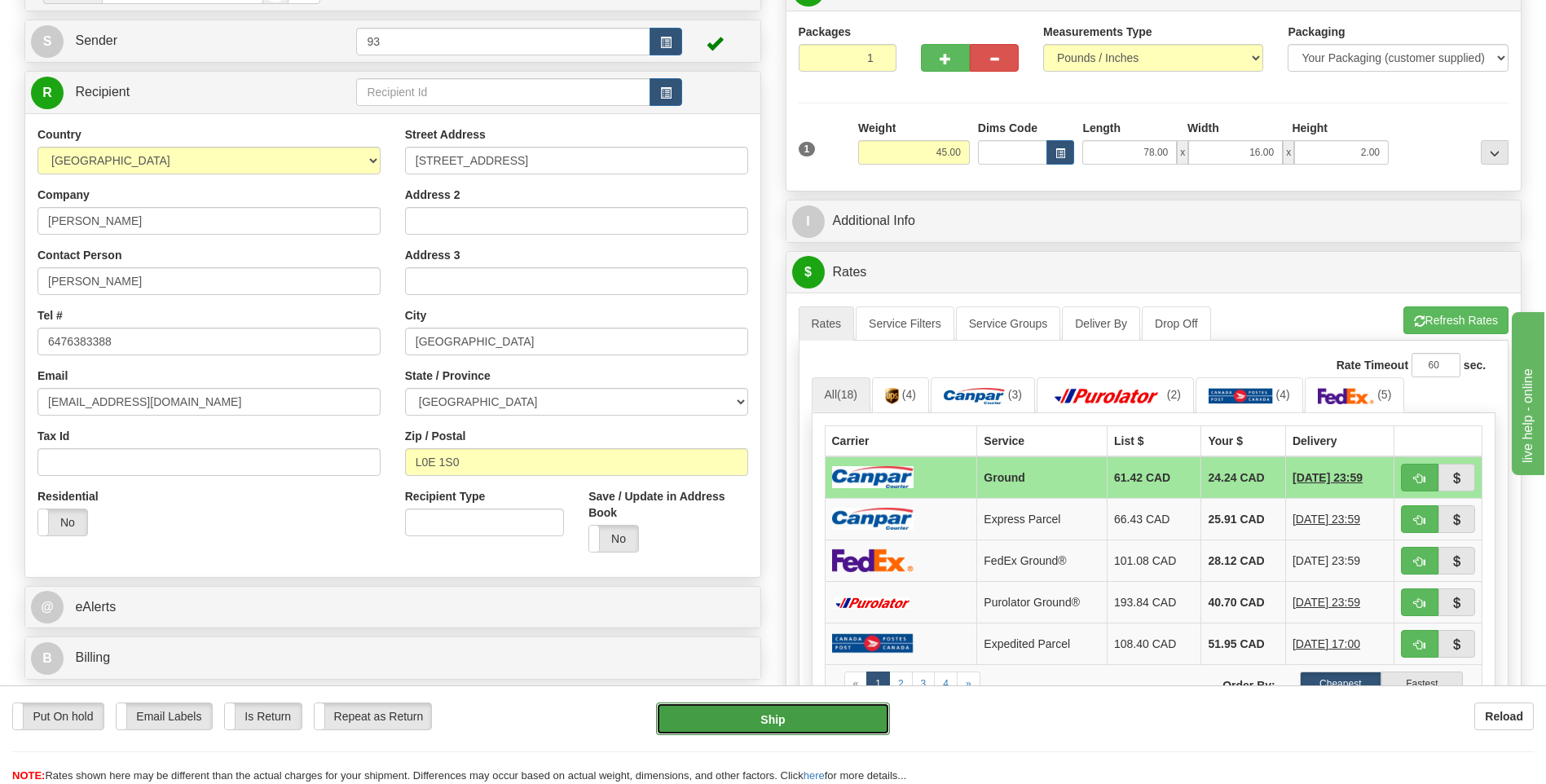
click at [829, 722] on button "Ship" at bounding box center [772, 719] width 233 height 33
type input "1"
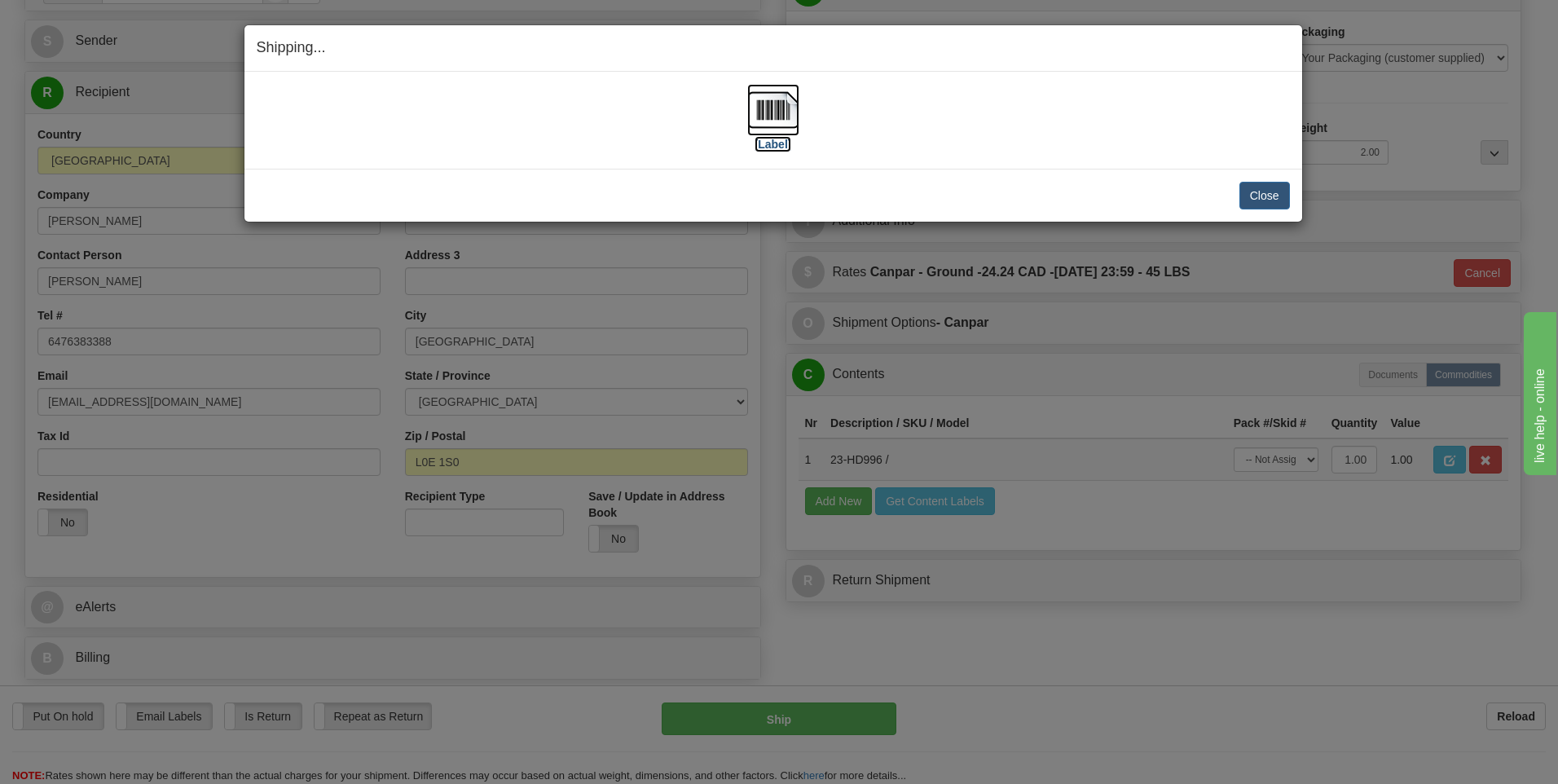
click at [772, 104] on img at bounding box center [773, 110] width 52 height 52
click at [1248, 201] on button "Close" at bounding box center [1264, 195] width 51 height 27
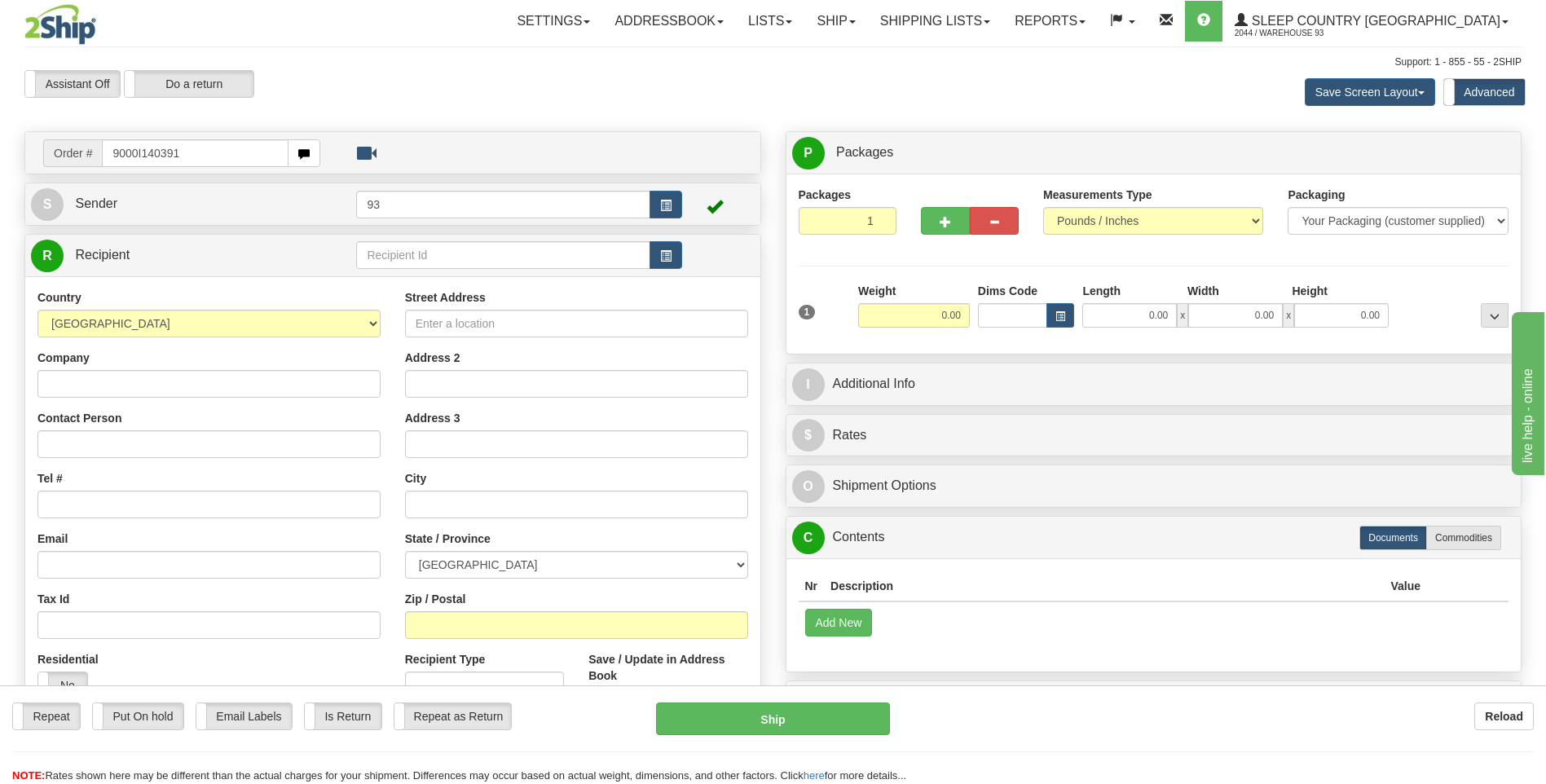
type input "9000I140391"
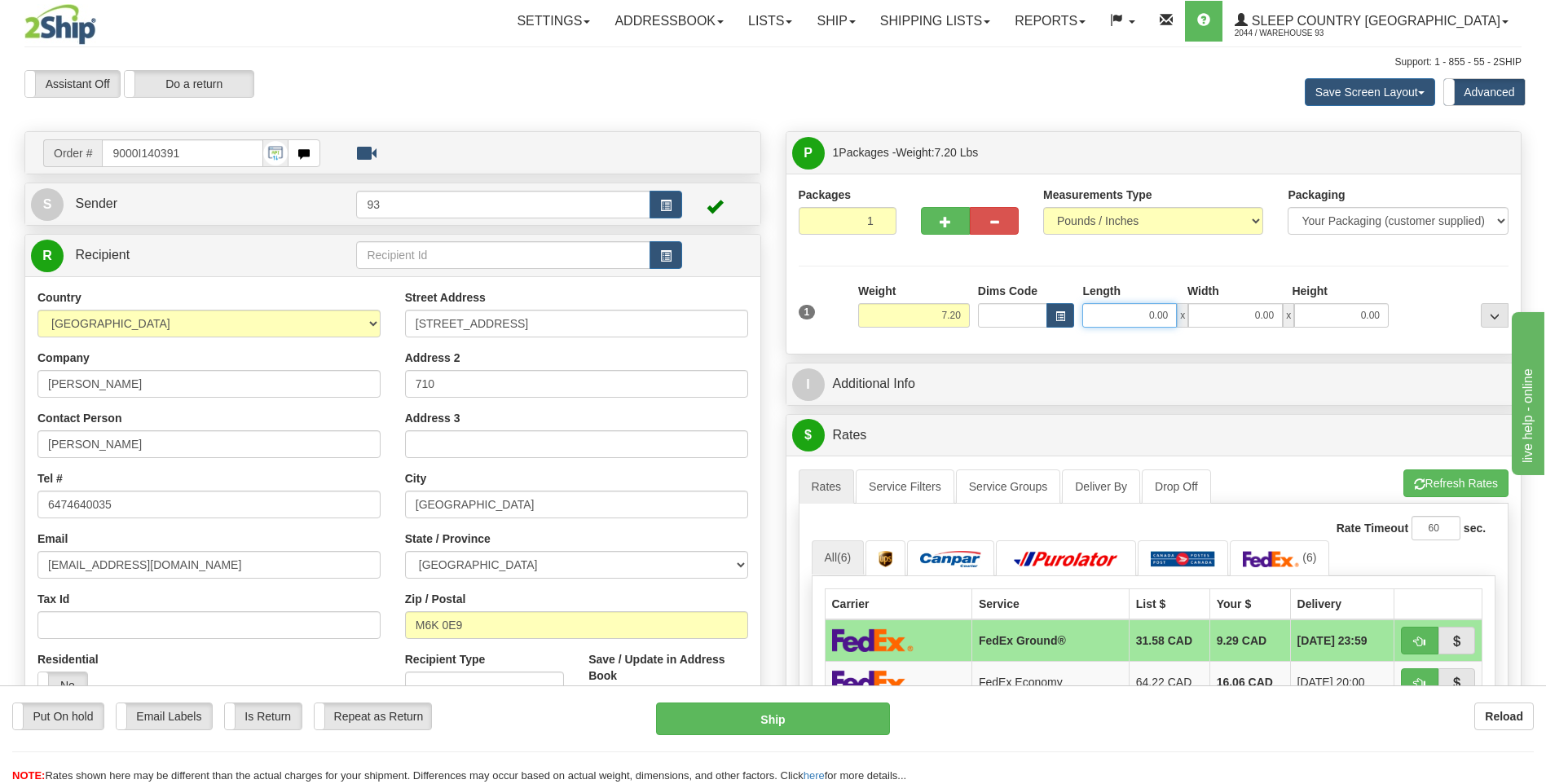
click at [1109, 312] on input "0.00" at bounding box center [1129, 315] width 94 height 25
type input "16.00"
click at [1250, 321] on input "0.00" at bounding box center [1235, 315] width 94 height 25
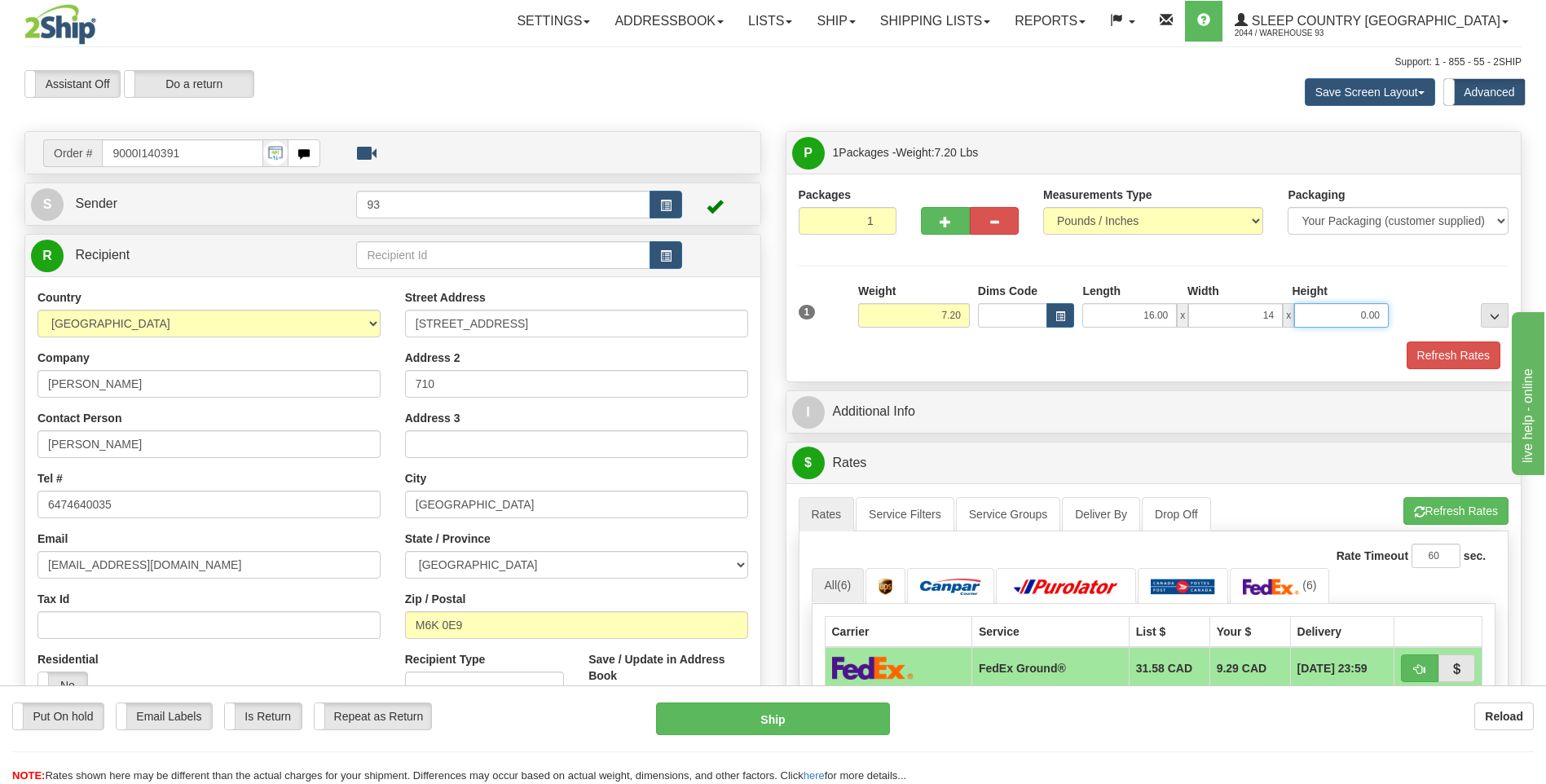
type input "14.00"
click at [1321, 324] on input "0.00" at bounding box center [1341, 315] width 94 height 25
type input "7.00"
click at [1433, 359] on button "Refresh Rates" at bounding box center [1453, 355] width 93 height 27
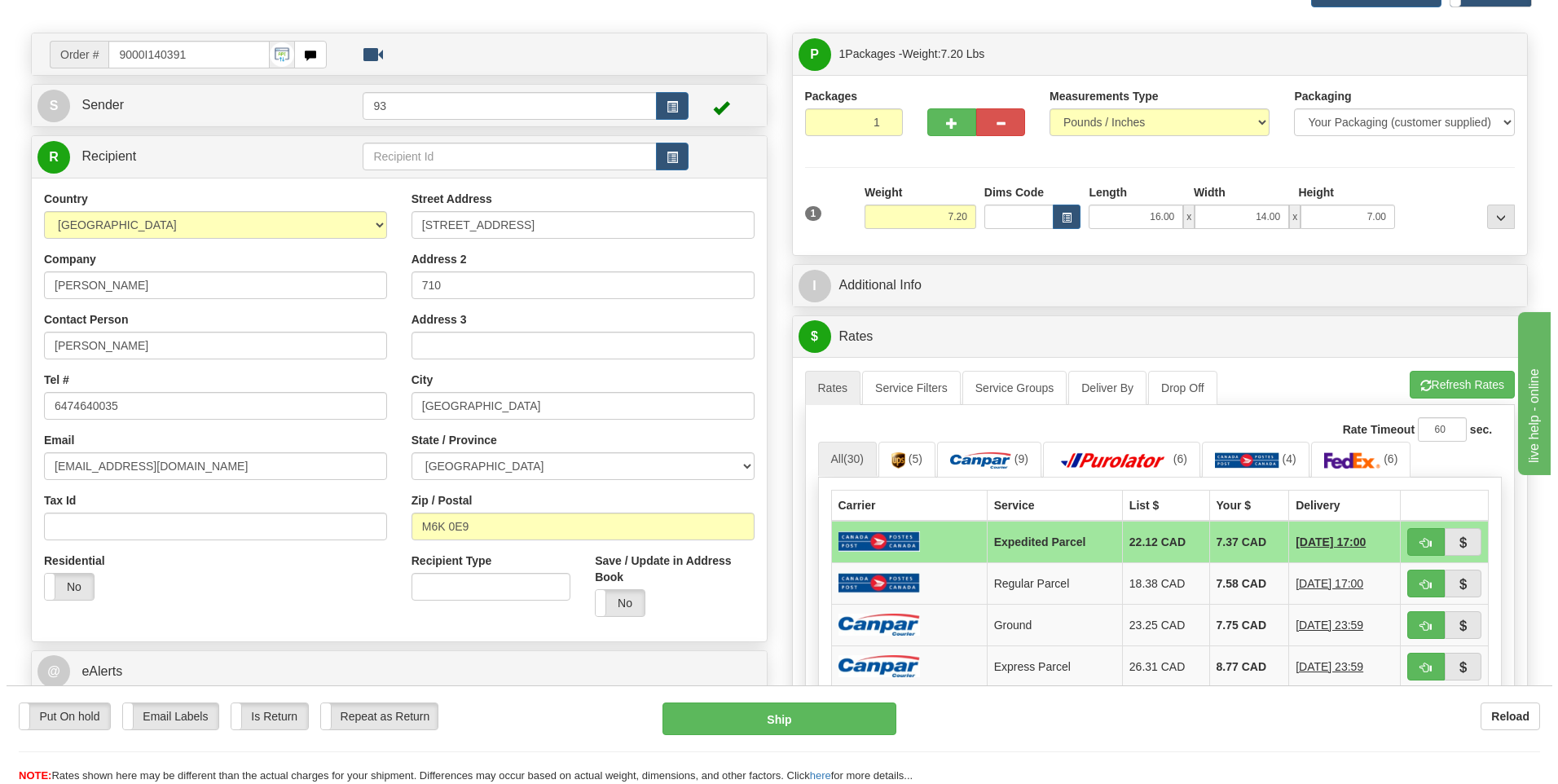
scroll to position [245, 0]
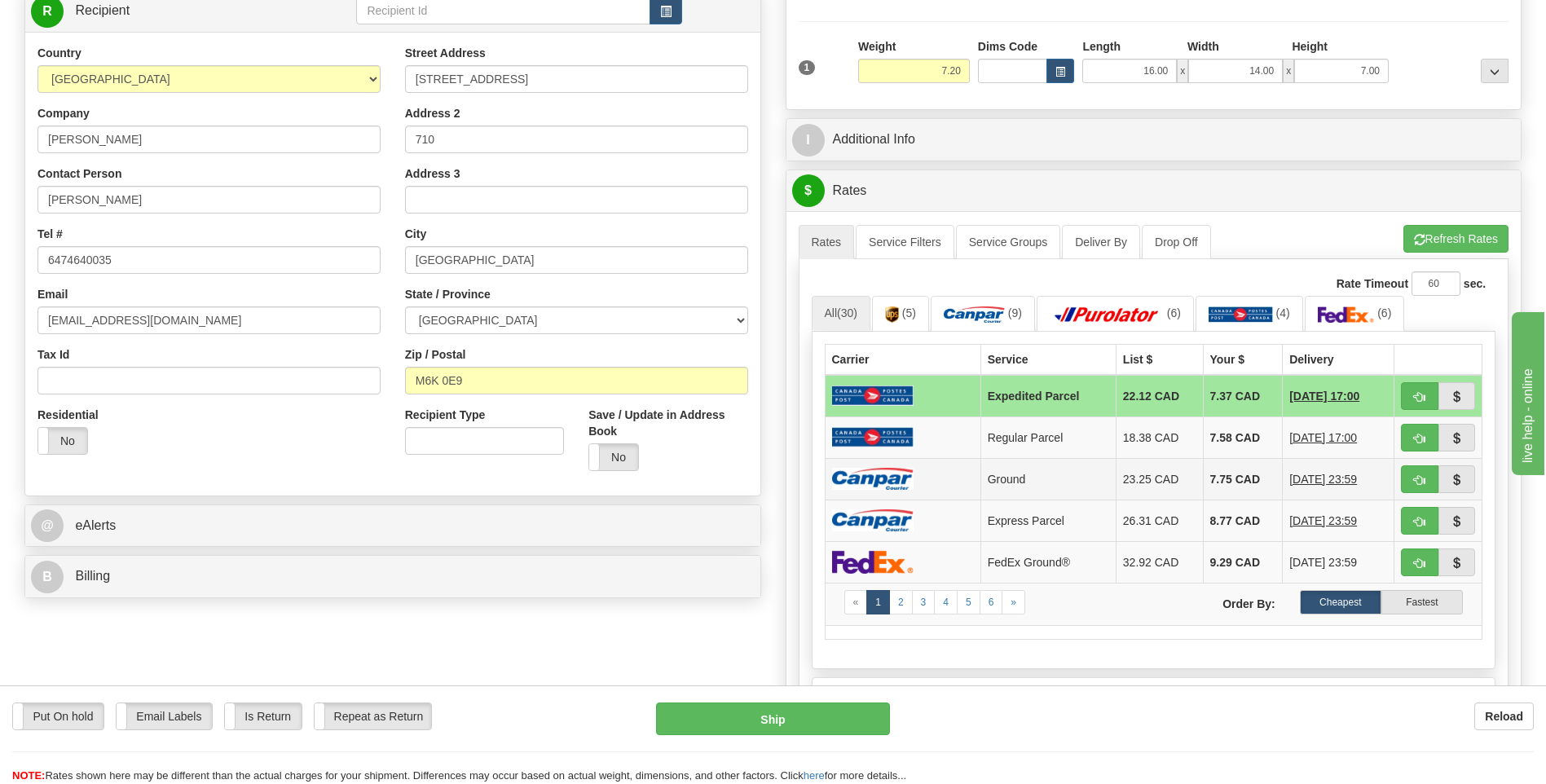
click at [913, 467] on img at bounding box center [872, 478] width 81 height 22
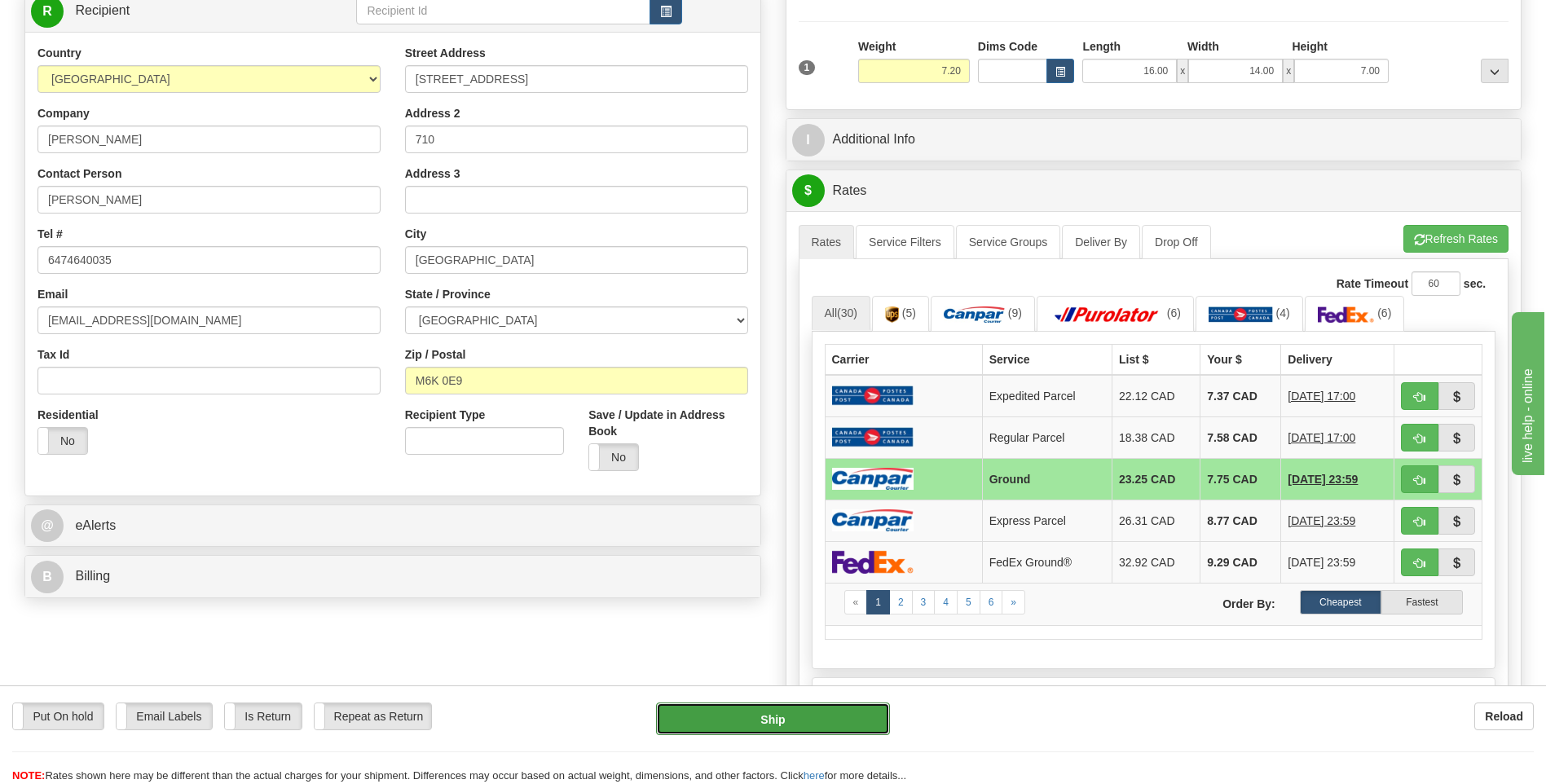
click at [769, 721] on button "Ship" at bounding box center [772, 719] width 233 height 33
type input "1"
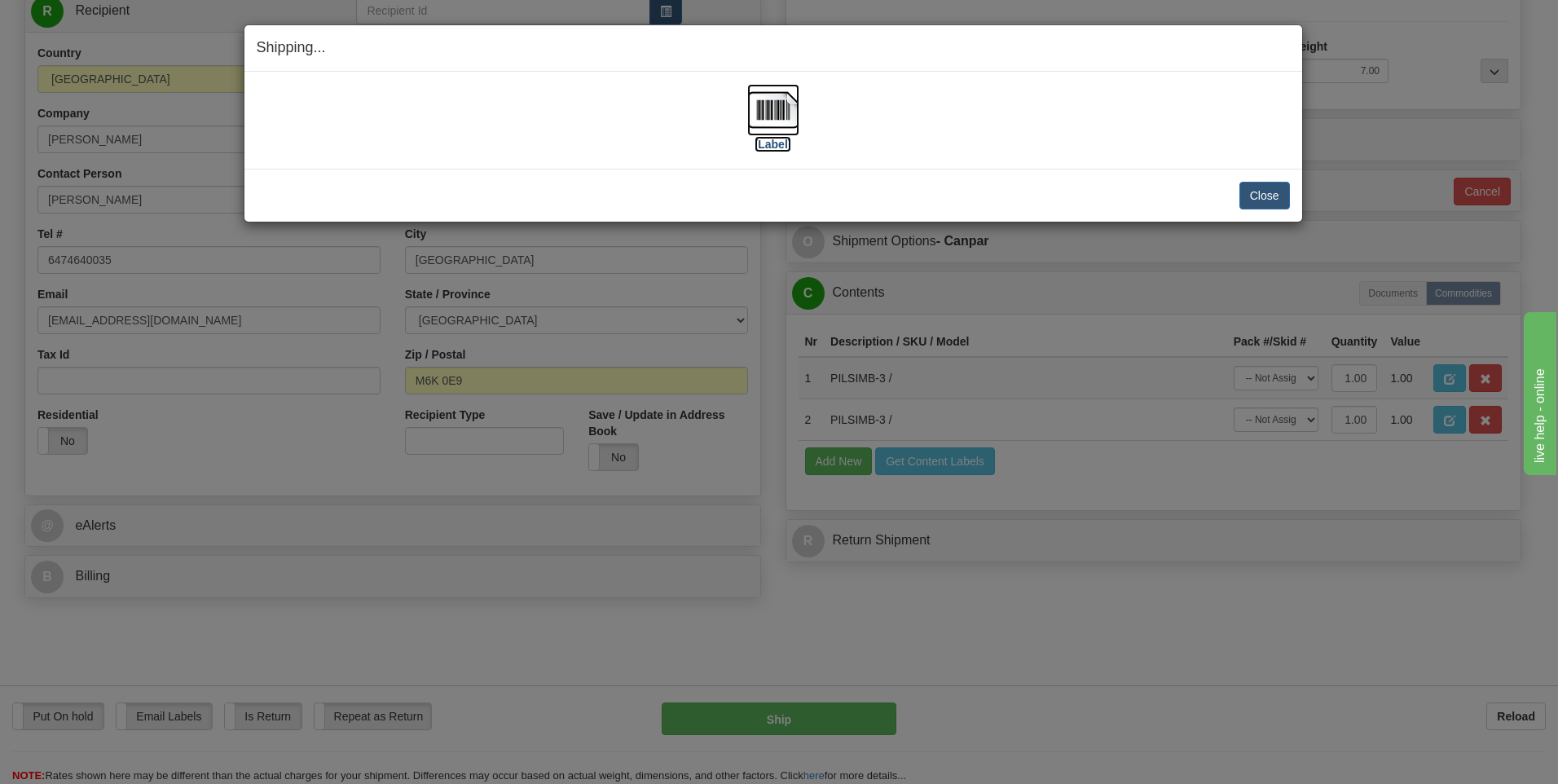
click at [769, 113] on img at bounding box center [773, 110] width 52 height 52
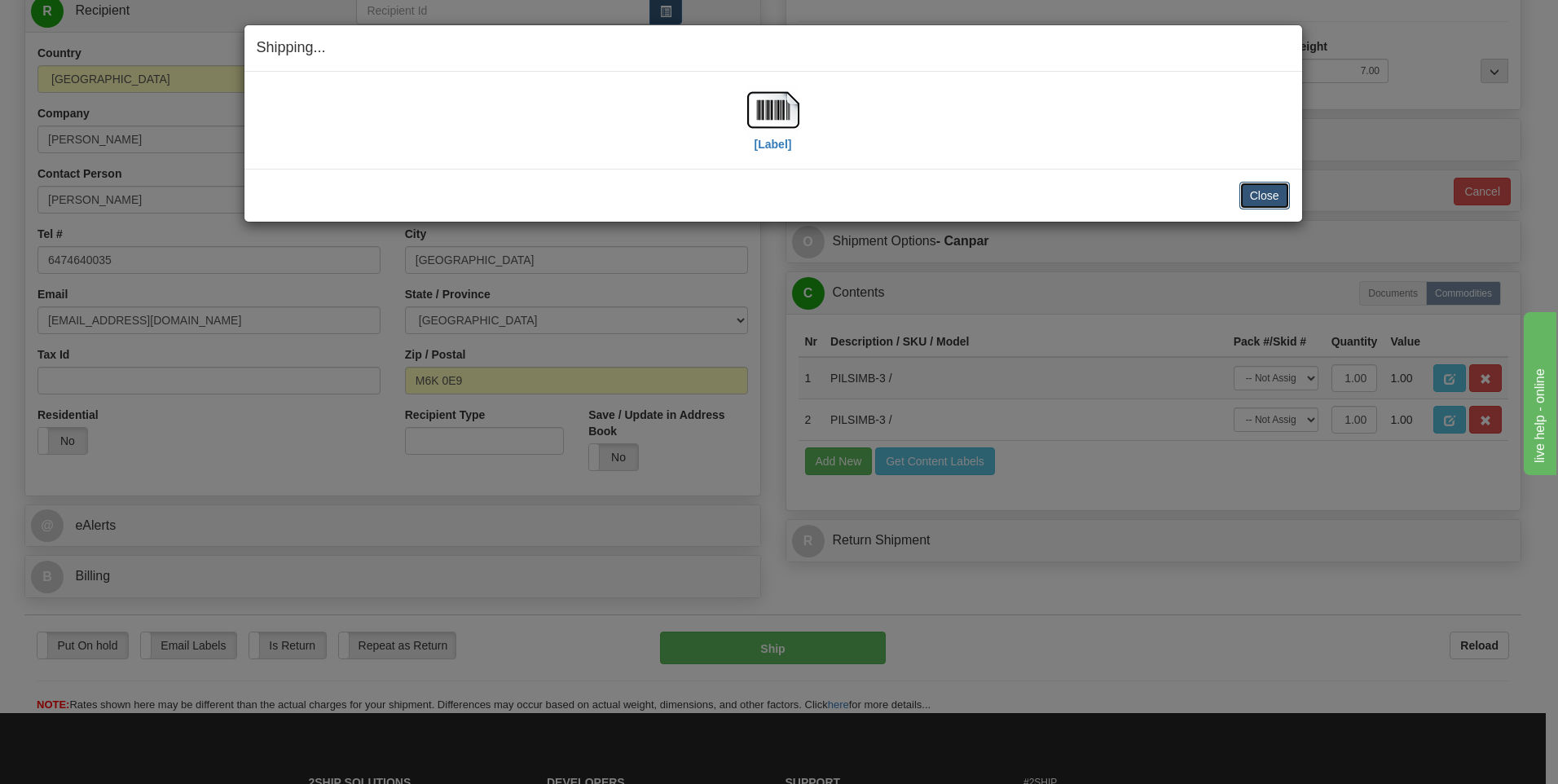
click at [1267, 200] on button "Close" at bounding box center [1264, 195] width 51 height 27
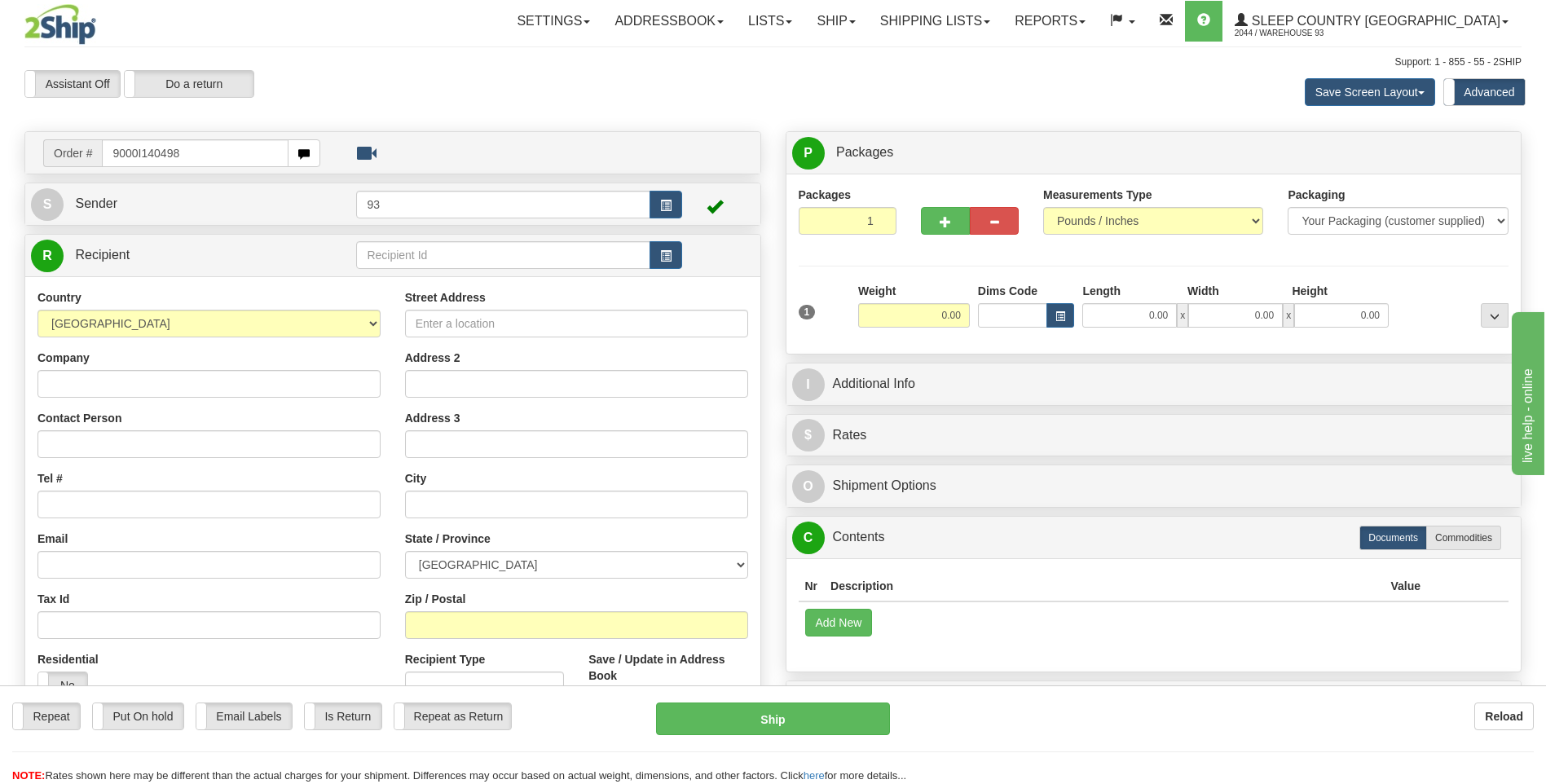
type input "9000I140498"
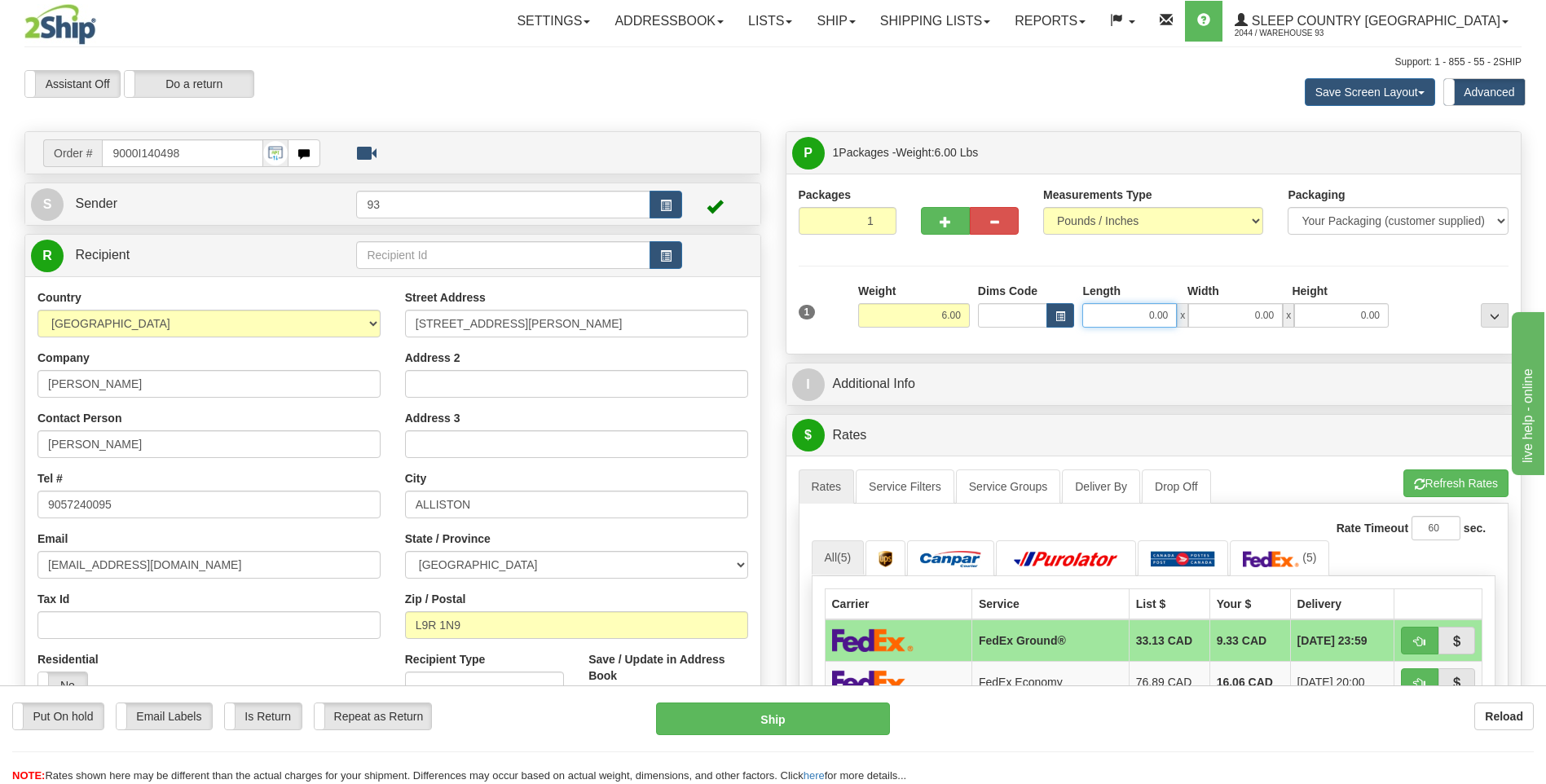
click at [1117, 305] on input "0.00" at bounding box center [1129, 315] width 94 height 25
type input "16.00"
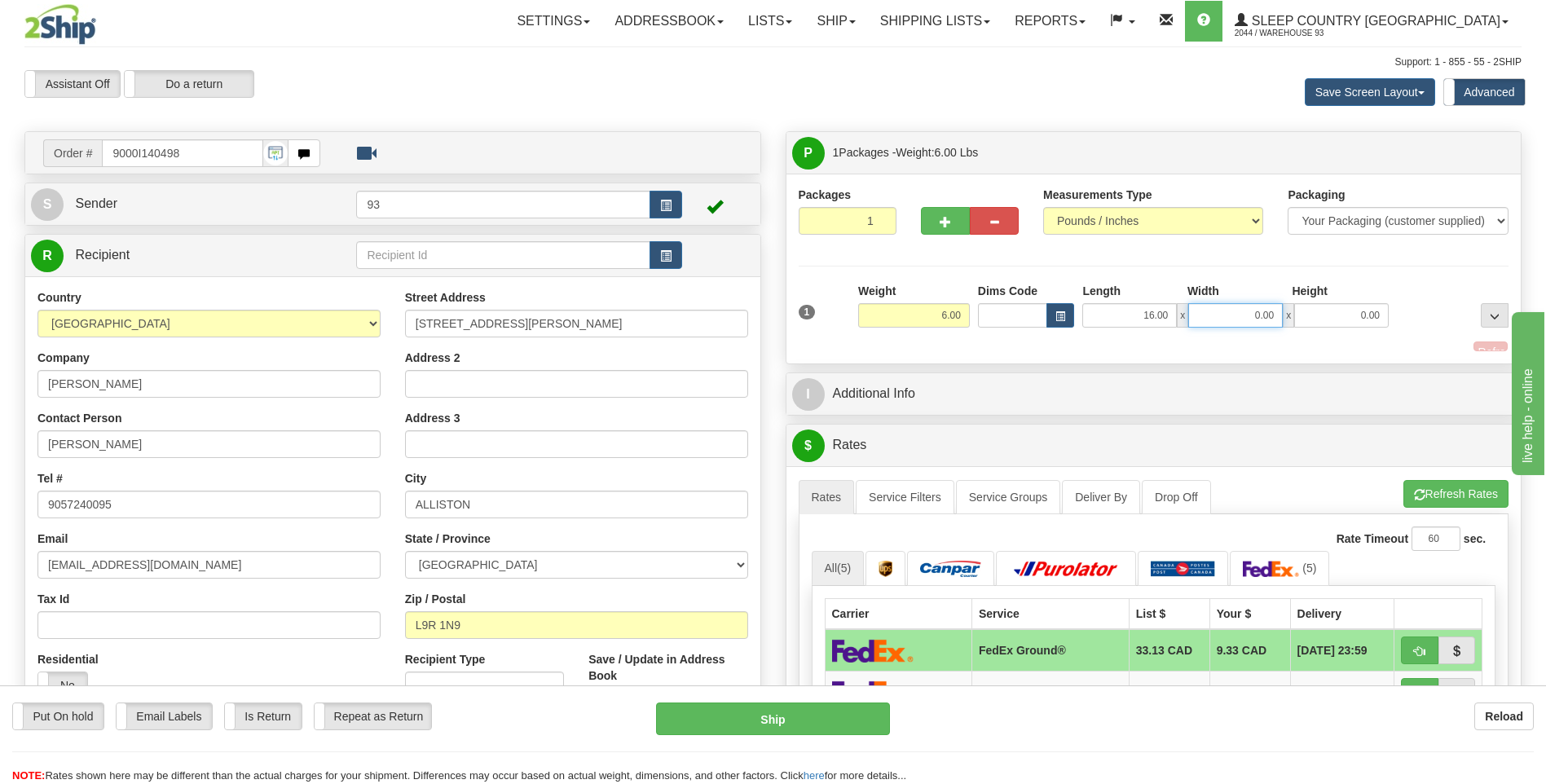
click at [1224, 306] on input "0.00" at bounding box center [1235, 315] width 94 height 25
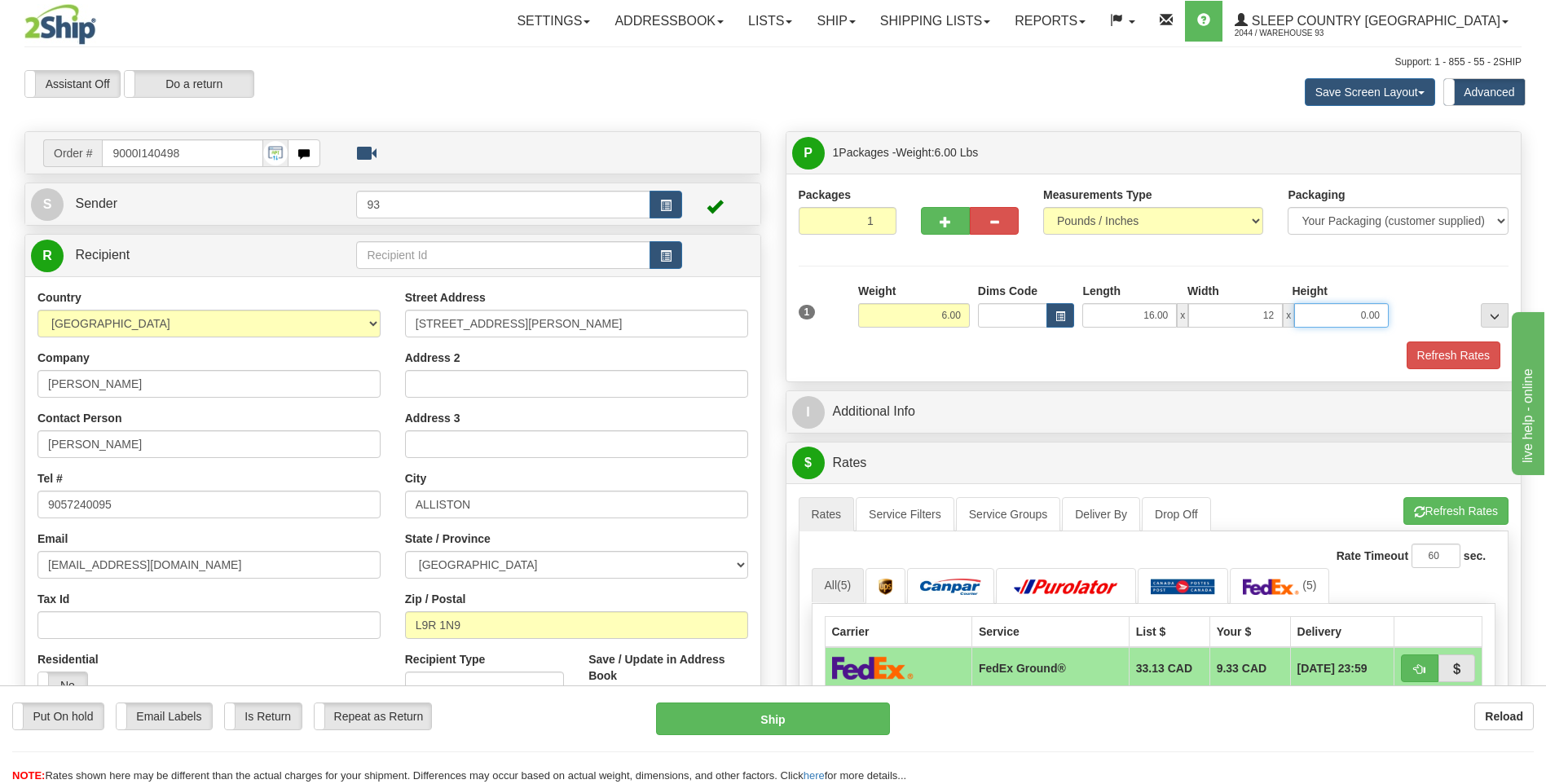
type input "12.00"
click at [1344, 327] on input "0.00" at bounding box center [1341, 315] width 94 height 25
type input "6.00"
click at [1456, 359] on button "Refresh Rates" at bounding box center [1453, 355] width 93 height 27
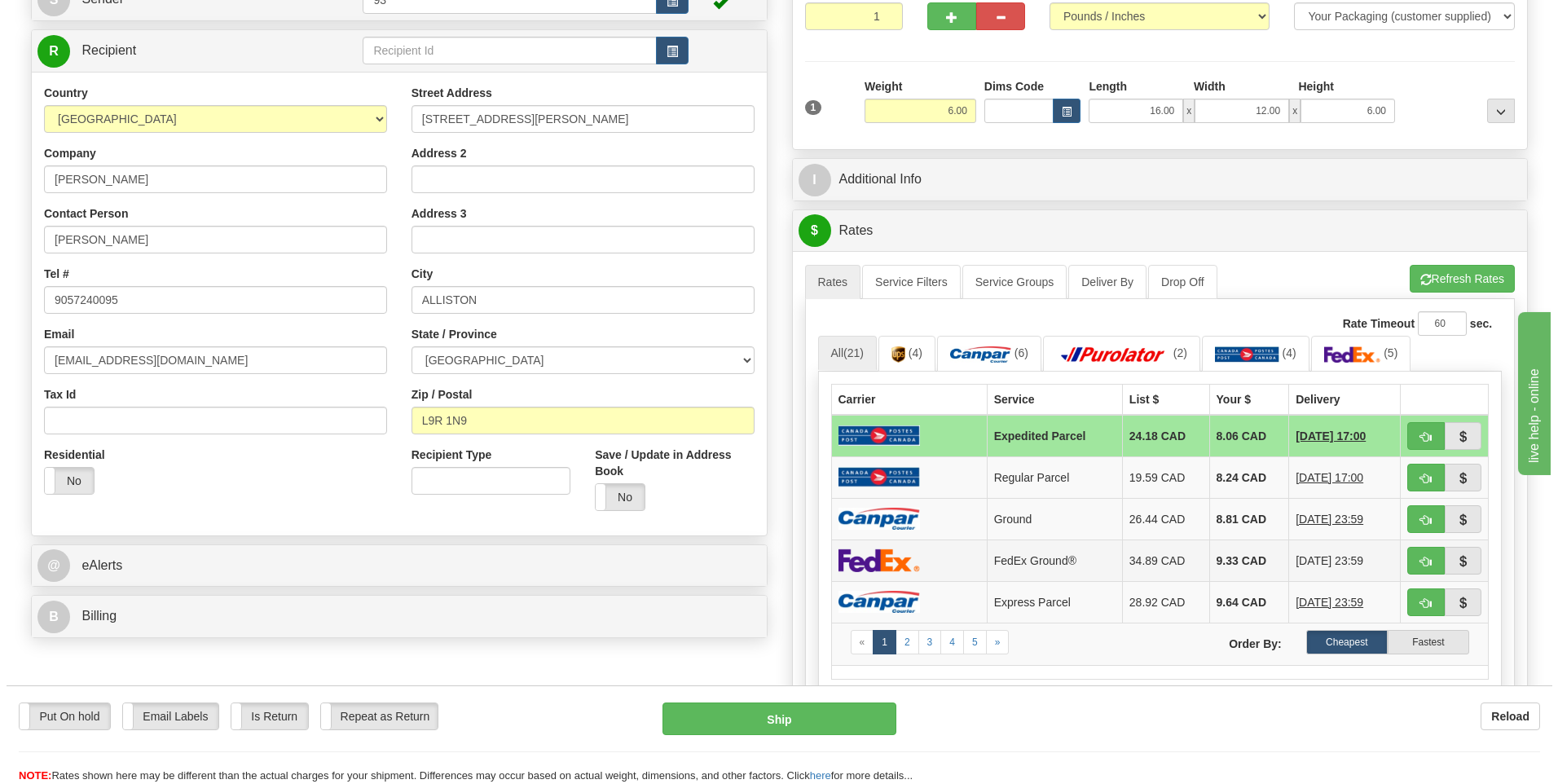
scroll to position [326, 0]
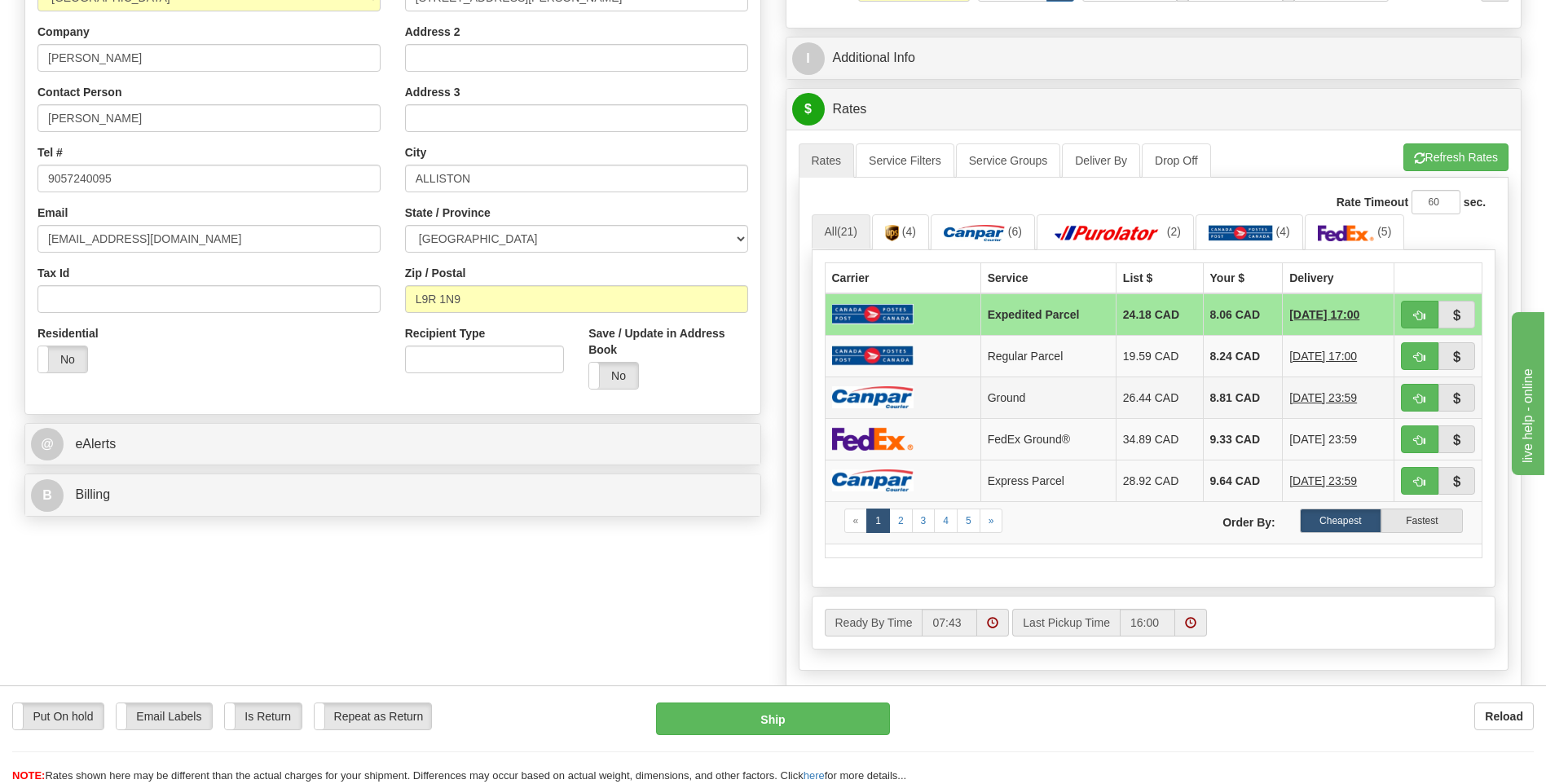
click at [895, 391] on img at bounding box center [872, 397] width 81 height 22
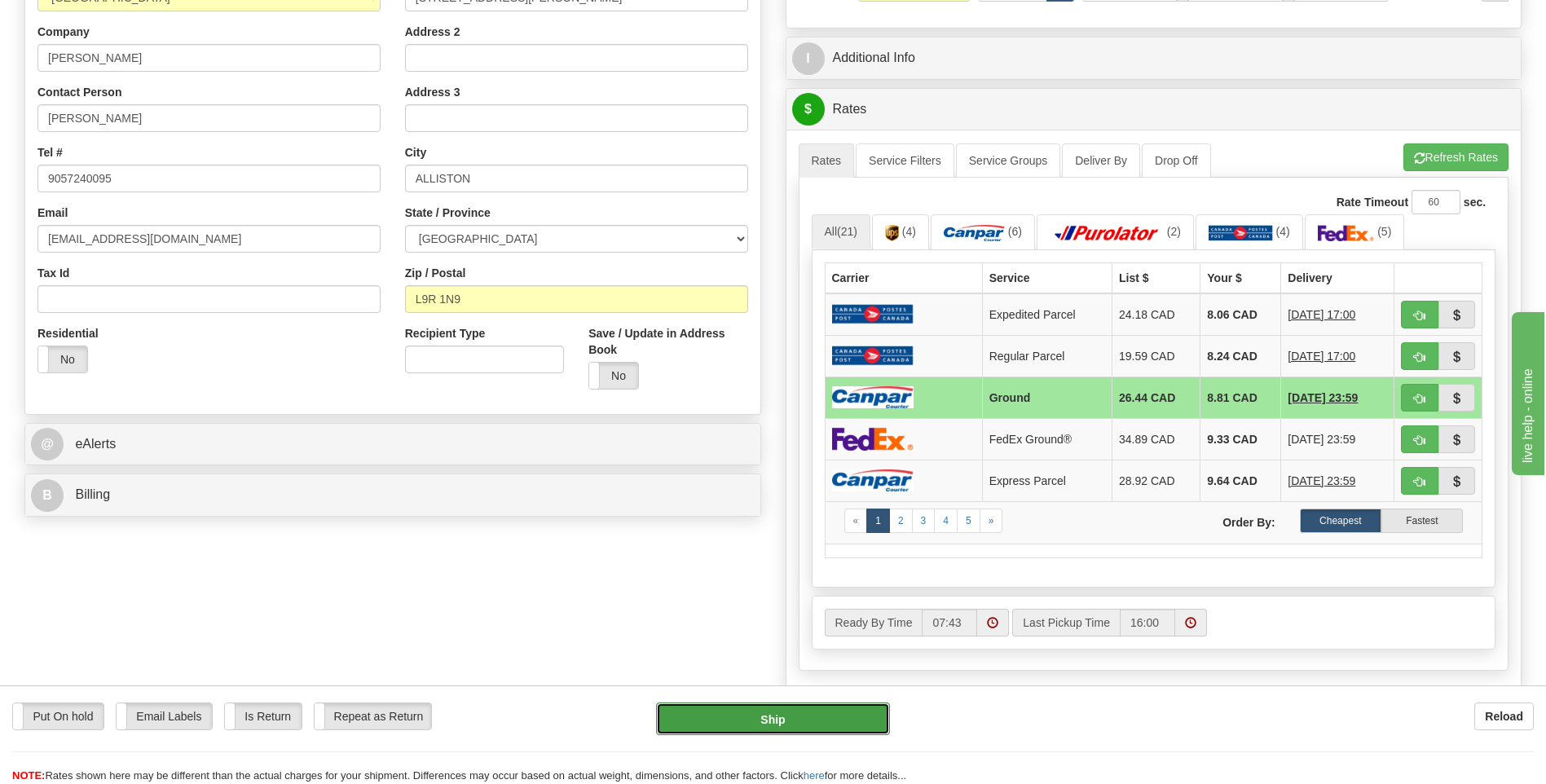
click at [836, 725] on button "Ship" at bounding box center [772, 719] width 233 height 33
type input "1"
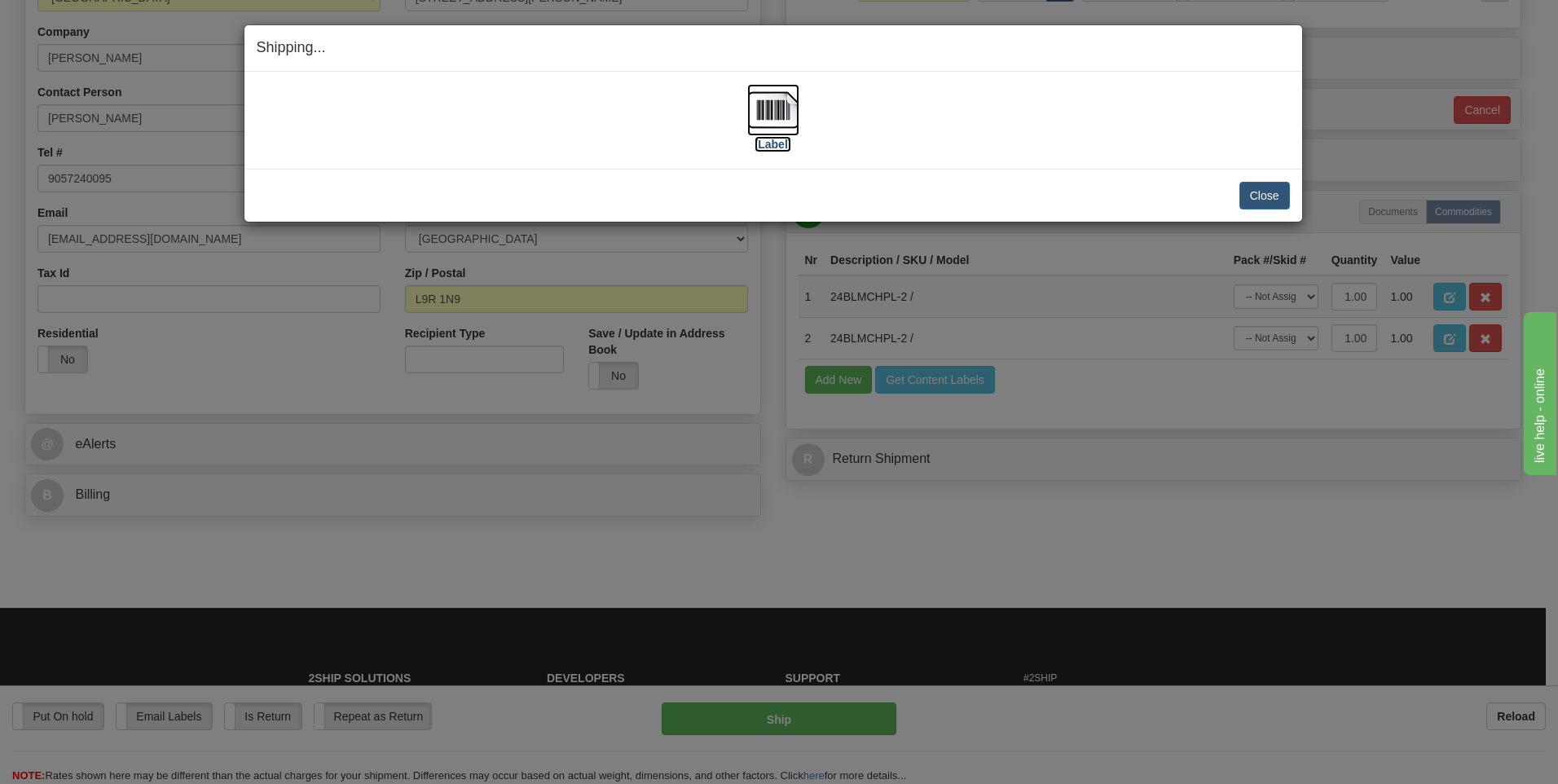
click at [775, 113] on img at bounding box center [773, 110] width 52 height 52
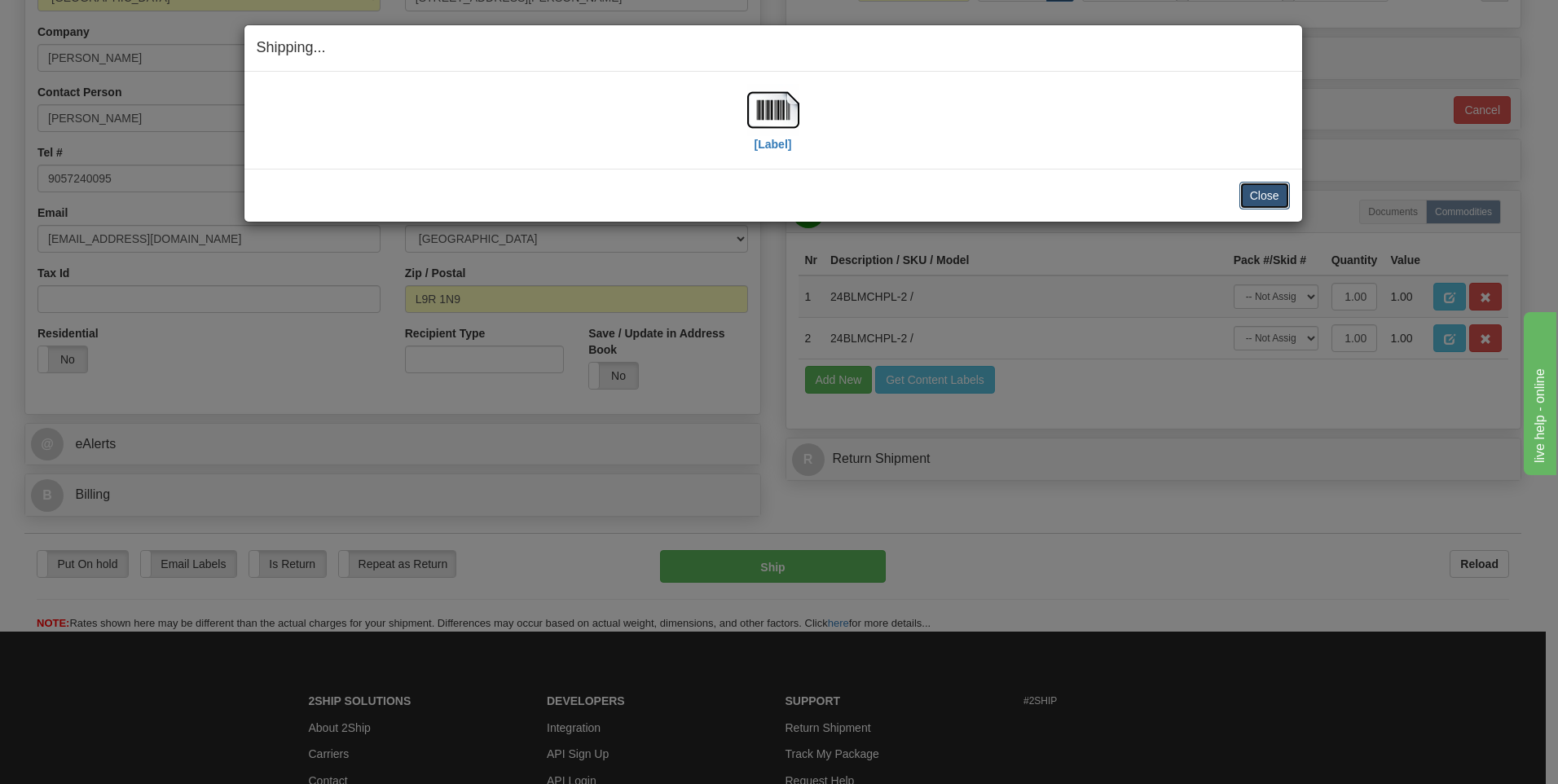
click at [1270, 192] on button "Close" at bounding box center [1264, 195] width 51 height 27
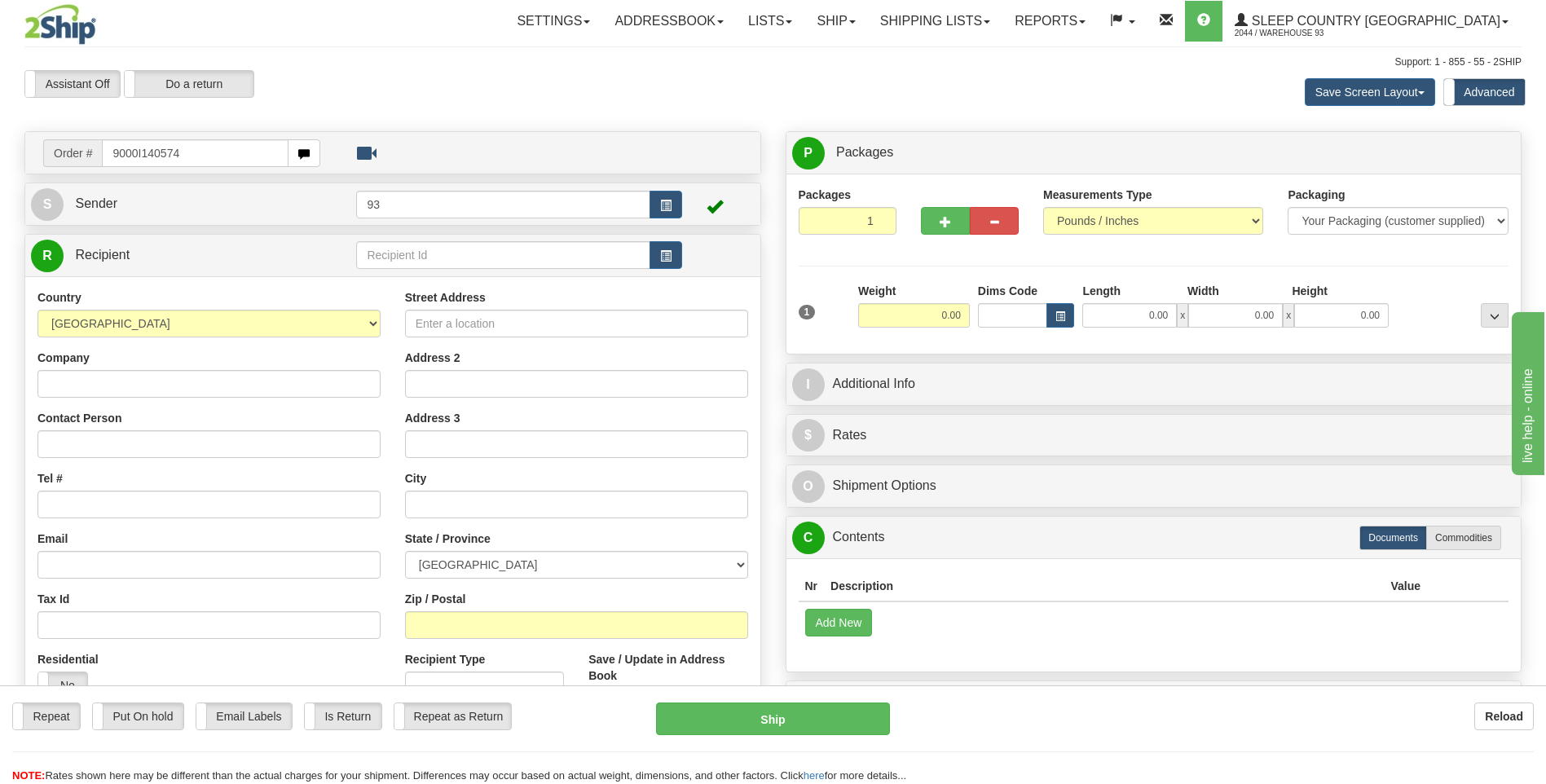
type input "9000I140574"
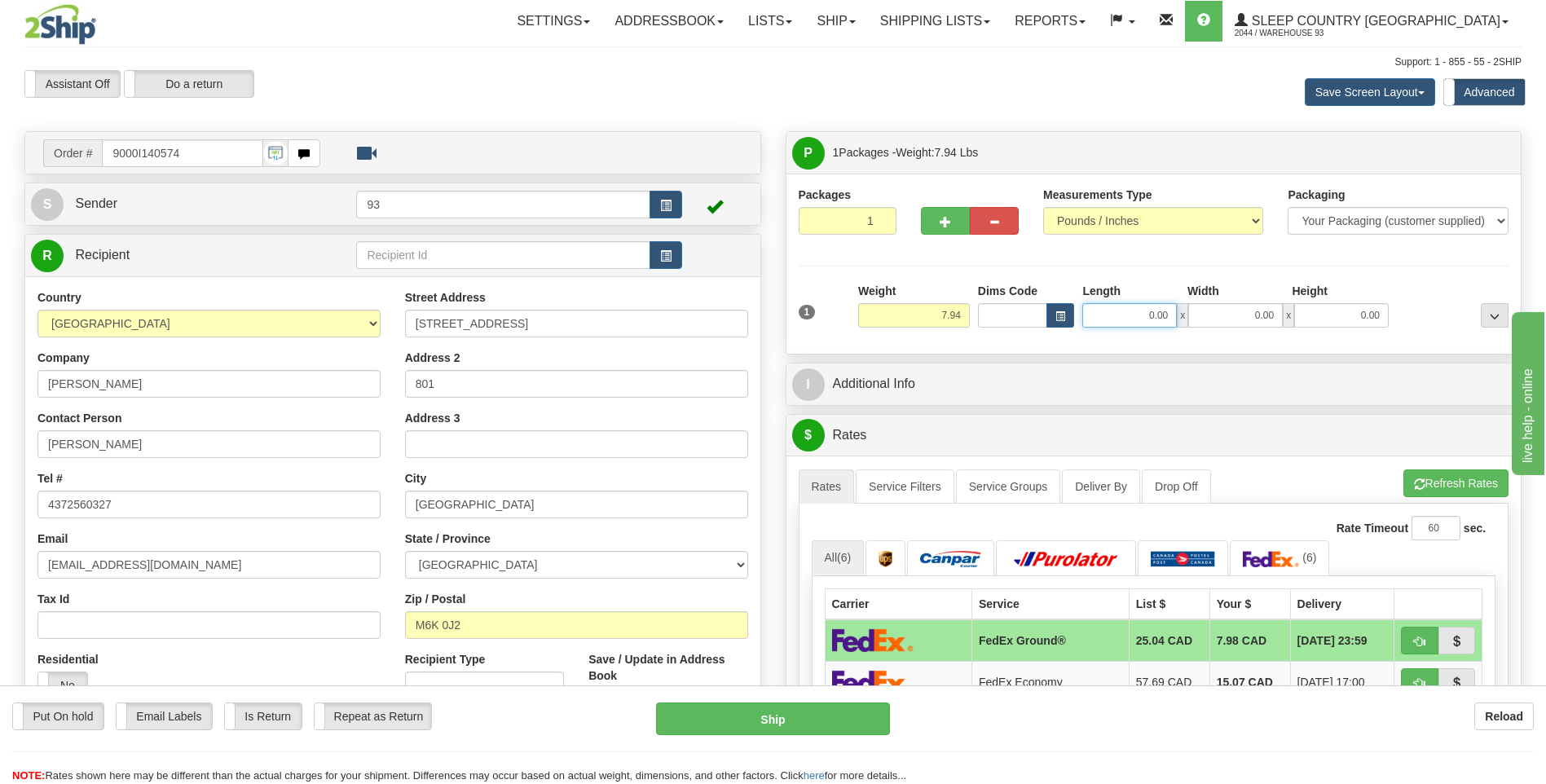
click at [1127, 312] on input "0.00" at bounding box center [1129, 315] width 94 height 25
type input "18.00"
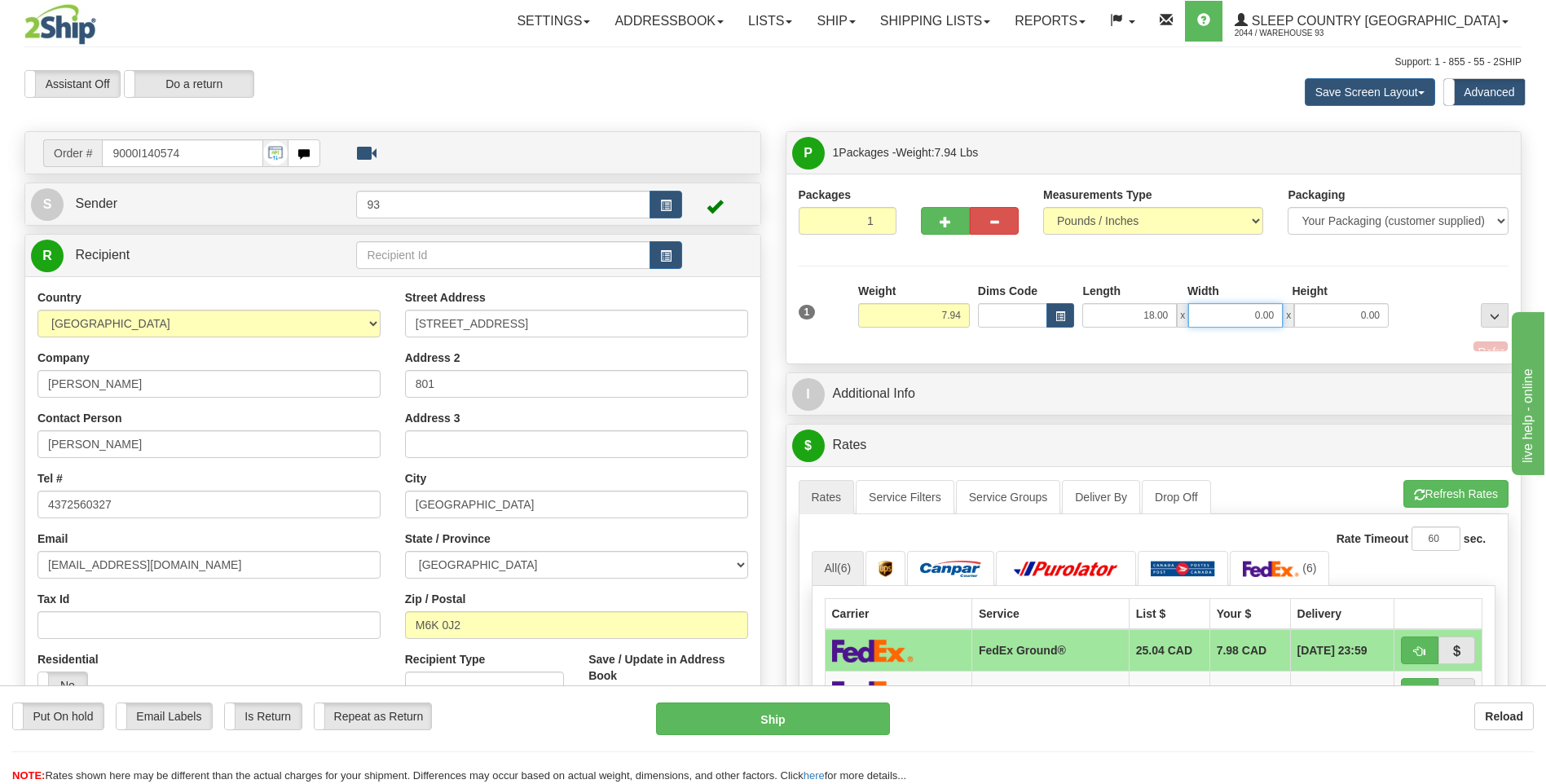
click at [1219, 311] on input "0.00" at bounding box center [1235, 315] width 94 height 25
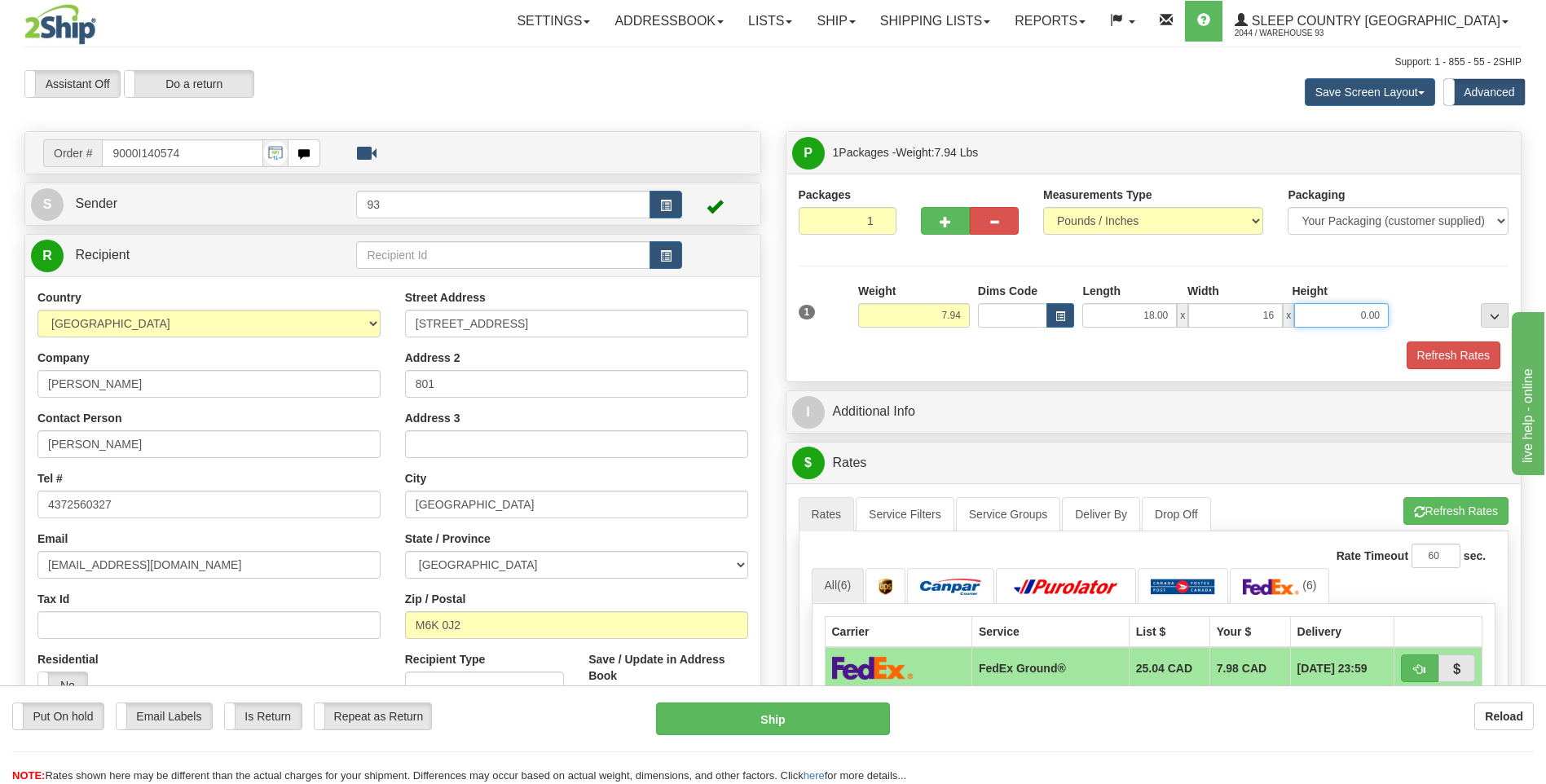
type input "16.00"
click at [1324, 306] on input "0.00" at bounding box center [1341, 315] width 94 height 25
type input "8.00"
click at [1460, 348] on button "Refresh Rates" at bounding box center [1453, 355] width 93 height 27
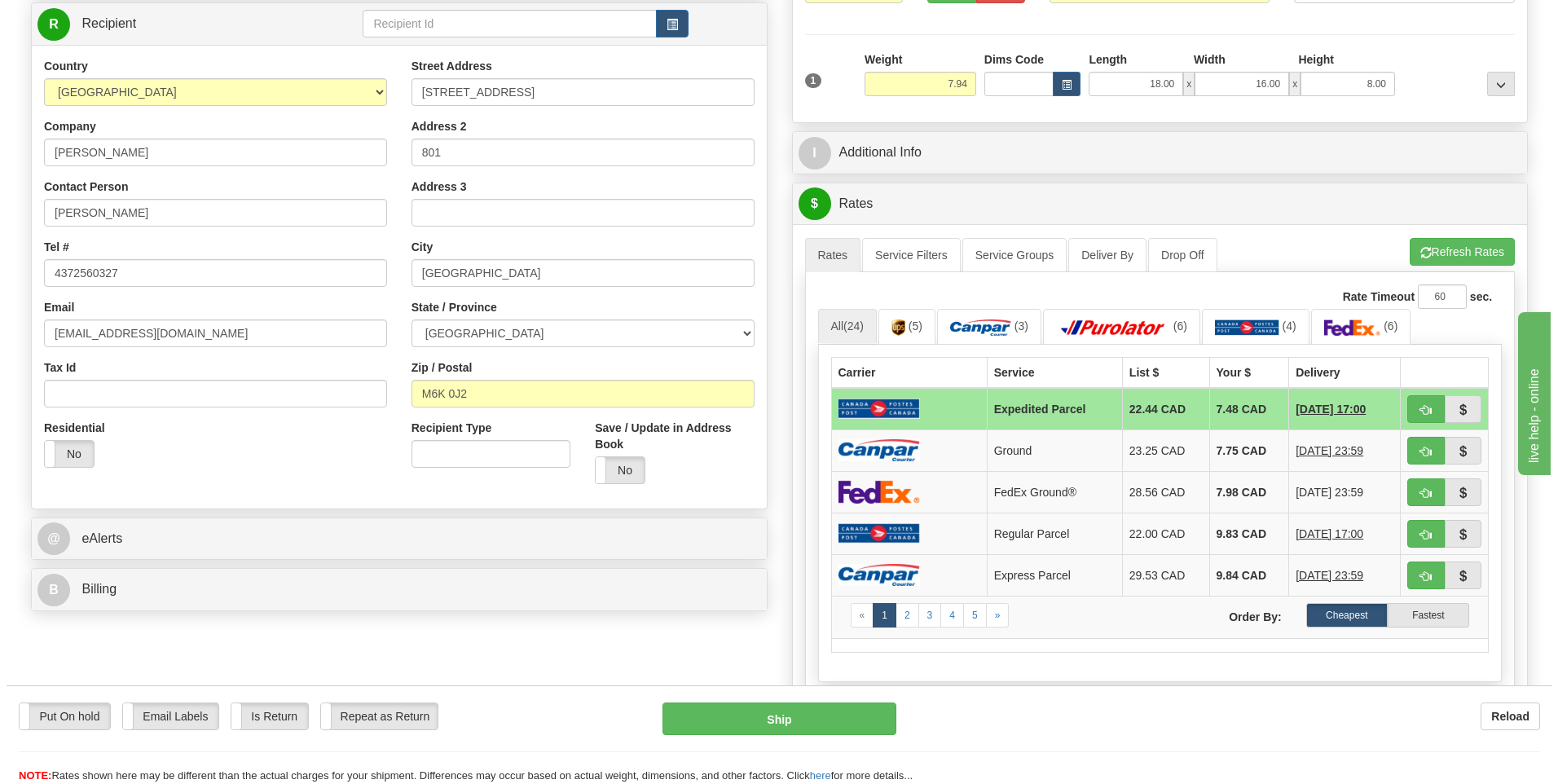
scroll to position [245, 0]
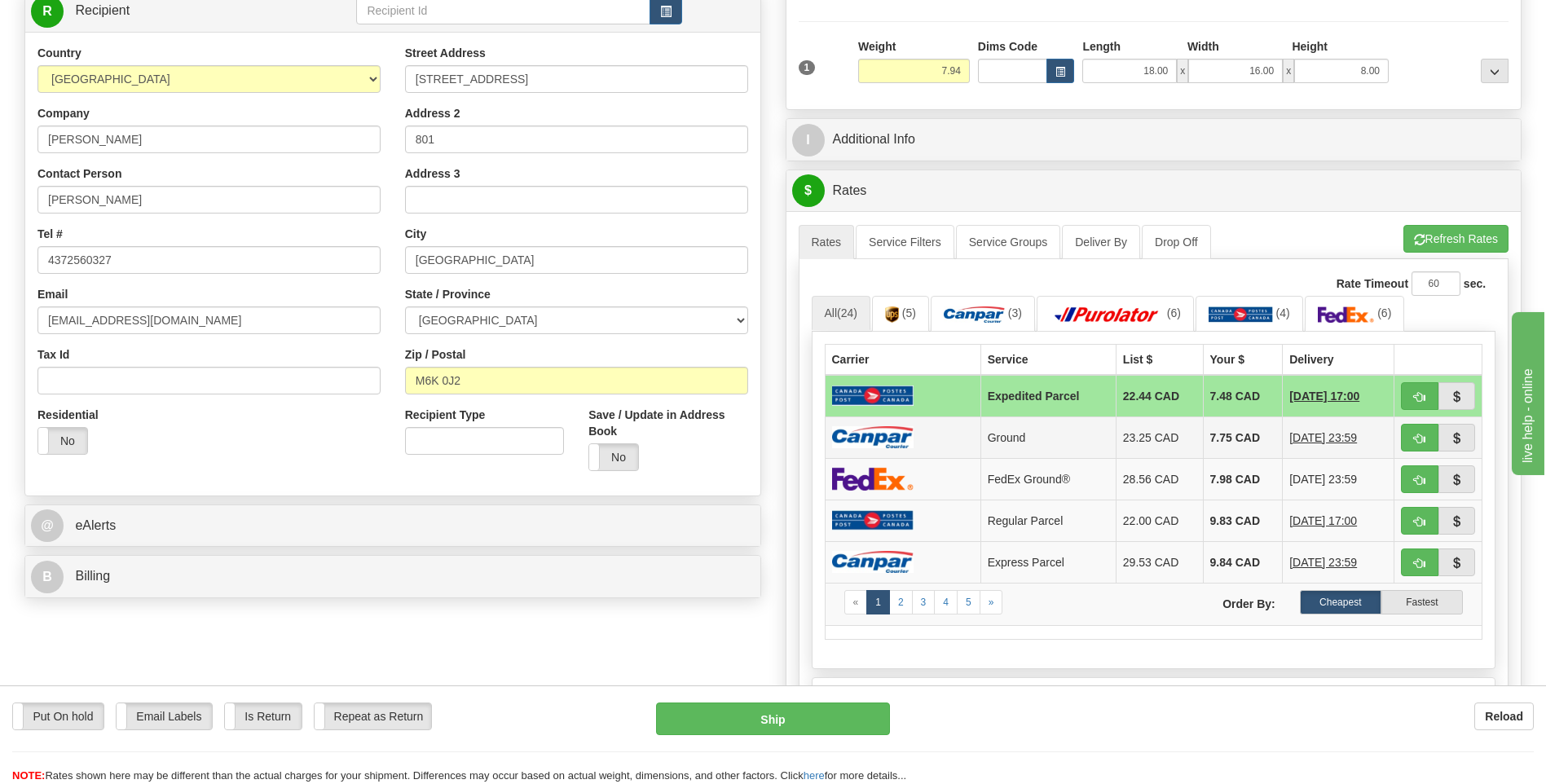
click at [832, 433] on img at bounding box center [872, 437] width 81 height 22
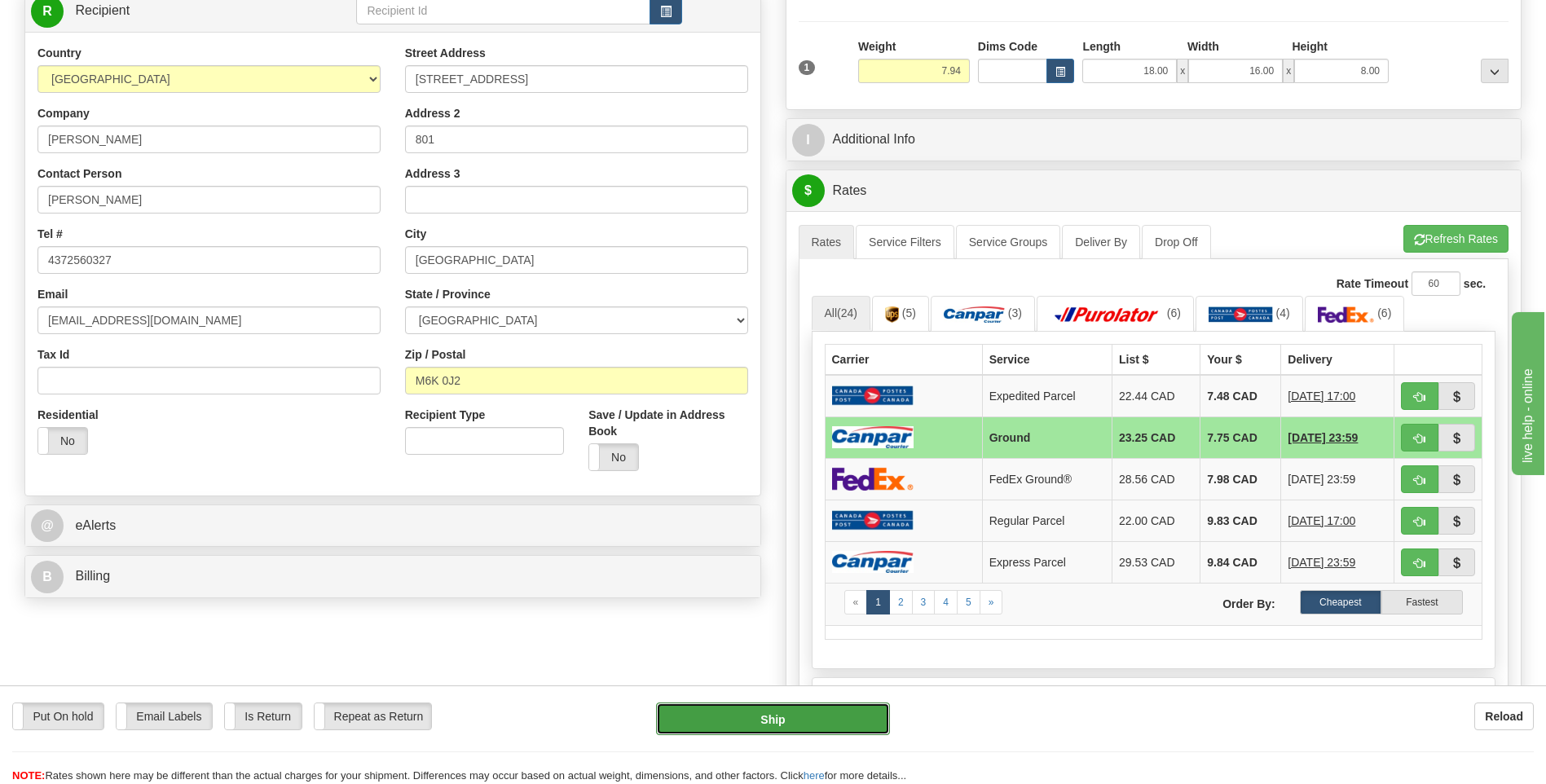
click at [847, 707] on button "Ship" at bounding box center [772, 719] width 233 height 33
type input "1"
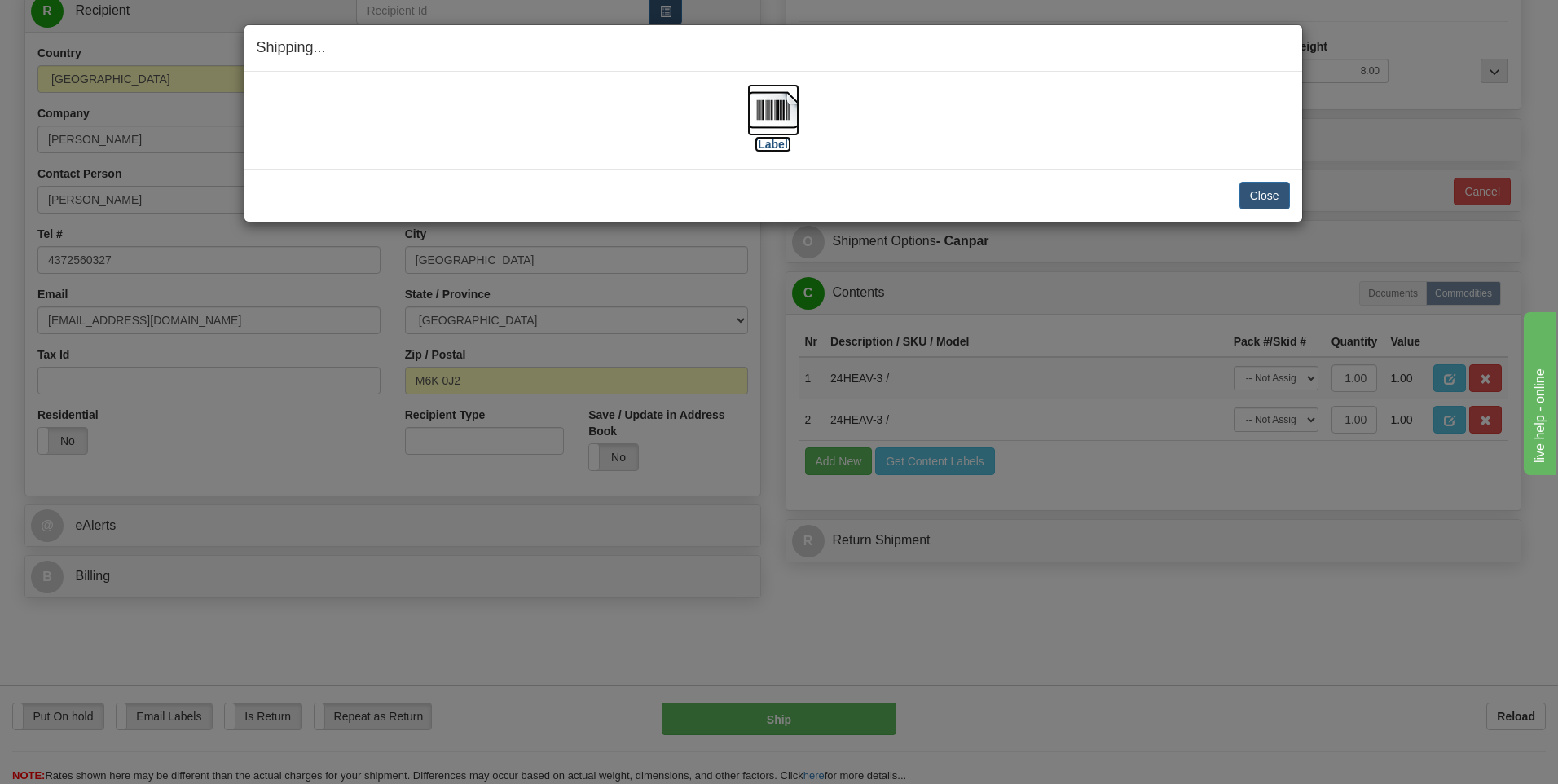
click at [780, 108] on img at bounding box center [773, 110] width 52 height 52
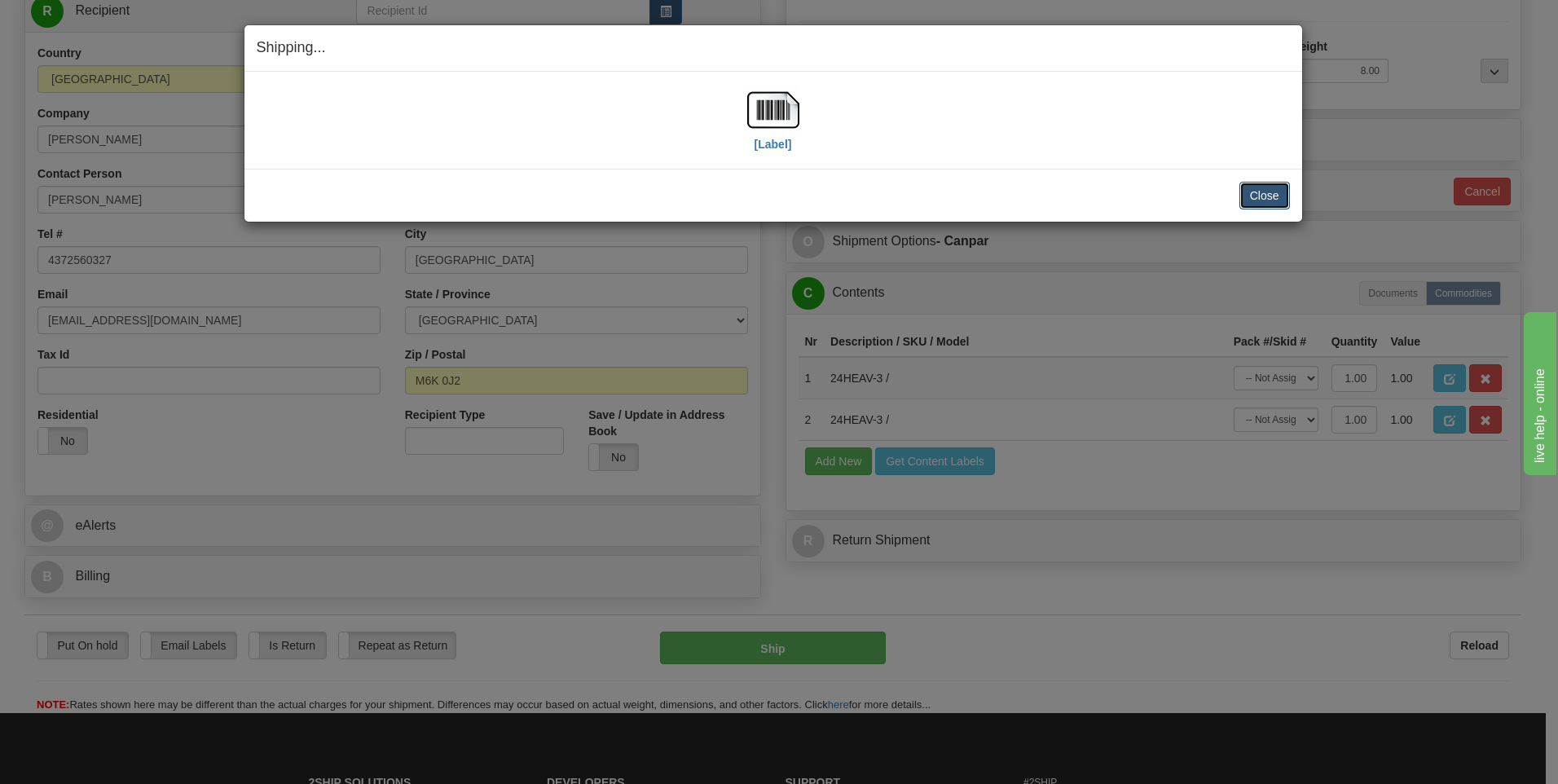
click at [1252, 185] on button "Close" at bounding box center [1264, 195] width 51 height 27
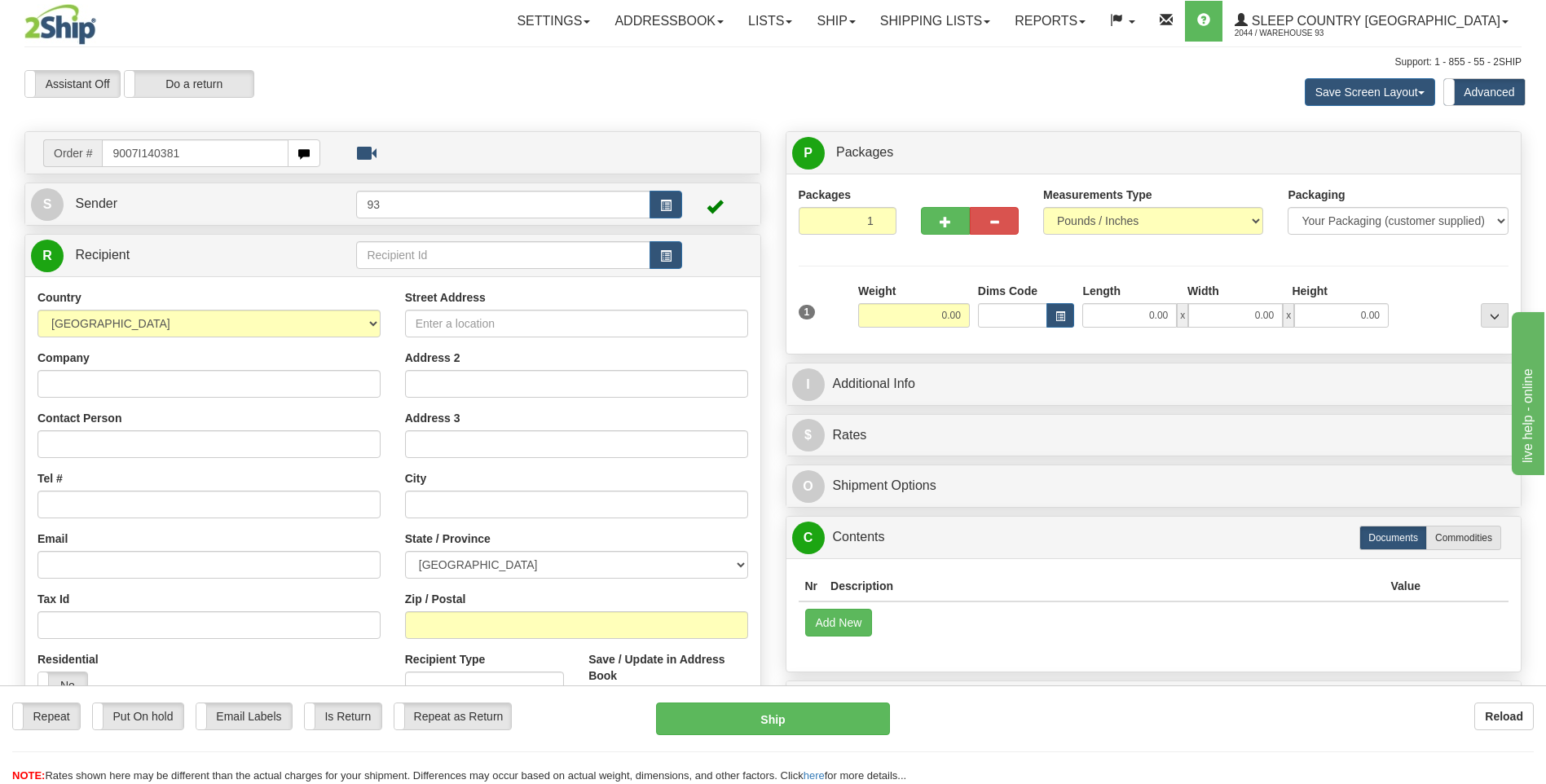
type input "9007I140381"
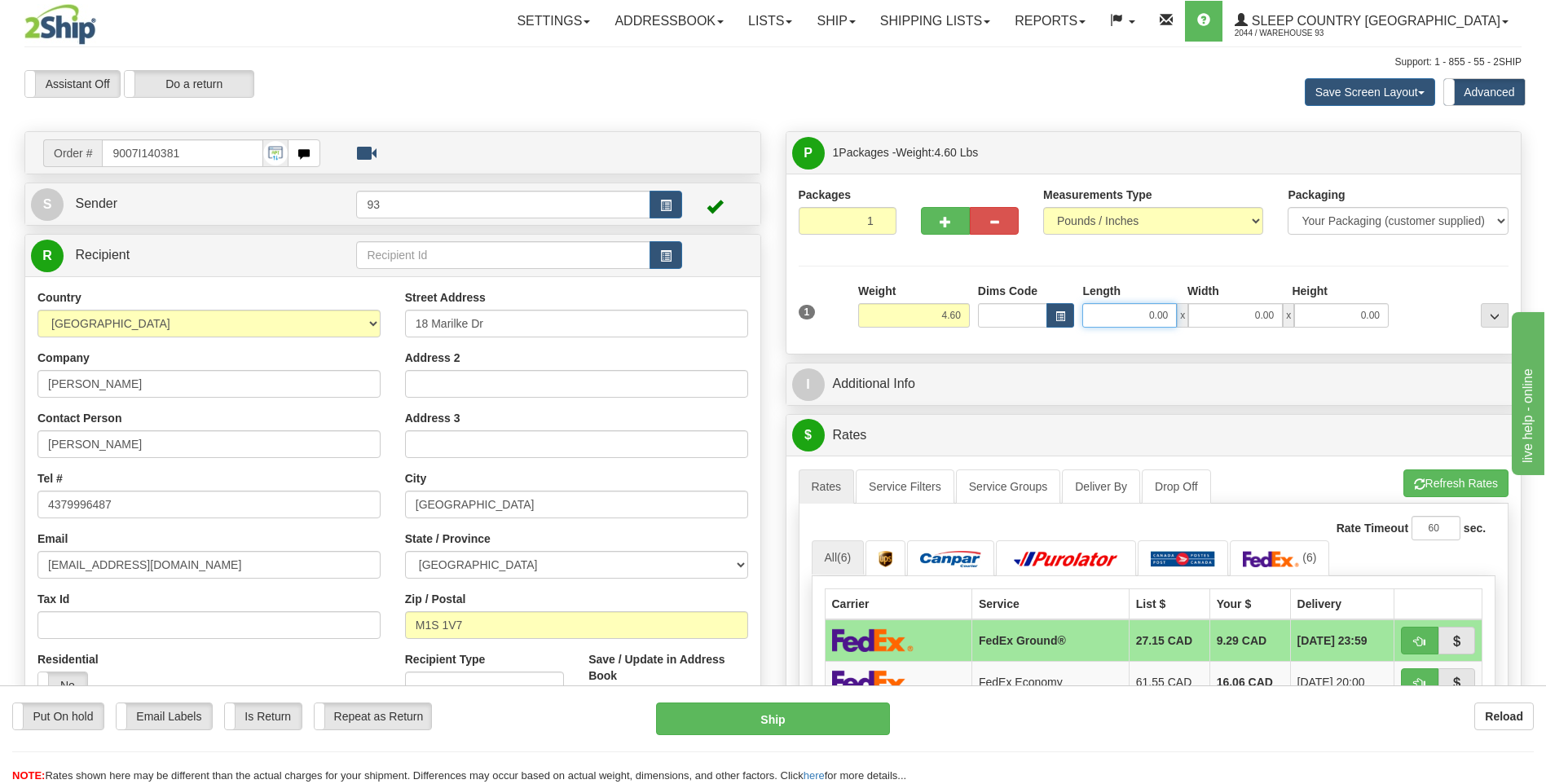
click at [1126, 318] on input "0.00" at bounding box center [1129, 315] width 94 height 25
type input "26.00"
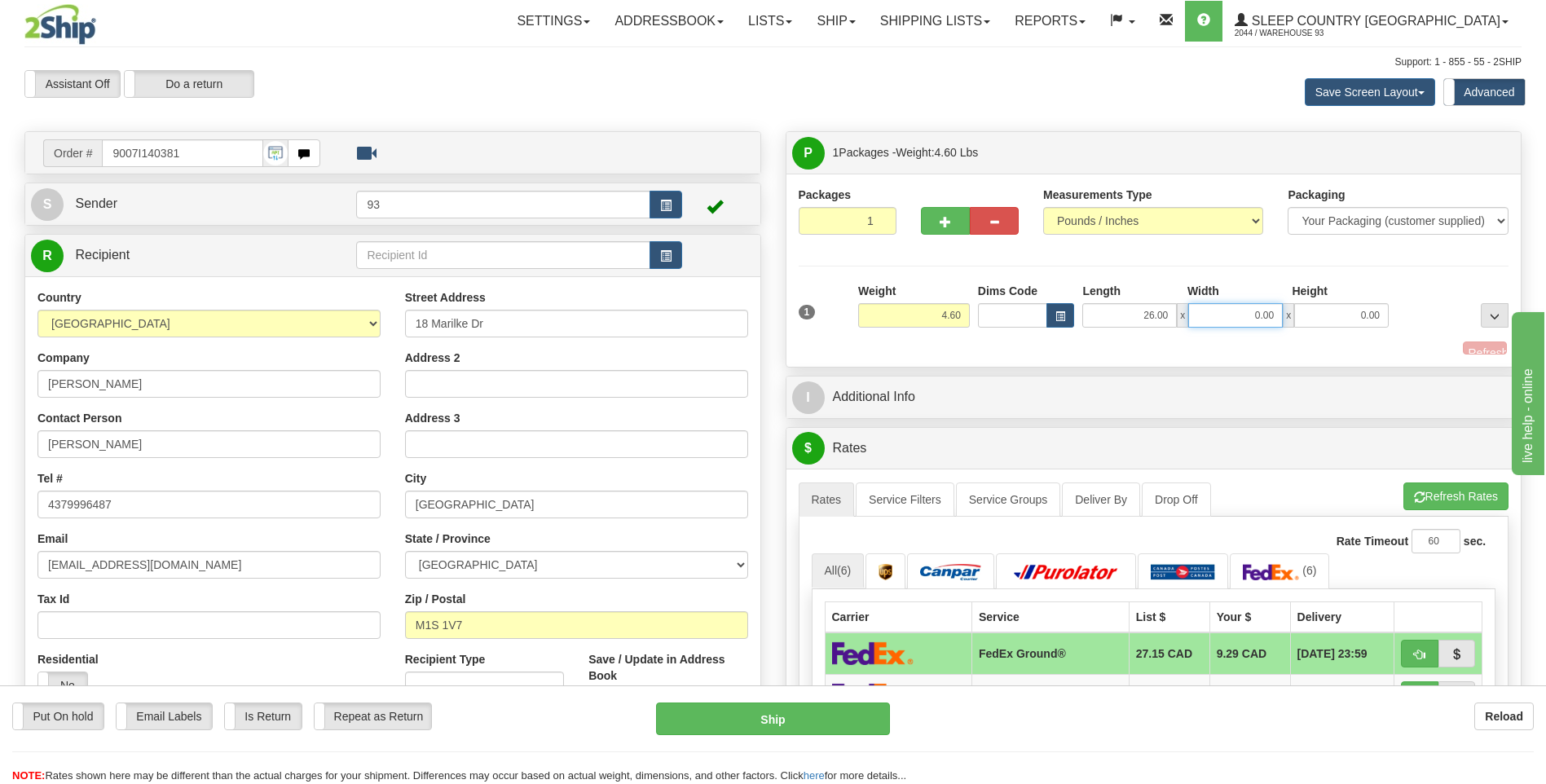
click at [1237, 324] on input "0.00" at bounding box center [1235, 315] width 94 height 25
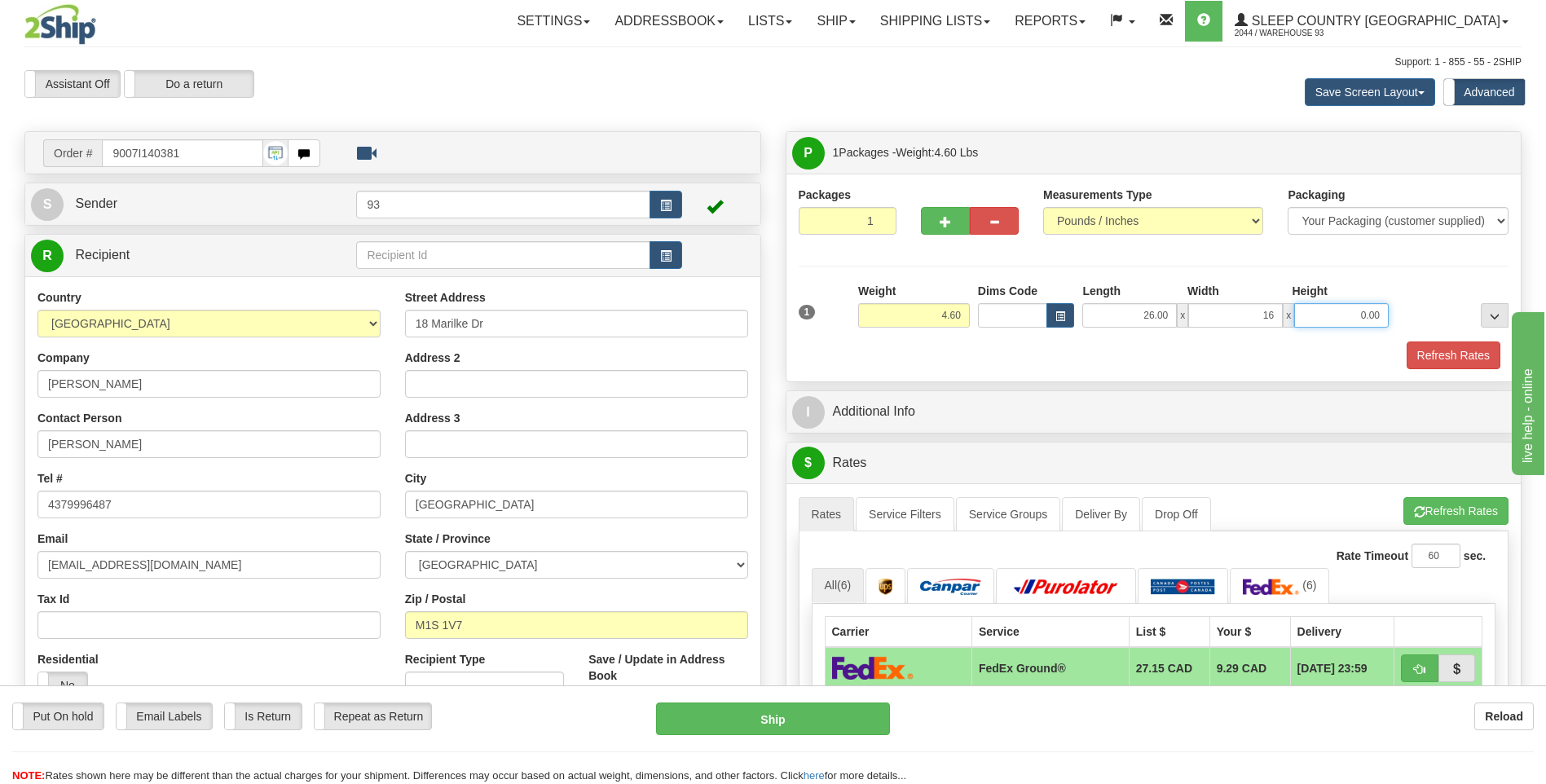
click at [1336, 317] on input "0.00" at bounding box center [1341, 315] width 94 height 25
type input "16.00"
type input "6.00"
click at [1453, 353] on button "Refresh Rates" at bounding box center [1453, 355] width 93 height 27
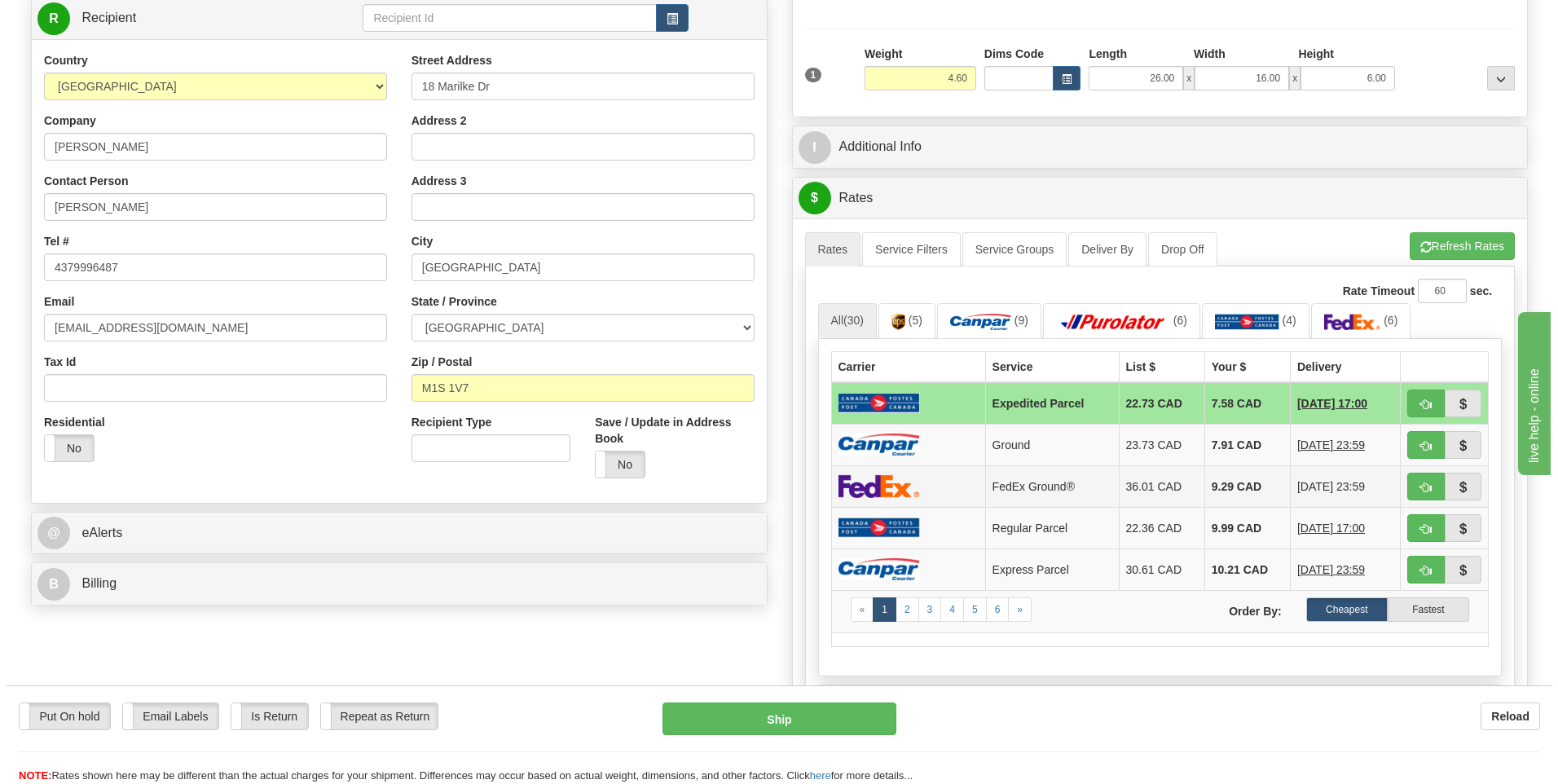
scroll to position [245, 0]
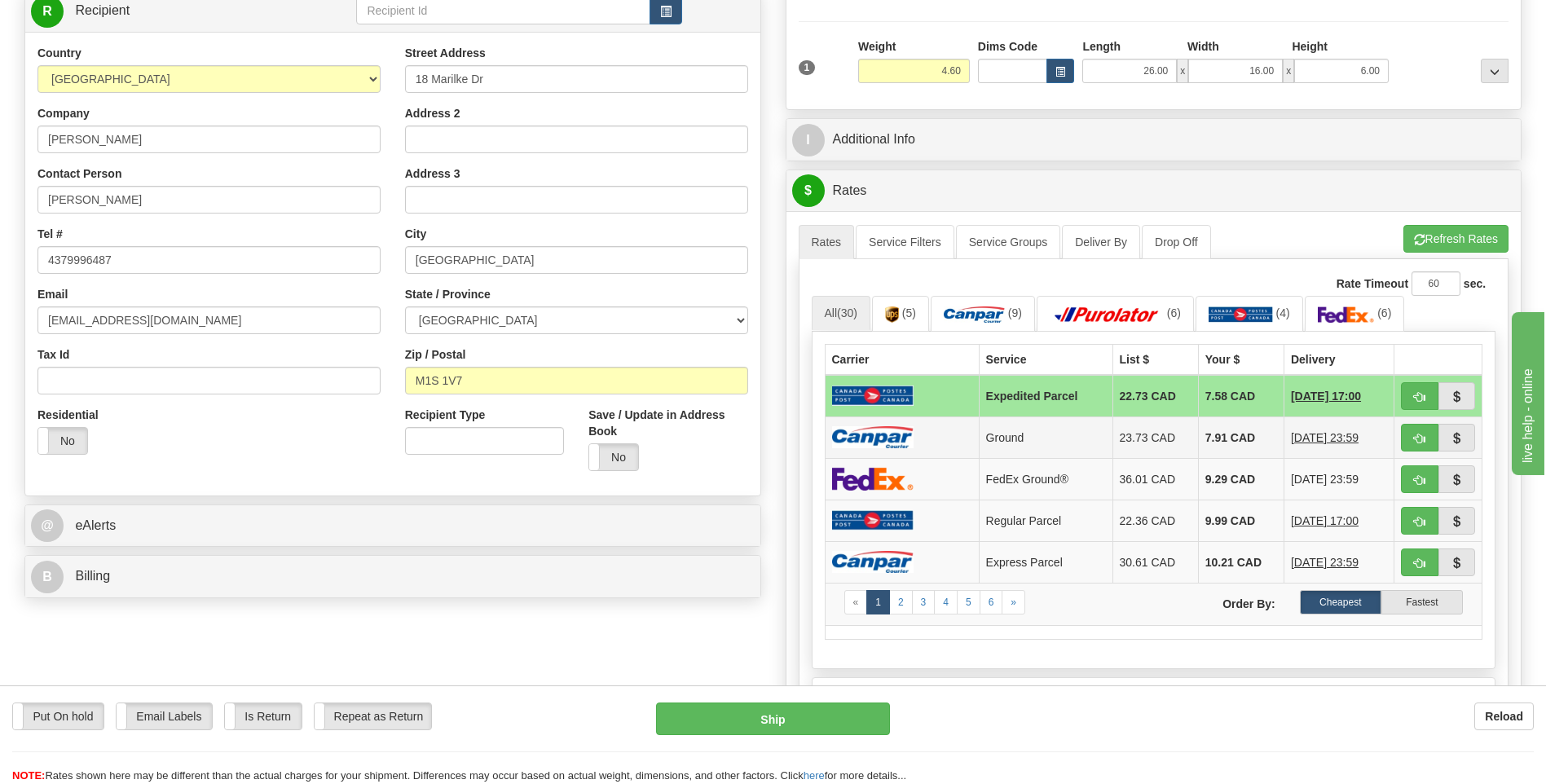
click at [896, 440] on img at bounding box center [872, 437] width 81 height 22
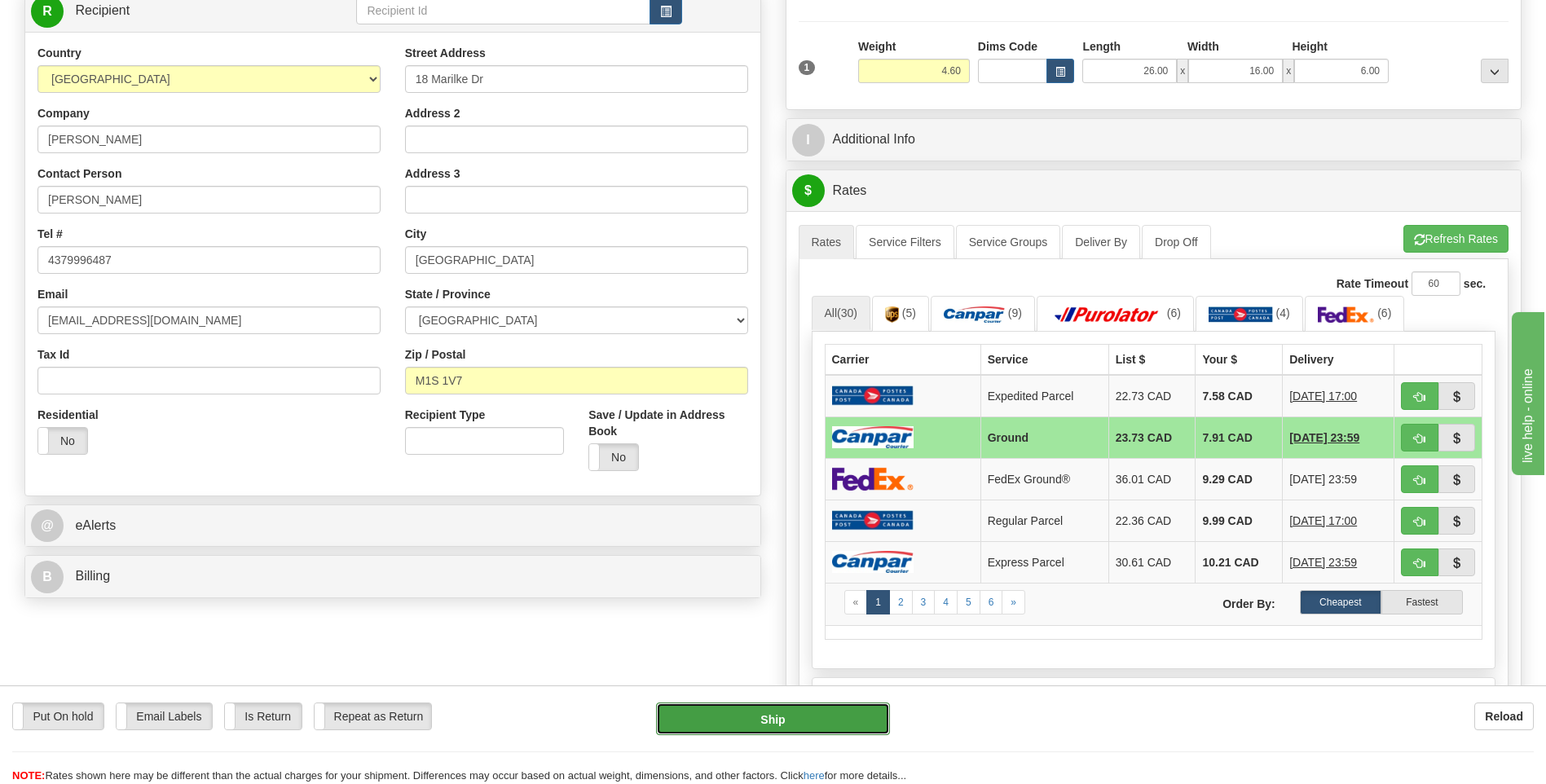
click at [794, 715] on button "Ship" at bounding box center [772, 719] width 233 height 33
type input "1"
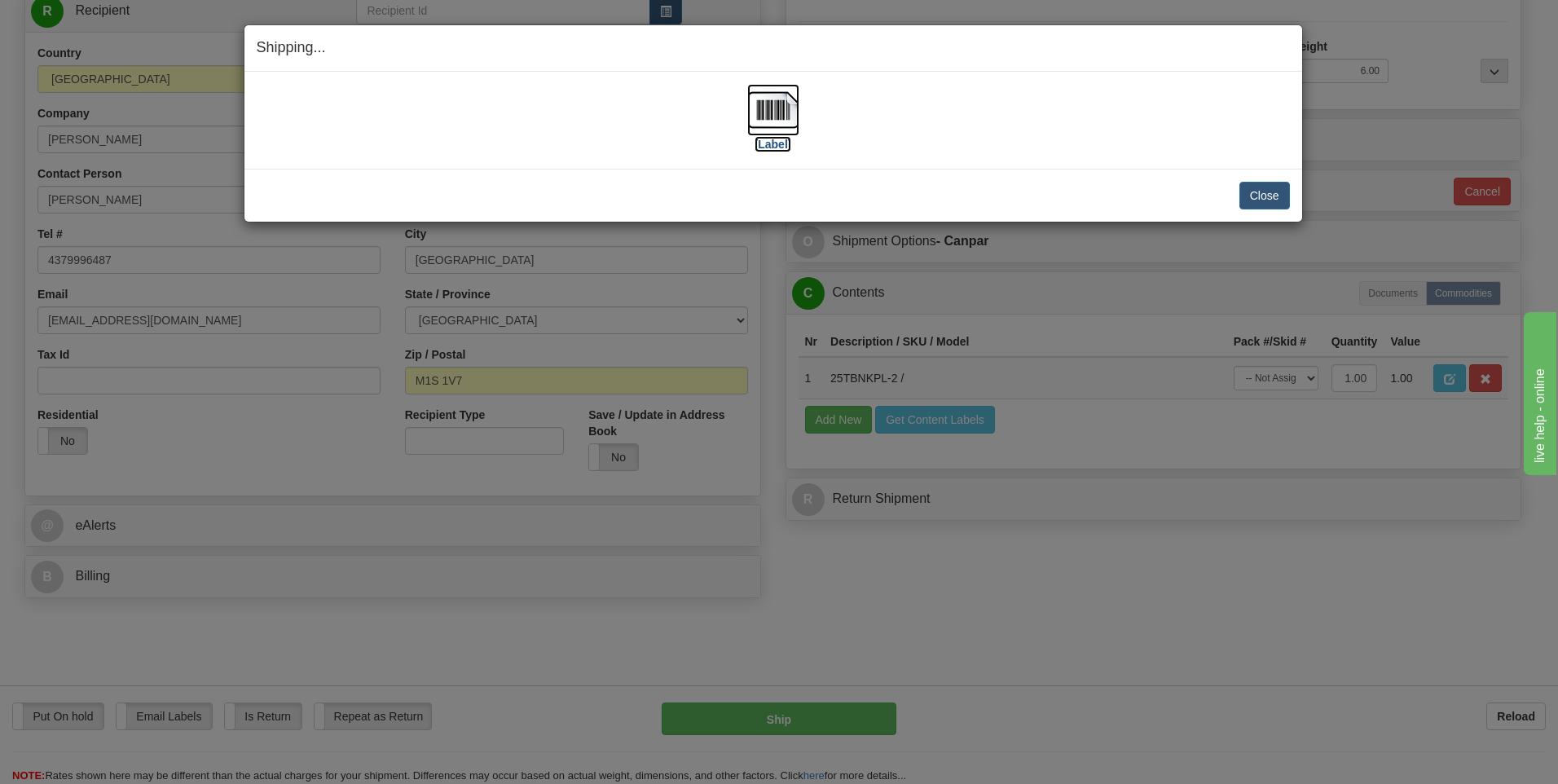
click at [770, 110] on img at bounding box center [773, 110] width 52 height 52
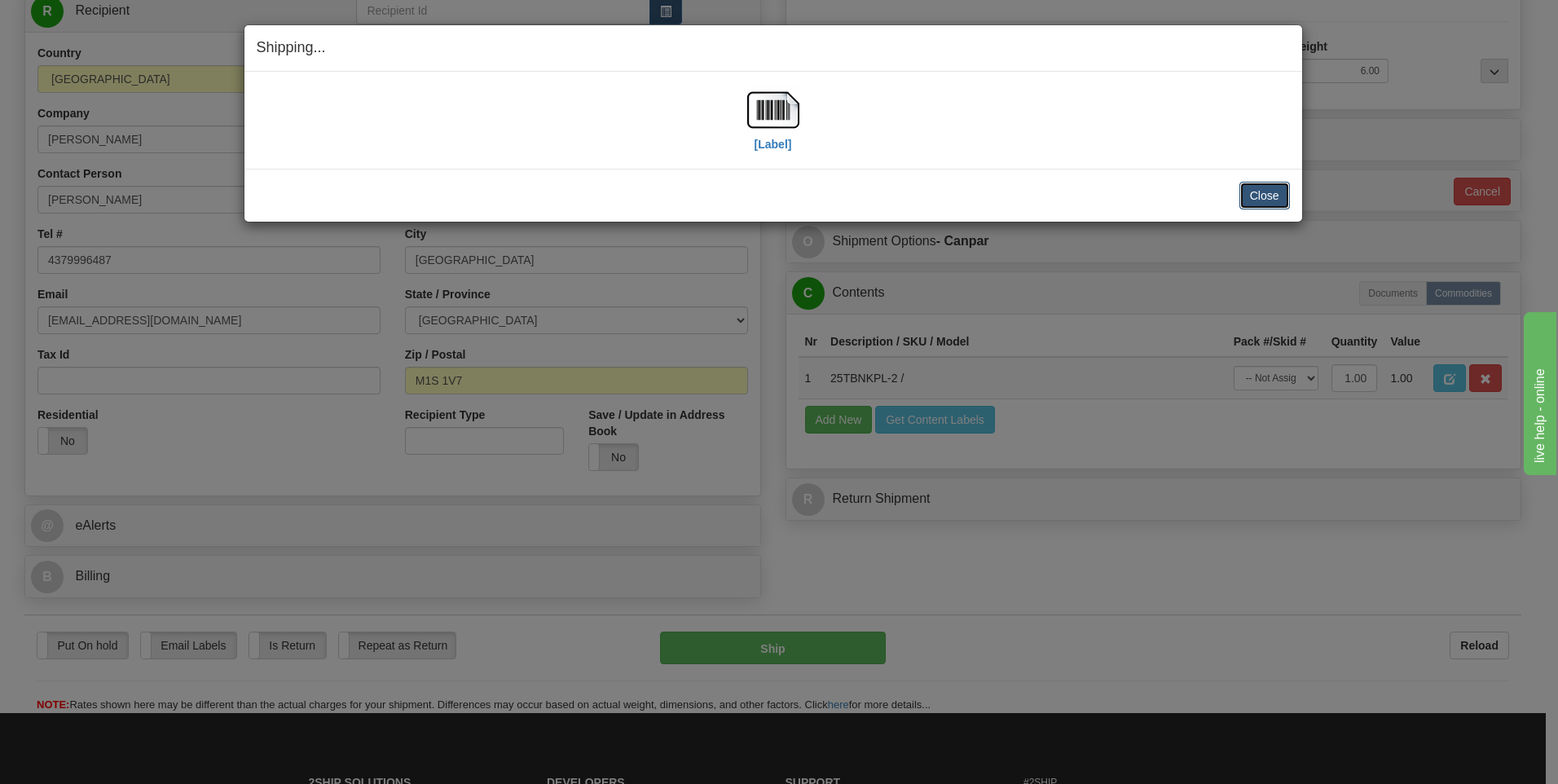
click at [1252, 191] on button "Close" at bounding box center [1264, 195] width 51 height 27
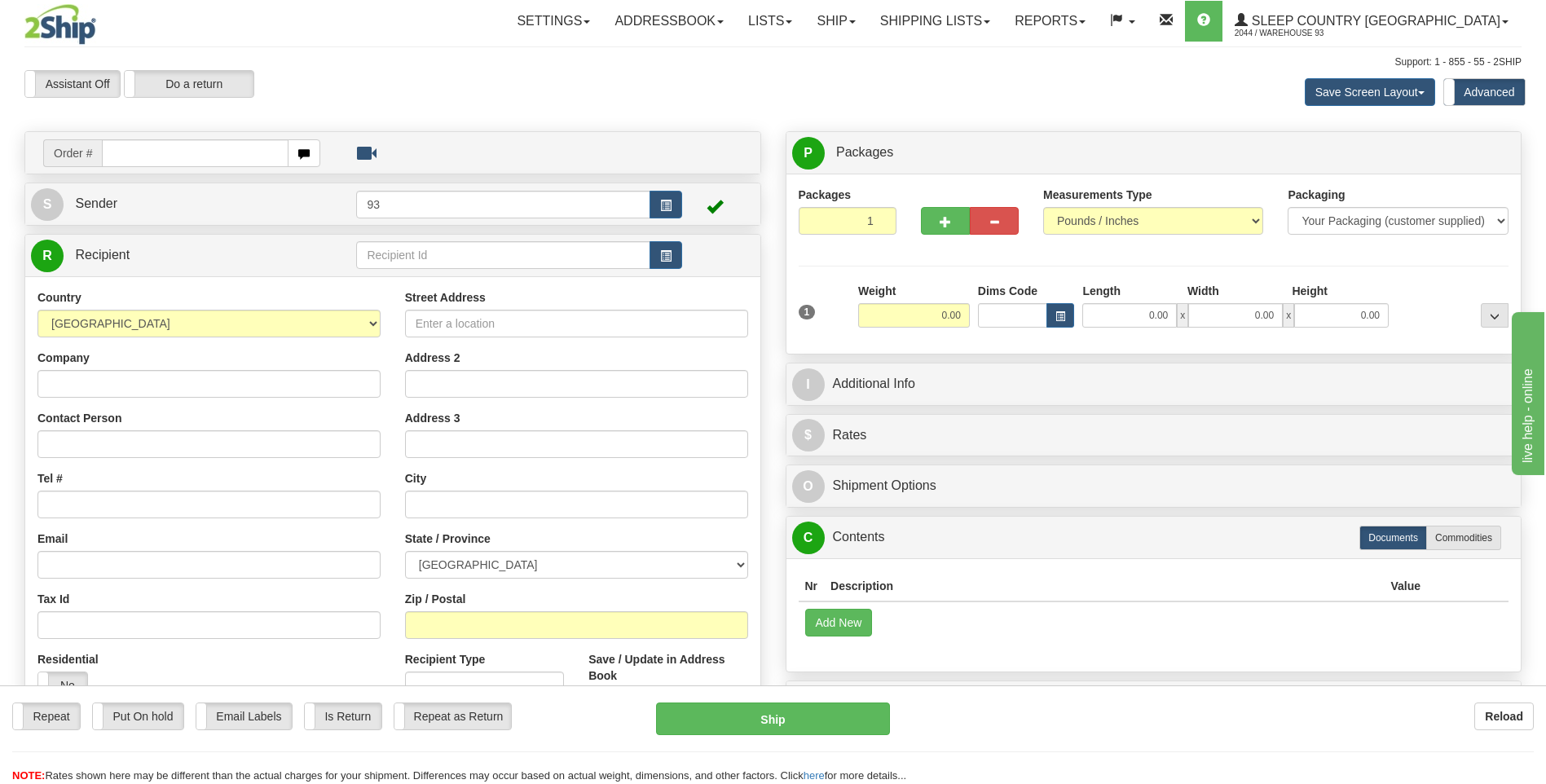
click at [141, 152] on input "text" at bounding box center [194, 153] width 186 height 27
type input "9000I140831"
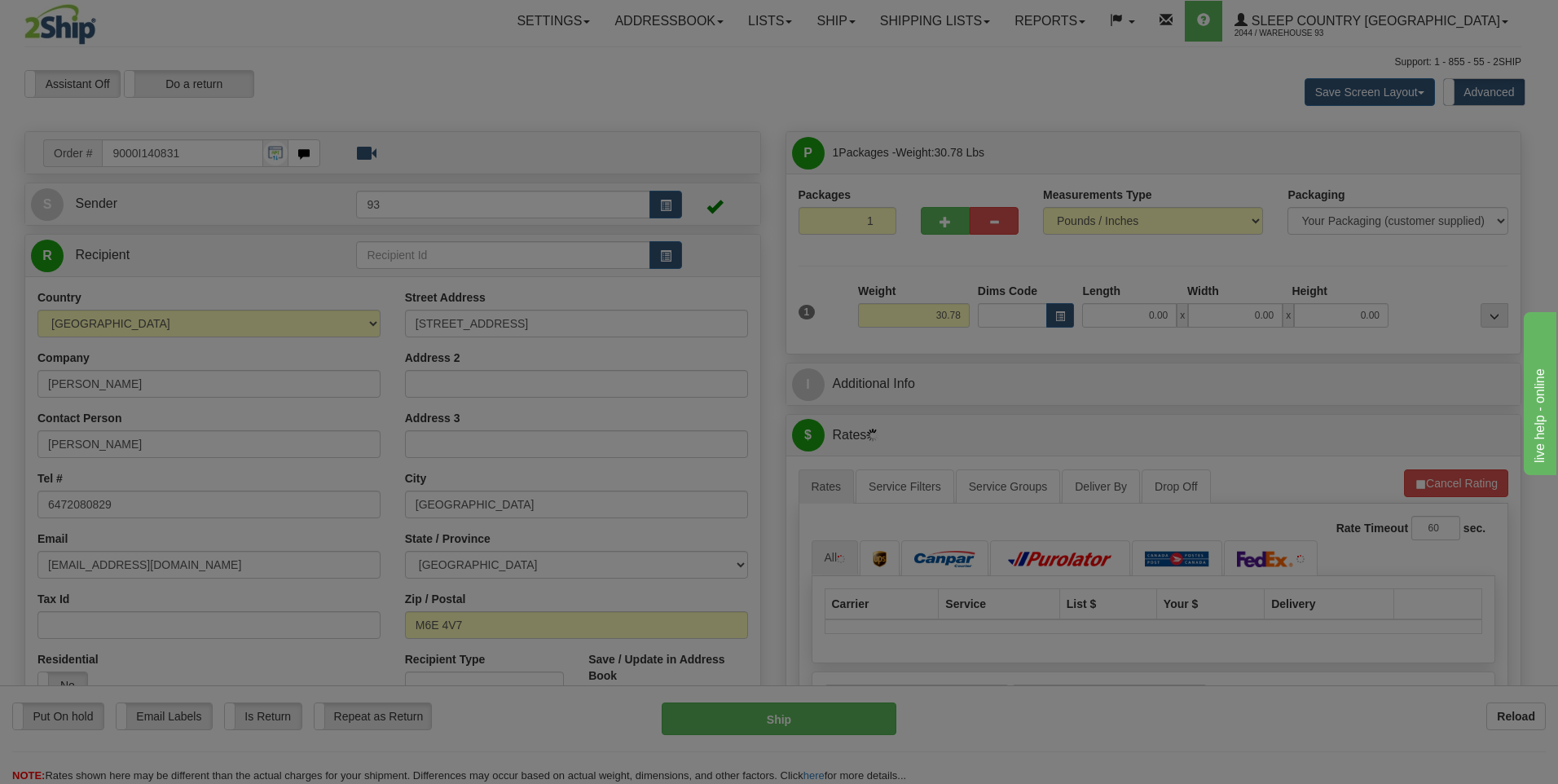
type input "YORK"
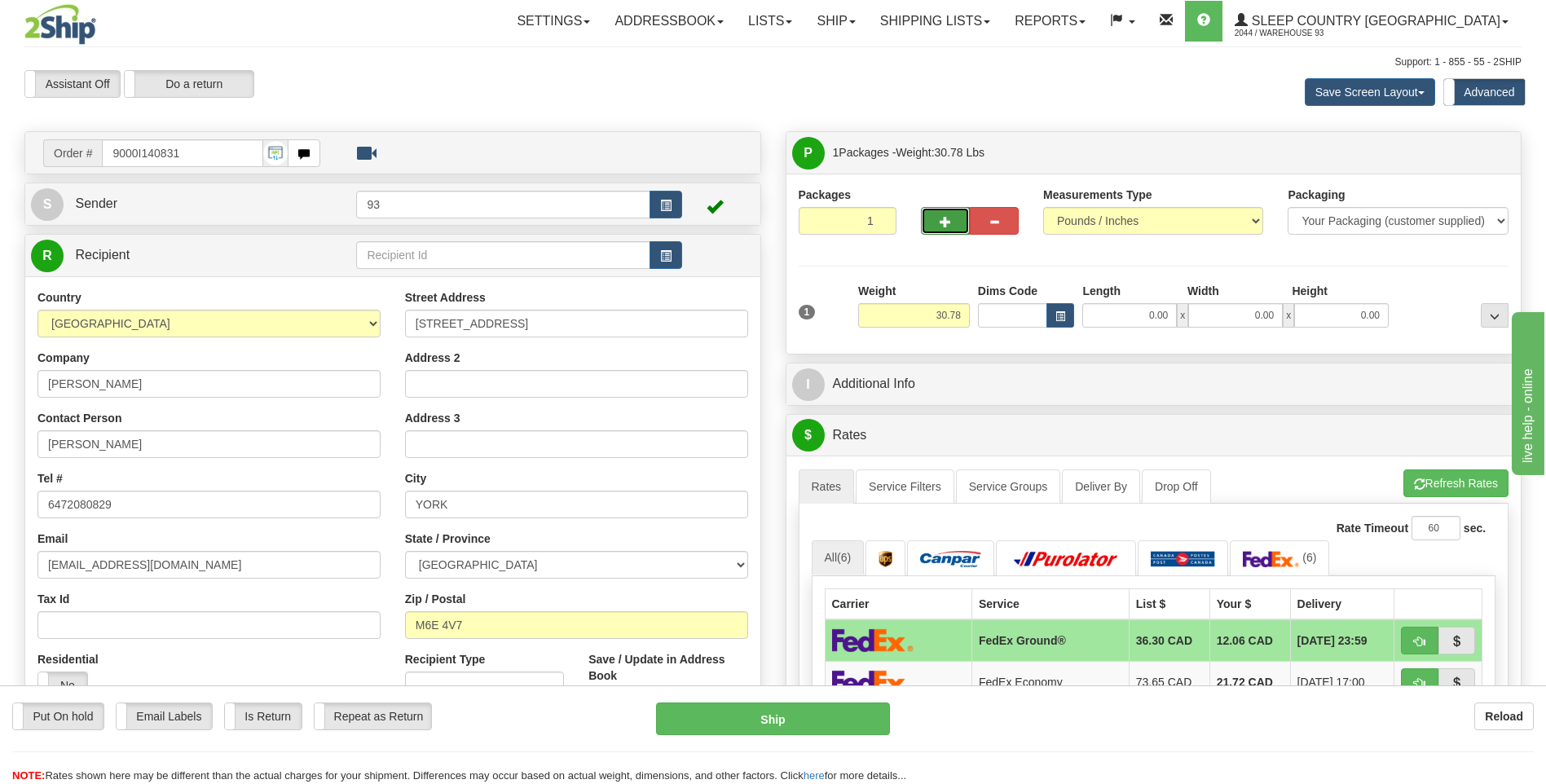
click at [930, 223] on button "button" at bounding box center [945, 221] width 49 height 27
type input "2"
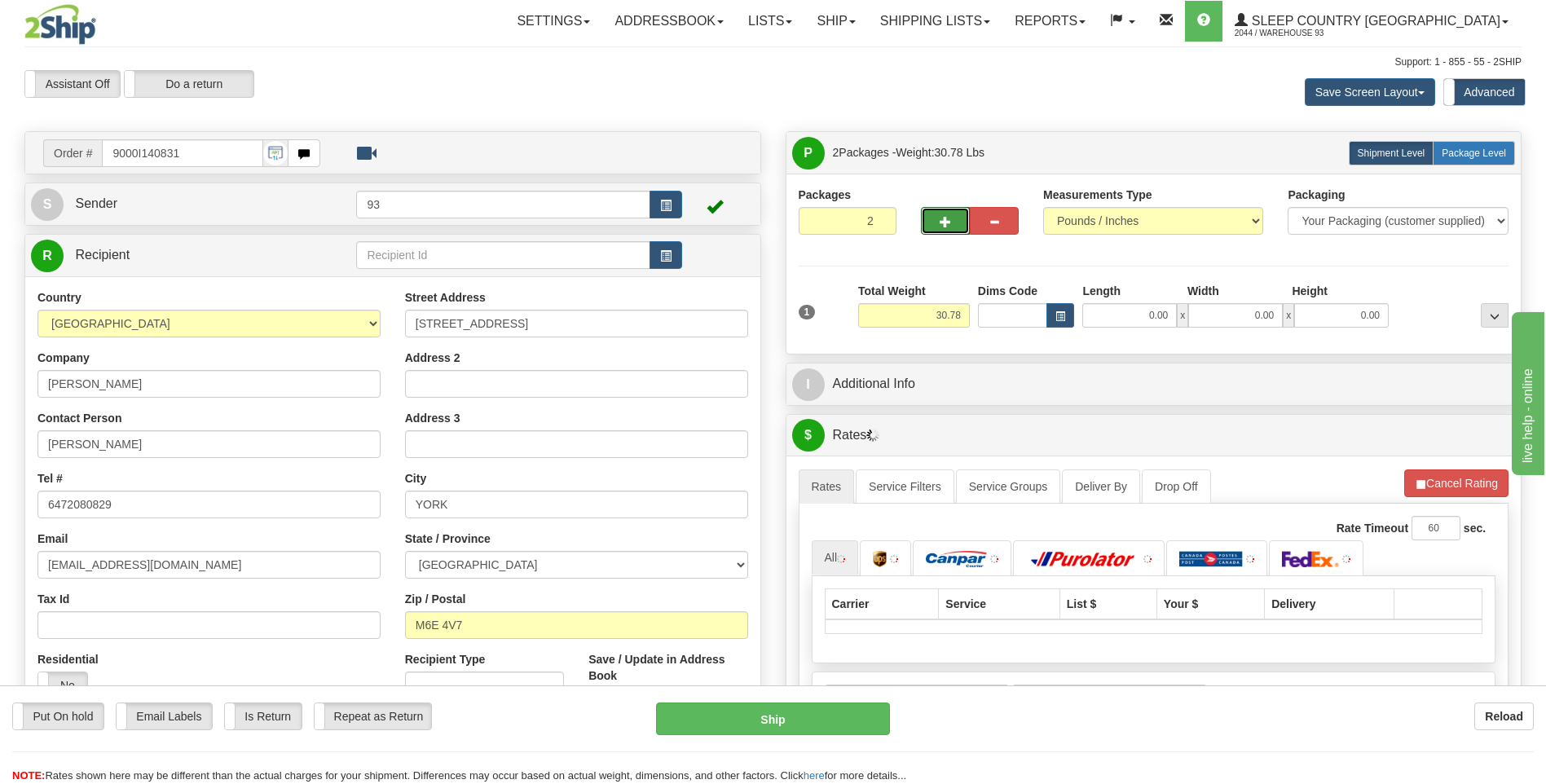
click at [1468, 145] on label "Package Level Pack.." at bounding box center [1474, 153] width 82 height 25
radio input "true"
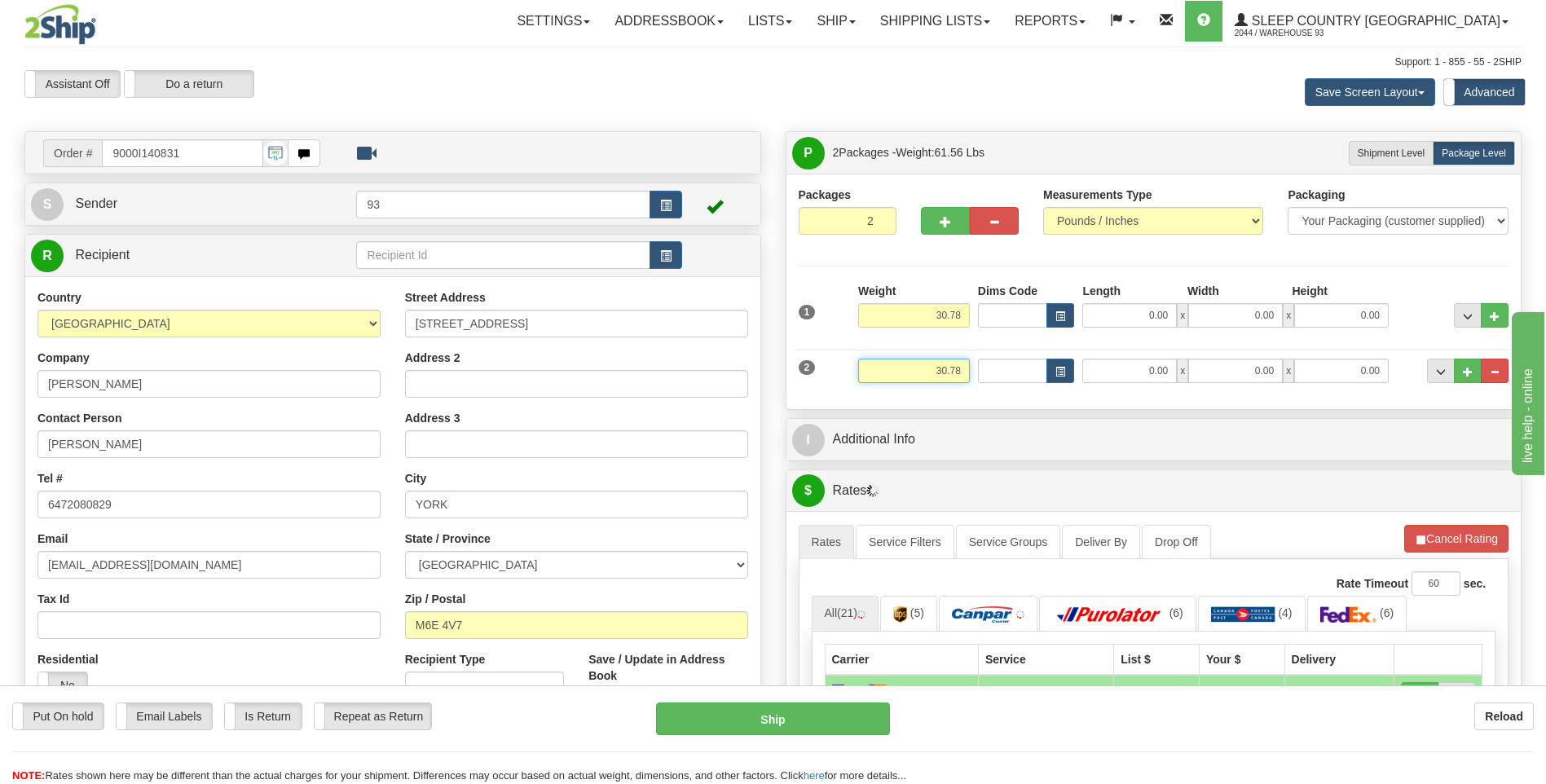
click at [966, 371] on input "30.78" at bounding box center [913, 371] width 111 height 25
type input "3"
type input "2"
click at [1139, 371] on input "0.00" at bounding box center [1129, 371] width 94 height 25
type input "20.00"
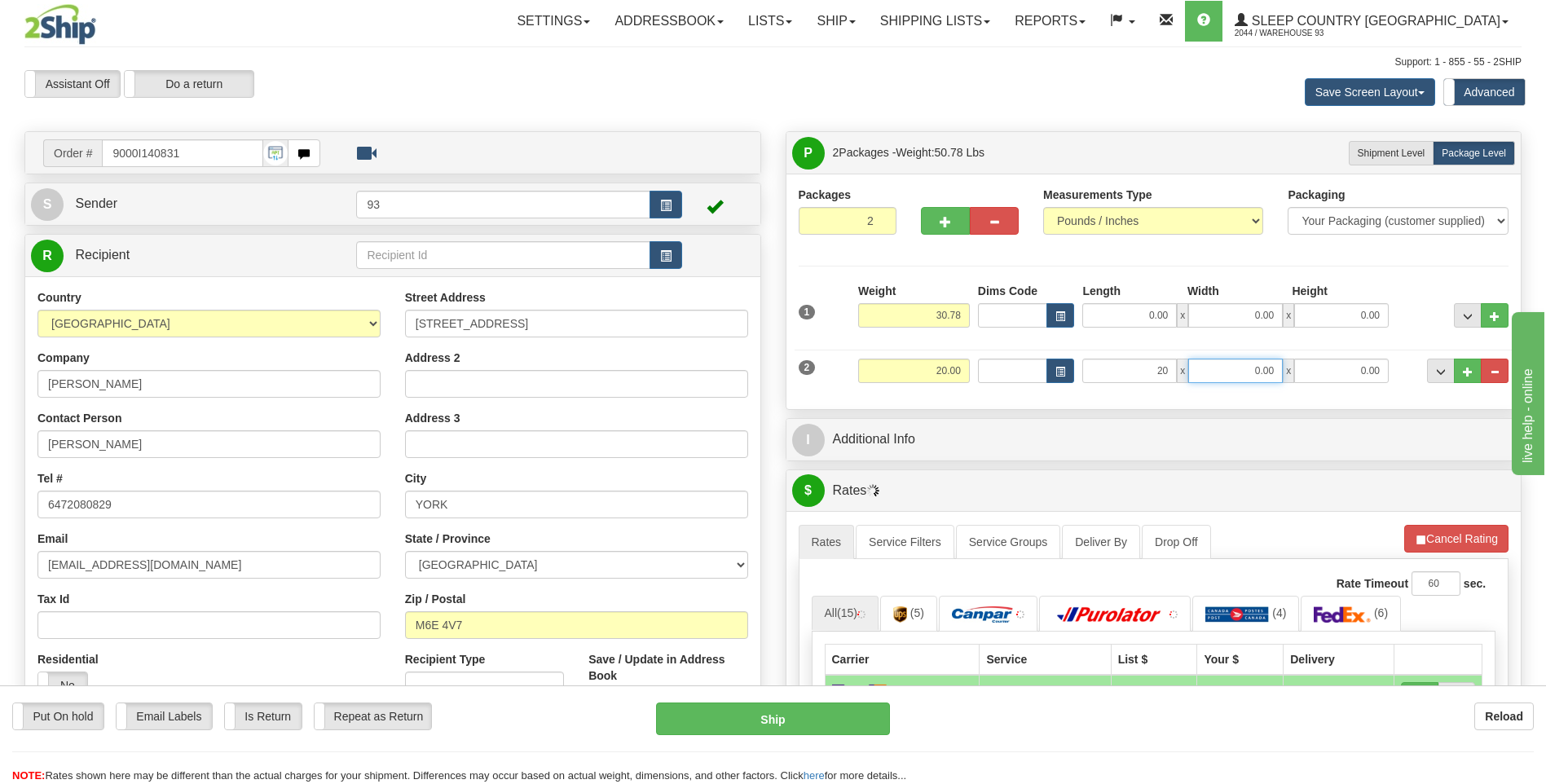
type input "20.00"
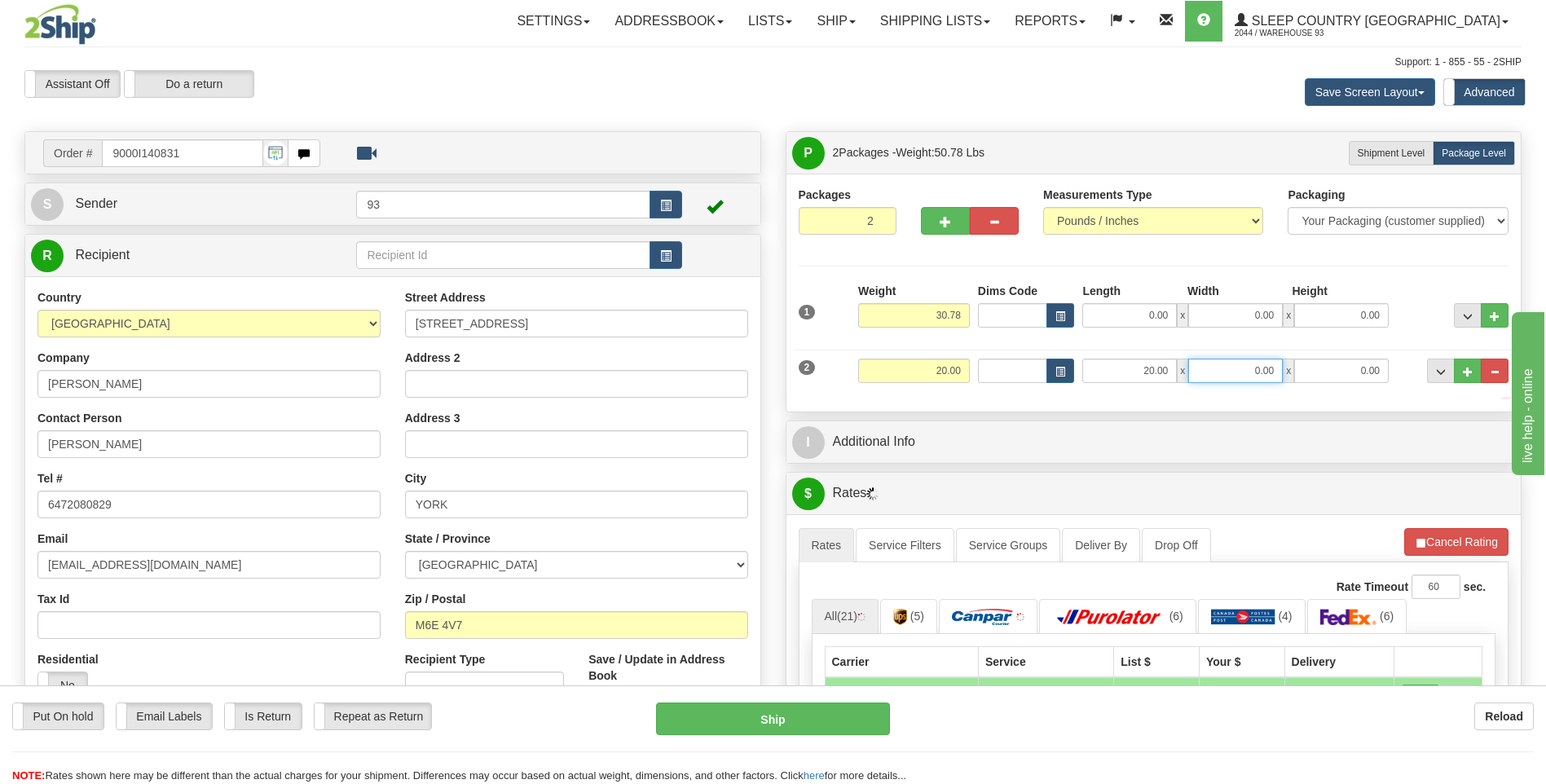
click at [1229, 375] on input "0.00" at bounding box center [1235, 371] width 94 height 25
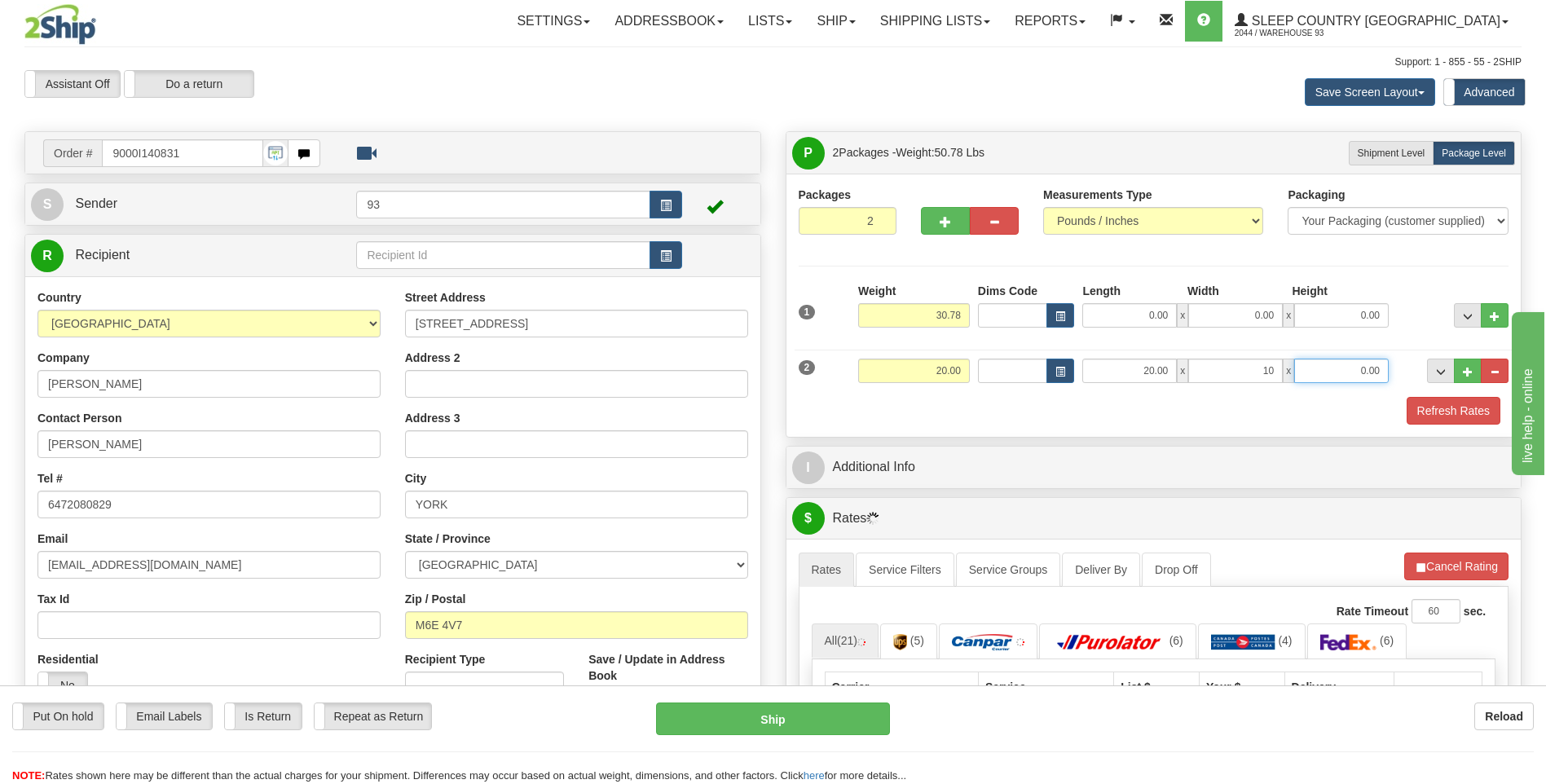
type input "10.00"
click at [1351, 369] on input "0.00" at bounding box center [1341, 371] width 94 height 25
click at [966, 314] on input "30.78" at bounding box center [913, 315] width 111 height 25
type input "10.00"
type input "3"
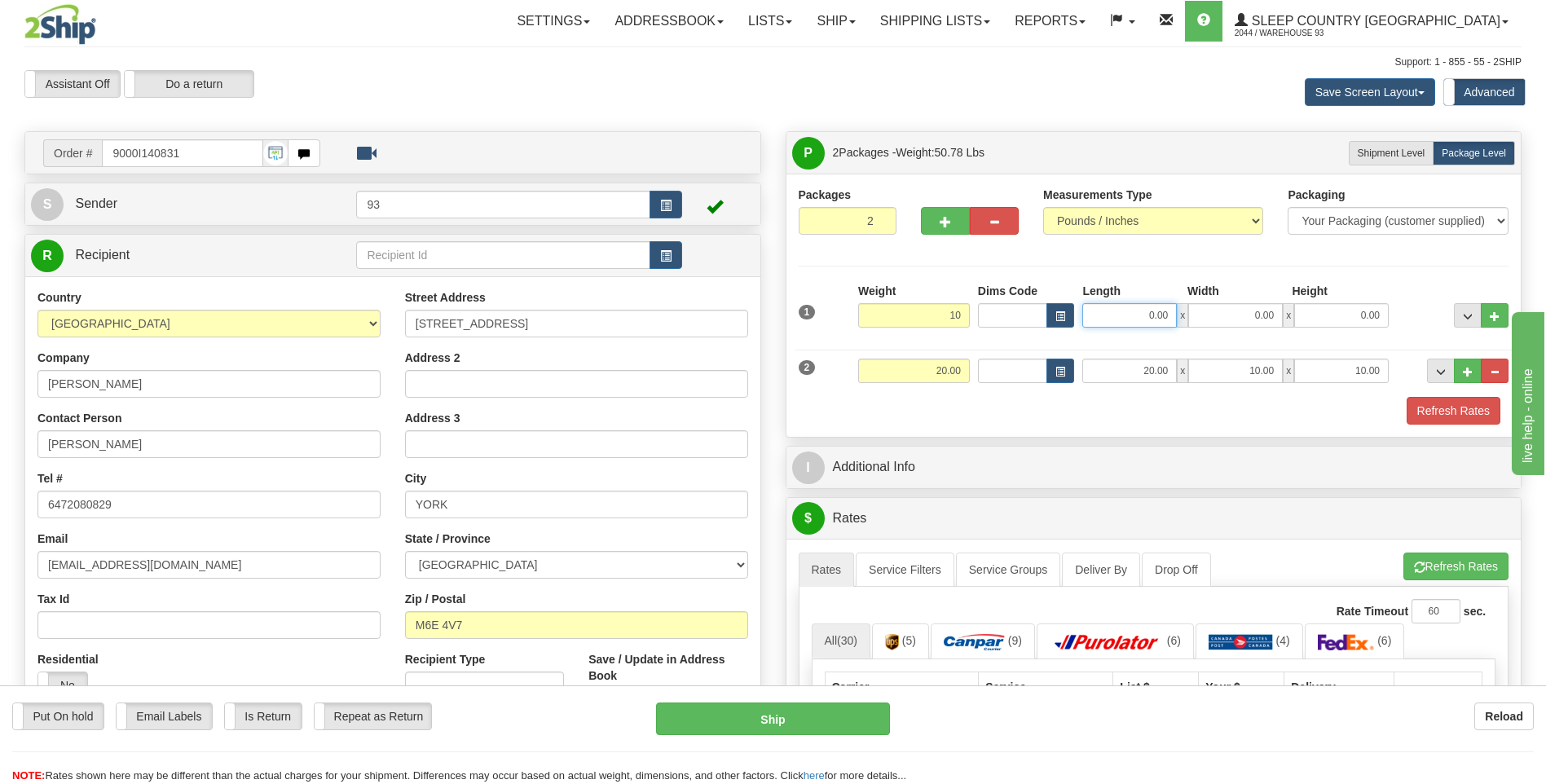
type input "10.00"
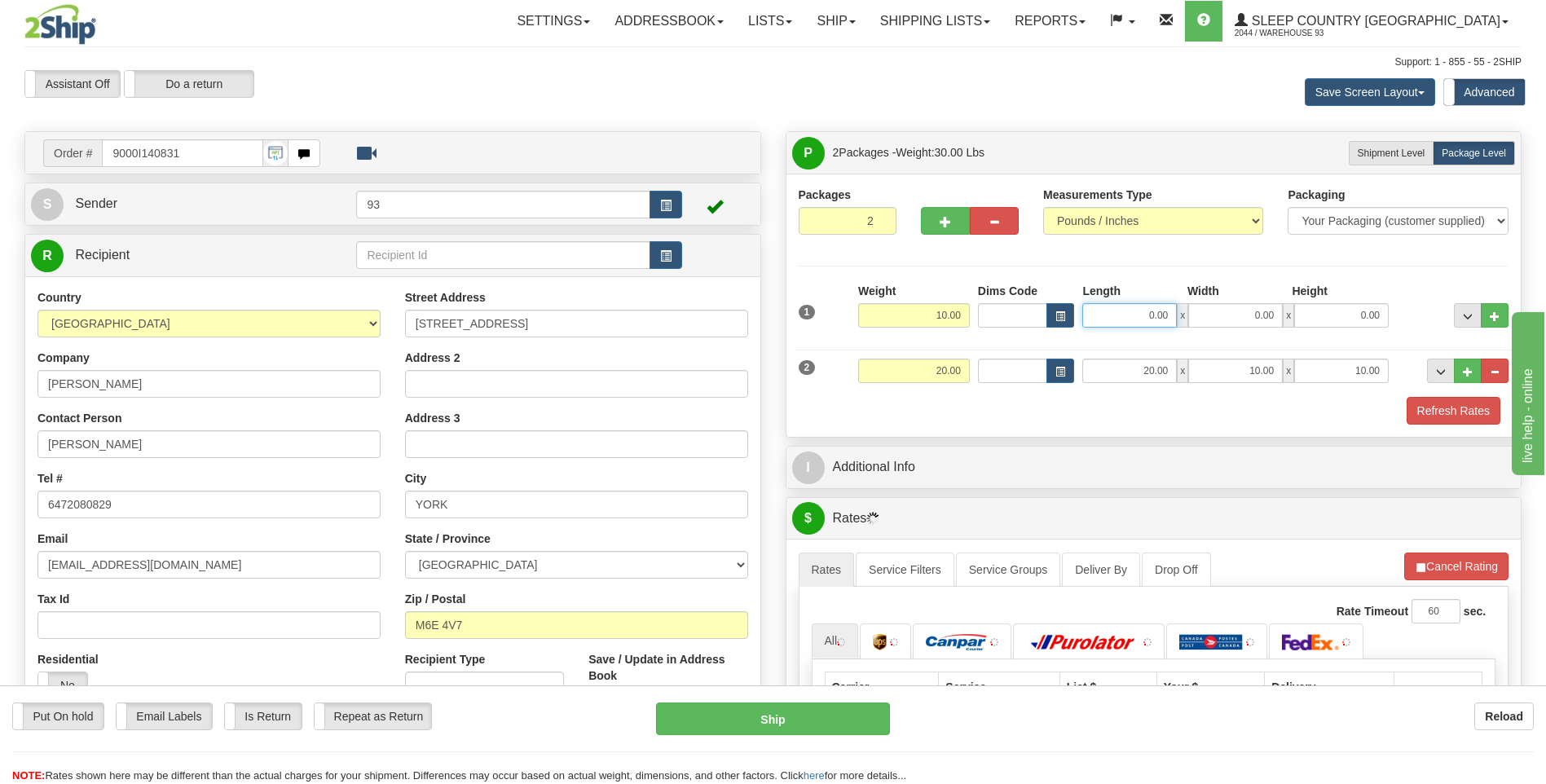
click at [1129, 314] on input "0.00" at bounding box center [1129, 315] width 94 height 25
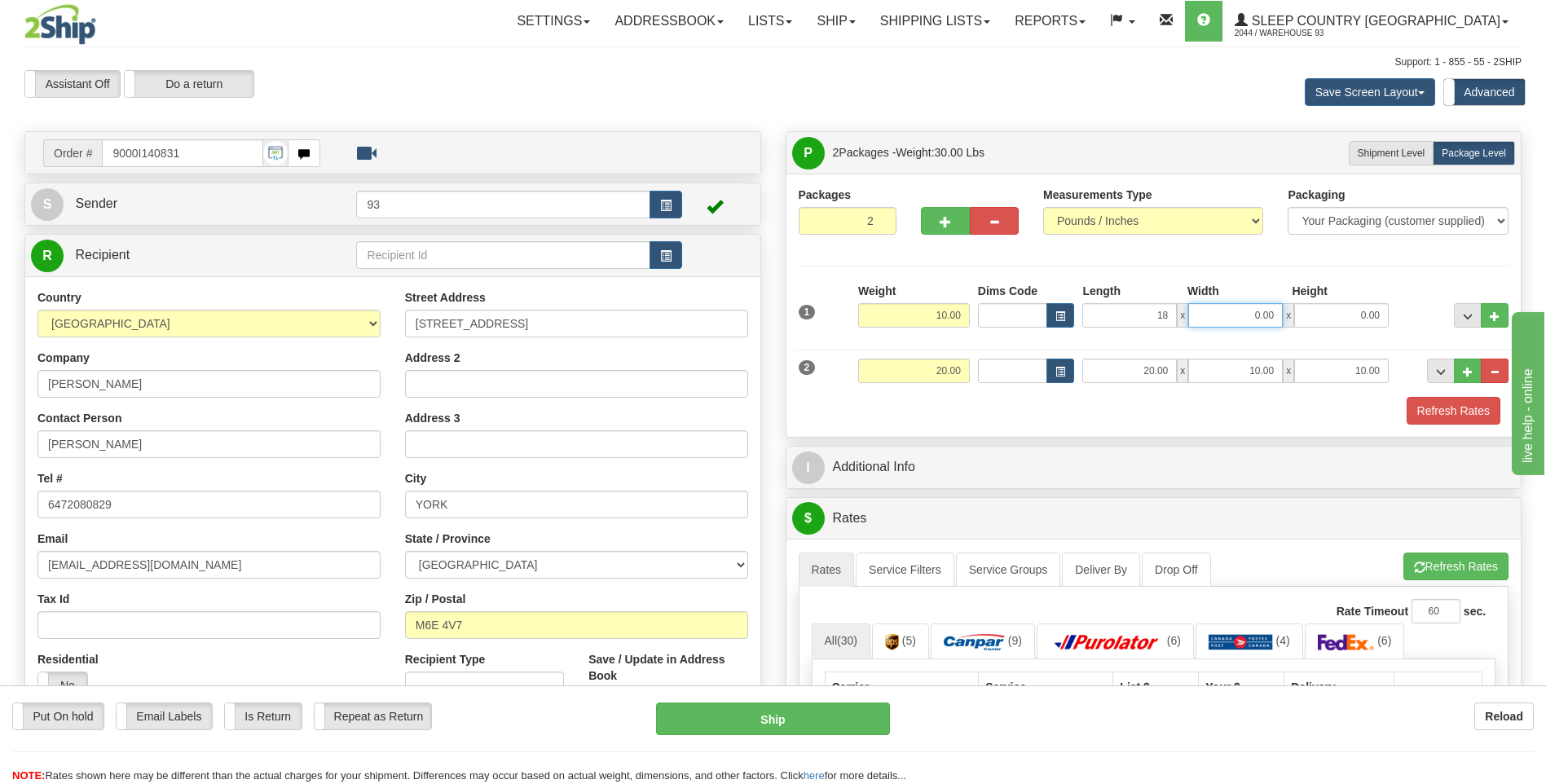
type input "18.00"
click at [1247, 315] on input "0.00" at bounding box center [1235, 315] width 94 height 25
type input "16.00"
click at [1329, 310] on input "0.00" at bounding box center [1341, 315] width 94 height 25
type input "8.00"
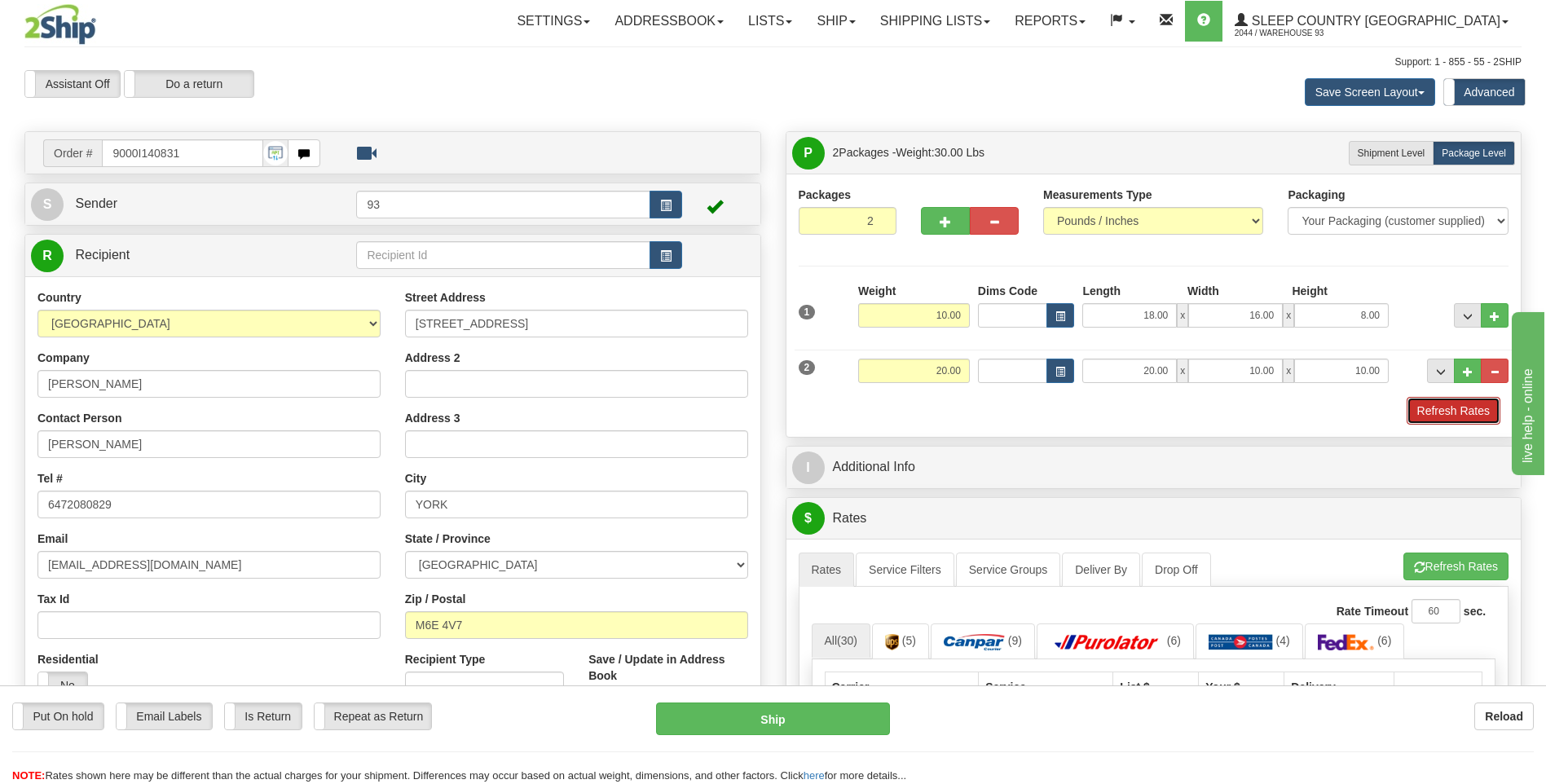
click at [1448, 419] on button "Refresh Rates" at bounding box center [1453, 411] width 93 height 27
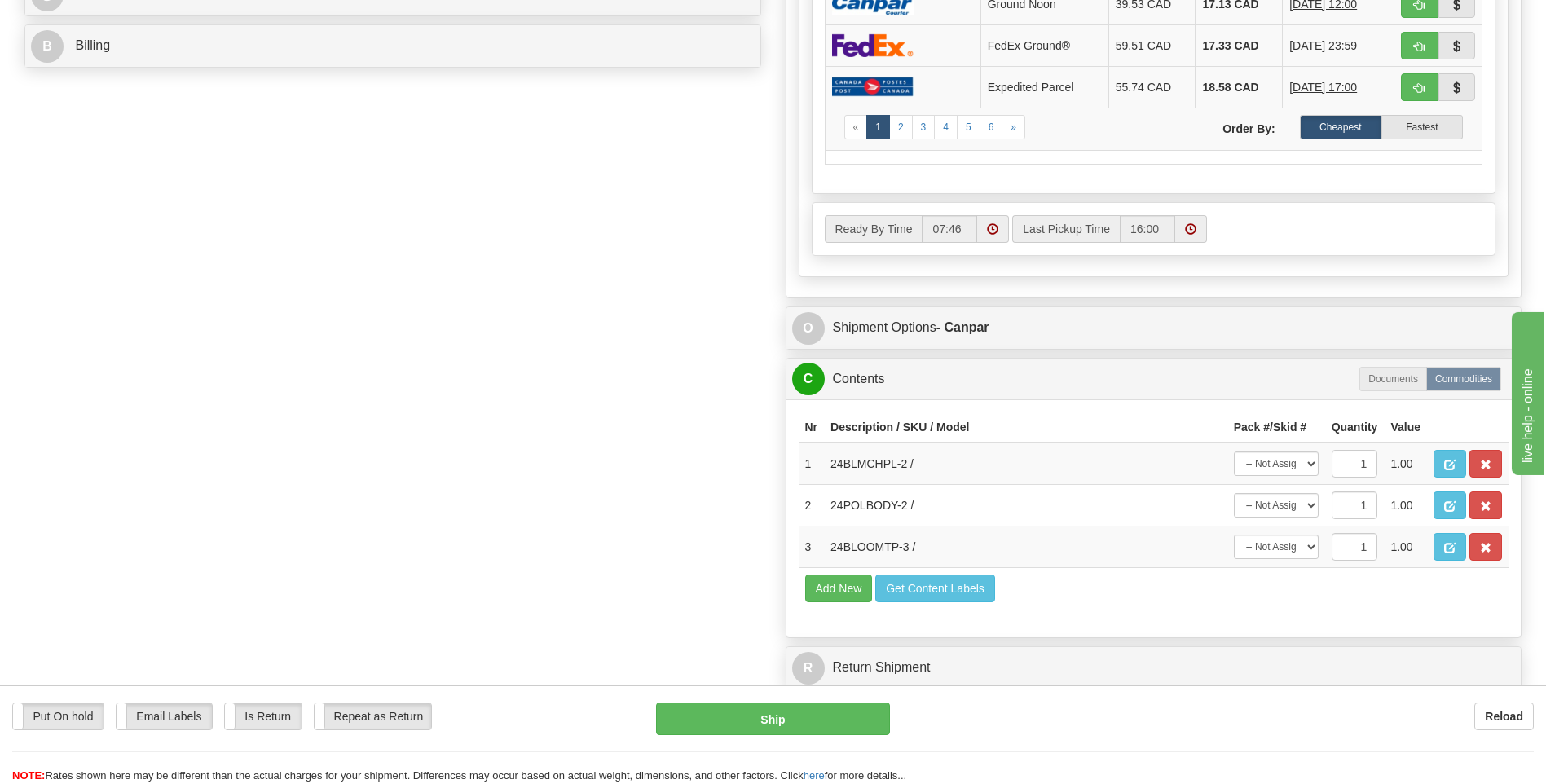
scroll to position [815, 0]
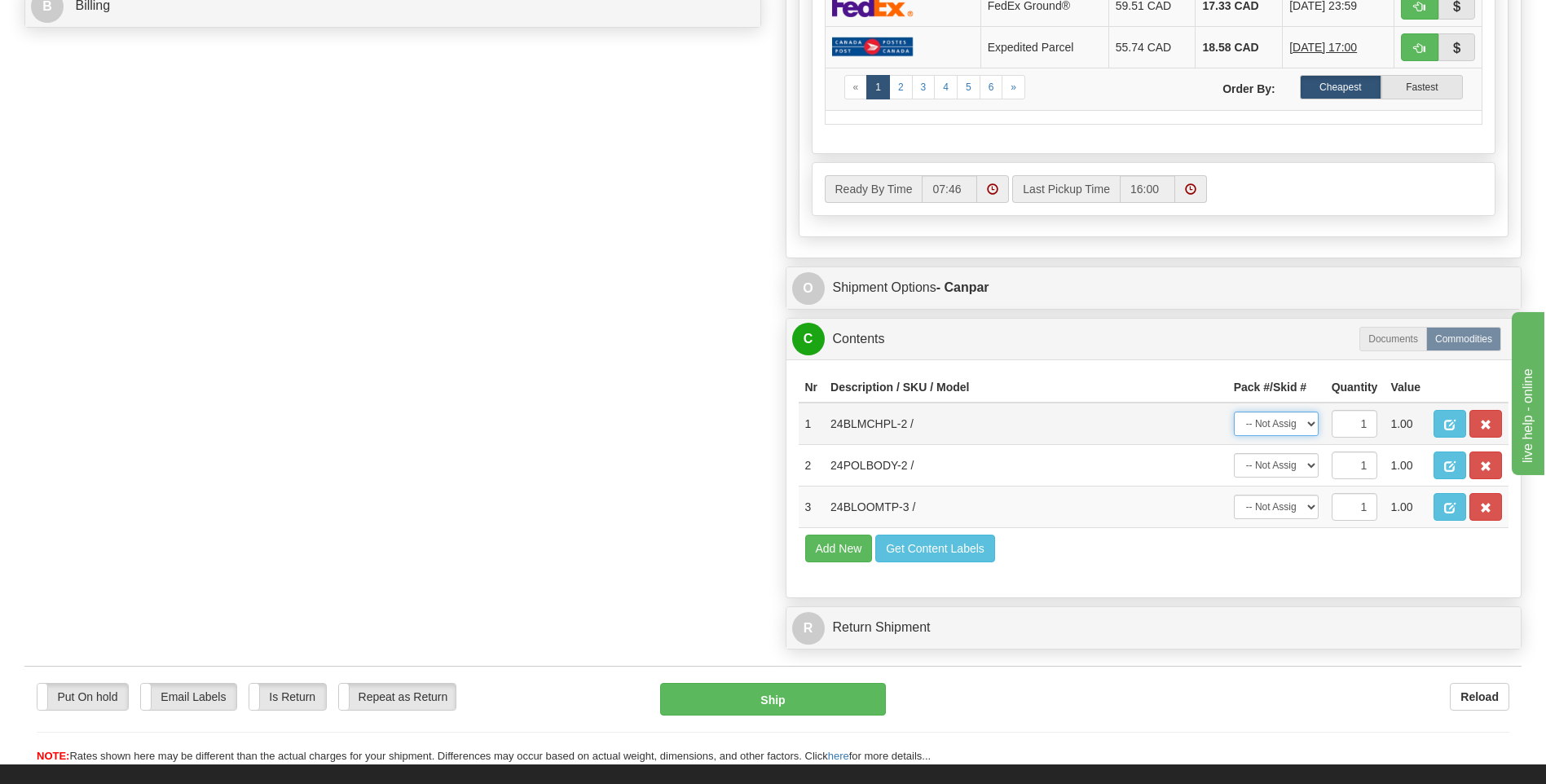
click at [1287, 418] on select "-- Not Assigned -- Package 1 Package 2" at bounding box center [1275, 424] width 85 height 25
select select "0"
click at [1234, 412] on select "-- Not Assigned -- Package 1 Package 2" at bounding box center [1275, 424] width 85 height 25
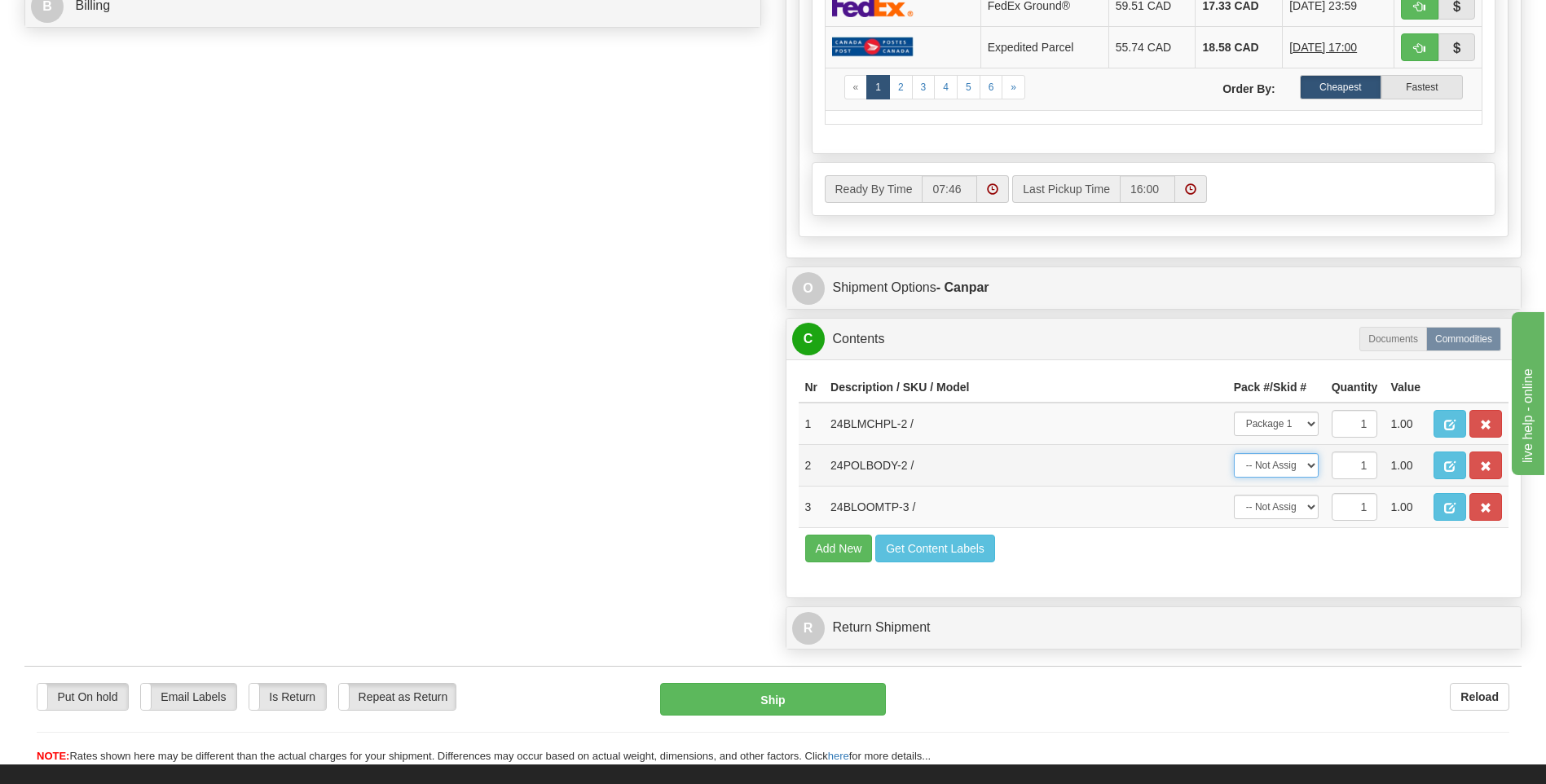
click at [1285, 466] on select "-- Not Assigned -- Package 1 Package 2" at bounding box center [1275, 465] width 85 height 25
select select "0"
click at [1234, 453] on select "-- Not Assigned -- Package 1 Package 2" at bounding box center [1275, 465] width 85 height 25
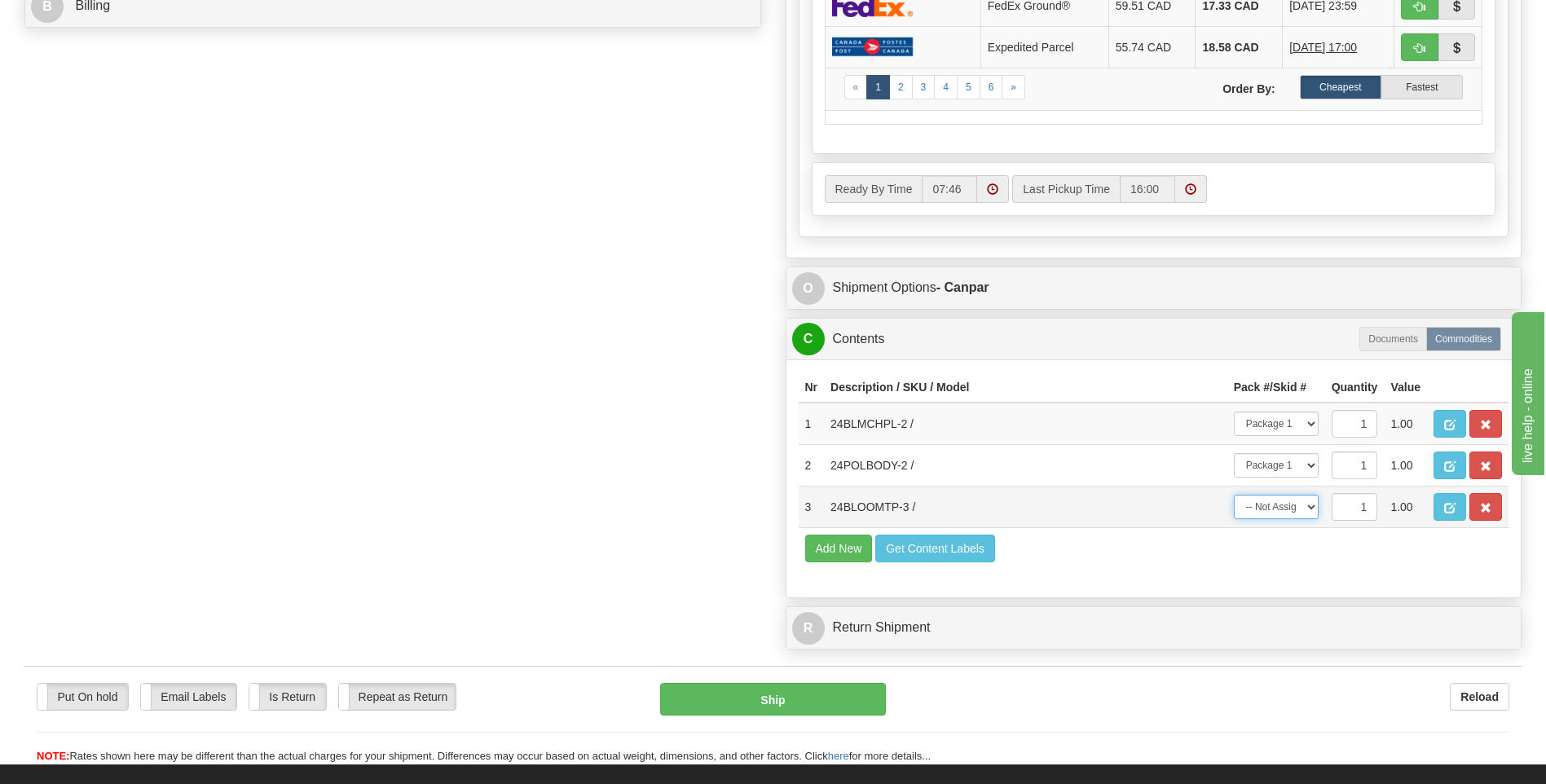
click at [1270, 508] on select "-- Not Assigned -- Package 1 Package 2" at bounding box center [1275, 507] width 85 height 25
select select "1"
click at [1234, 495] on select "-- Not Assigned -- Package 1 Package 2" at bounding box center [1275, 507] width 85 height 25
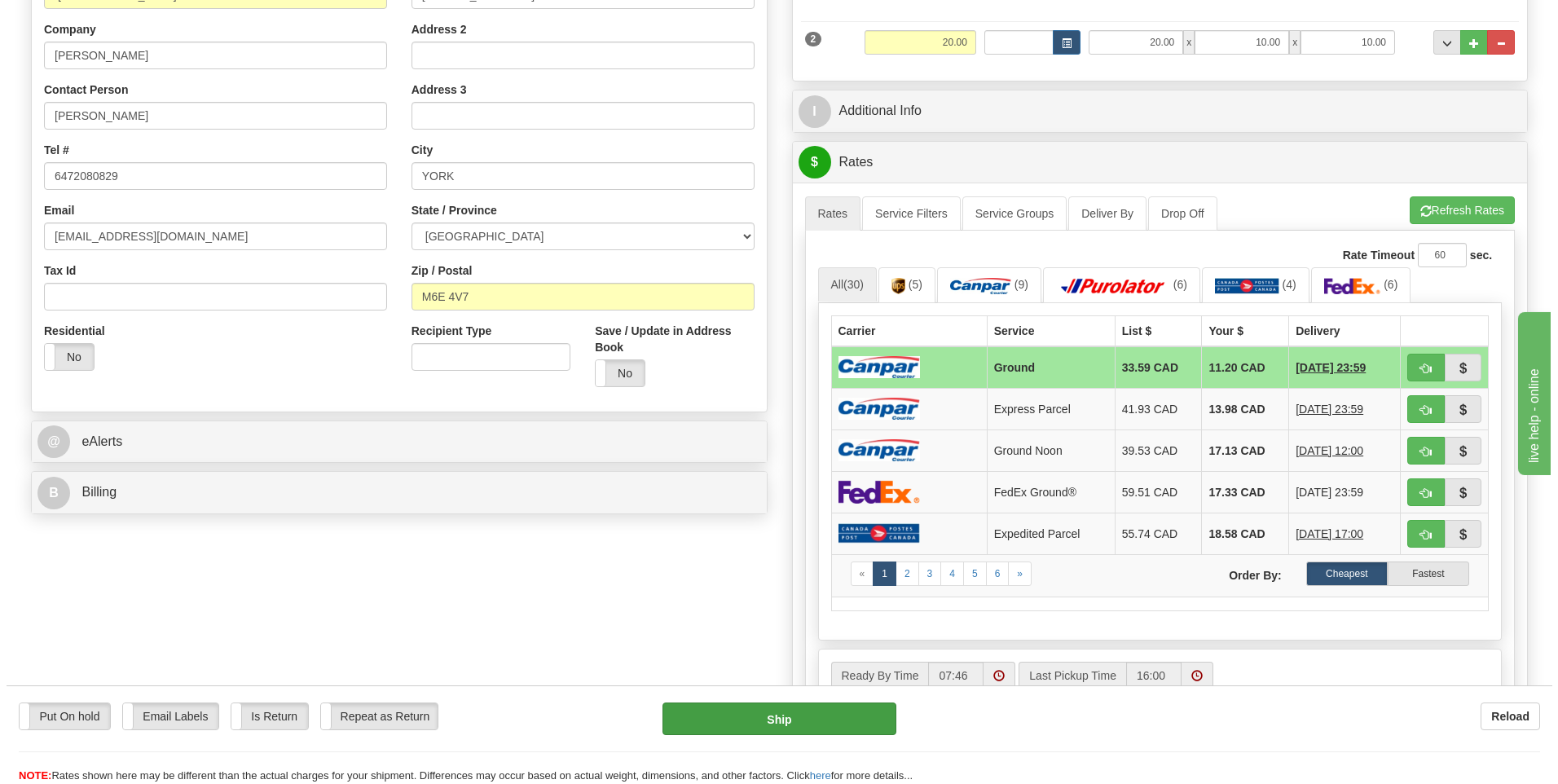
scroll to position [318, 0]
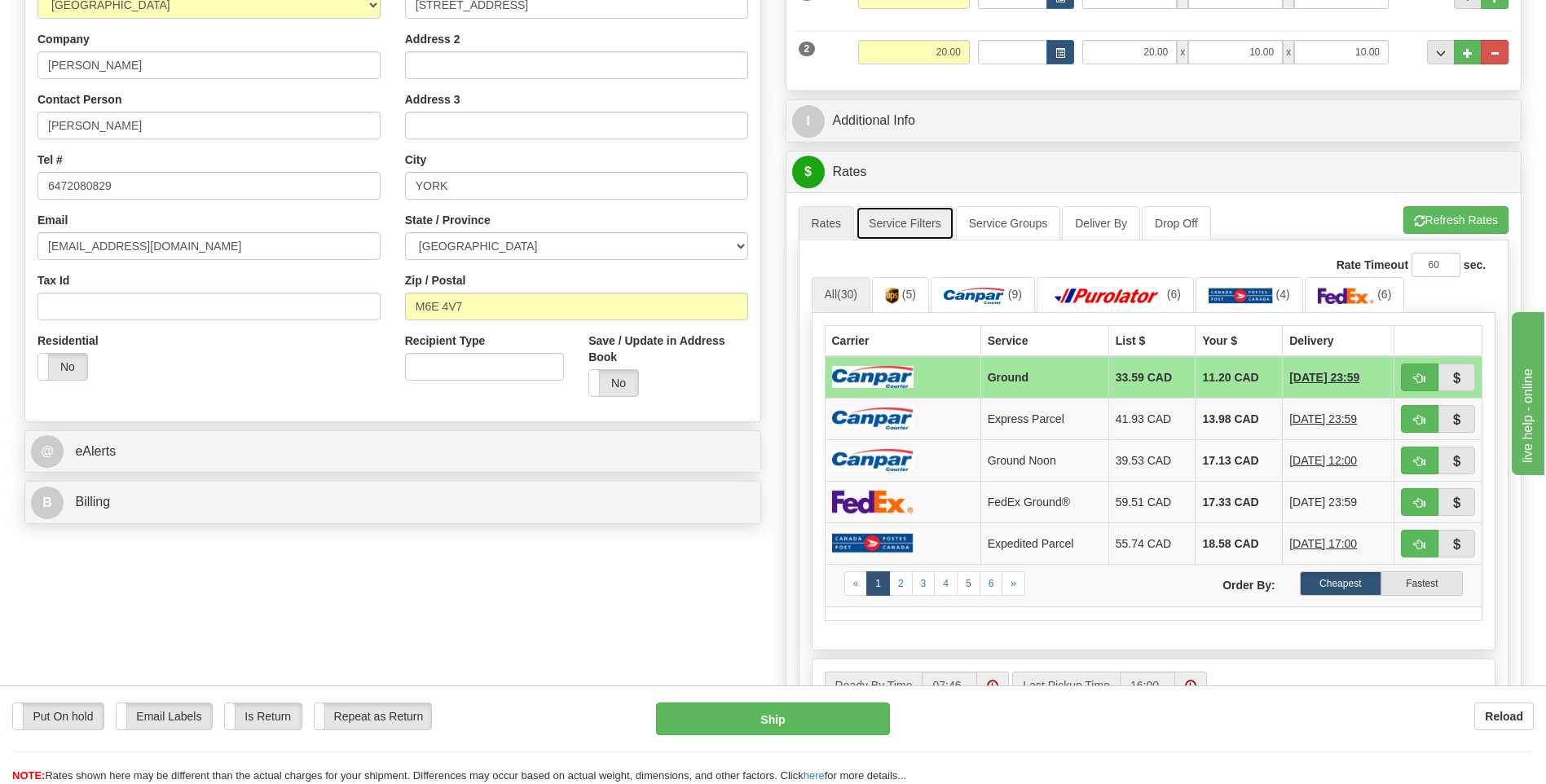
click at [906, 218] on link "Service Filters" at bounding box center [905, 223] width 98 height 34
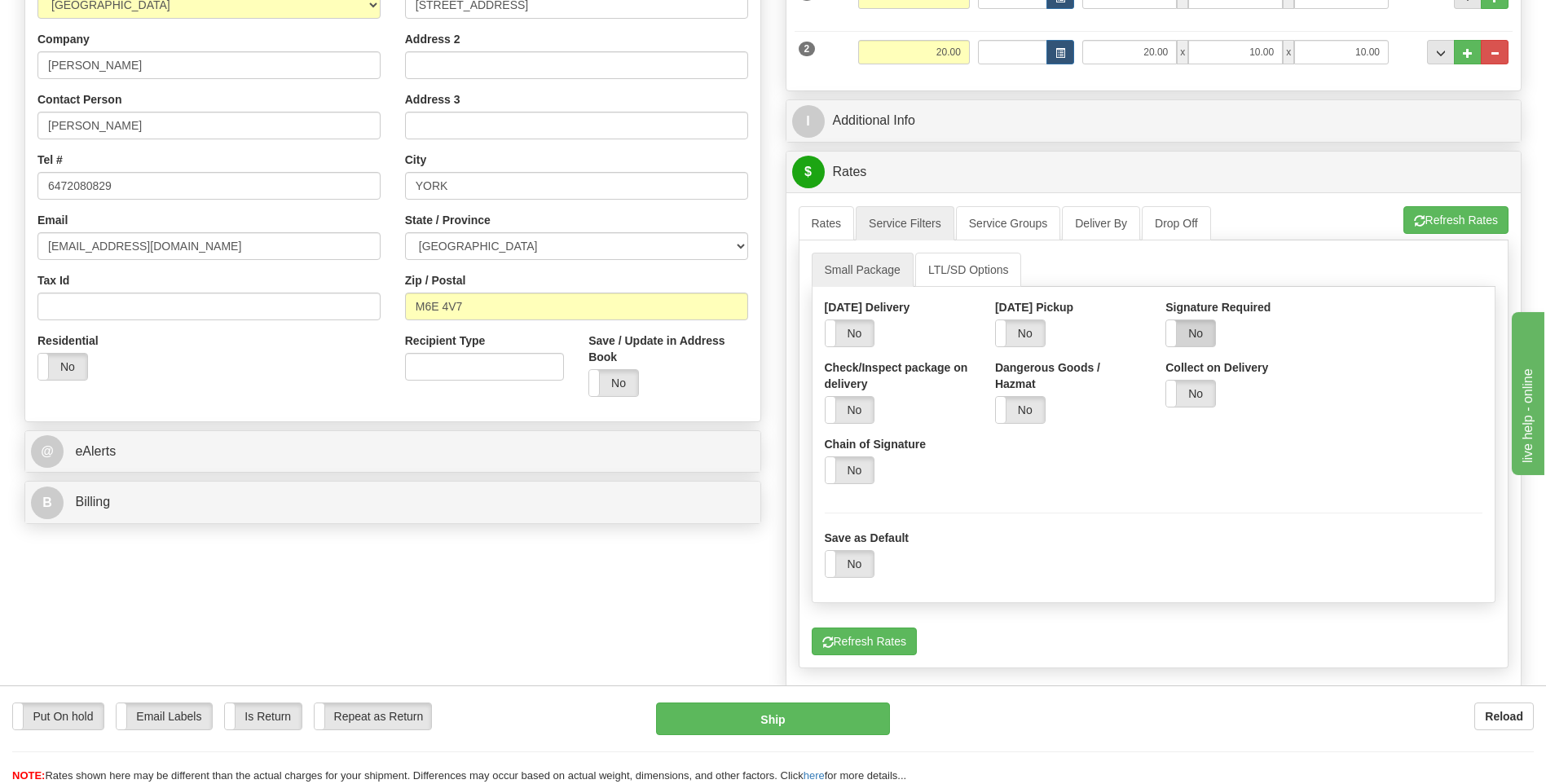
click at [1196, 336] on label "No" at bounding box center [1190, 333] width 49 height 26
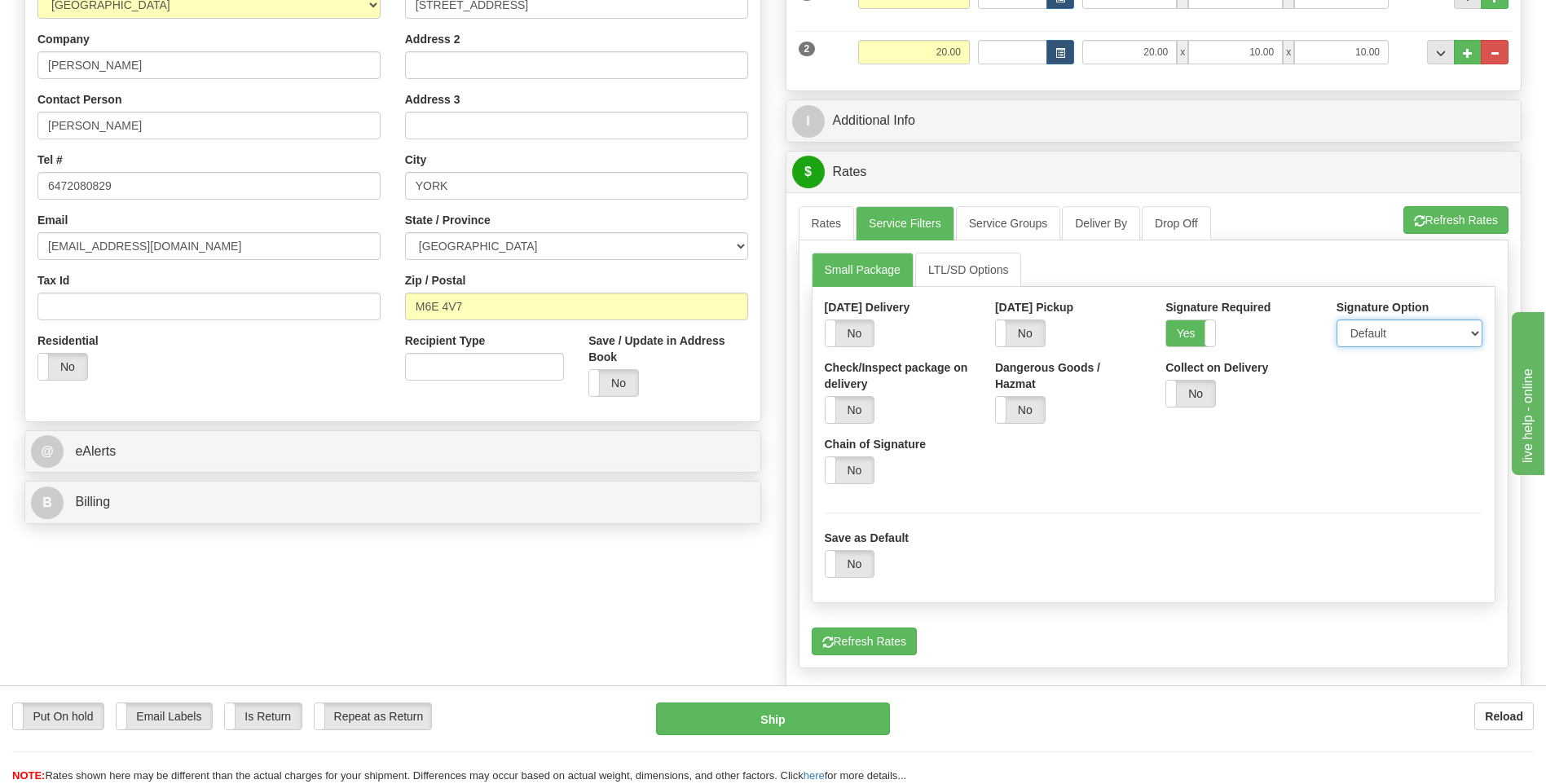
click at [1396, 333] on select "Default Adult Direct Indirect No Signature Required" at bounding box center [1409, 333] width 146 height 27
select select "1"
click at [1336, 319] on select "Default Adult Direct Indirect No Signature Required" at bounding box center [1409, 333] width 146 height 27
click at [828, 218] on link "Rates" at bounding box center [827, 223] width 56 height 34
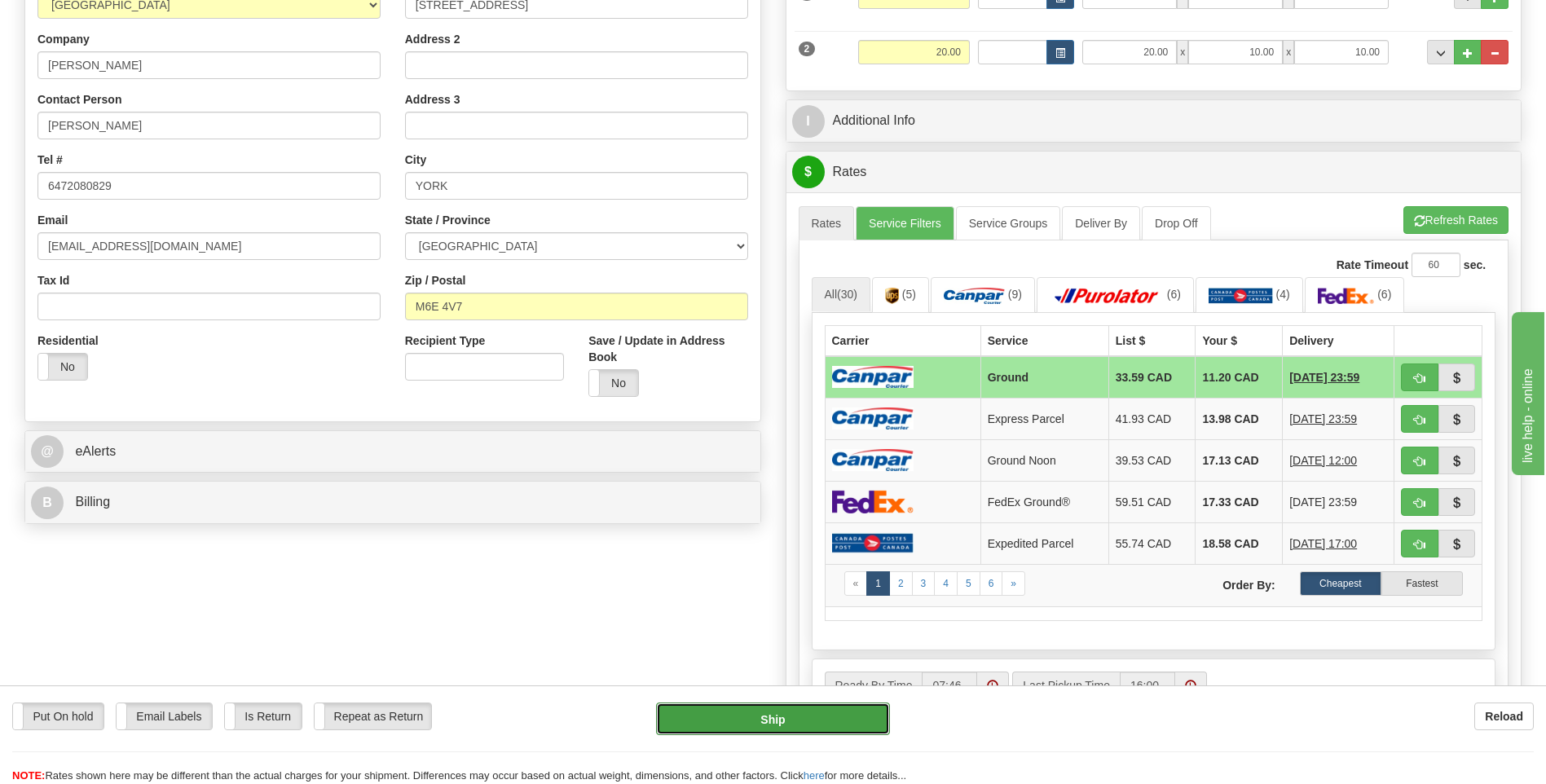
click at [750, 715] on button "Ship" at bounding box center [772, 719] width 233 height 33
type input "1"
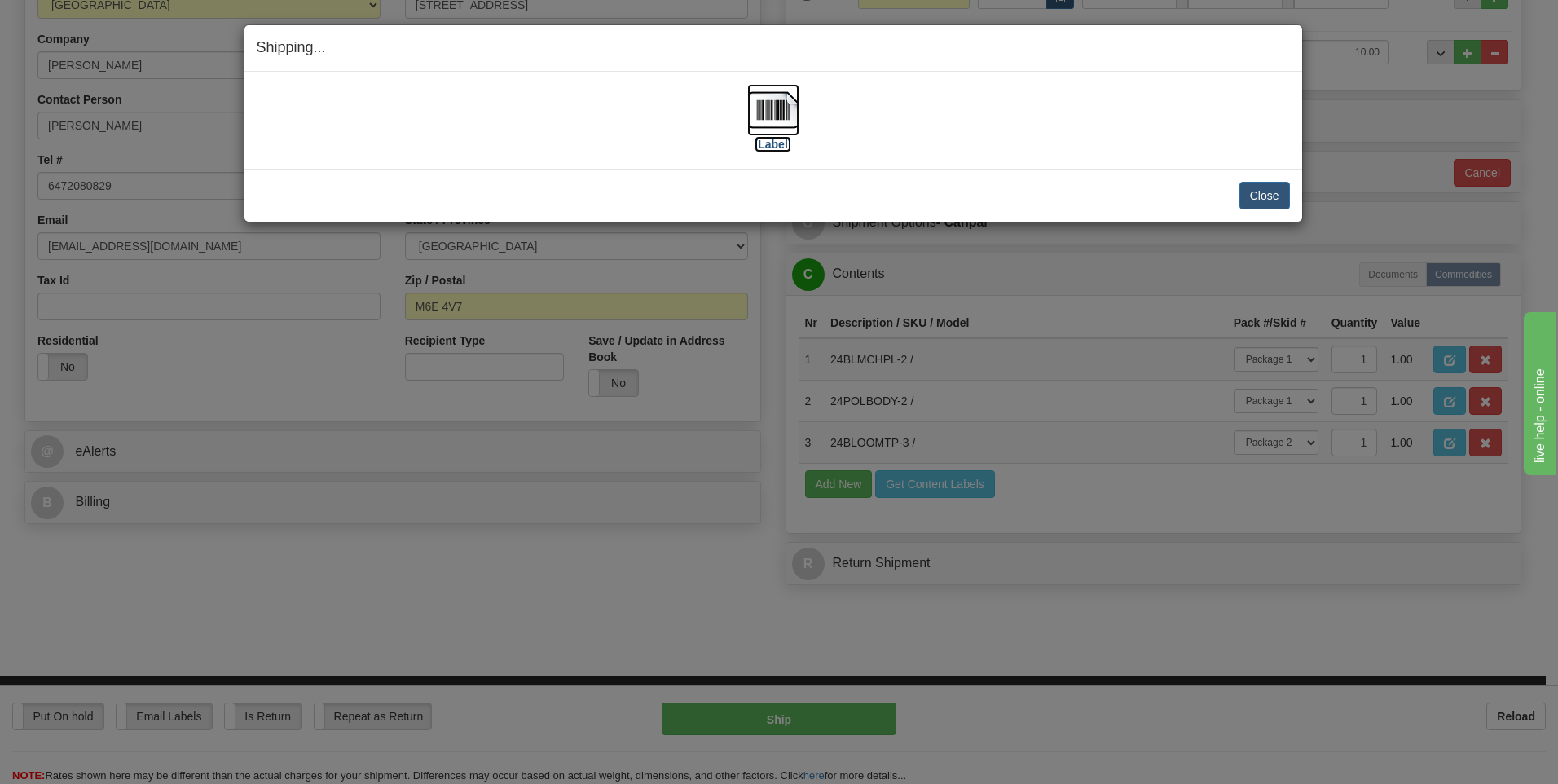
click at [783, 98] on img at bounding box center [773, 110] width 52 height 52
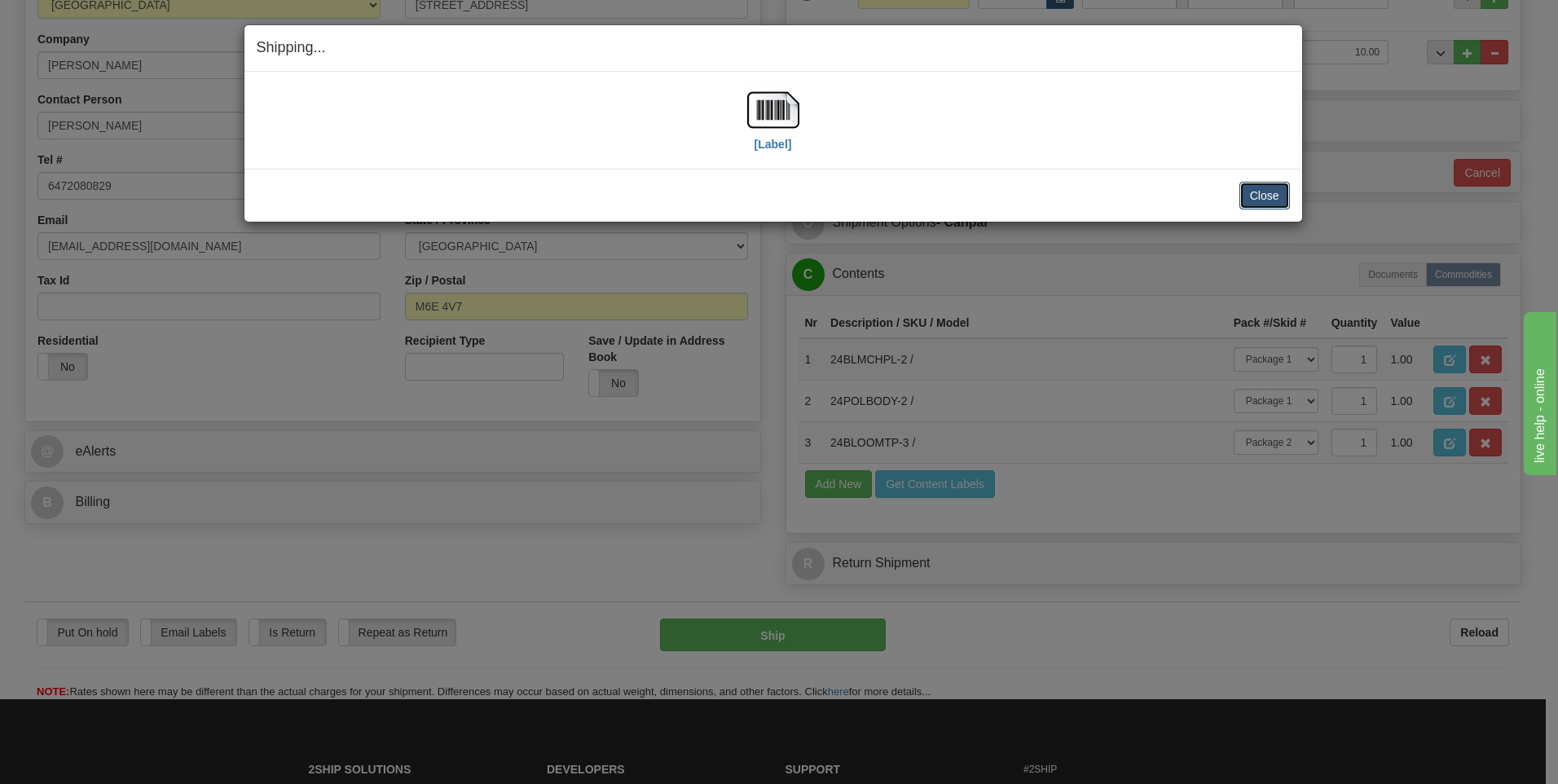
click at [1265, 188] on button "Close" at bounding box center [1264, 195] width 51 height 27
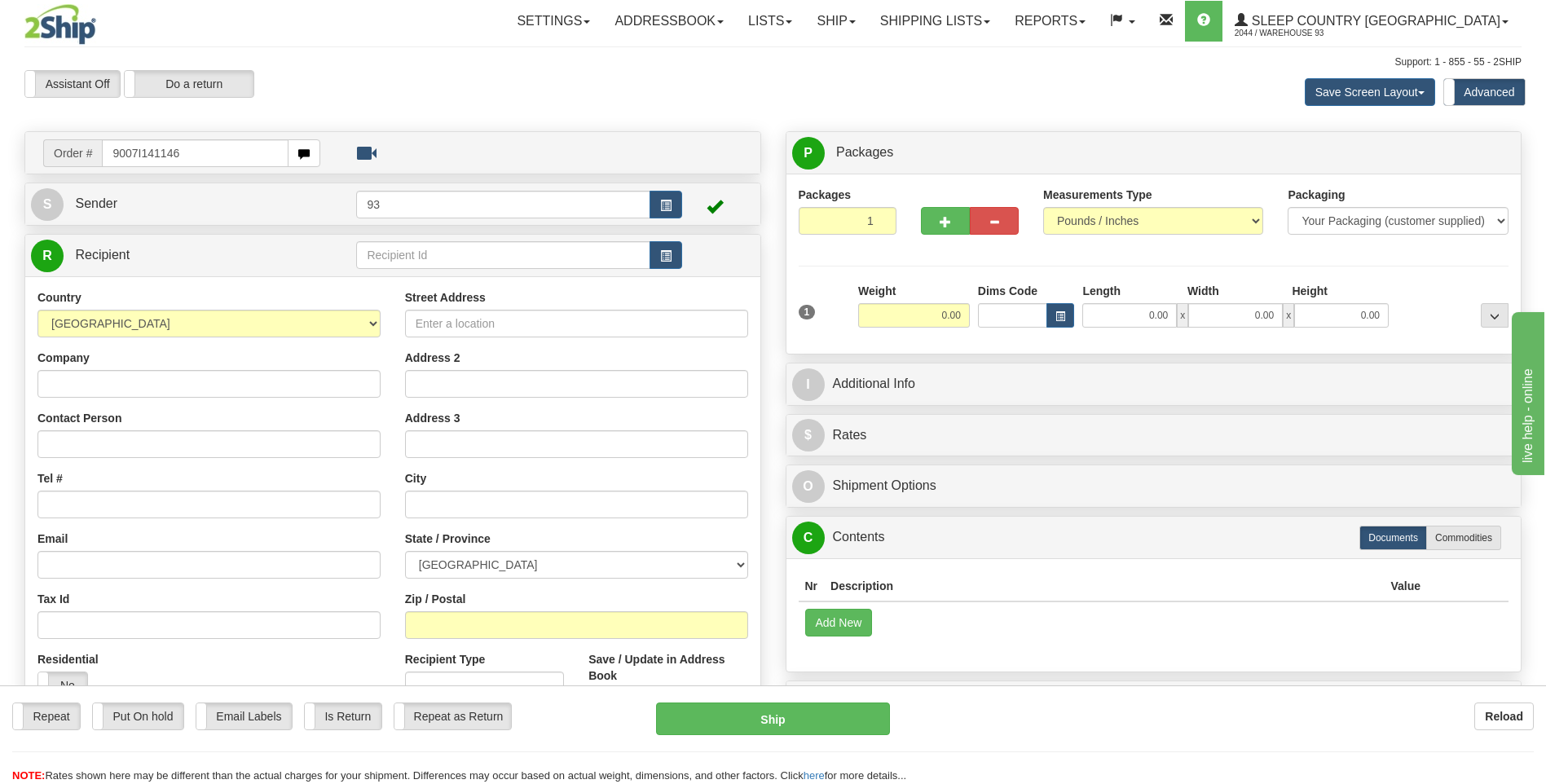
type input "9007I141146"
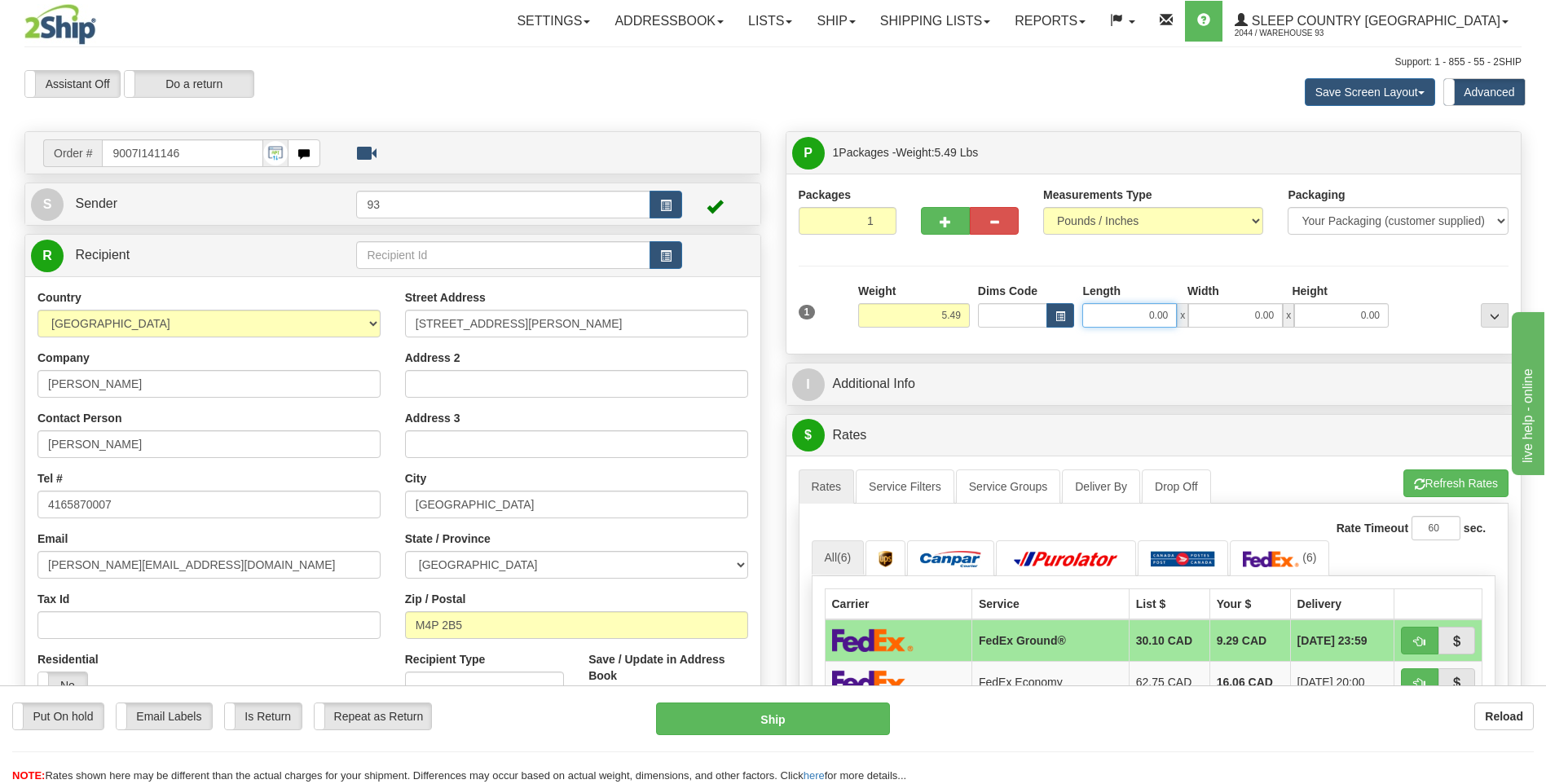
click at [1121, 314] on input "0.00" at bounding box center [1129, 315] width 94 height 25
click at [1216, 303] on input "0.00" at bounding box center [1235, 315] width 94 height 25
type input "18.00"
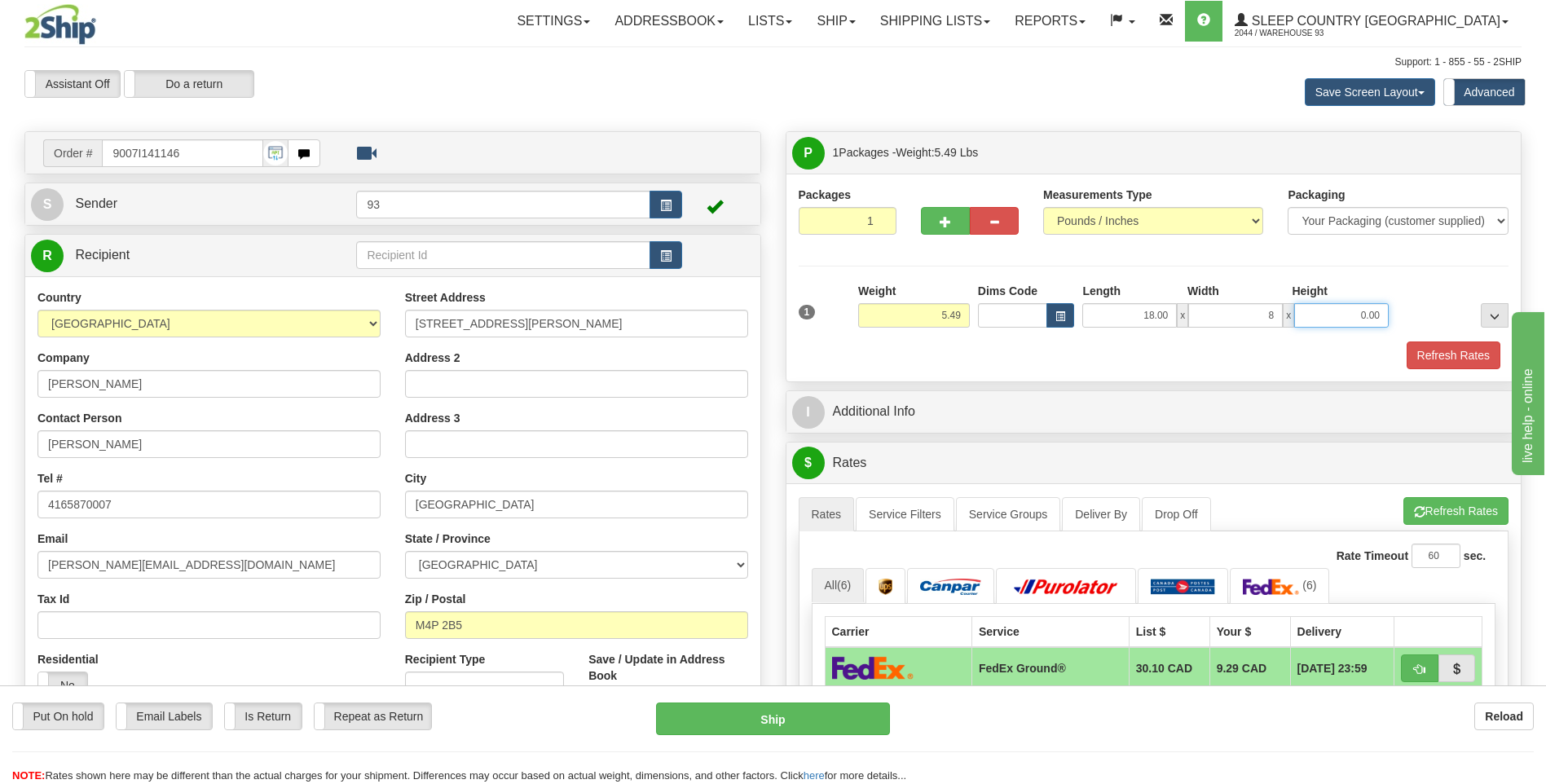
type input "8.00"
click at [1326, 318] on input "0.00" at bounding box center [1341, 315] width 94 height 25
type input "8.00"
click at [1457, 359] on button "Refresh Rates" at bounding box center [1453, 355] width 93 height 27
click at [1457, 359] on div "P Packages 1 Packages - Weight: 5.49 Lbs Shipment Level Shipm. Package Level Pa…" at bounding box center [1153, 747] width 761 height 1233
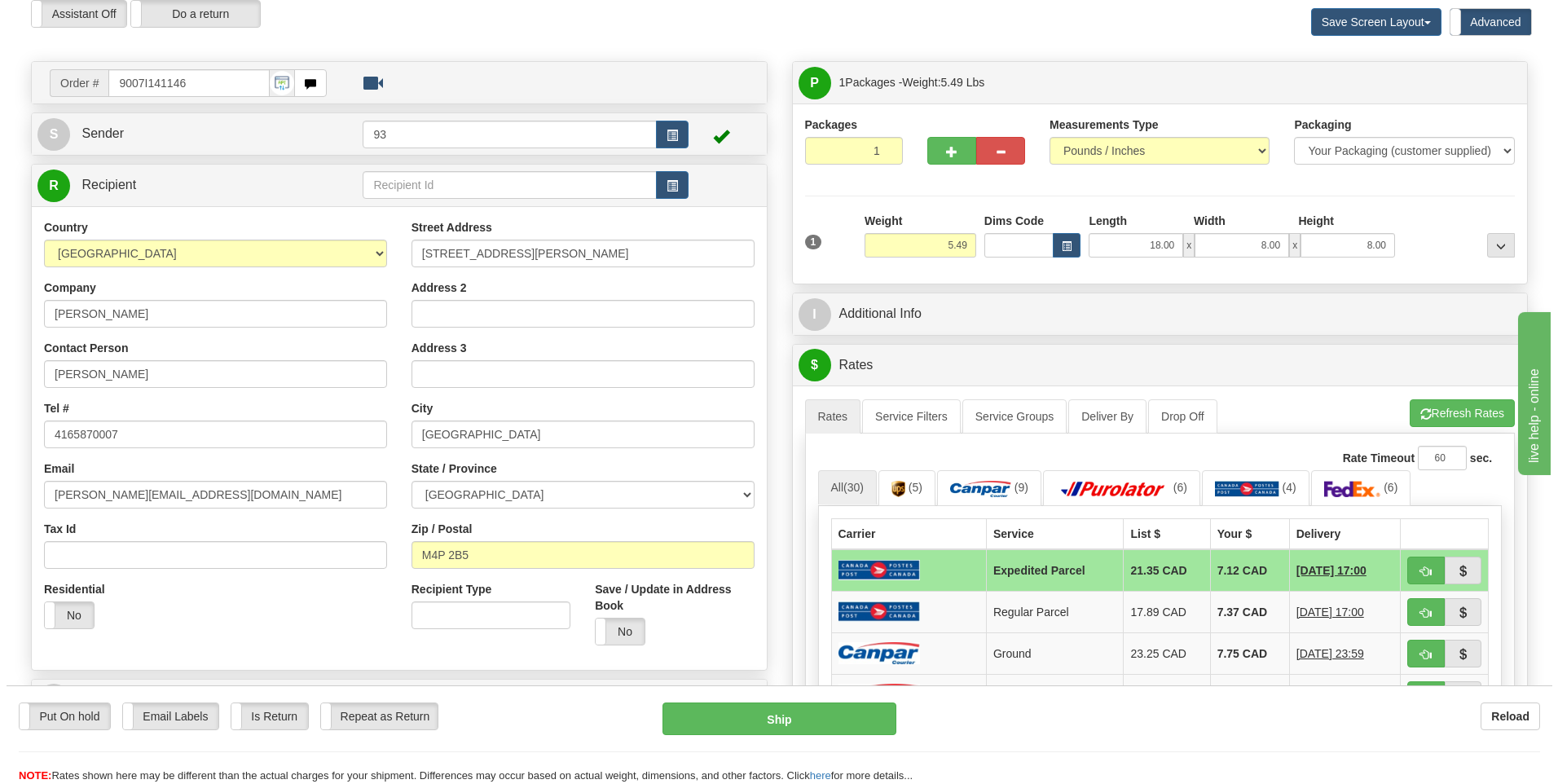
scroll to position [326, 0]
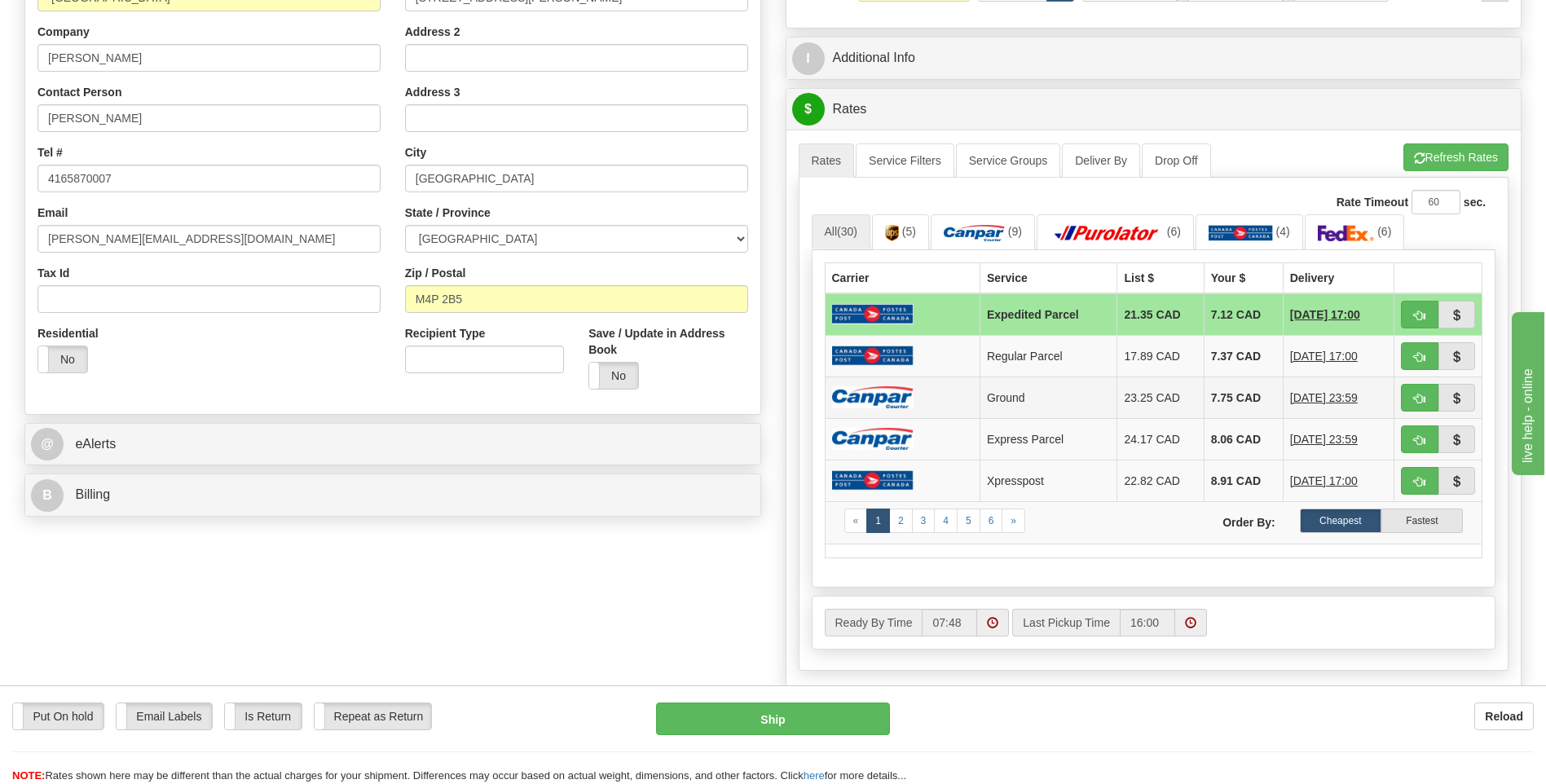
click at [895, 392] on img at bounding box center [872, 397] width 81 height 22
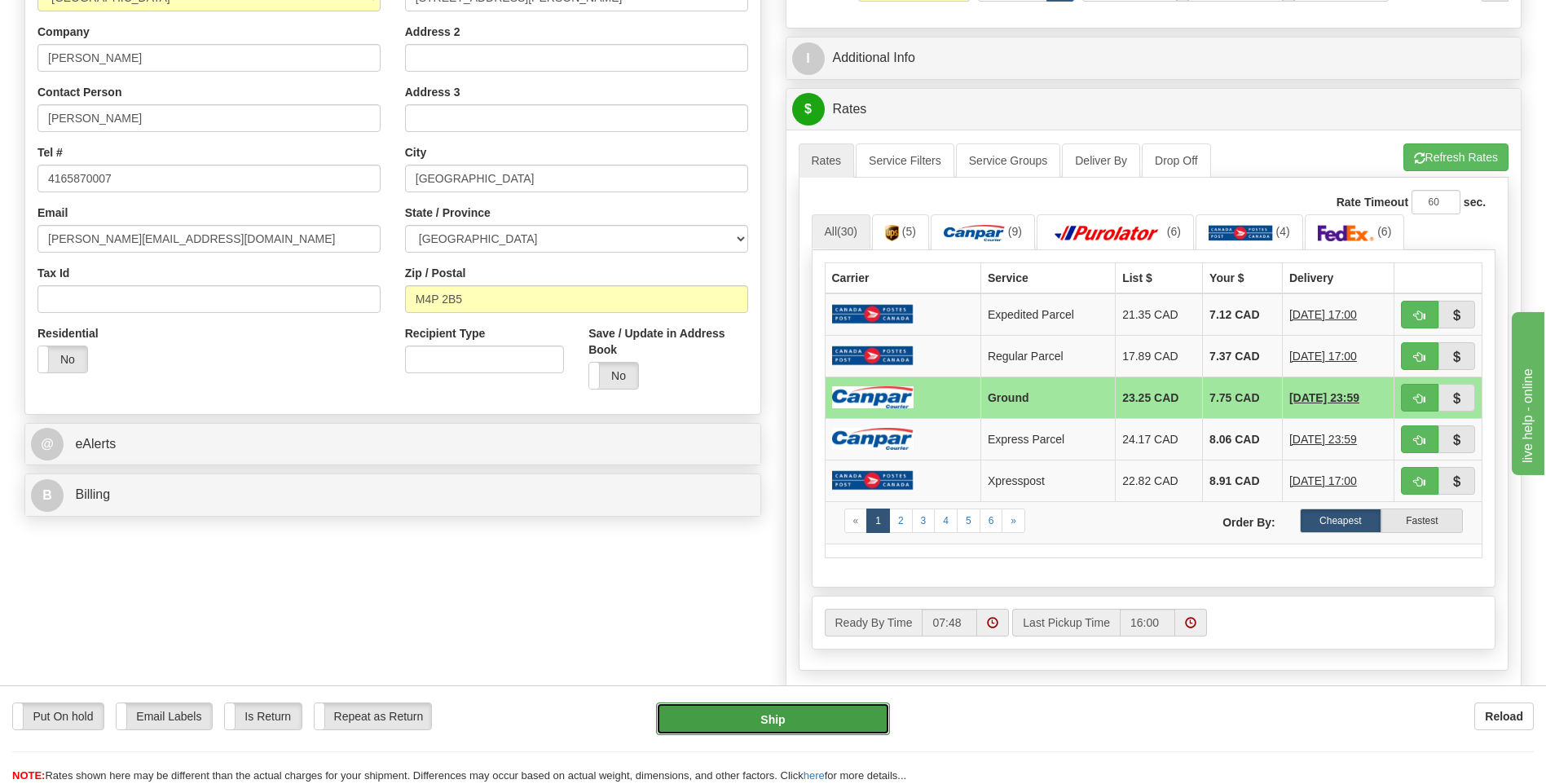
click at [776, 720] on button "Ship" at bounding box center [772, 719] width 233 height 33
type input "1"
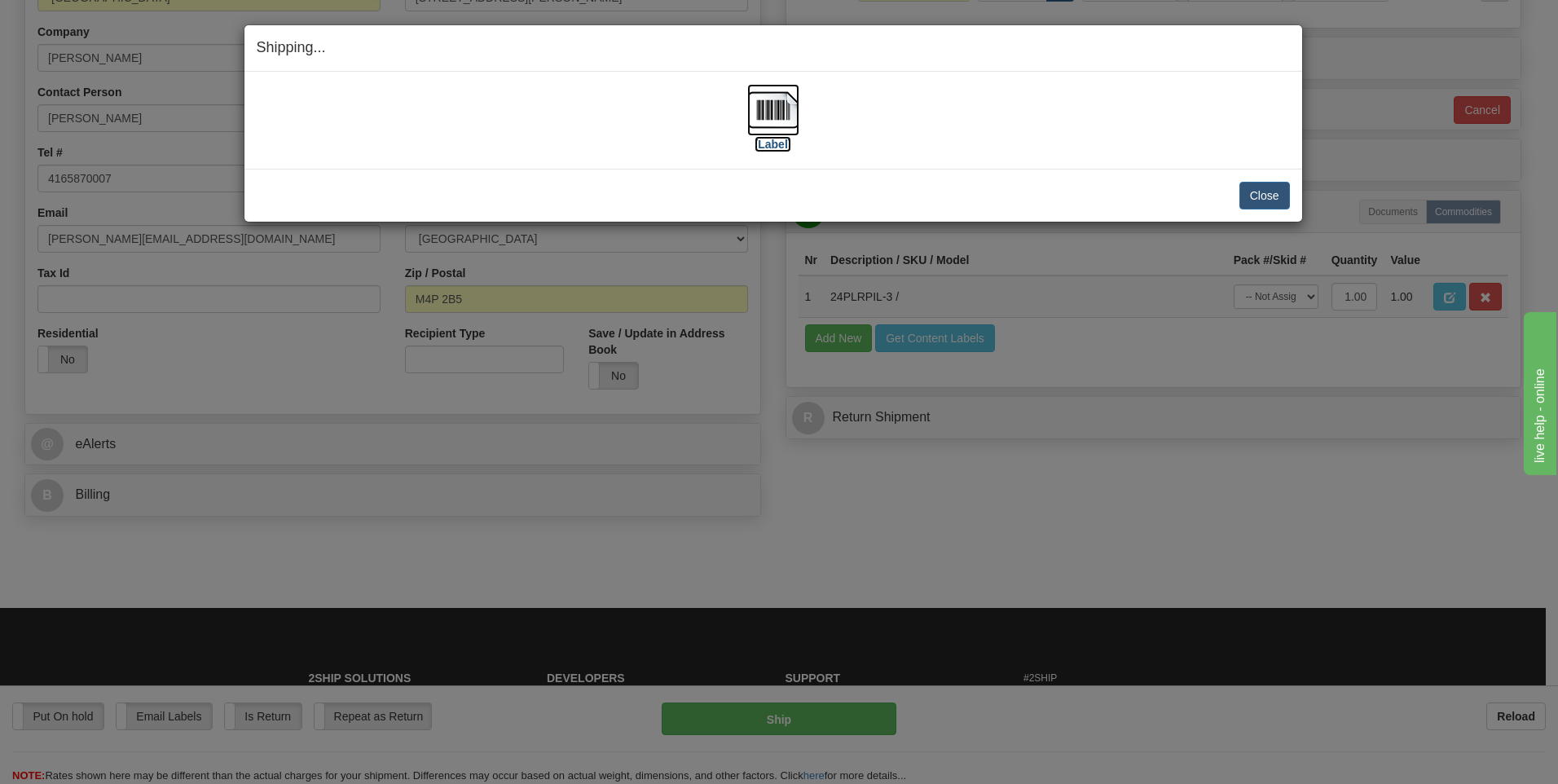
click at [767, 104] on img at bounding box center [773, 110] width 52 height 52
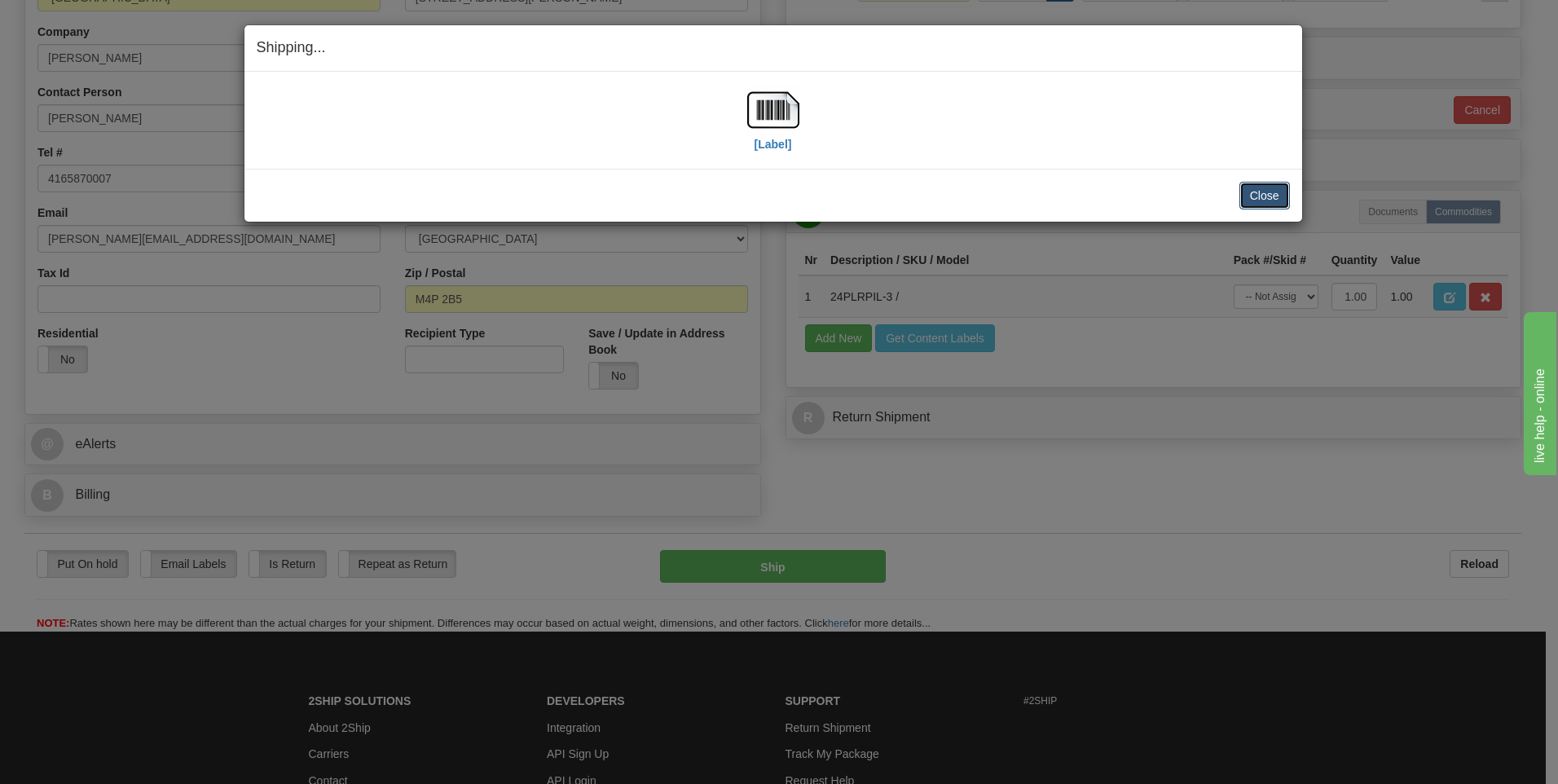
click at [1264, 190] on button "Close" at bounding box center [1264, 195] width 51 height 27
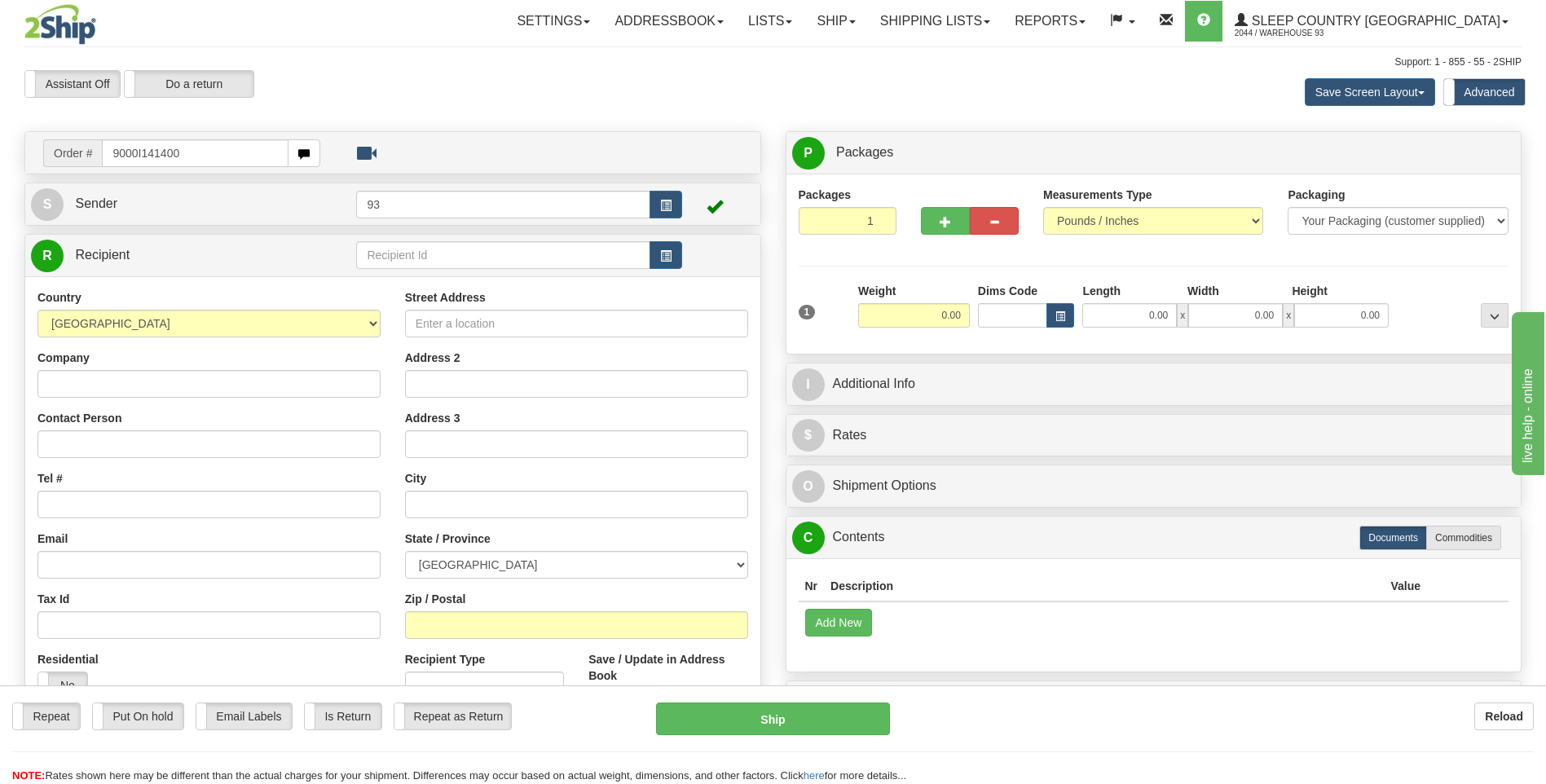
type input "9000I141400"
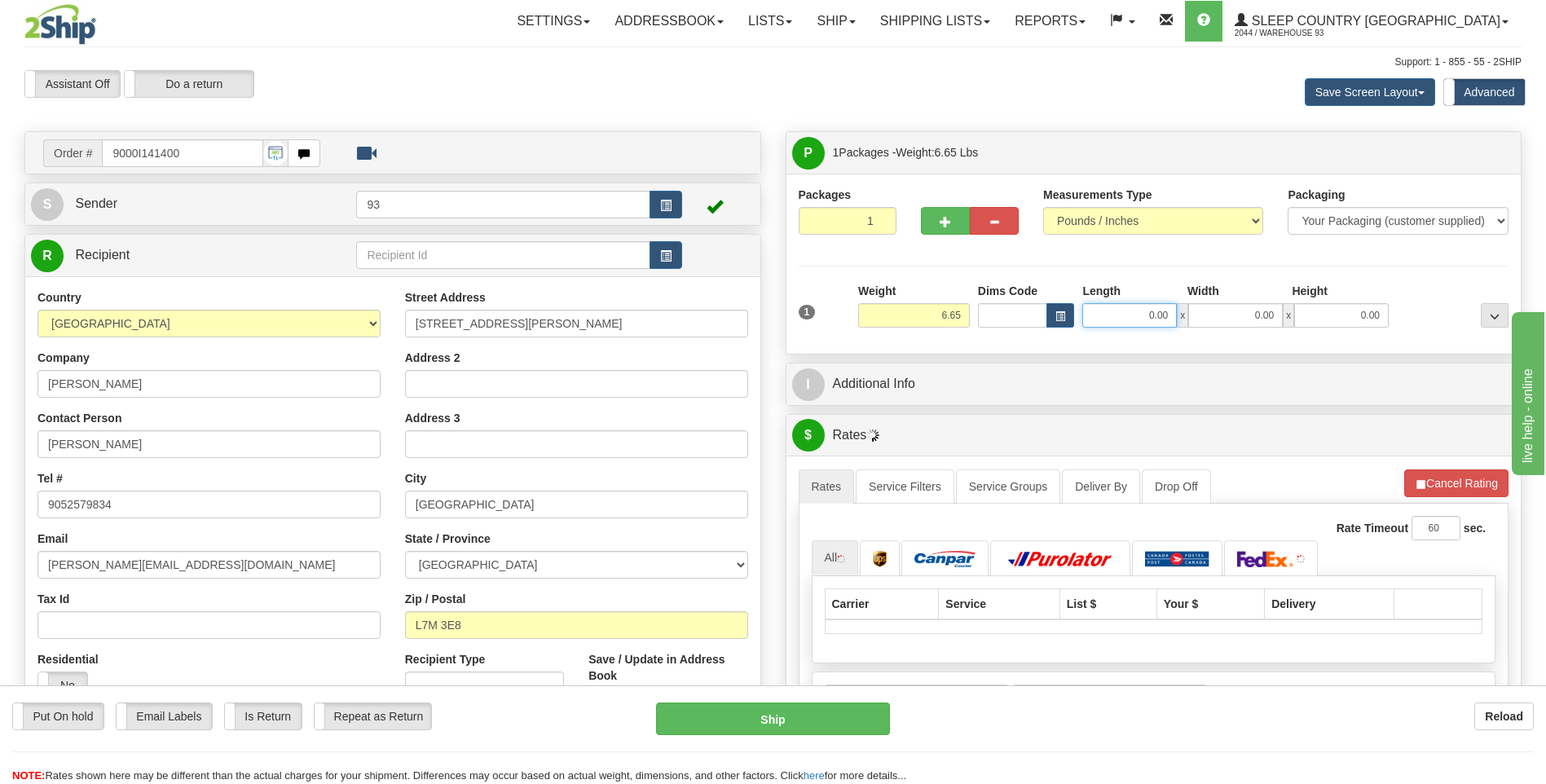
click at [1112, 319] on input "0.00" at bounding box center [1129, 315] width 94 height 25
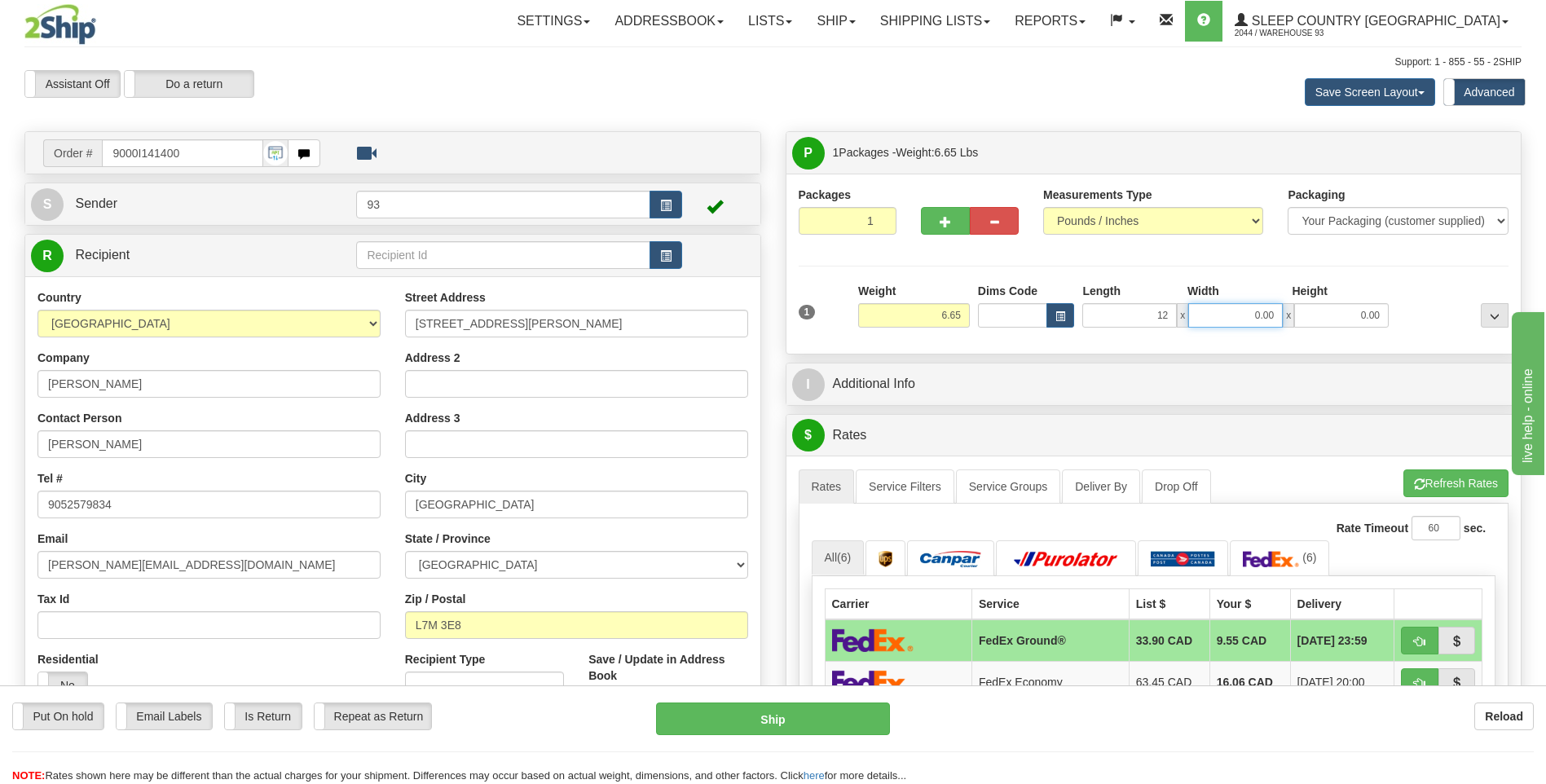
type input "12.00"
click at [1217, 320] on input "0.00" at bounding box center [1235, 315] width 94 height 25
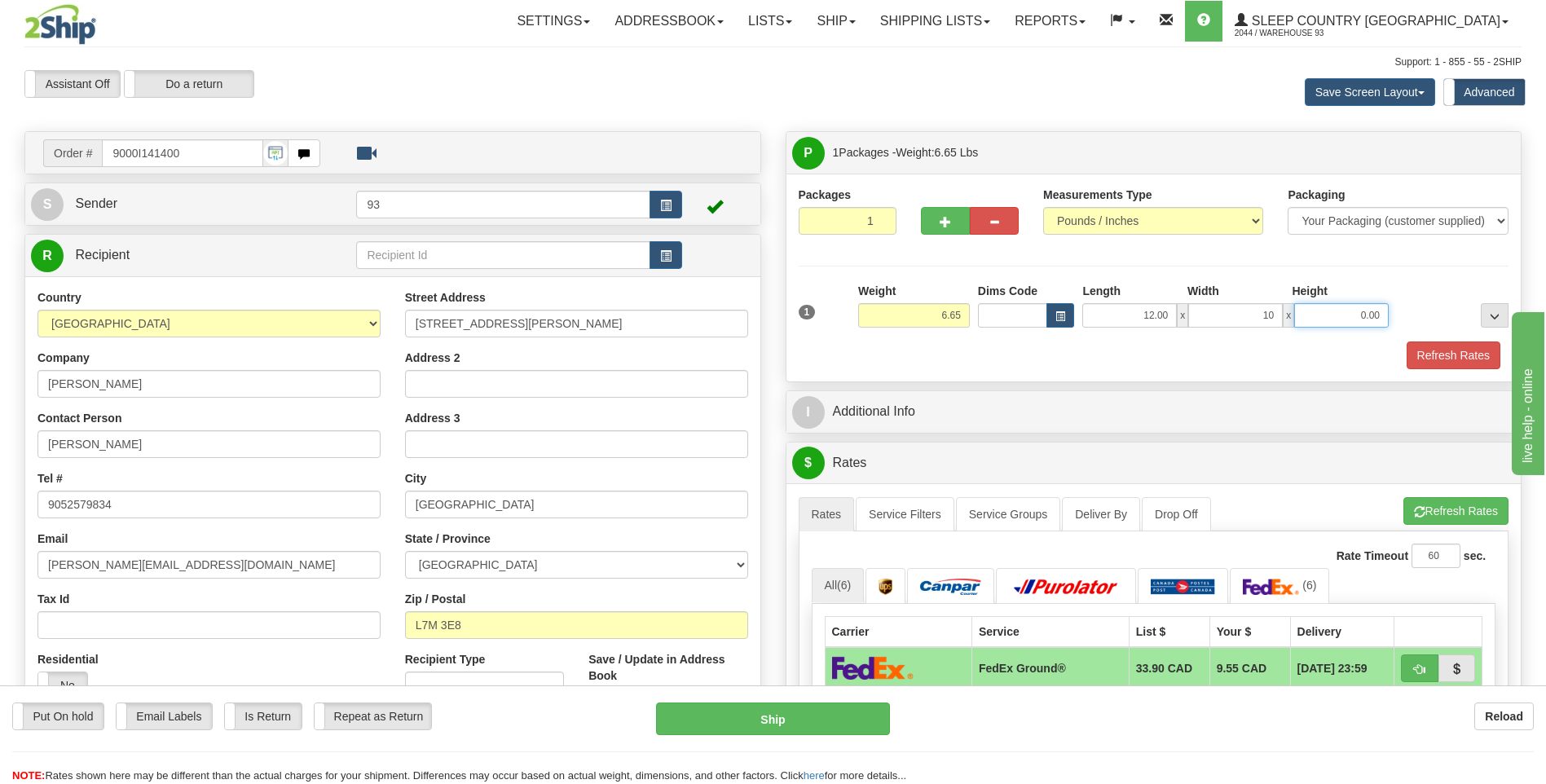
type input "10.00"
click at [1365, 305] on input "0.00" at bounding box center [1341, 315] width 94 height 25
type input "2.00"
click at [1469, 360] on button "Refresh Rates" at bounding box center [1453, 355] width 93 height 27
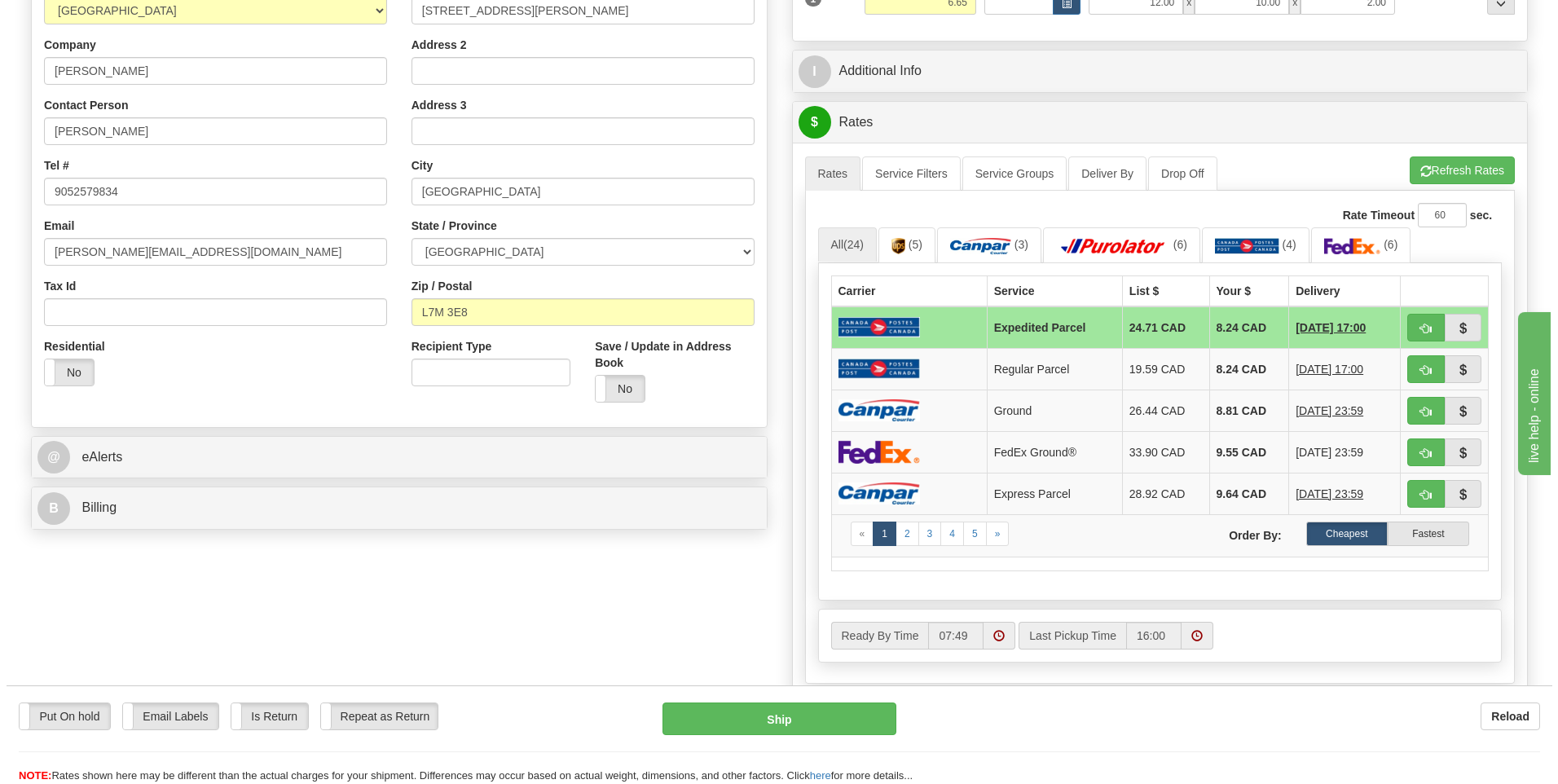
scroll to position [326, 0]
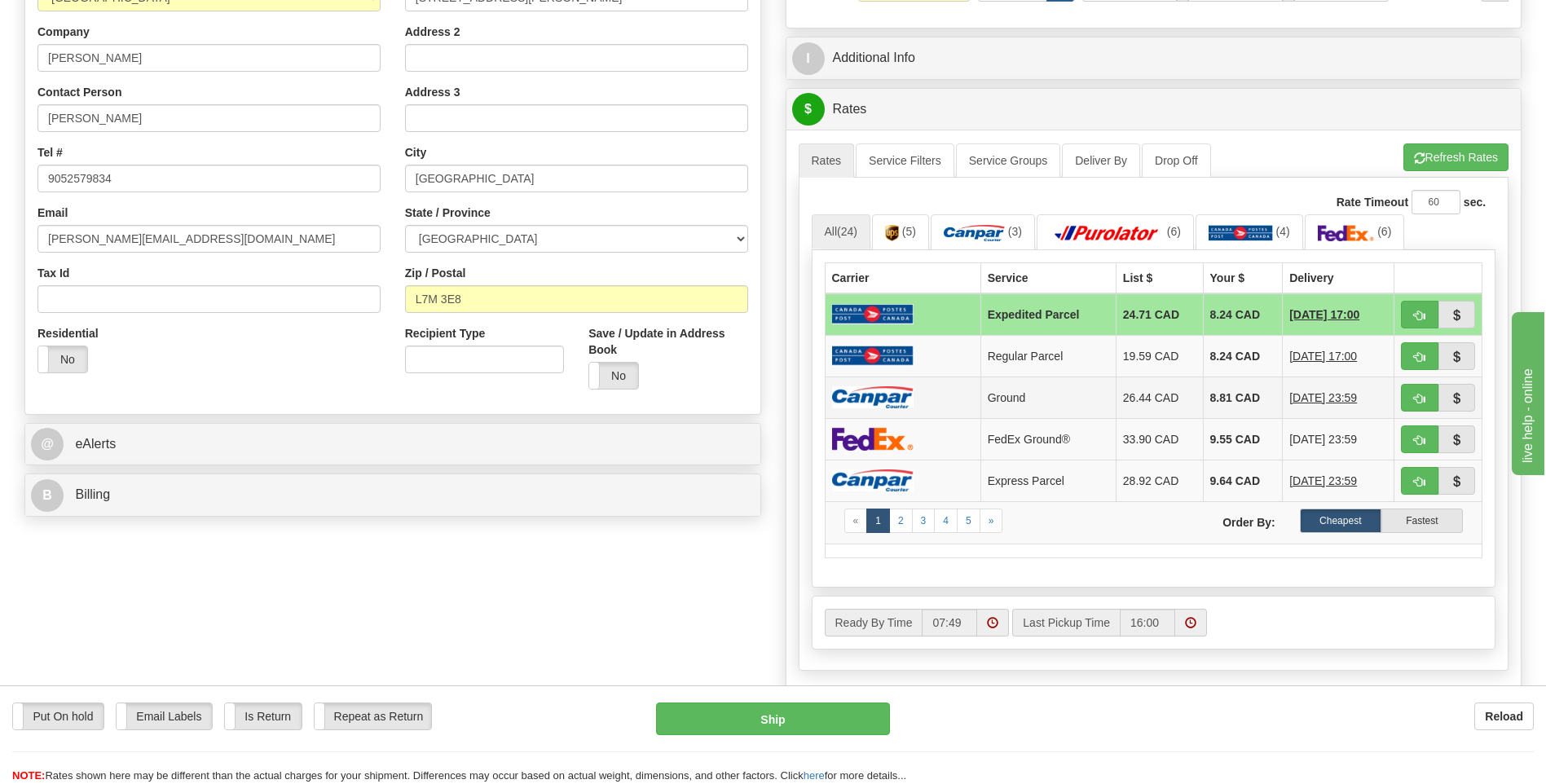
click at [894, 401] on img at bounding box center [872, 397] width 81 height 22
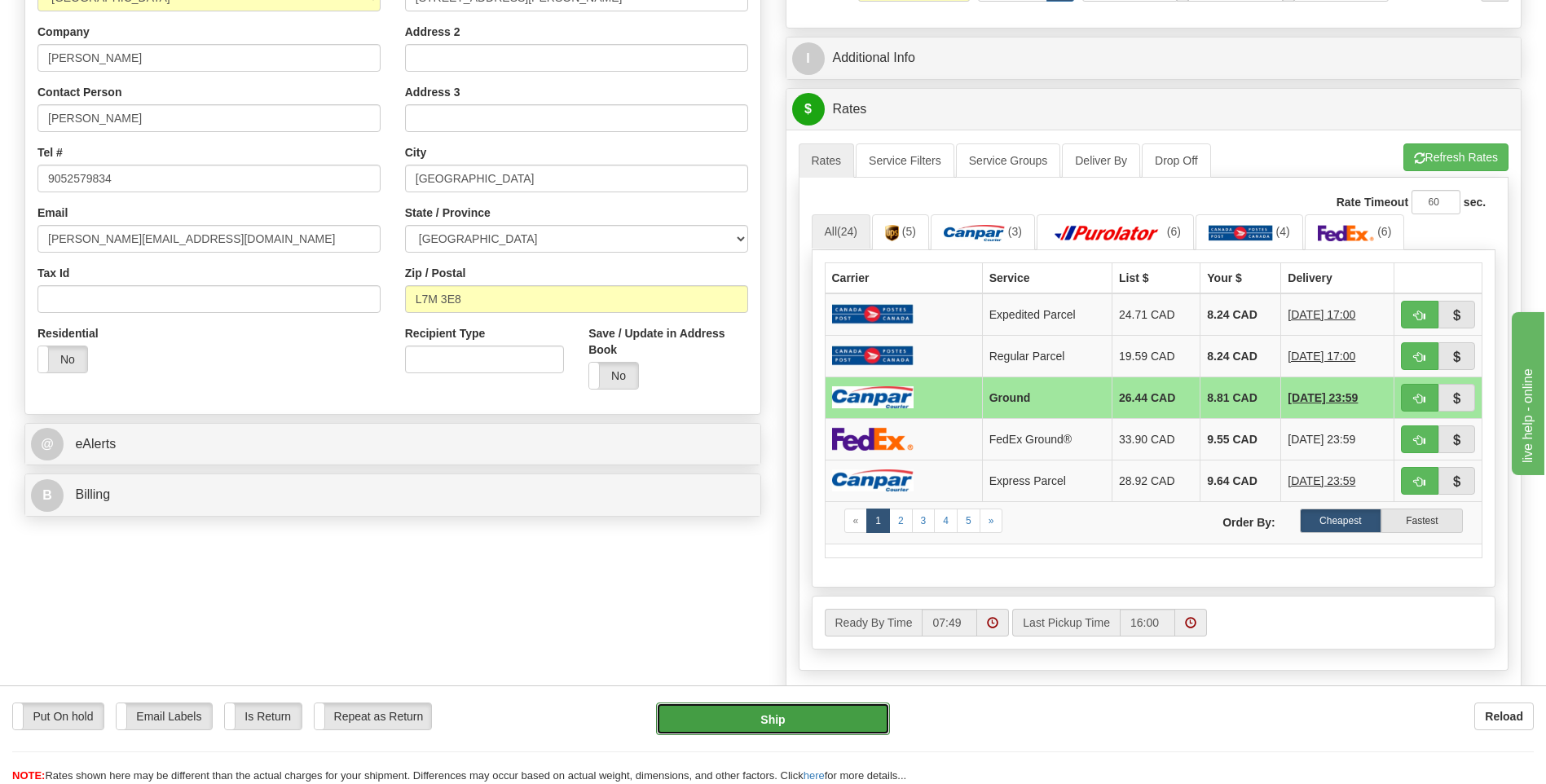
click at [829, 710] on button "Ship" at bounding box center [772, 719] width 233 height 33
type input "1"
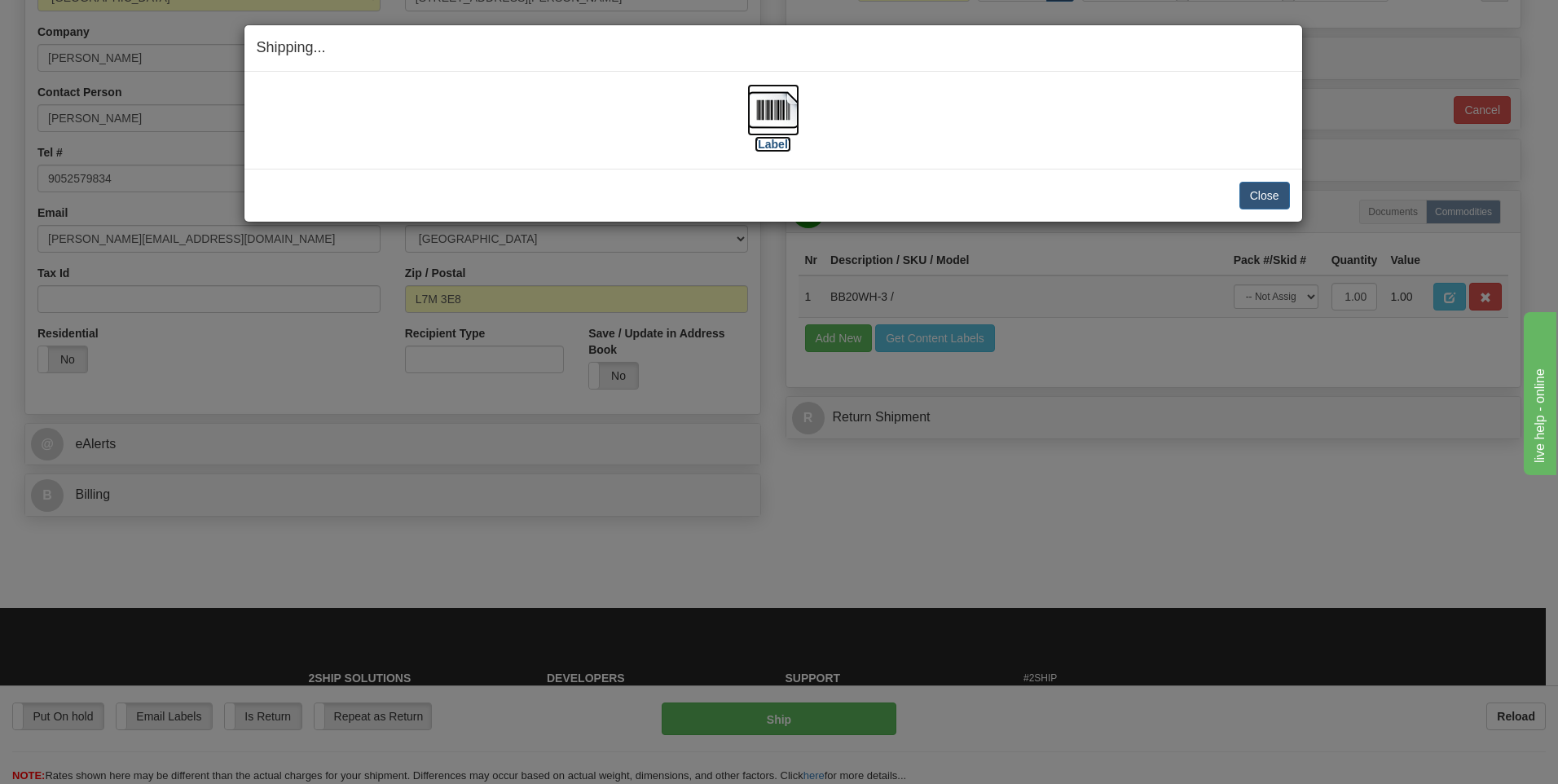
click at [761, 107] on img at bounding box center [773, 110] width 52 height 52
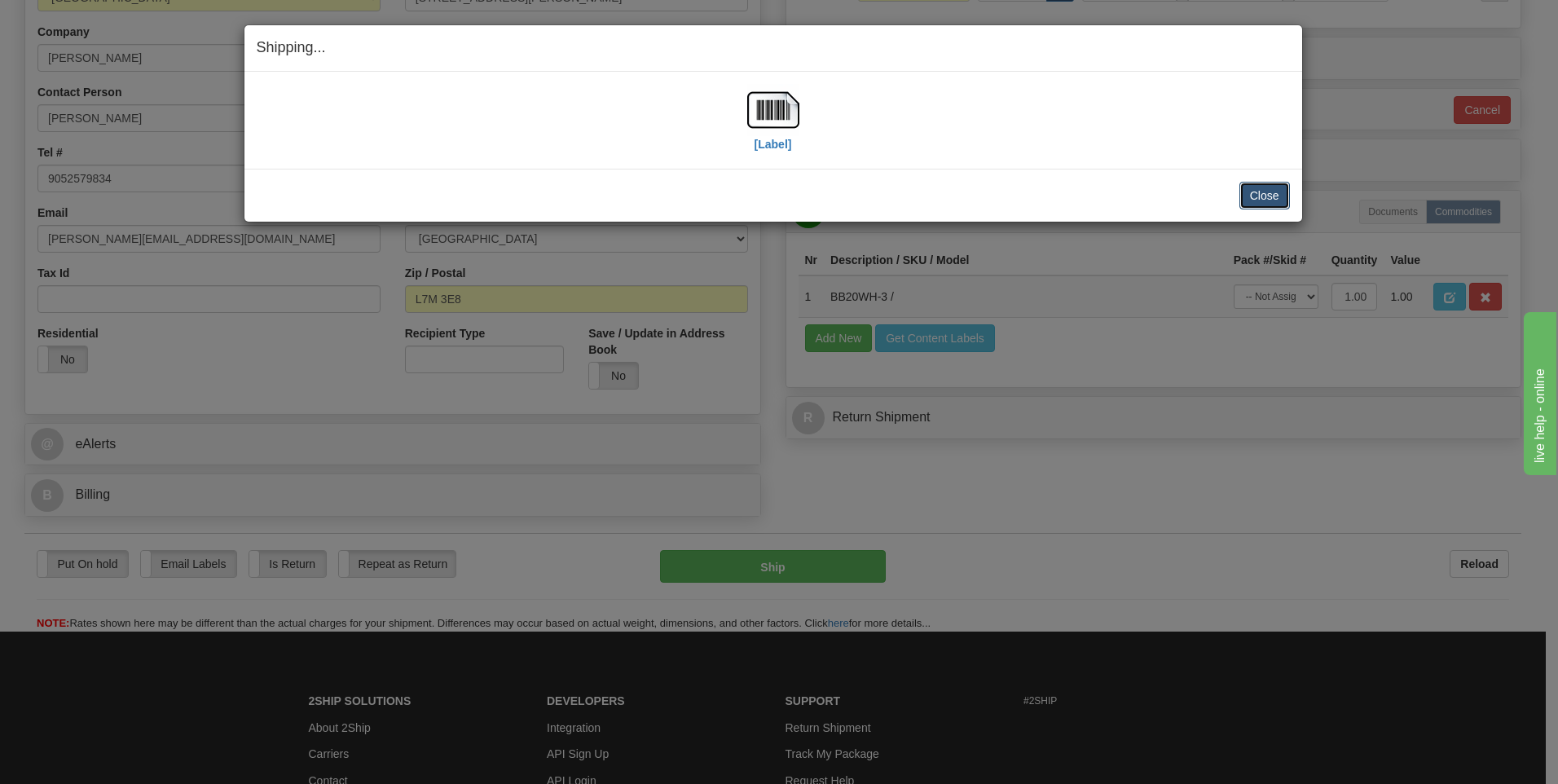
click at [1281, 199] on button "Close" at bounding box center [1264, 195] width 51 height 27
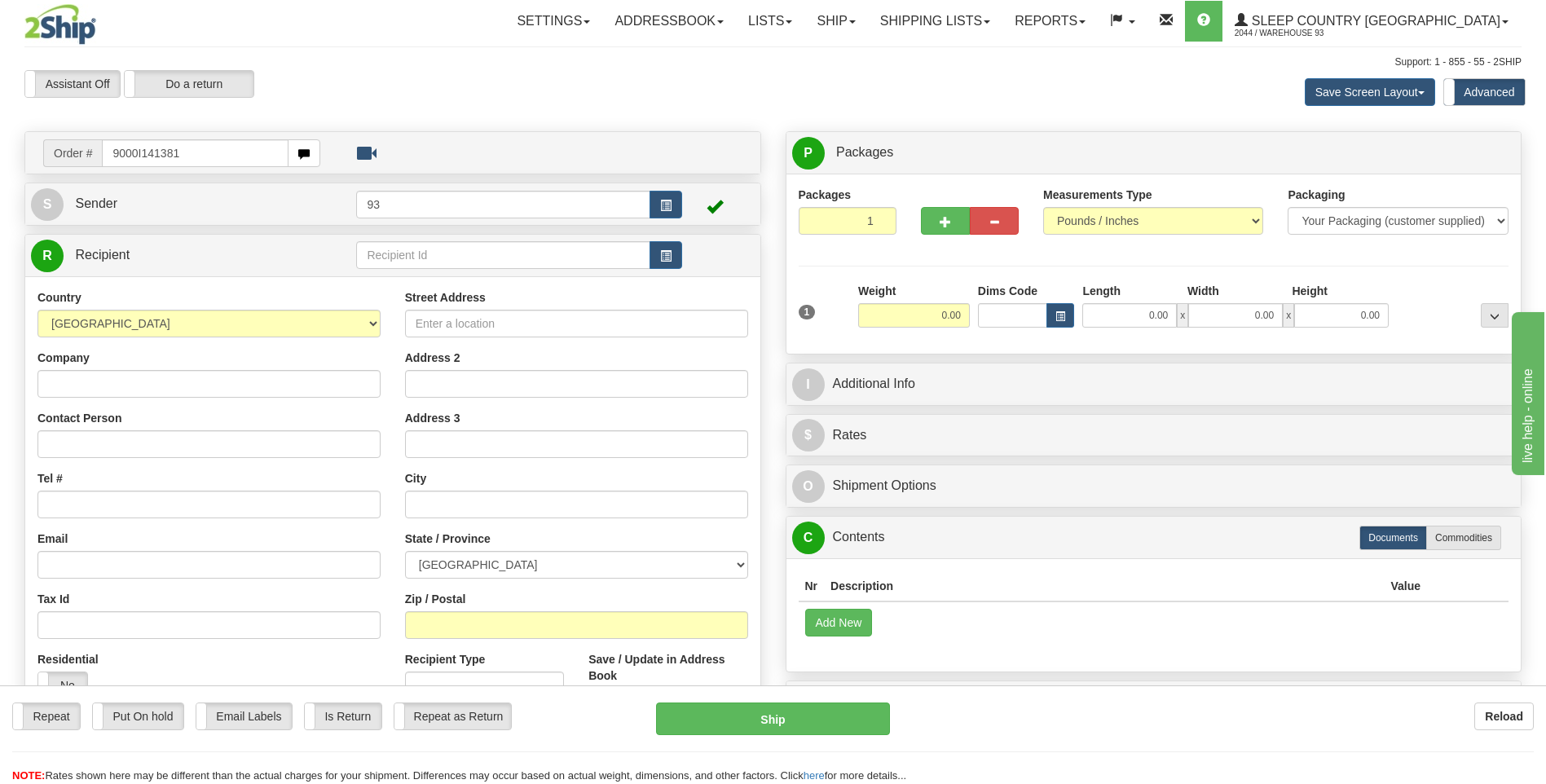
type input "9000I141381"
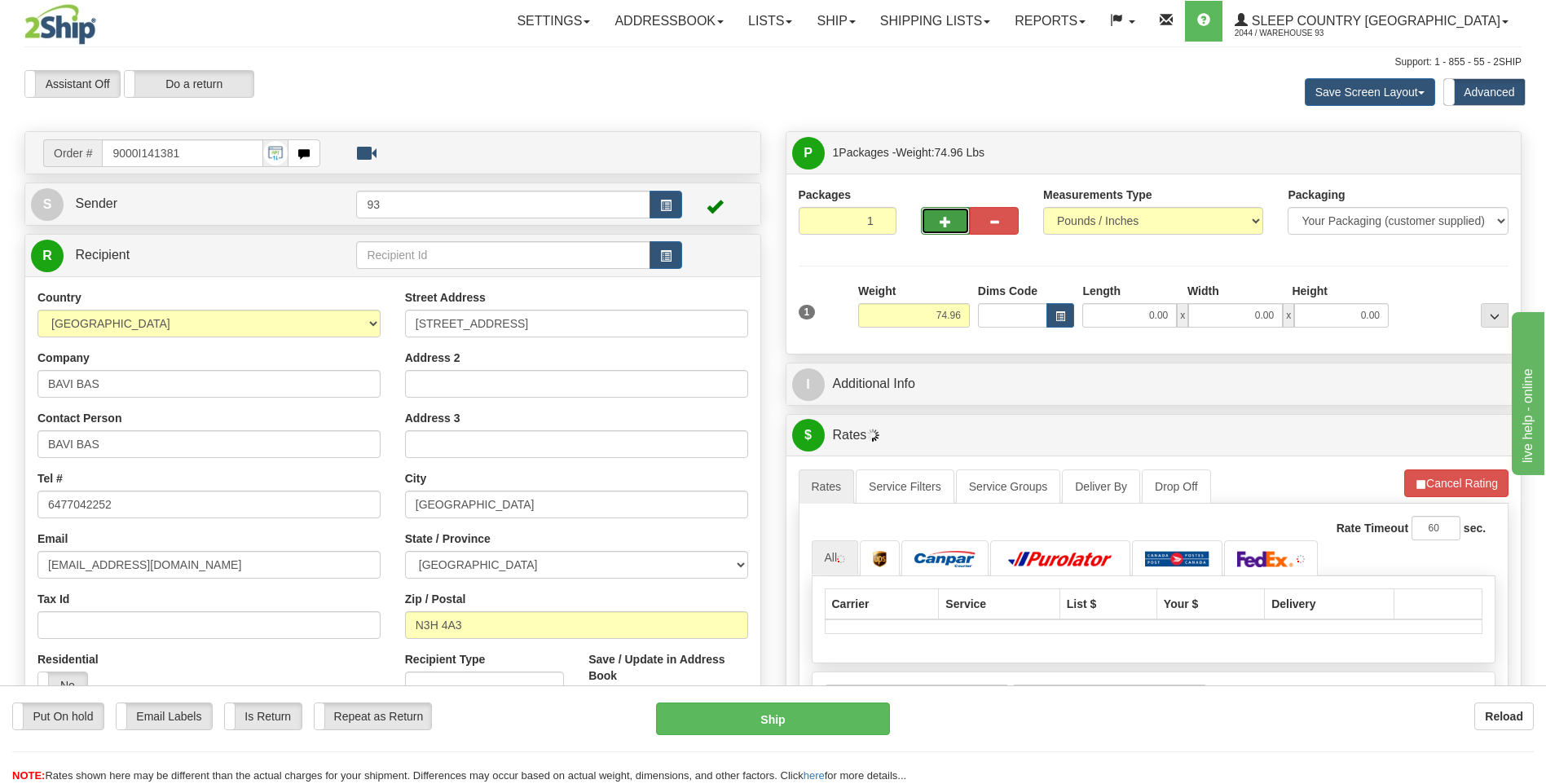
click at [941, 221] on span "button" at bounding box center [945, 222] width 11 height 10
type input "2"
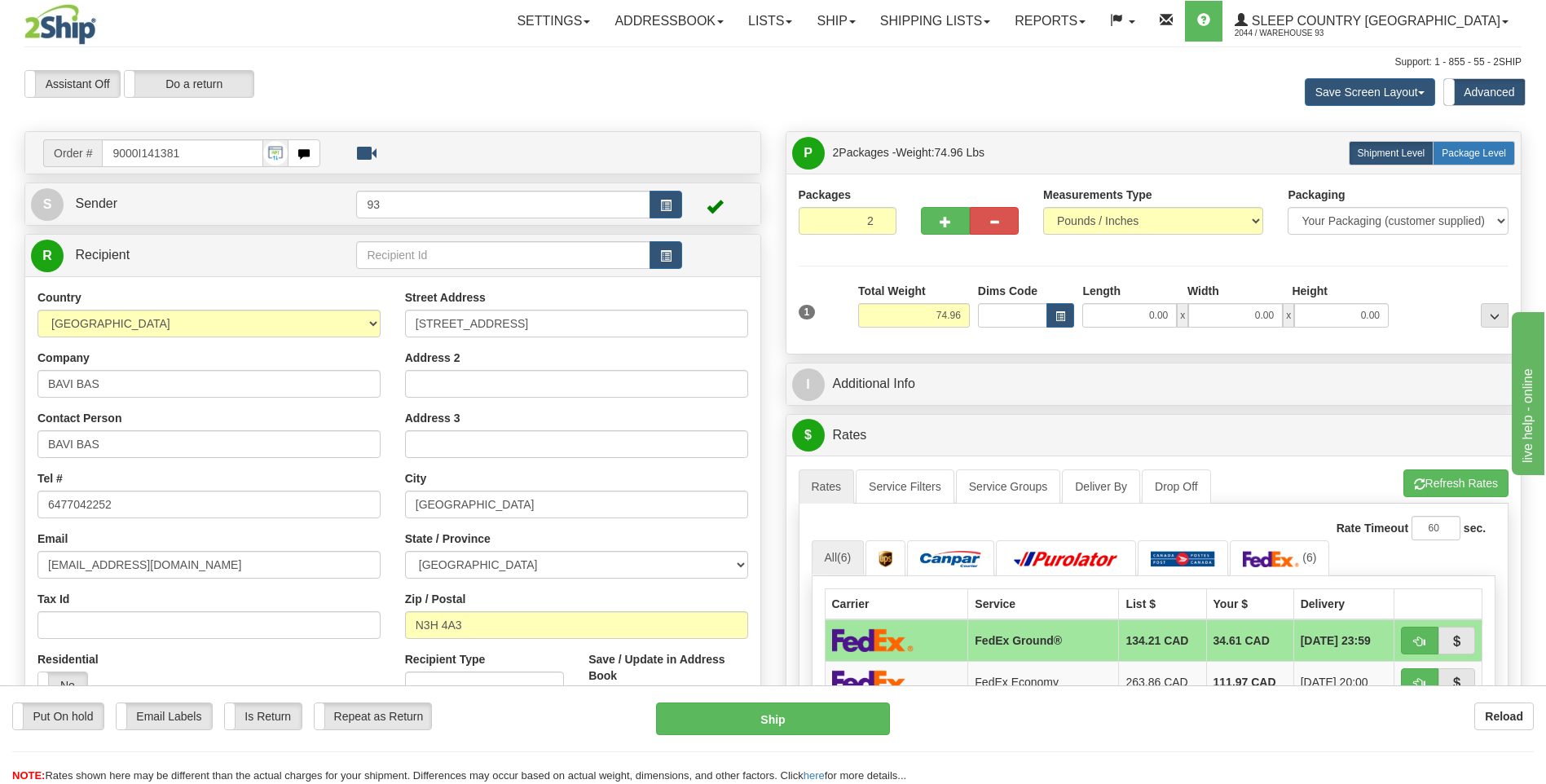
click at [1454, 146] on label "Package Level Pack.." at bounding box center [1474, 153] width 82 height 25
radio input "true"
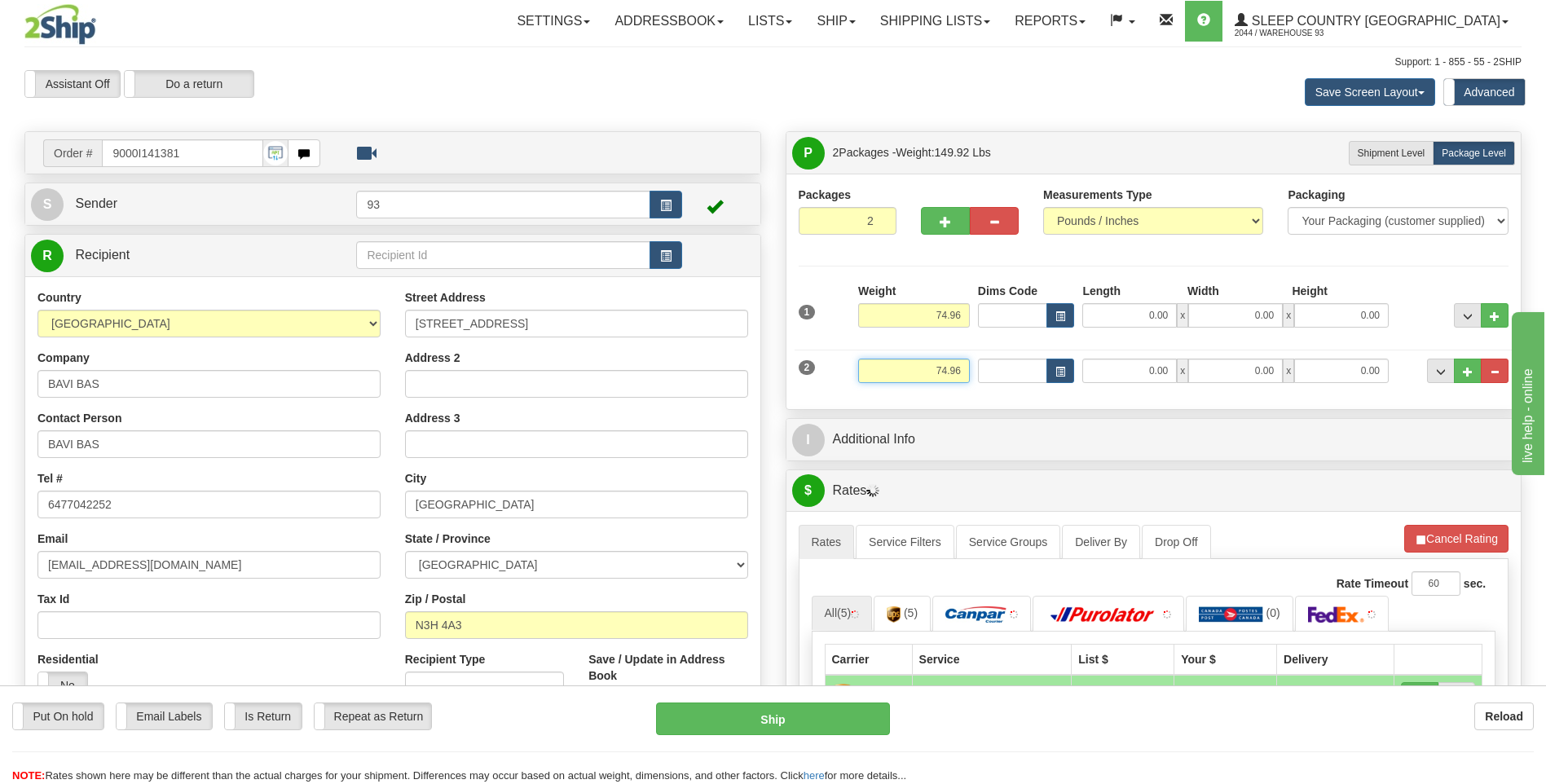
click at [966, 365] on input "74.96" at bounding box center [913, 371] width 111 height 25
type input "7"
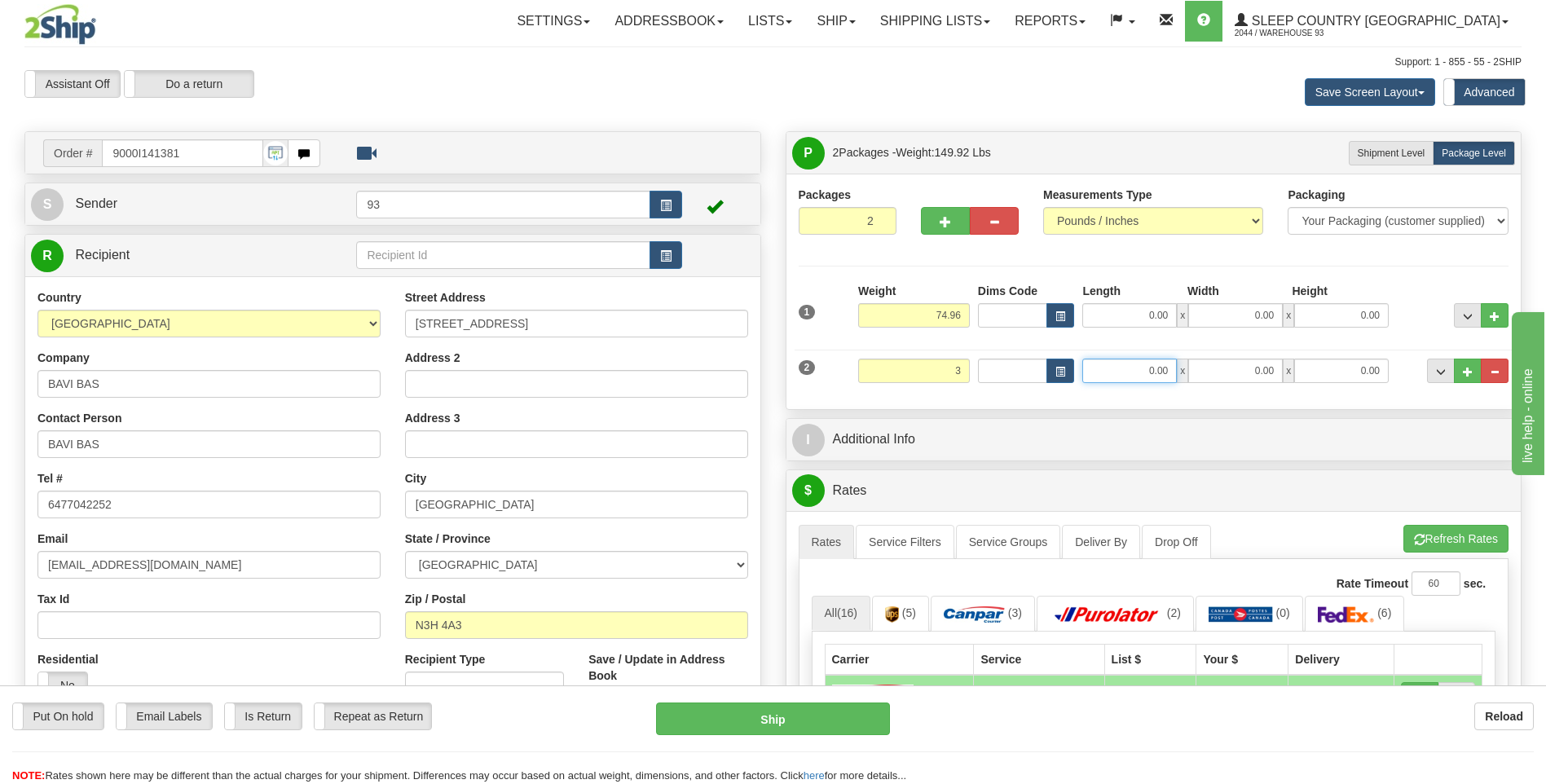
type input "3.00"
click at [1121, 364] on input "0.00" at bounding box center [1129, 371] width 94 height 25
type input "12.00"
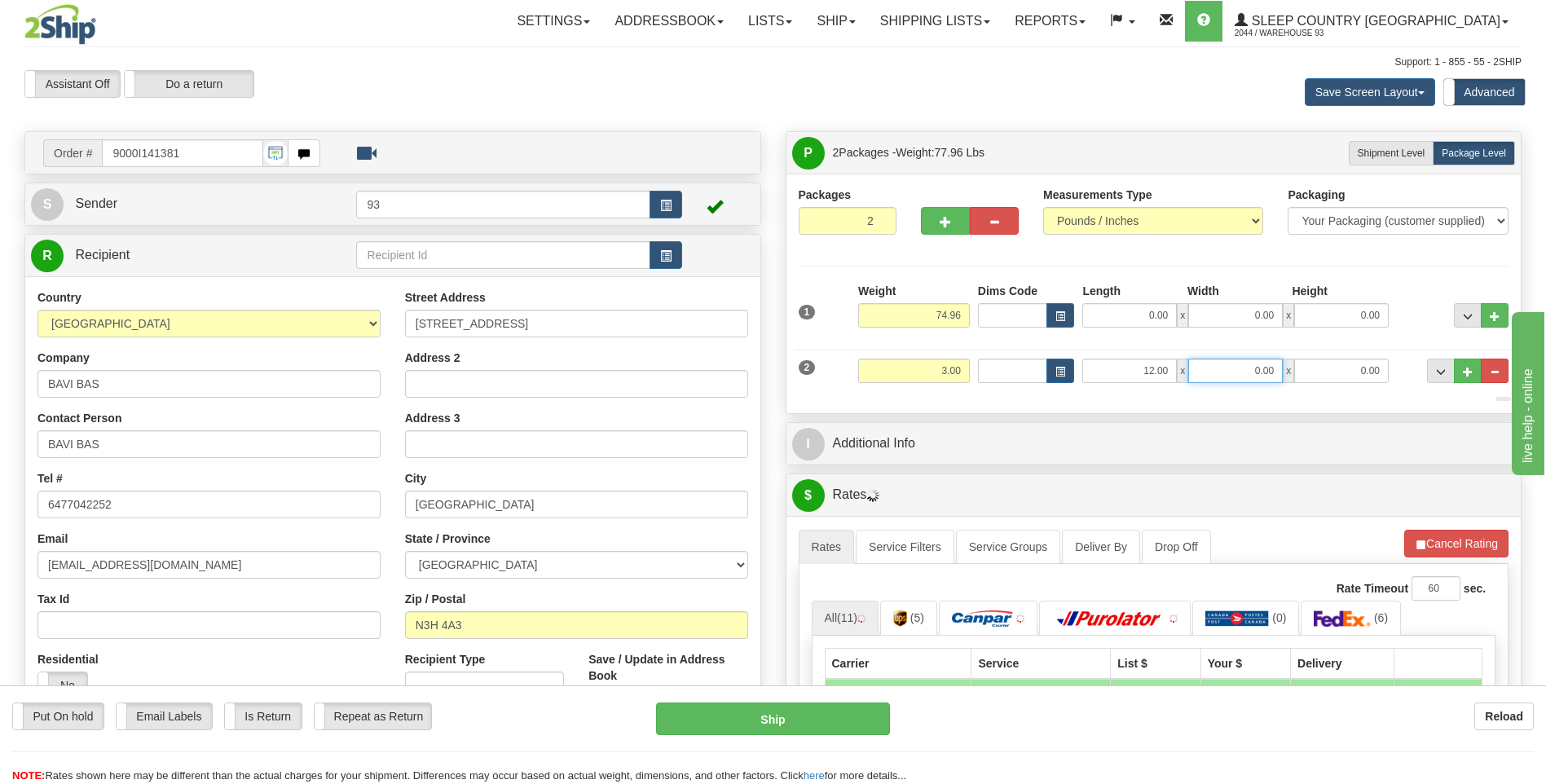
click at [1246, 369] on input "0.00" at bounding box center [1235, 371] width 94 height 25
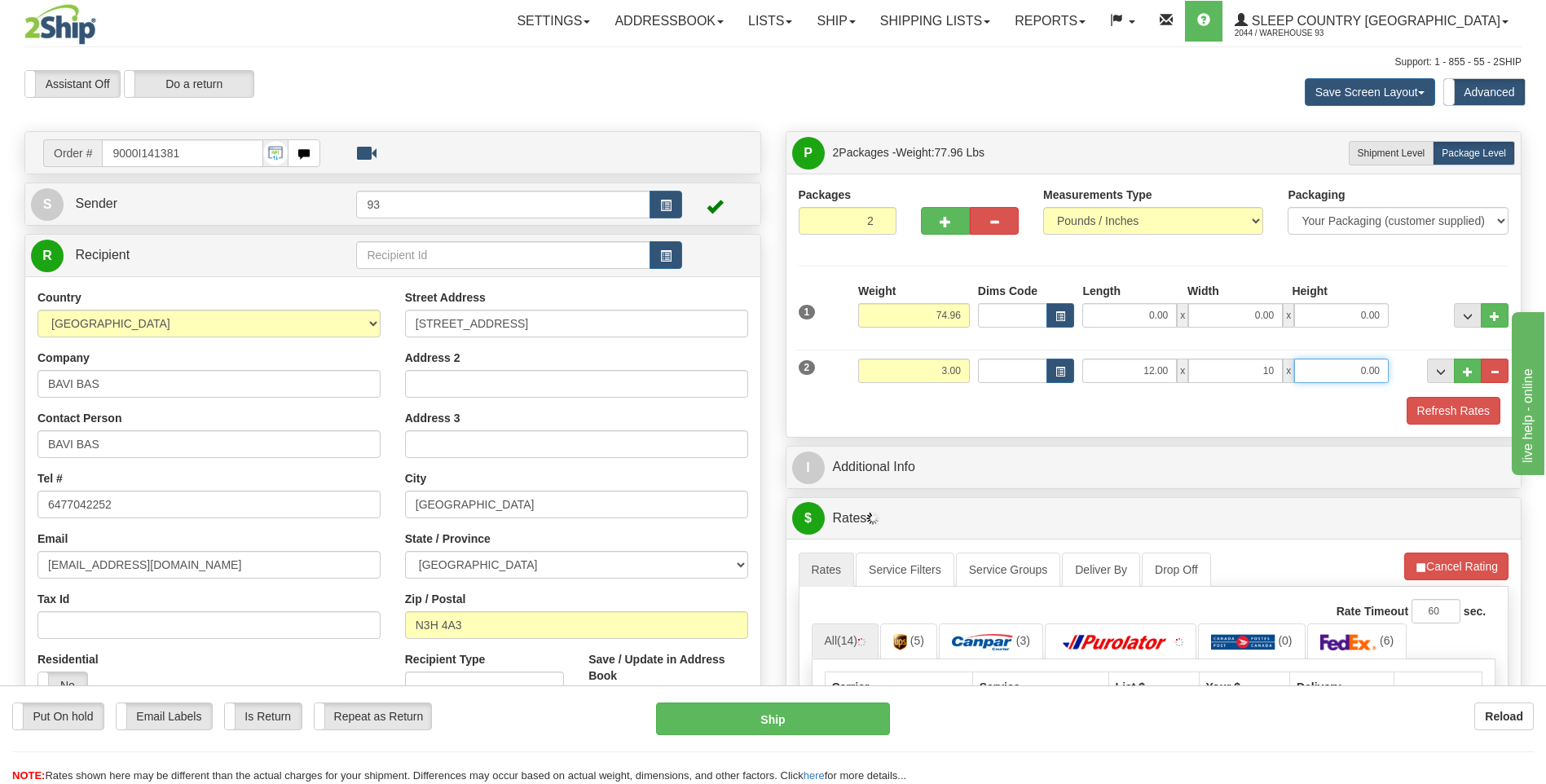
type input "10.00"
click at [1360, 361] on input "0.00" at bounding box center [1341, 371] width 94 height 25
type input "2.00"
click at [945, 316] on input "74.96" at bounding box center [913, 315] width 111 height 25
type input "71.96"
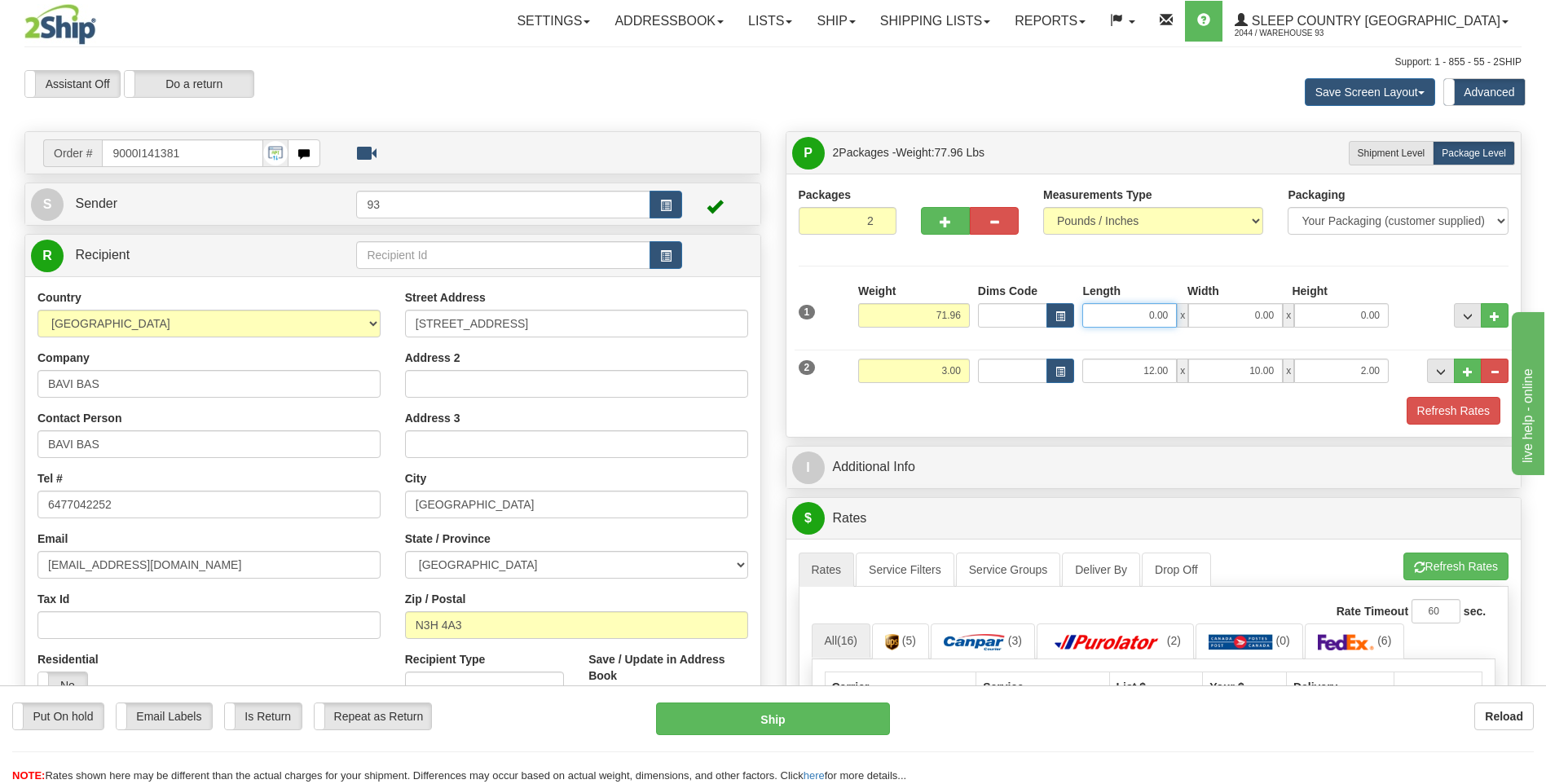
click at [1147, 319] on input "0.00" at bounding box center [1129, 315] width 94 height 25
type input "40.00"
click at [1228, 313] on input "0.00" at bounding box center [1235, 315] width 94 height 25
type input "20.00"
click at [1327, 307] on input "0.00" at bounding box center [1341, 315] width 94 height 25
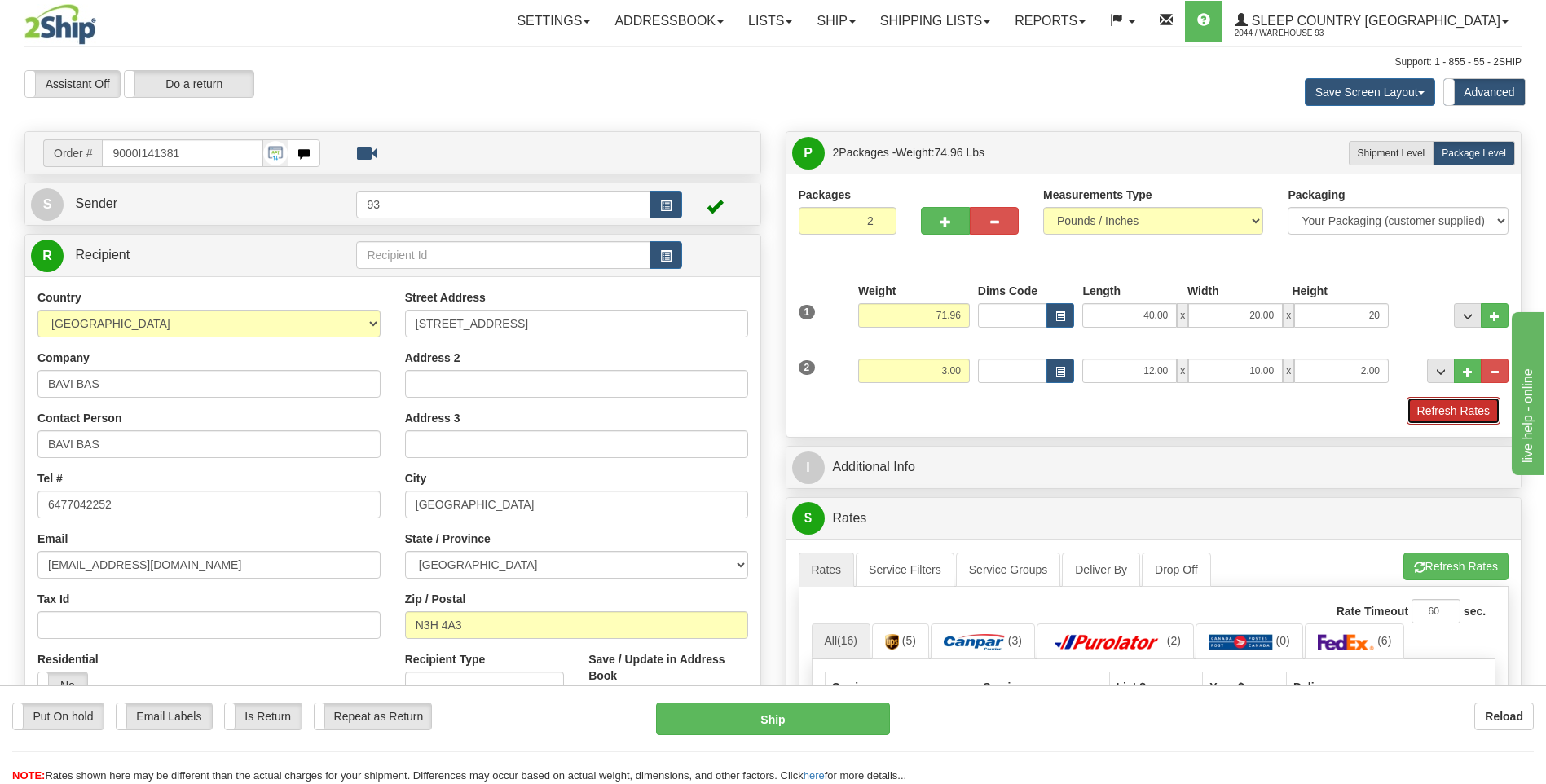
type input "20.00"
click at [1433, 414] on button "Refresh Rates" at bounding box center [1453, 411] width 93 height 27
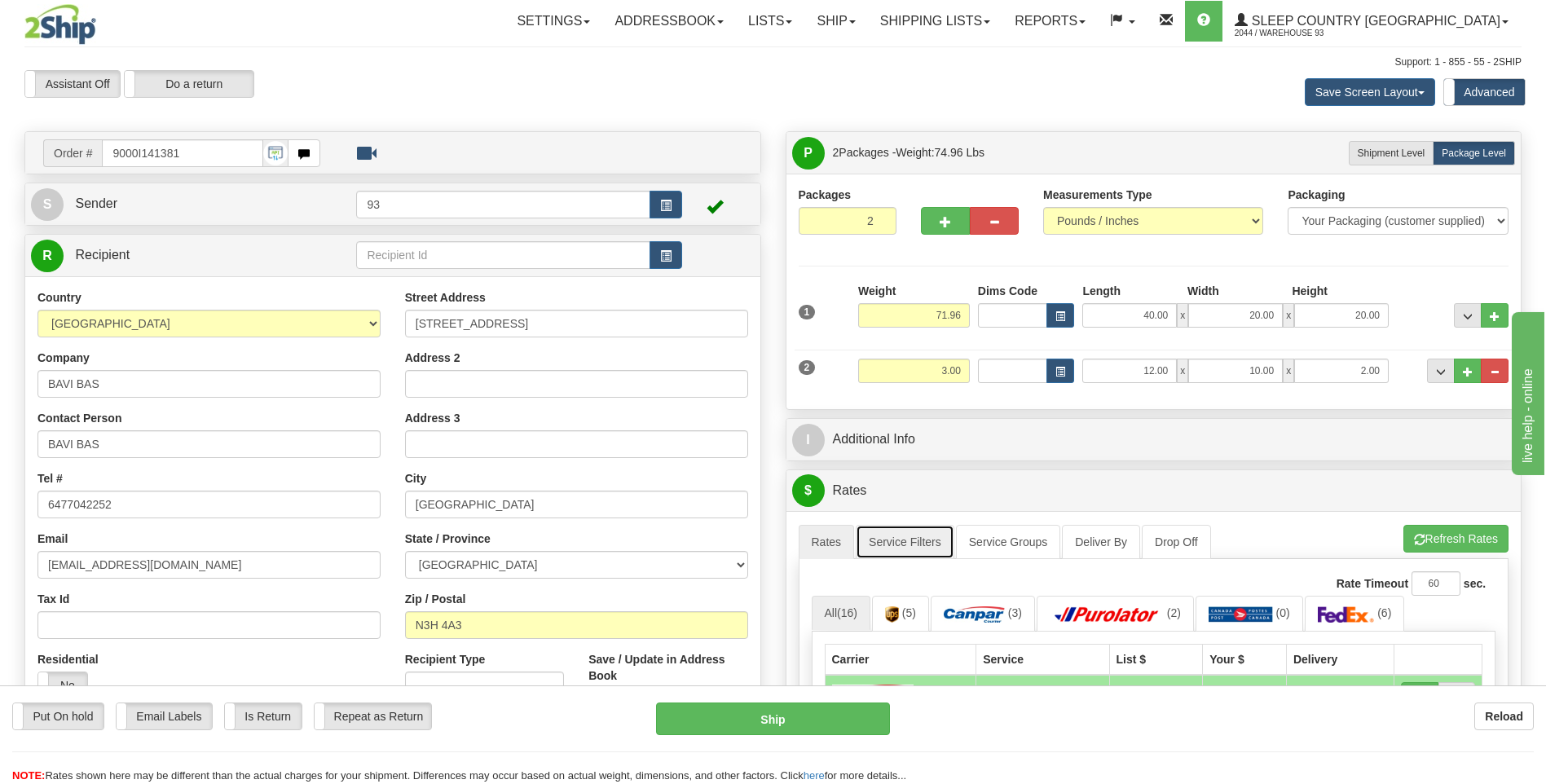
click at [917, 531] on link "Service Filters" at bounding box center [905, 542] width 98 height 34
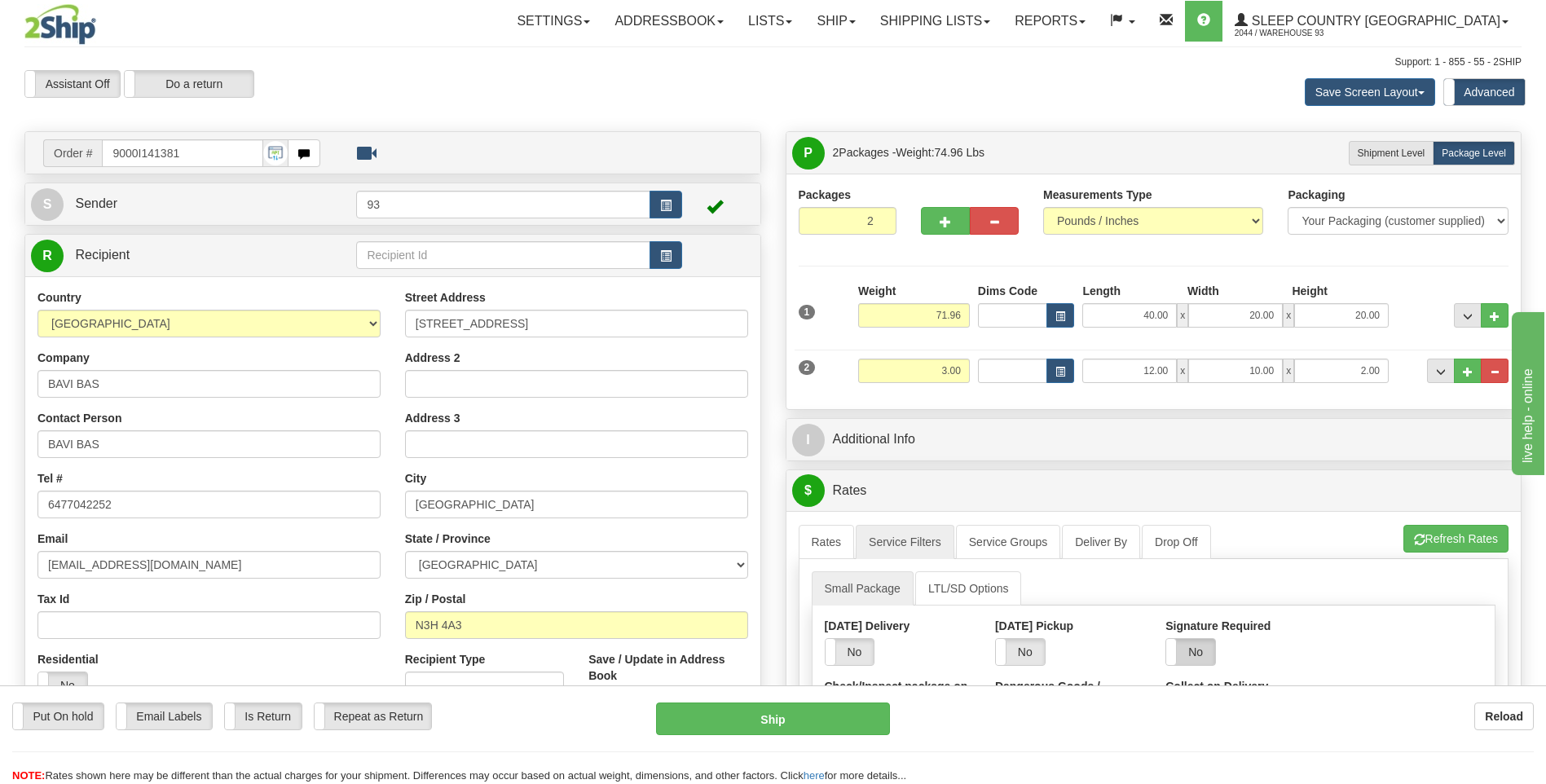
click at [1199, 647] on label "No" at bounding box center [1190, 651] width 49 height 26
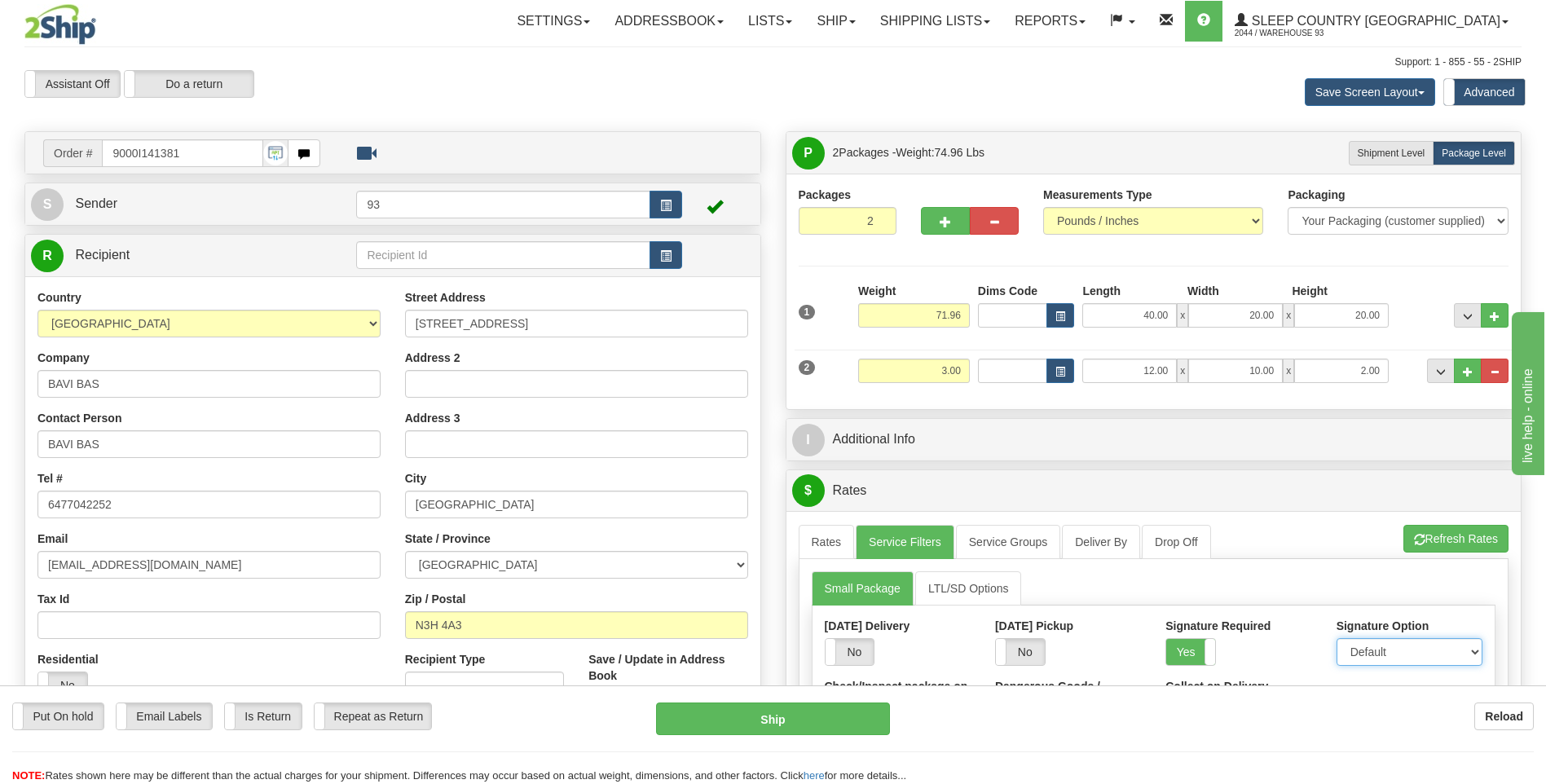
click at [1357, 645] on select "Default Adult Direct Indirect No Signature Required" at bounding box center [1409, 651] width 146 height 27
select select "1"
click at [1336, 638] on select "Default Adult Direct Indirect No Signature Required" at bounding box center [1409, 651] width 146 height 27
click at [827, 538] on link "Rates" at bounding box center [827, 542] width 56 height 34
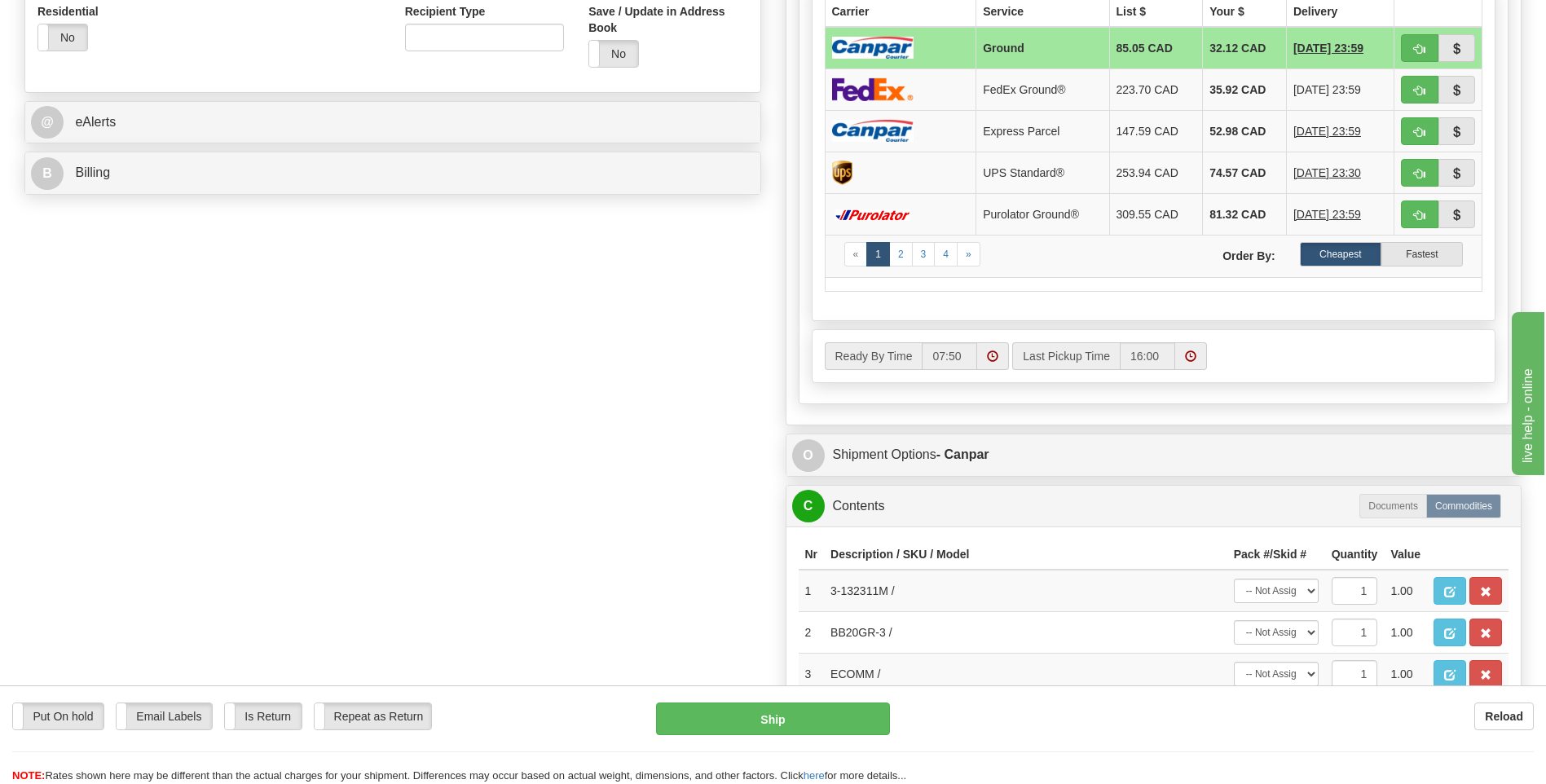
scroll to position [652, 0]
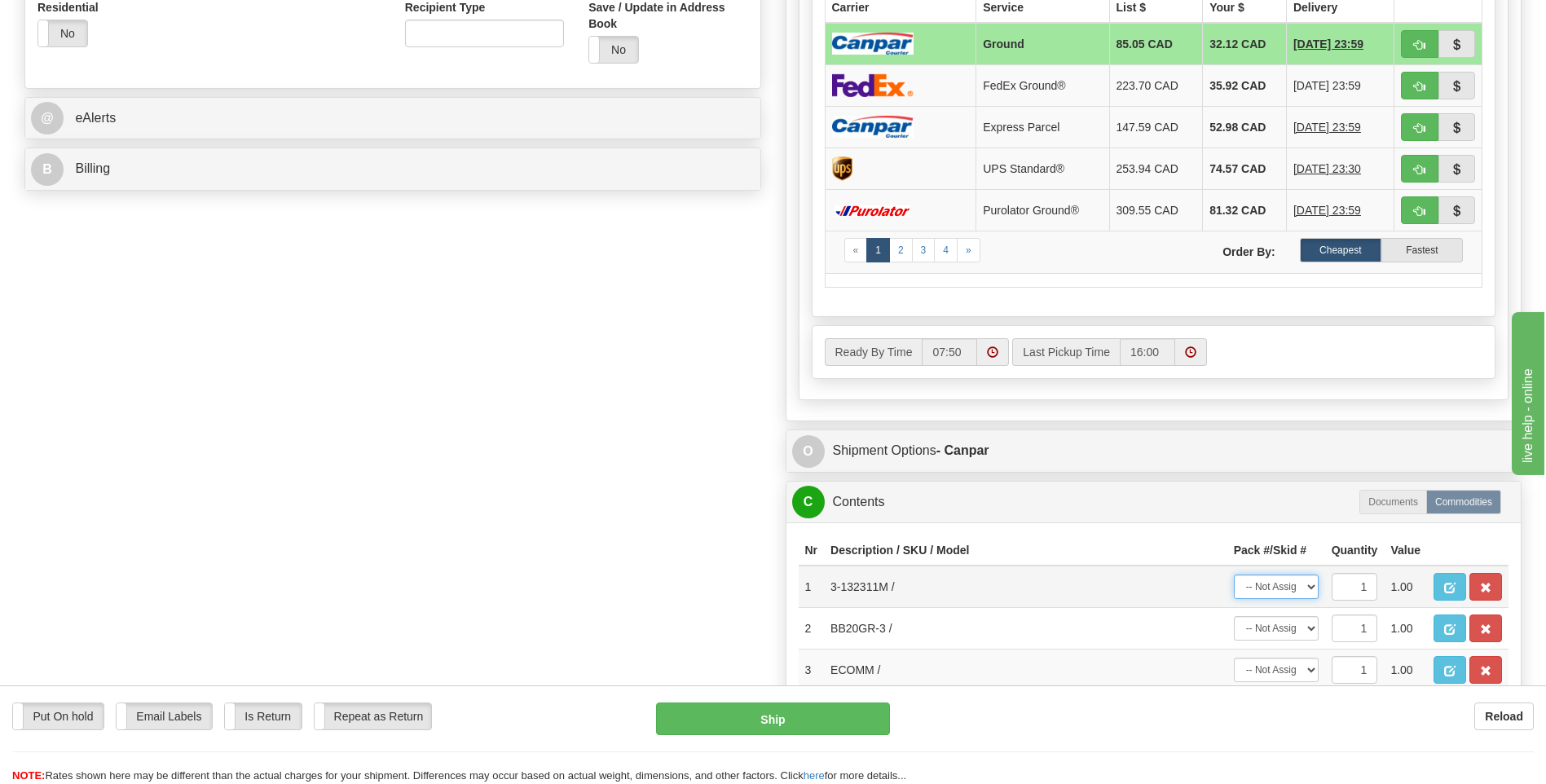
drag, startPoint x: 1301, startPoint y: 585, endPoint x: 1296, endPoint y: 593, distance: 9.4
click at [1301, 585] on select "-- Not Assigned -- Package 1 Package 2" at bounding box center [1275, 586] width 85 height 25
select select "0"
click at [1234, 574] on select "-- Not Assigned -- Package 1 Package 2" at bounding box center [1275, 586] width 85 height 25
click at [1292, 621] on select "-- Not Assigned -- Package 1 Package 2" at bounding box center [1275, 628] width 85 height 25
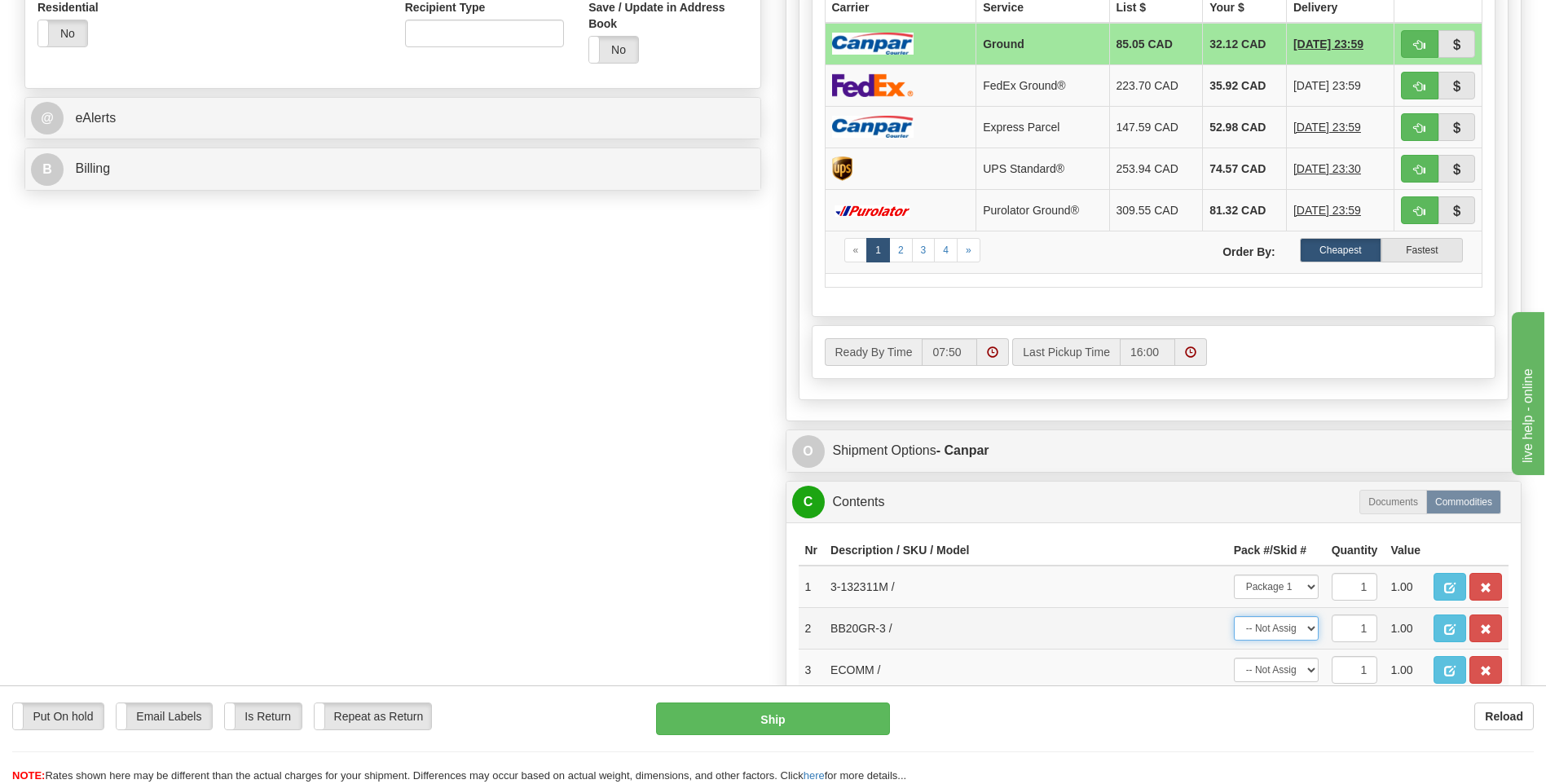
select select "1"
click at [1234, 616] on select "-- Not Assigned -- Package 1 Package 2" at bounding box center [1275, 628] width 85 height 25
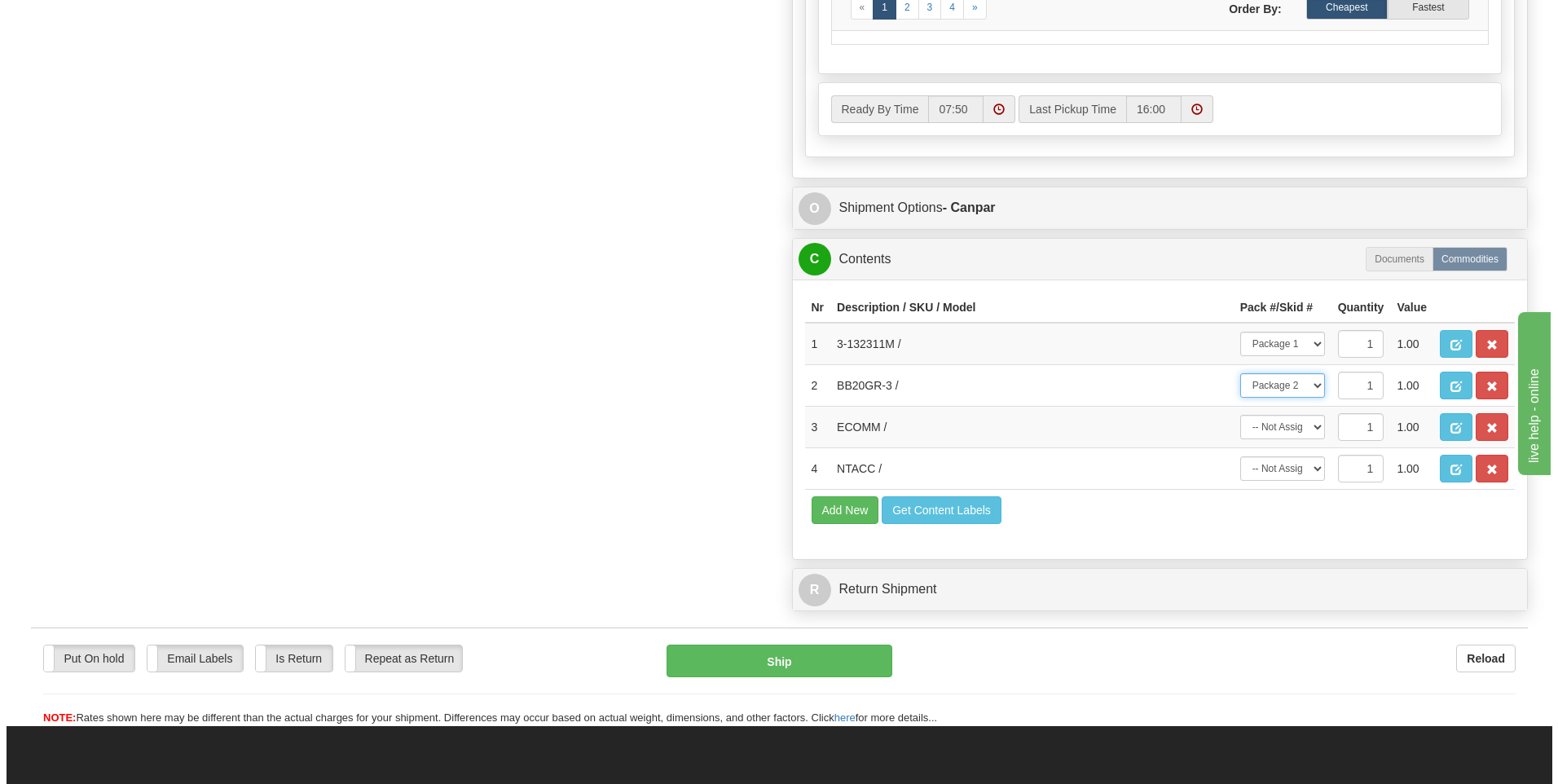
scroll to position [896, 0]
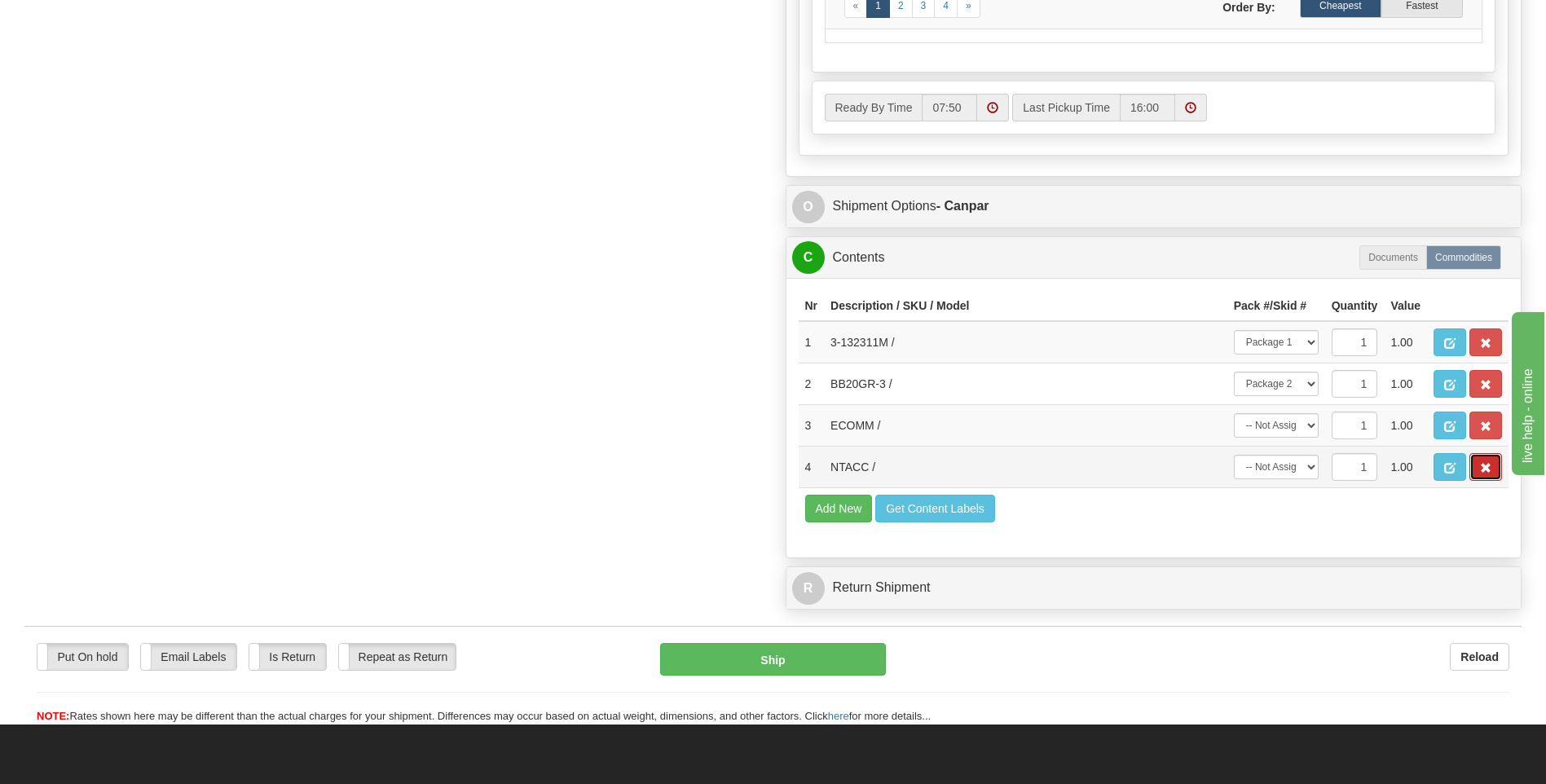
click at [1489, 472] on span "button" at bounding box center [1485, 468] width 11 height 10
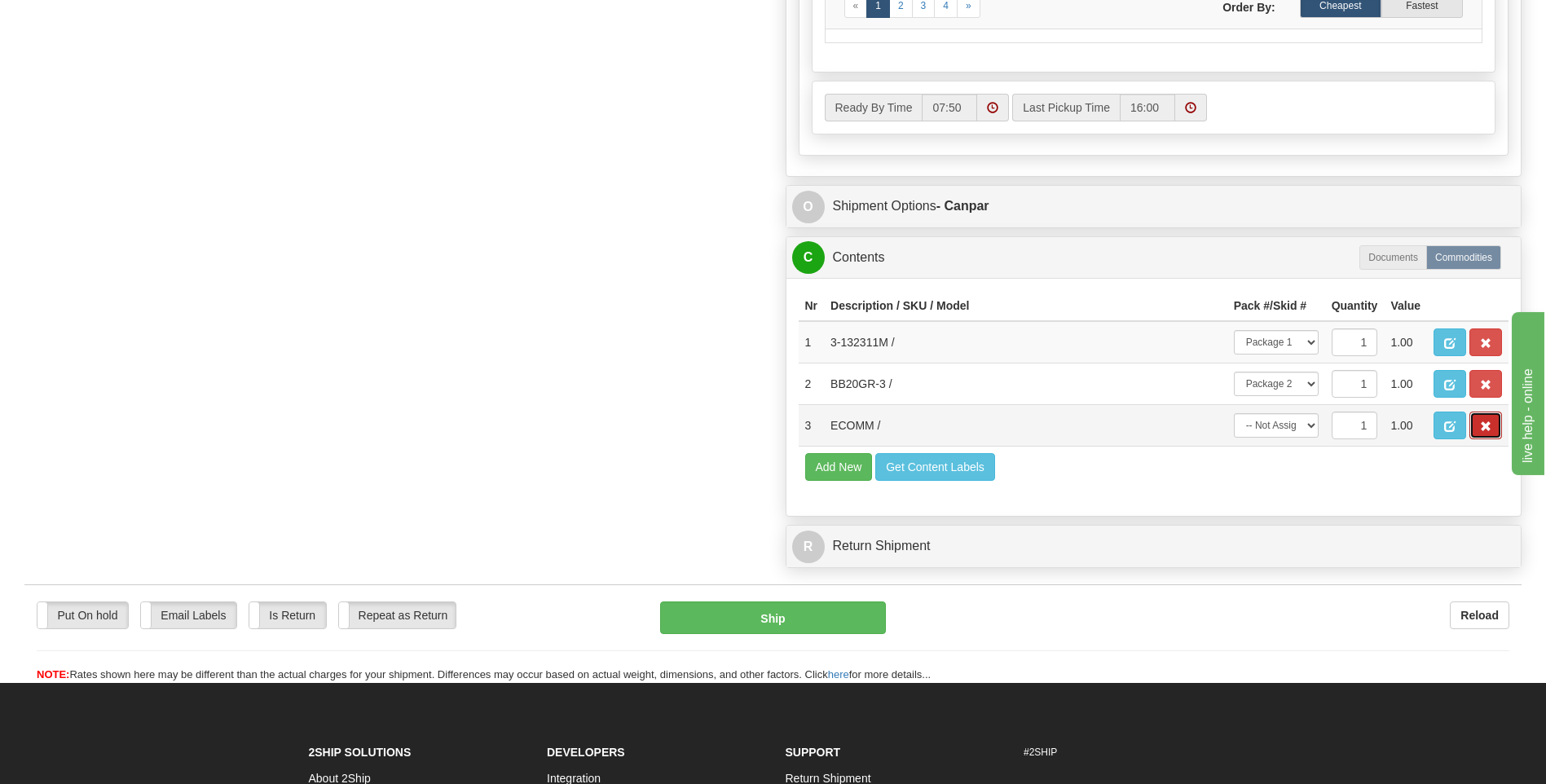
click at [1482, 425] on span "button" at bounding box center [1485, 426] width 11 height 10
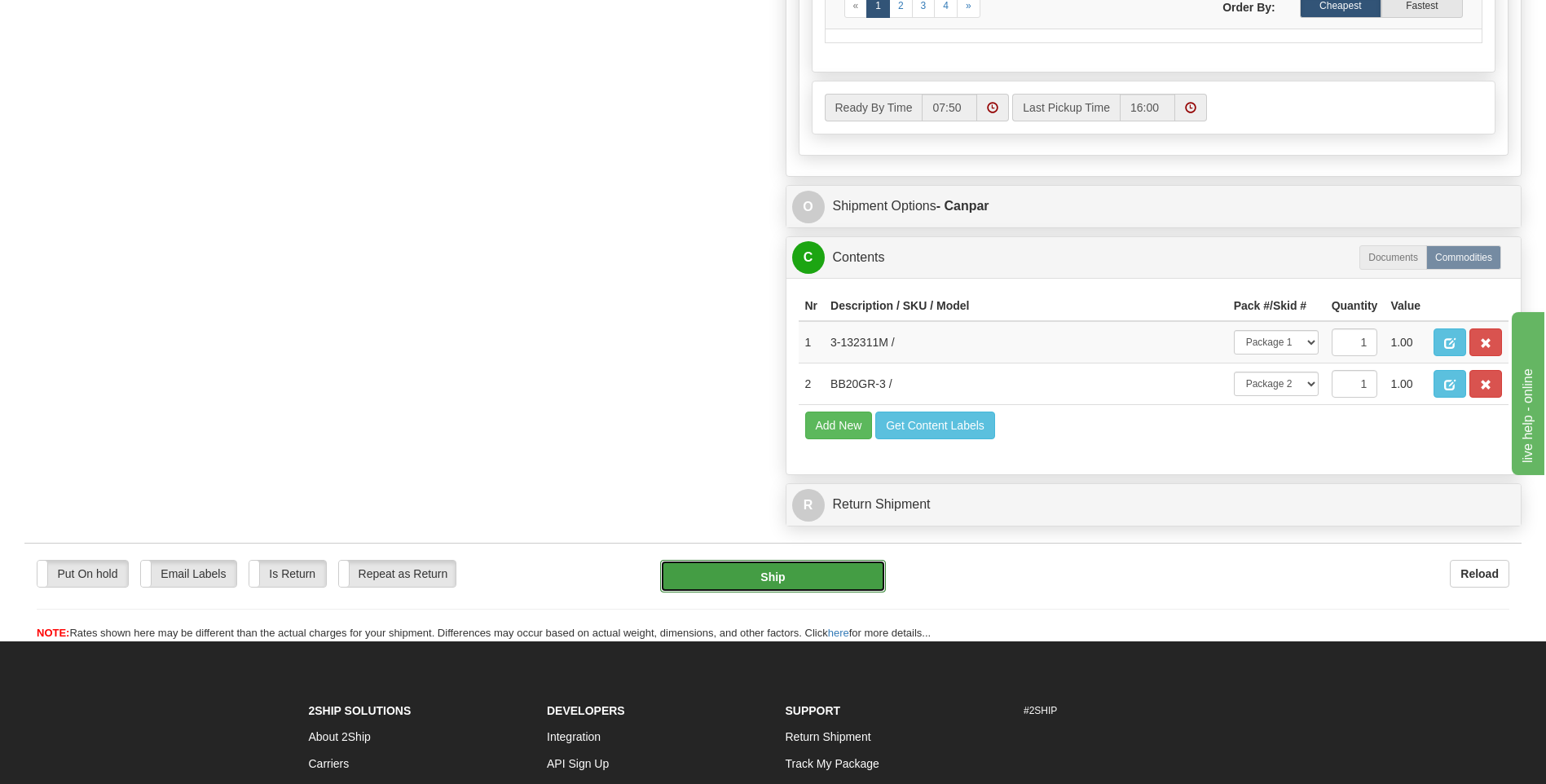
click at [795, 587] on button "Ship" at bounding box center [772, 576] width 225 height 33
type input "1"
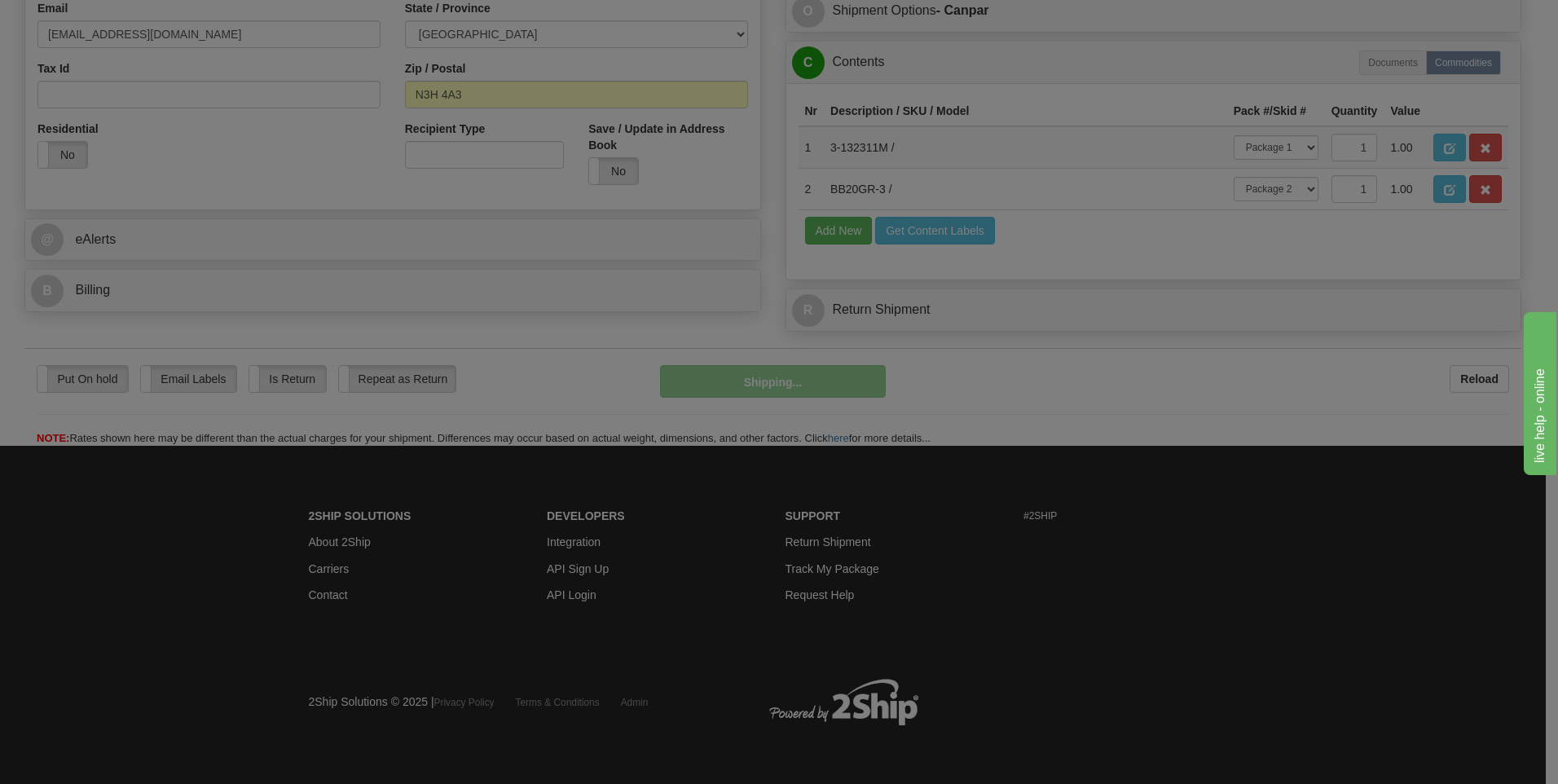
scroll to position [531, 0]
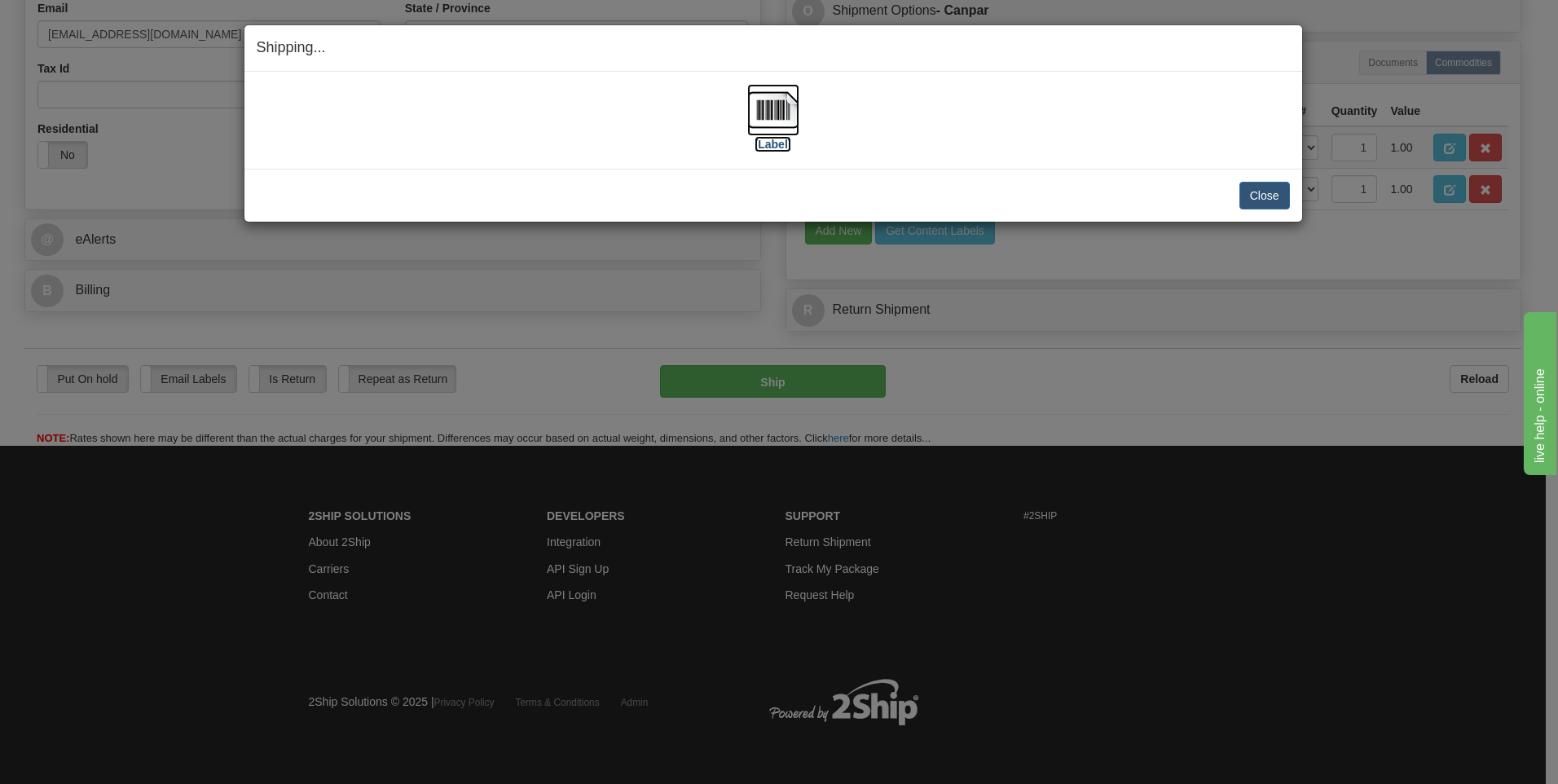
click at [756, 116] on img at bounding box center [773, 110] width 52 height 52
click at [1258, 187] on button "Close" at bounding box center [1264, 195] width 51 height 27
